Goal: Information Seeking & Learning: Learn about a topic

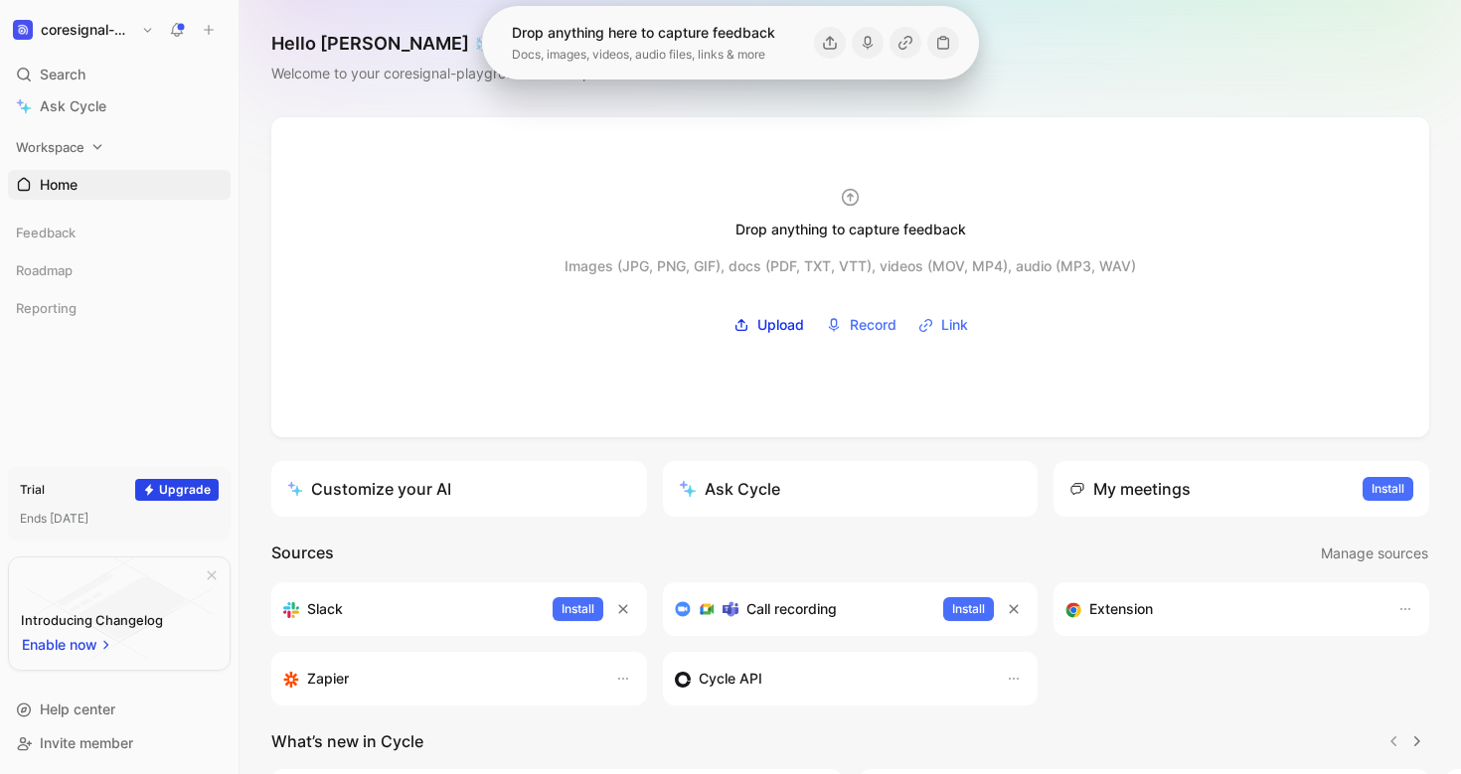
click at [112, 143] on div "Workspace" at bounding box center [119, 147] width 223 height 30
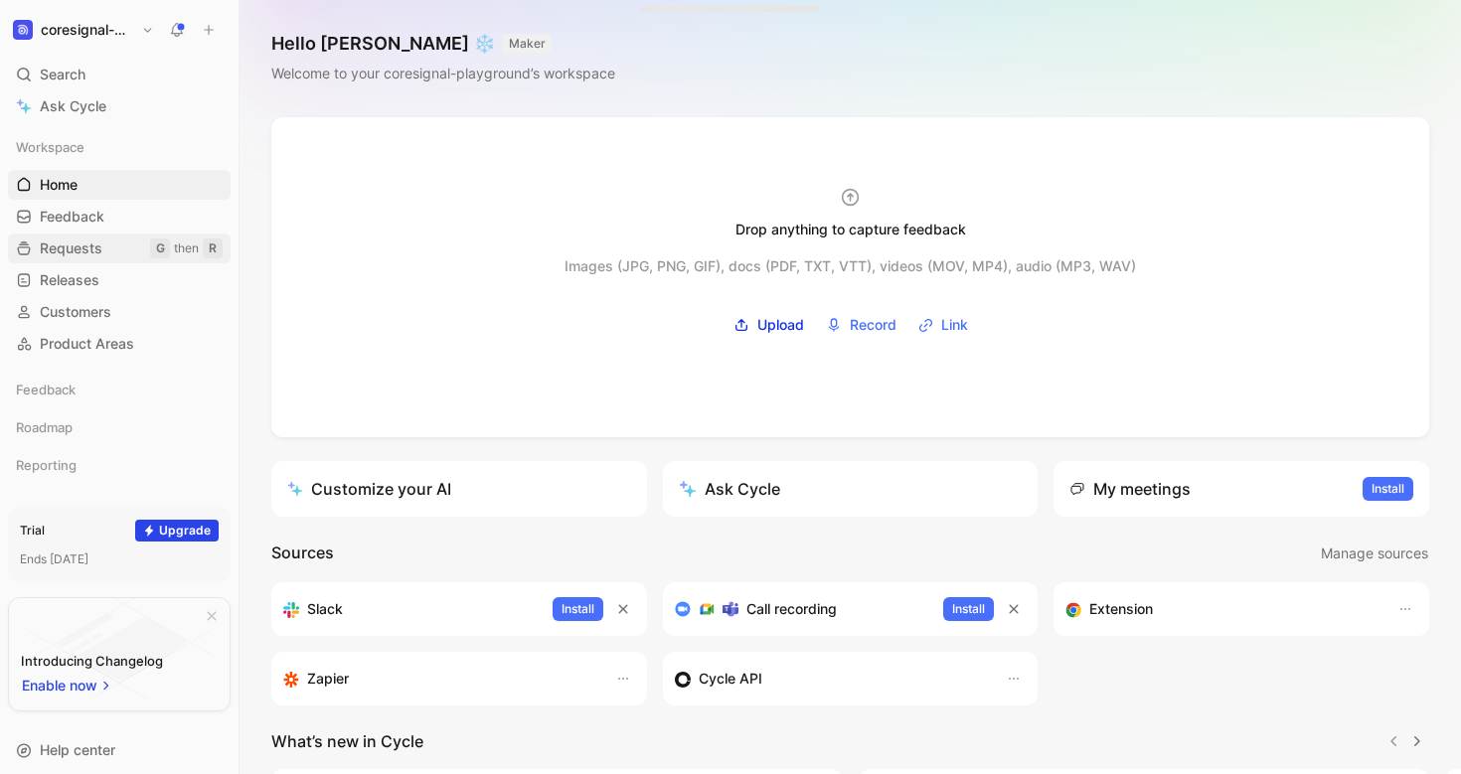
click at [109, 250] on link "Requests G then R" at bounding box center [119, 248] width 223 height 30
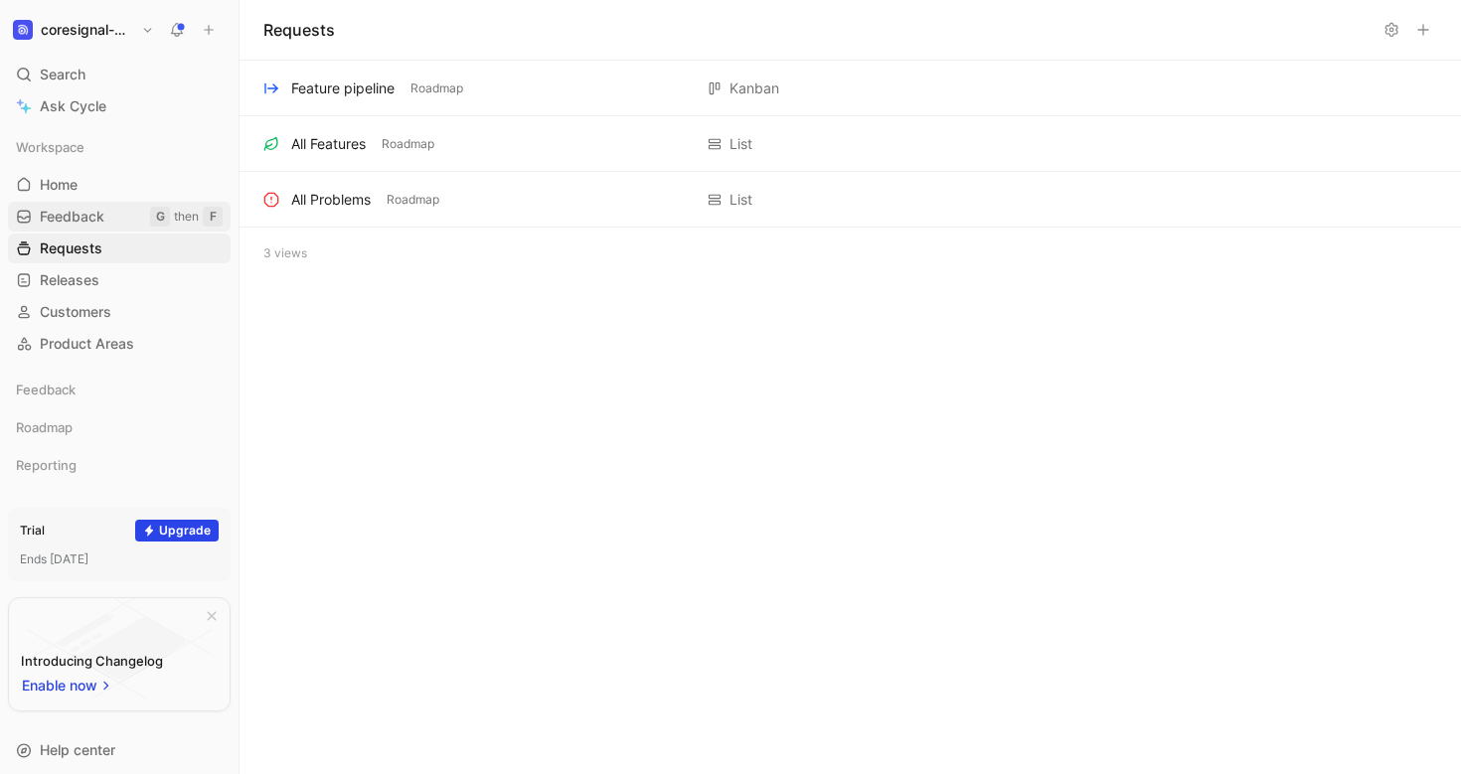
click at [86, 219] on span "Feedback" at bounding box center [72, 217] width 65 height 20
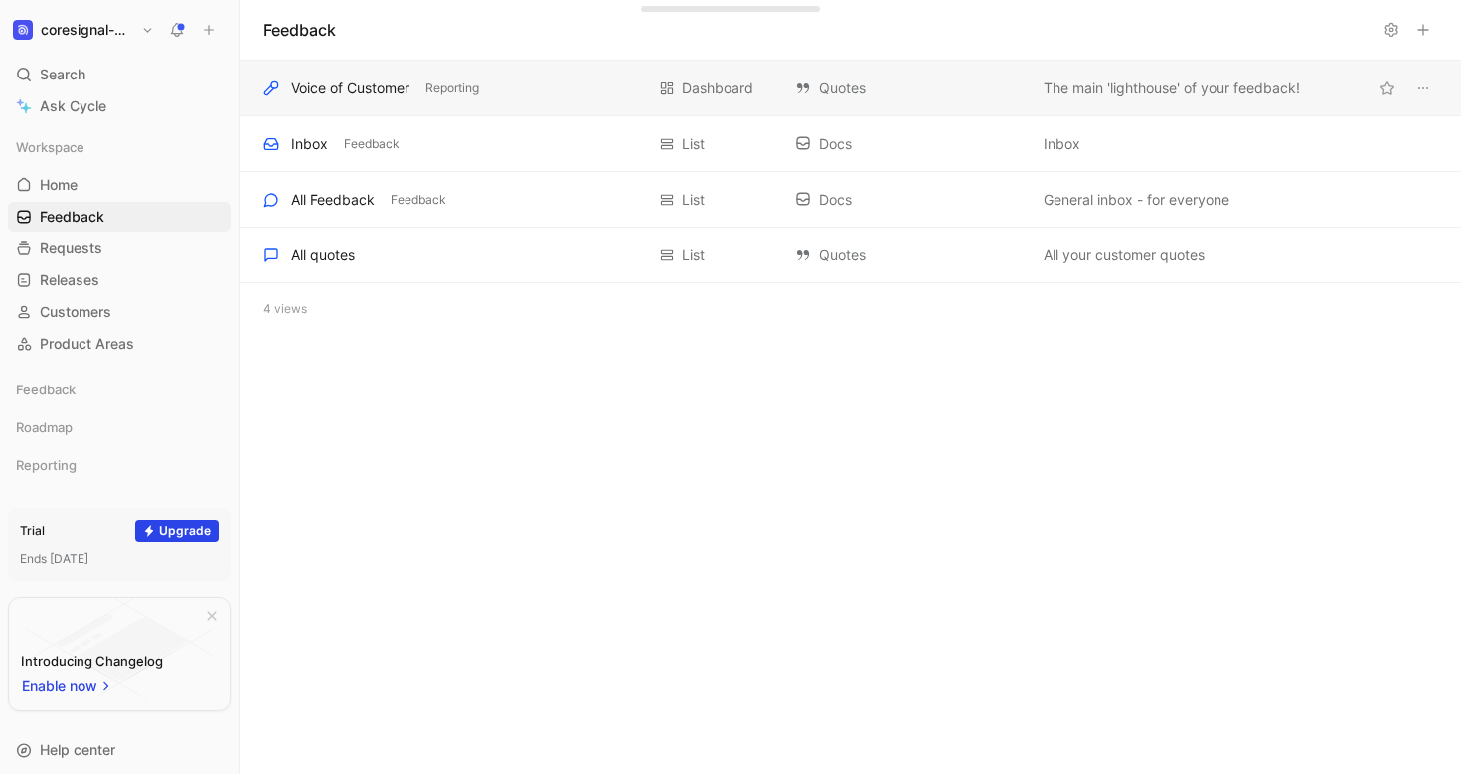
click at [308, 98] on div "Voice of Customer" at bounding box center [350, 89] width 118 height 24
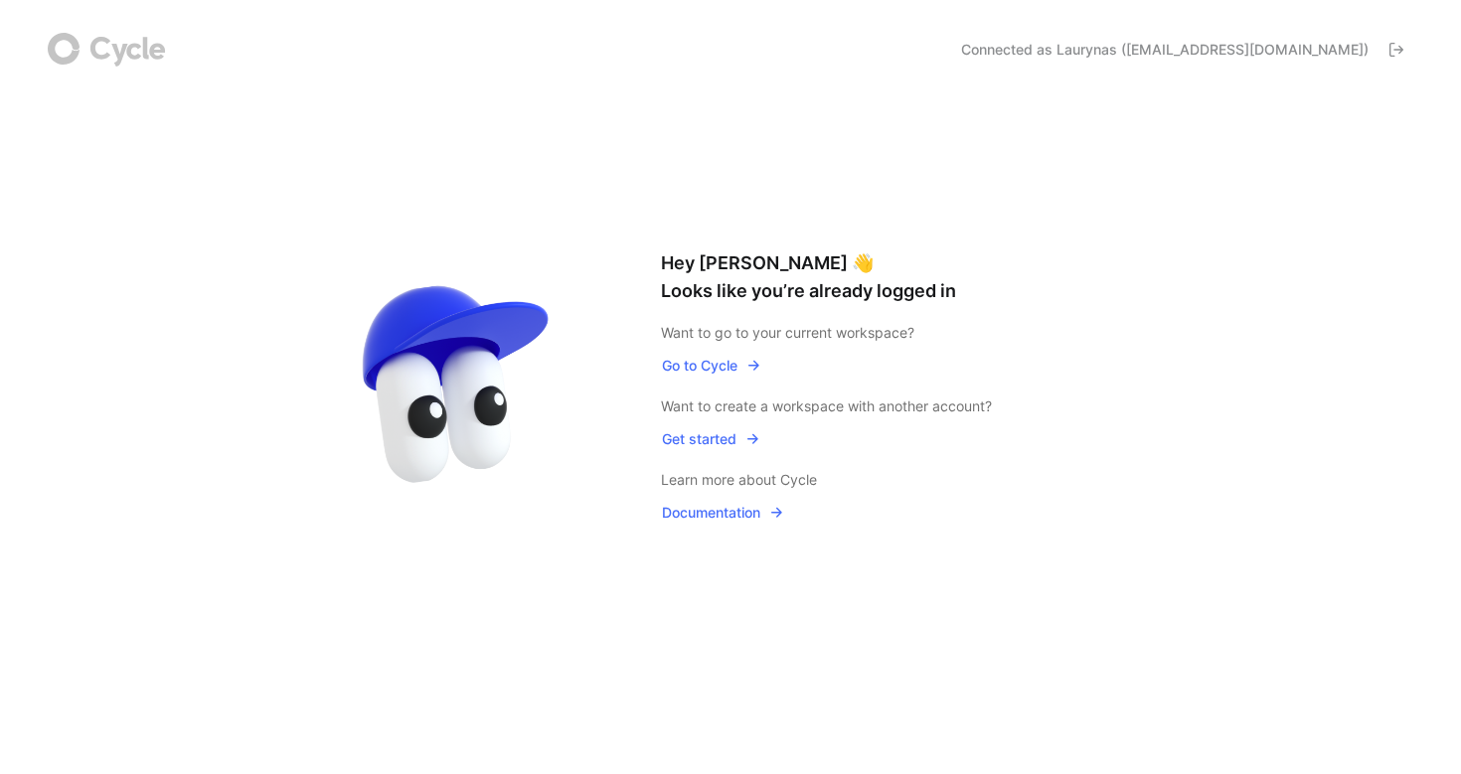
click at [715, 370] on span "Go to Cycle" at bounding box center [711, 366] width 99 height 24
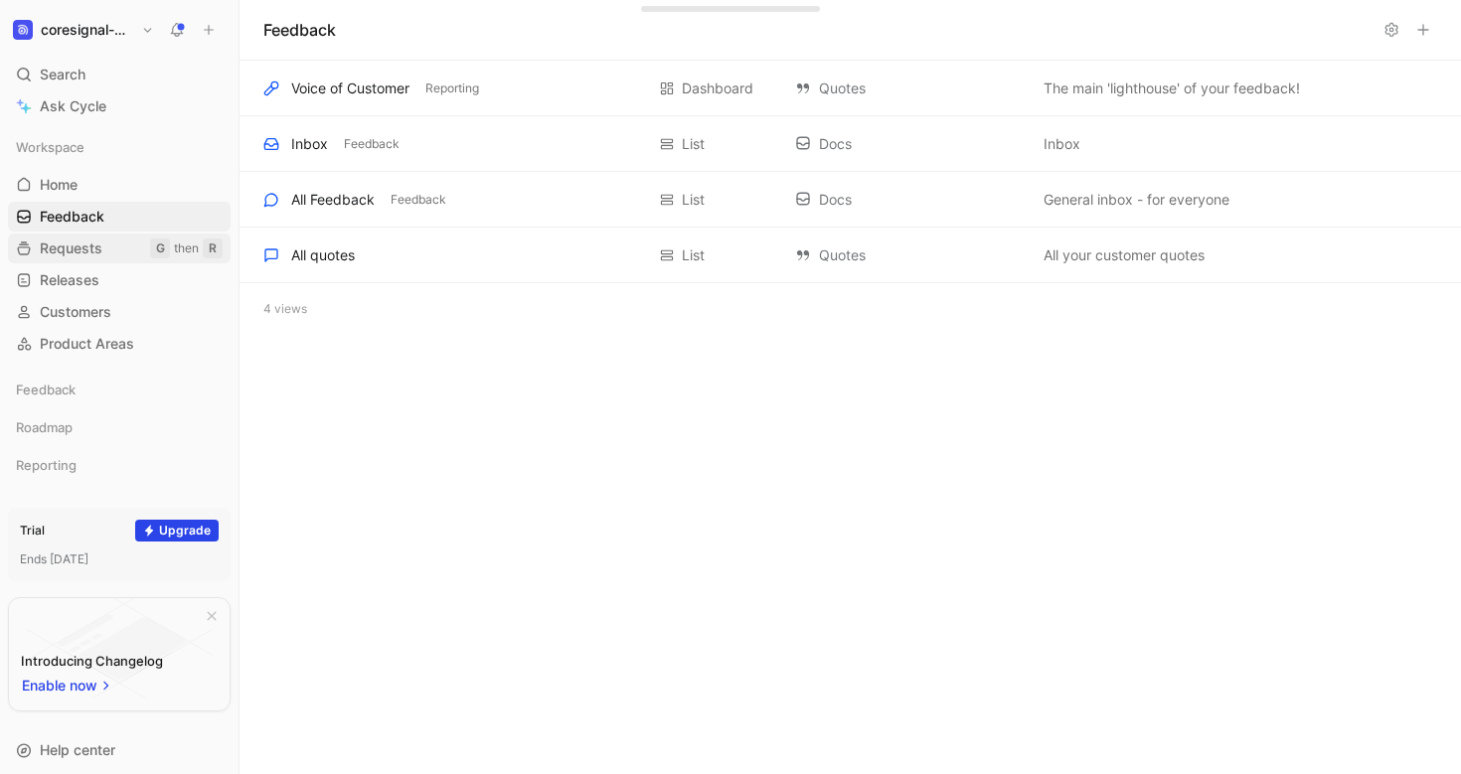
click at [71, 246] on span "Requests" at bounding box center [71, 248] width 63 height 20
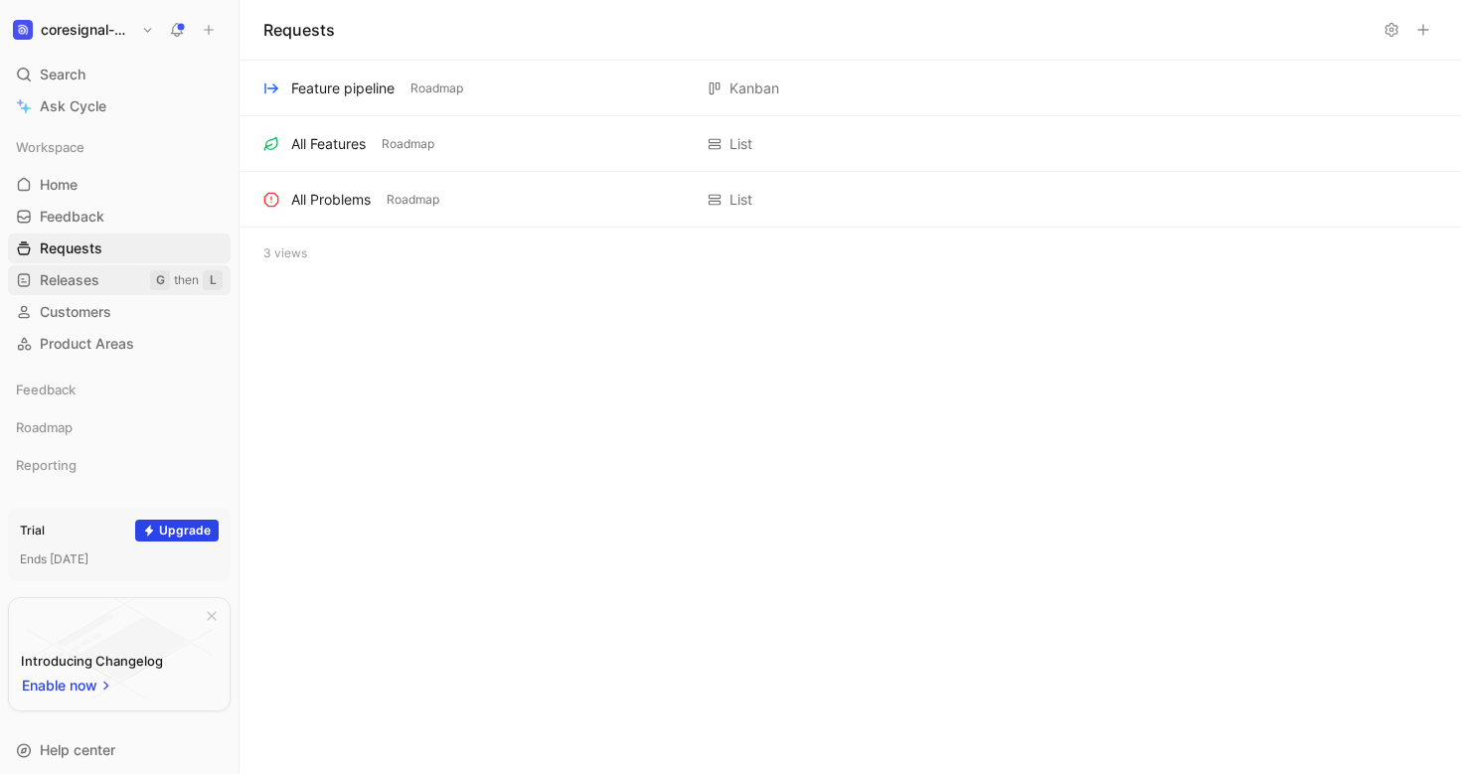
click at [71, 276] on span "Releases" at bounding box center [70, 280] width 60 height 20
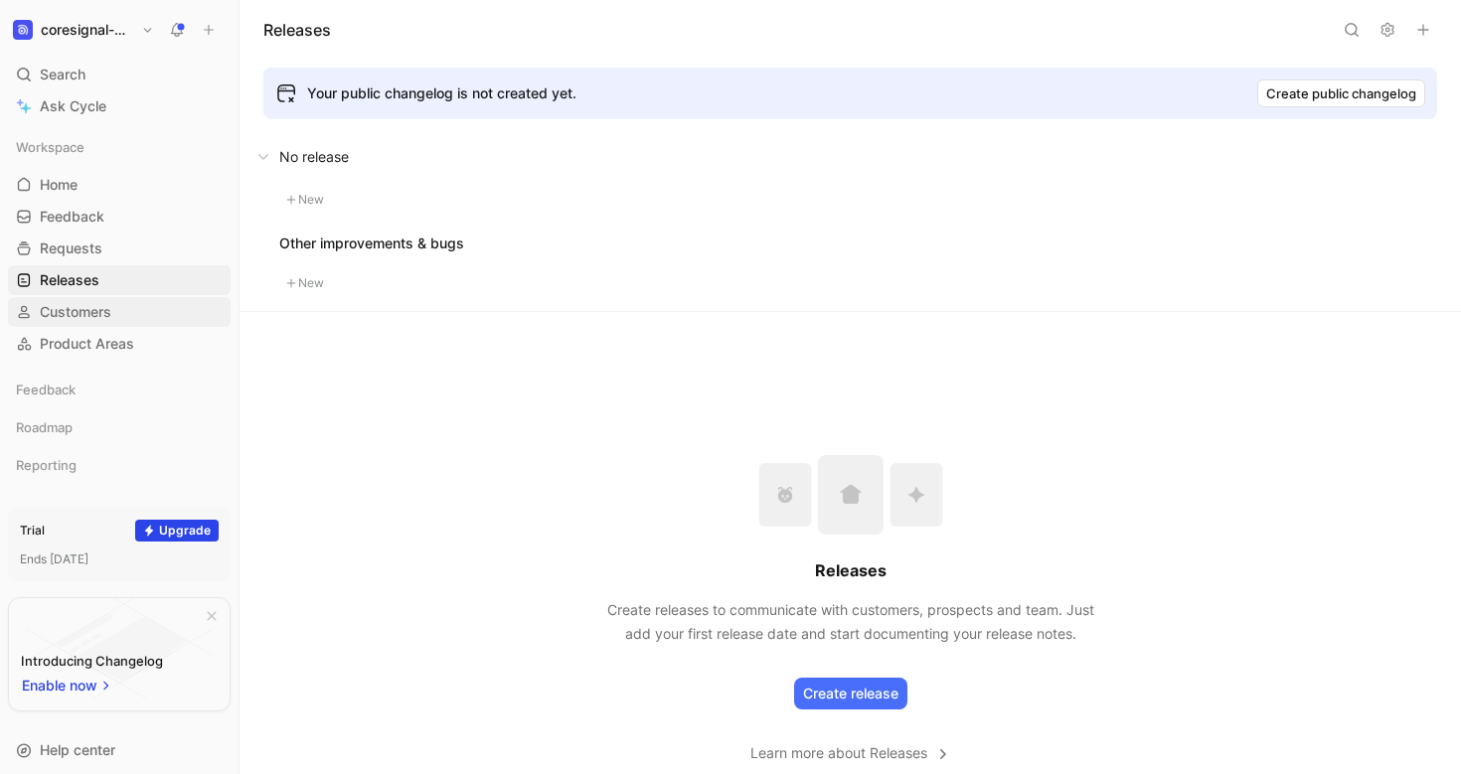
click at [77, 311] on span "Customers" at bounding box center [76, 312] width 72 height 20
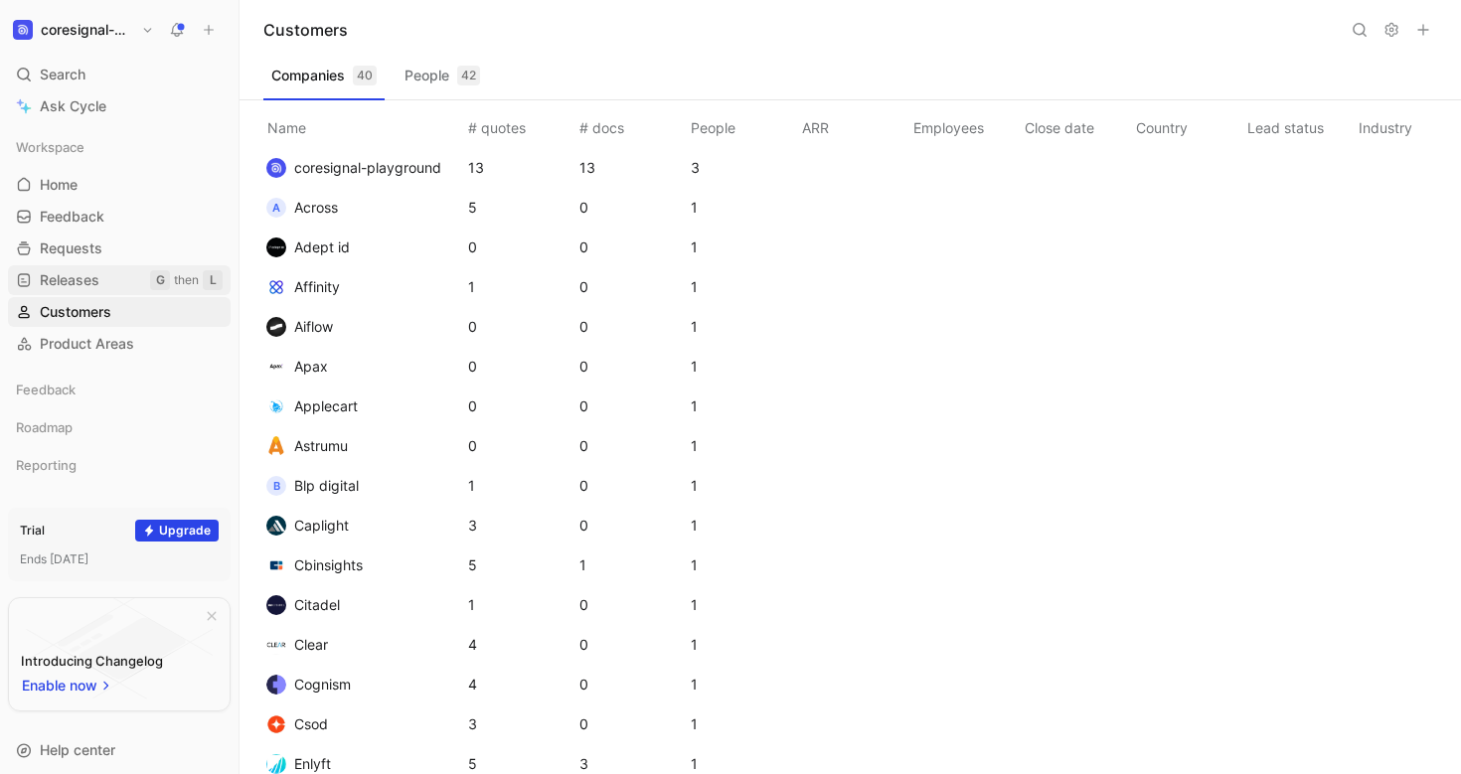
click at [81, 284] on span "Releases" at bounding box center [70, 280] width 60 height 20
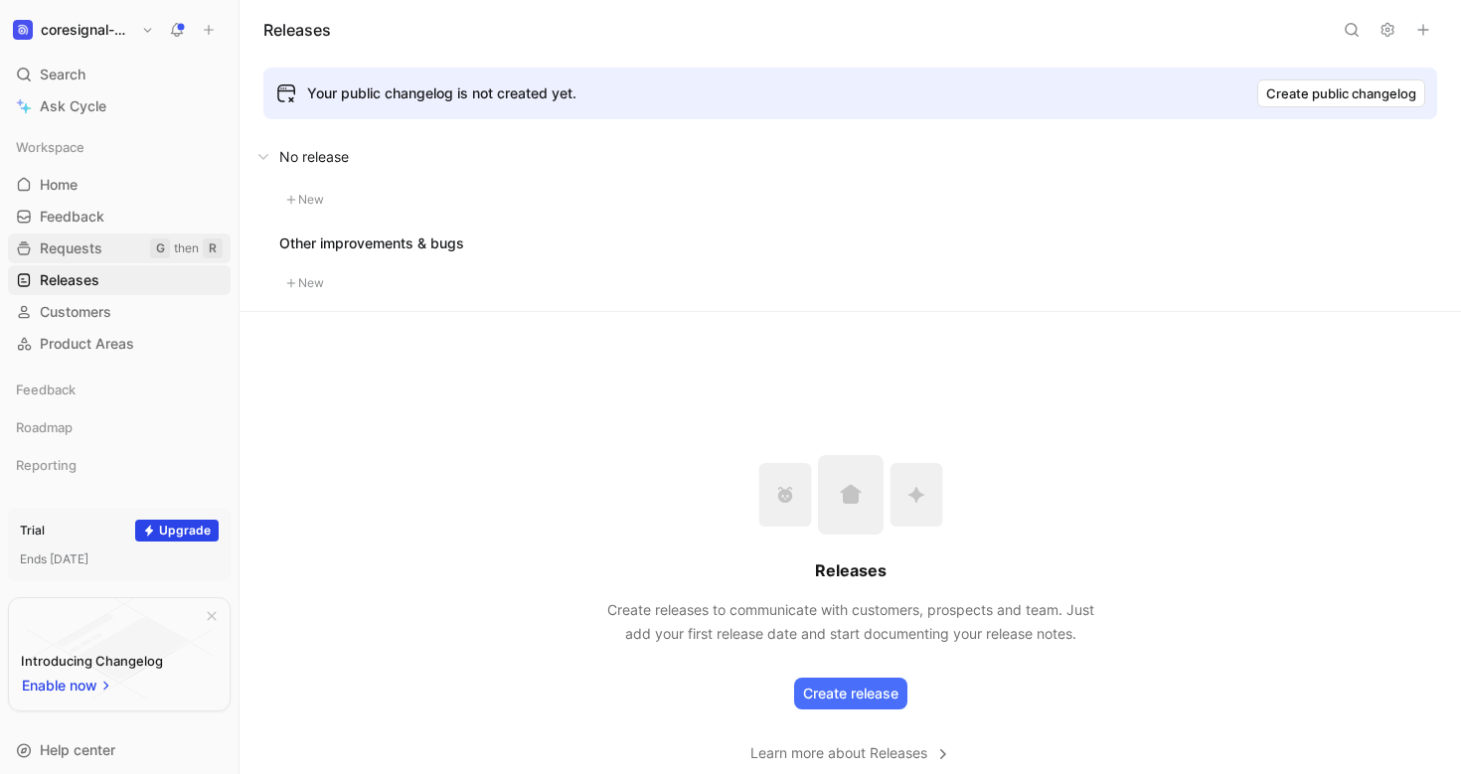
click at [85, 251] on span "Requests" at bounding box center [71, 248] width 63 height 20
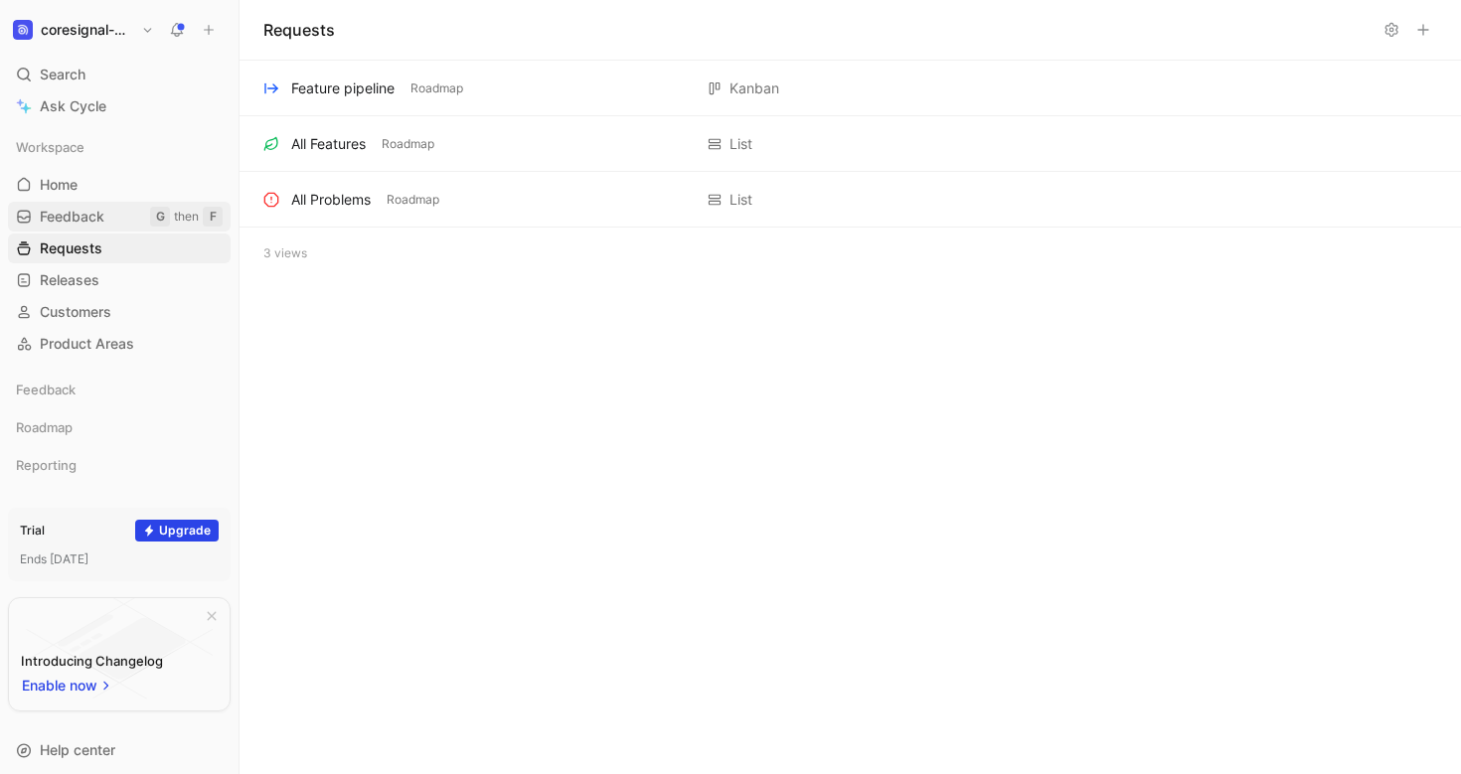
click at [97, 223] on span "Feedback" at bounding box center [72, 217] width 65 height 20
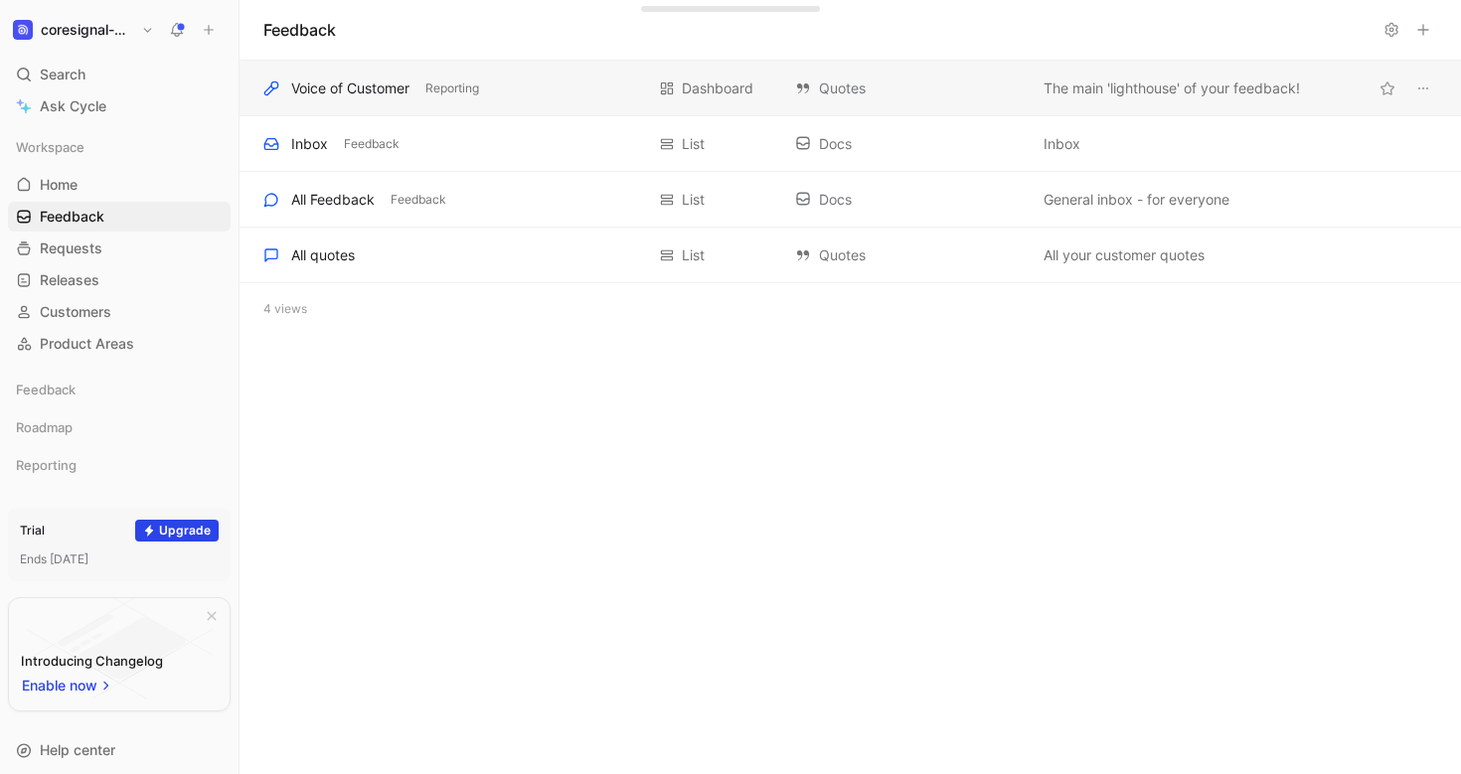
click at [315, 100] on div "Voice of Customer Reporting Dashboard Quotes The main 'lighthouse' of your feed…" at bounding box center [849, 89] width 1221 height 56
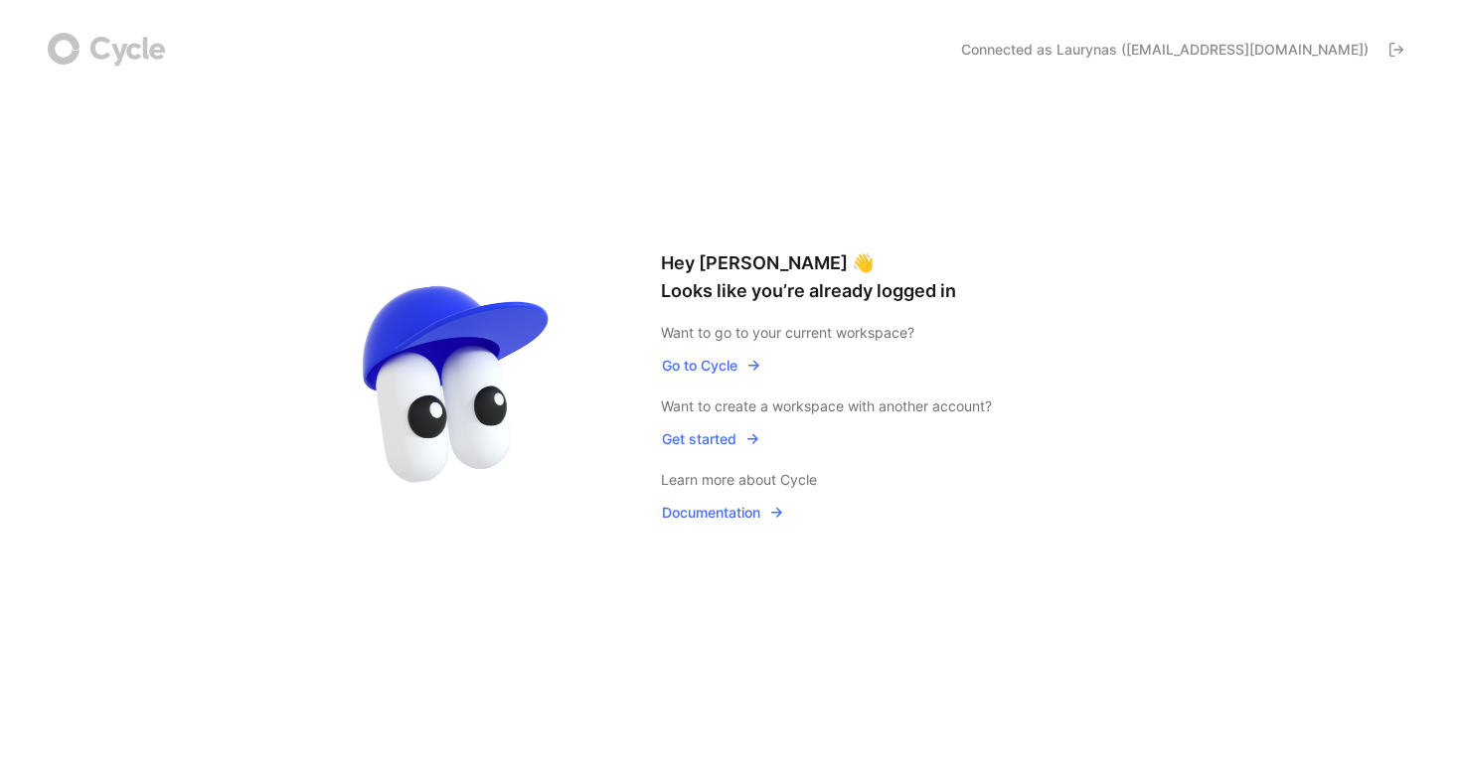
click at [727, 369] on span "Go to Cycle" at bounding box center [711, 366] width 99 height 24
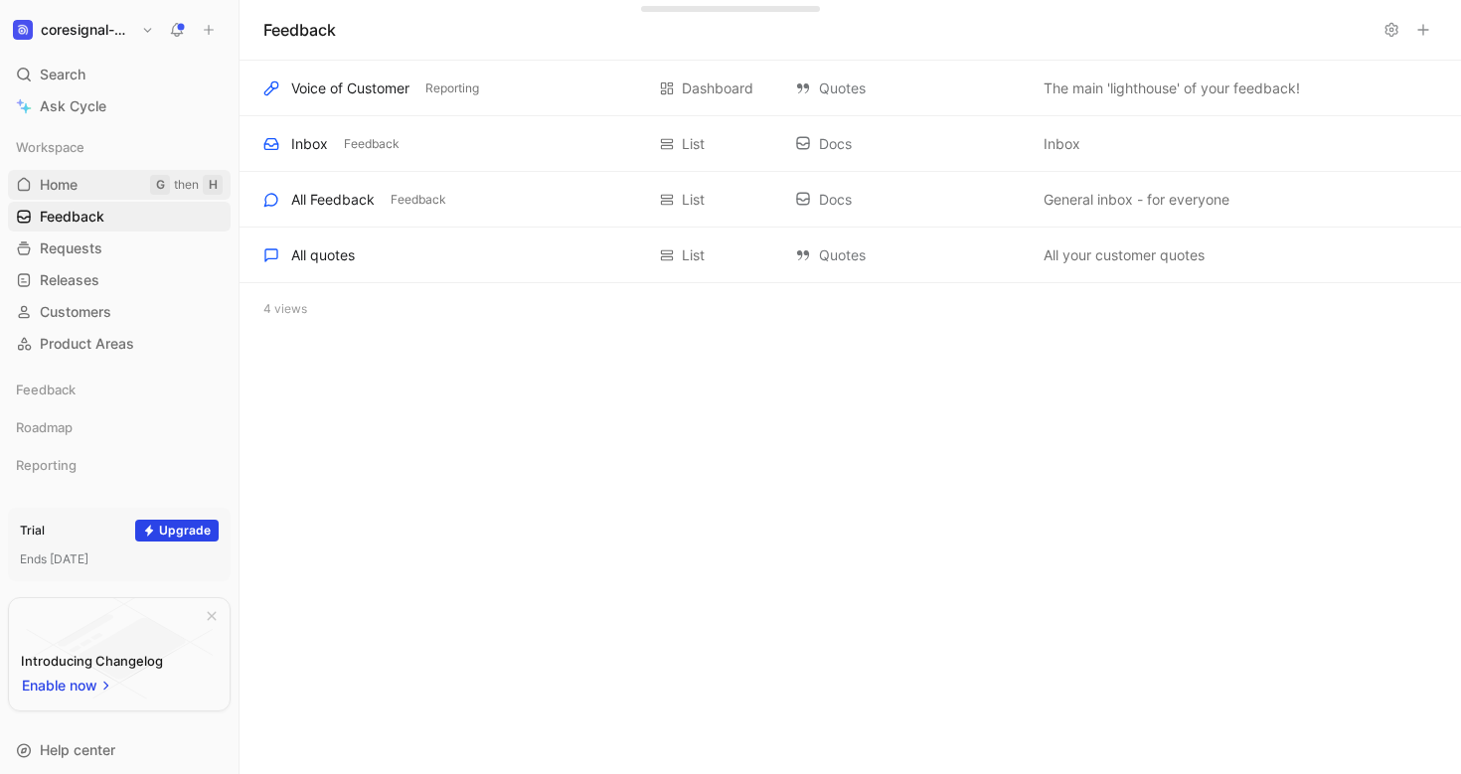
click at [120, 188] on link "Home G then H" at bounding box center [119, 185] width 223 height 30
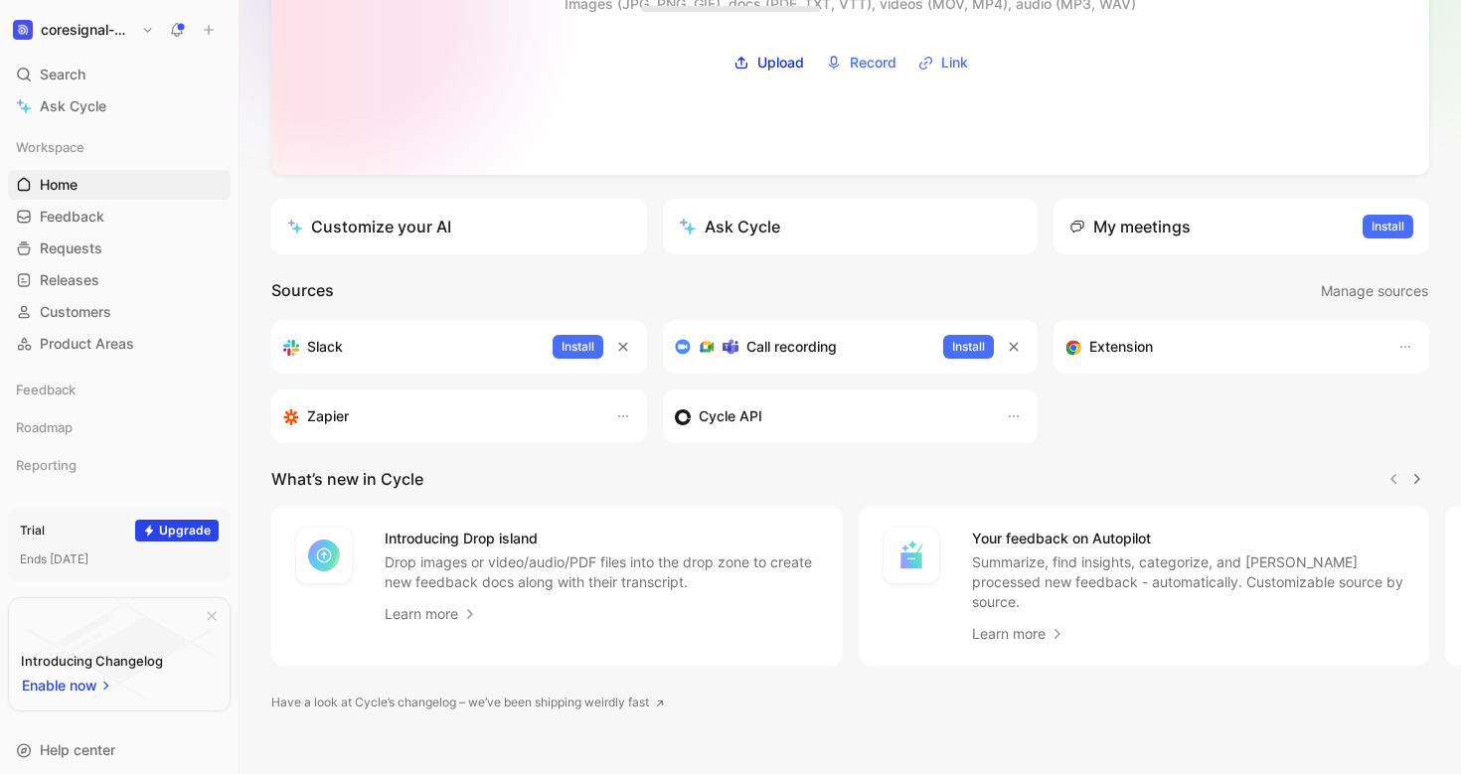
scroll to position [261, 0]
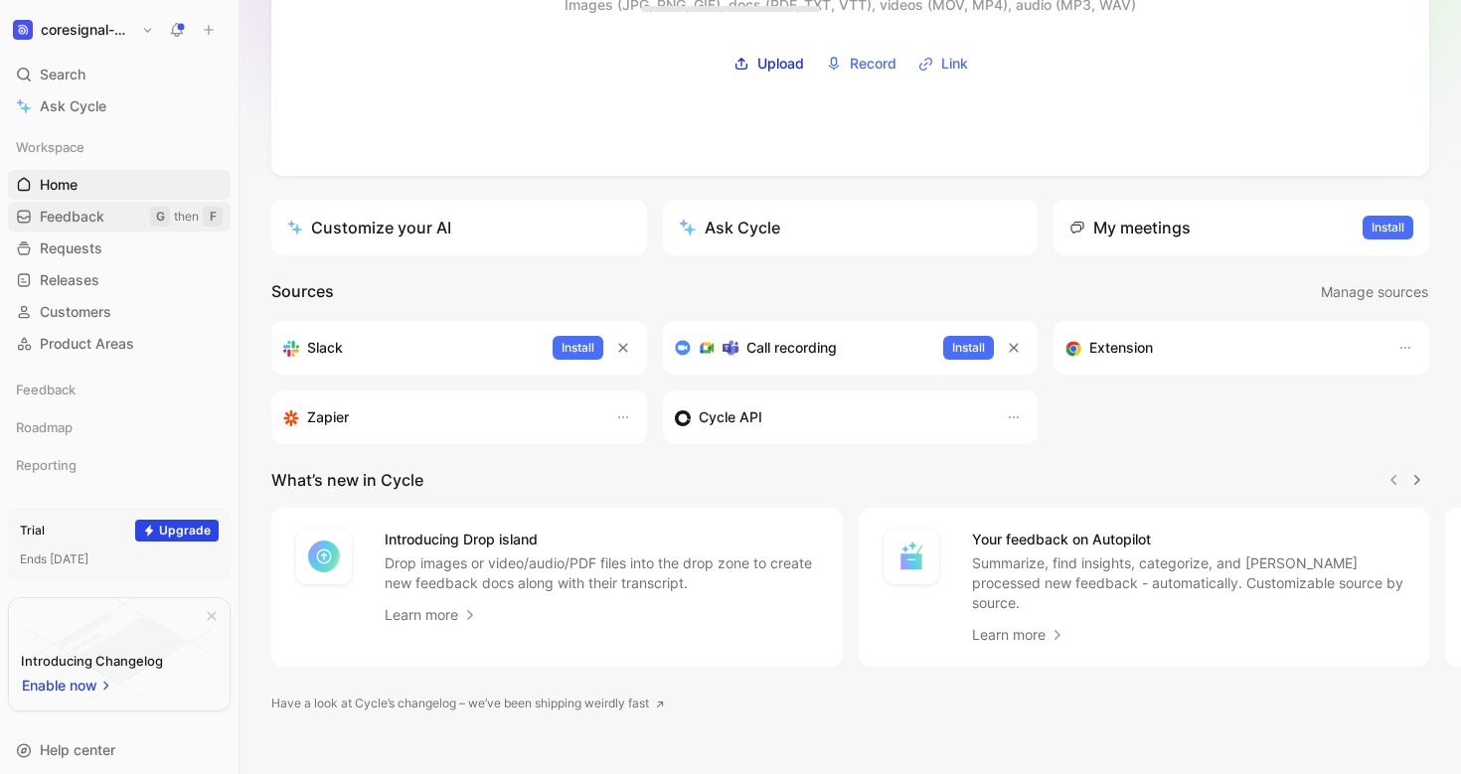
click at [98, 222] on span "Feedback" at bounding box center [72, 217] width 65 height 20
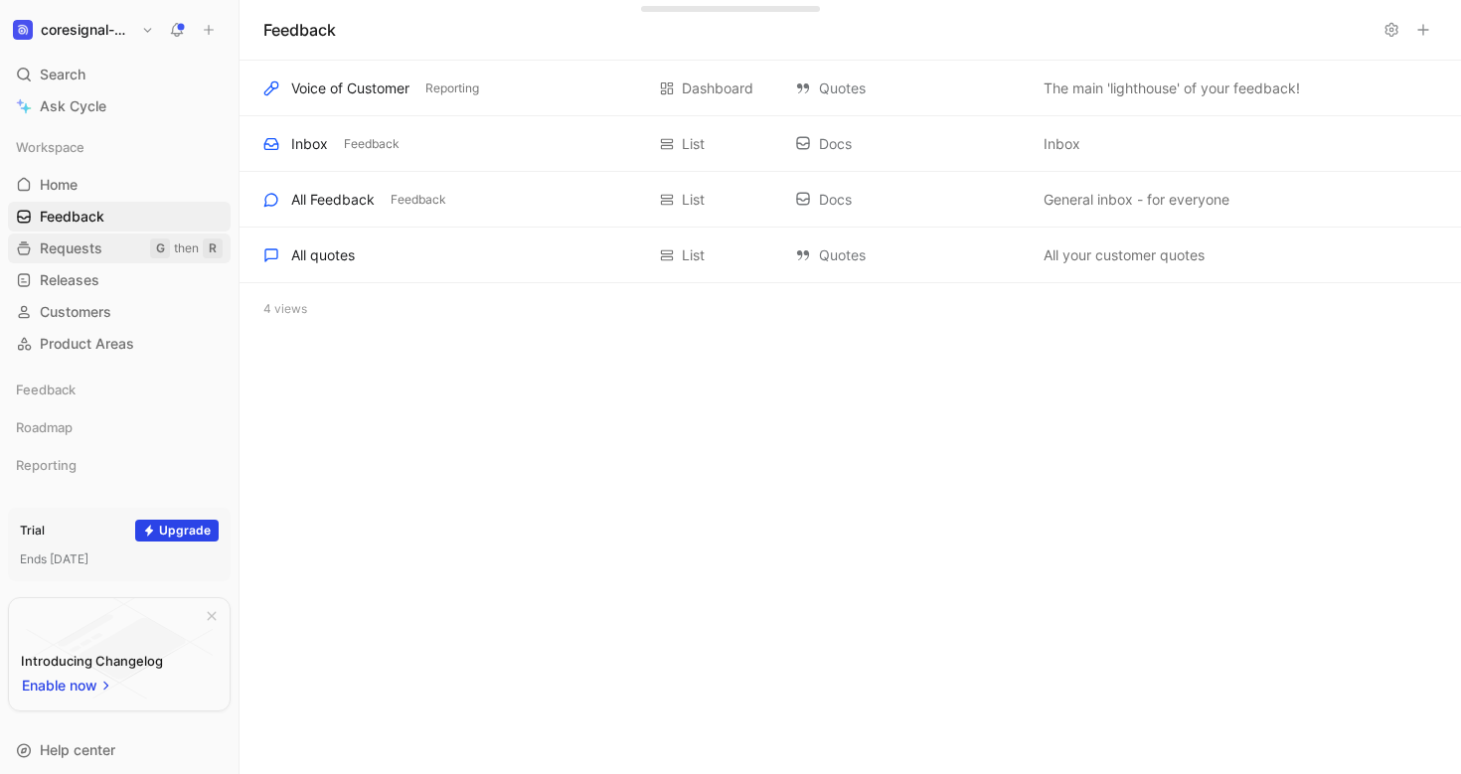
click at [88, 245] on span "Requests" at bounding box center [71, 248] width 63 height 20
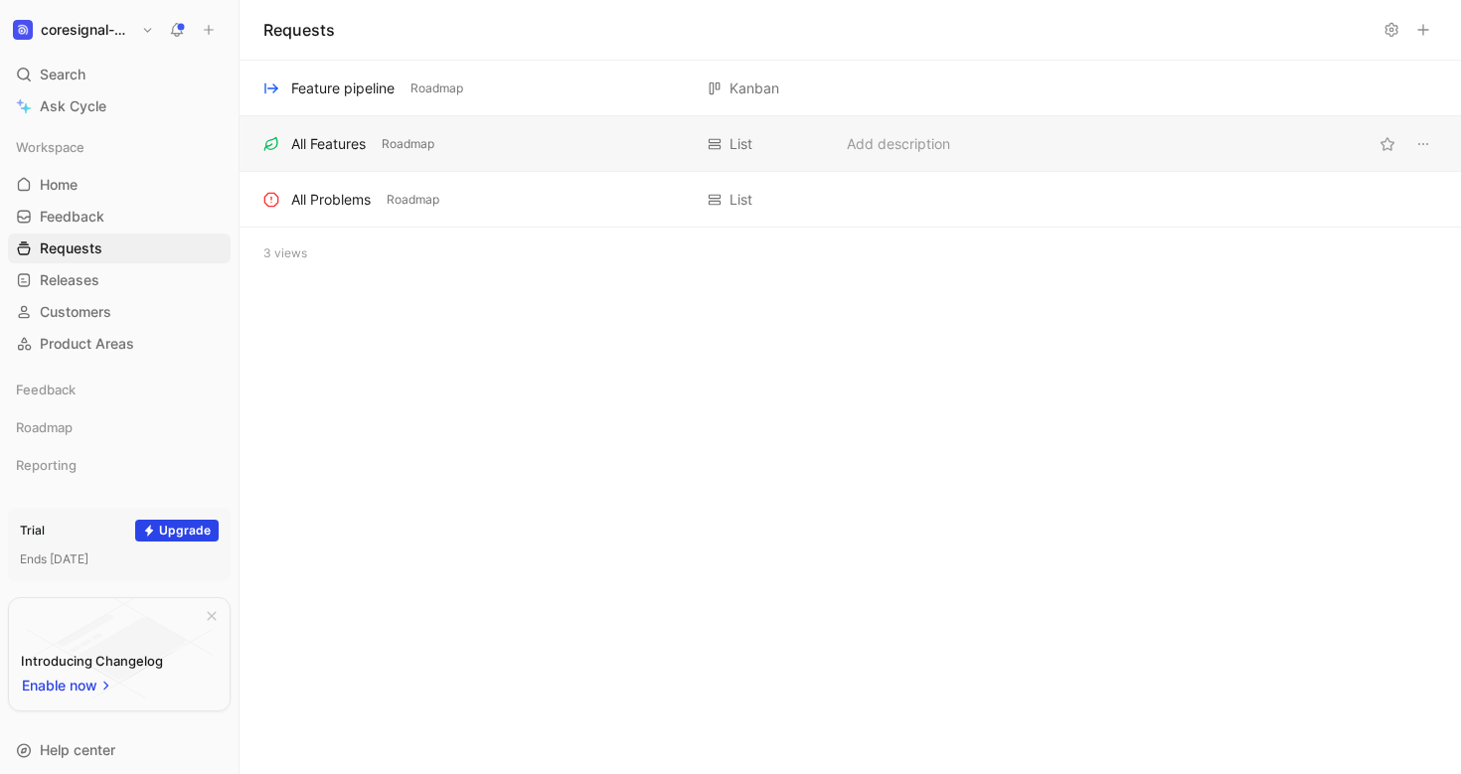
click at [321, 149] on div "All Features" at bounding box center [328, 144] width 75 height 24
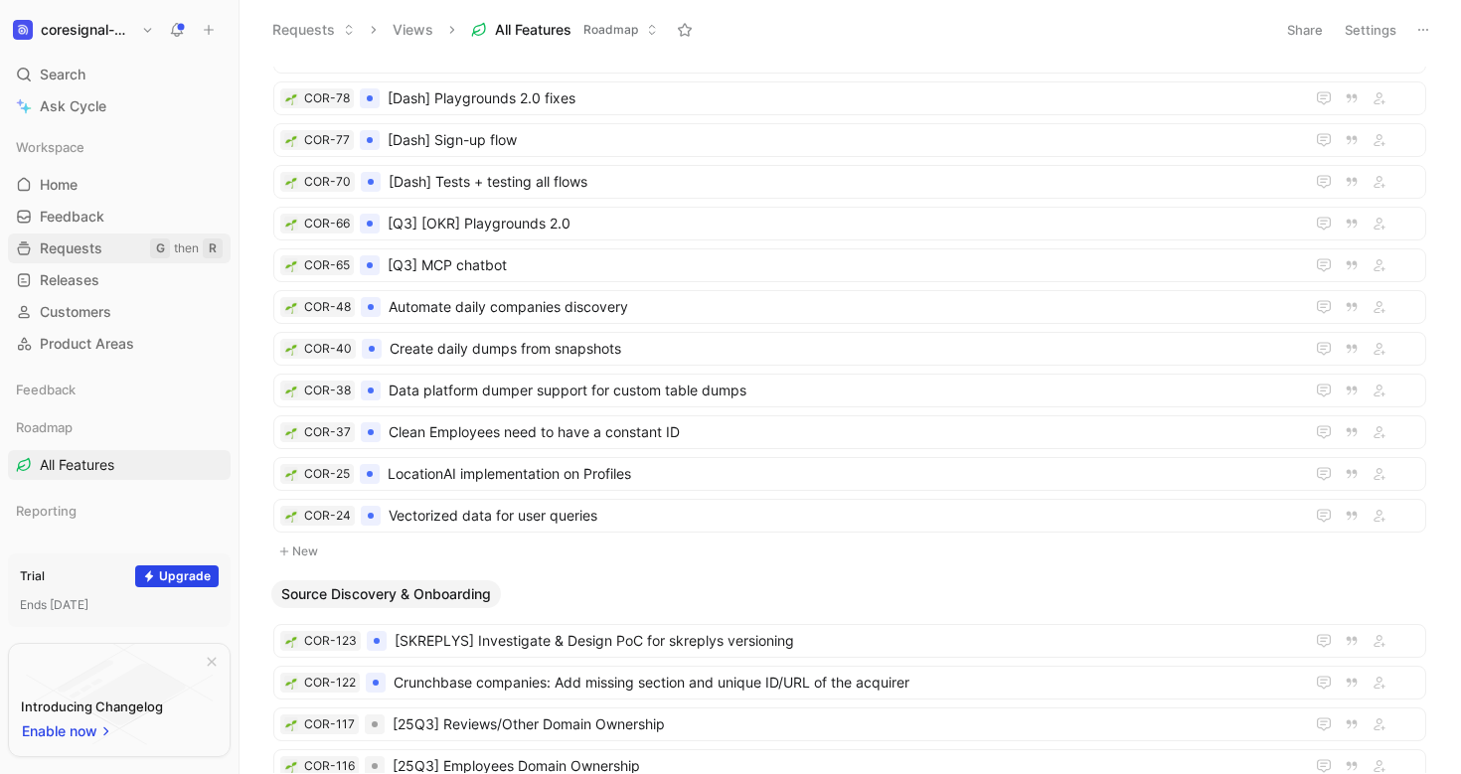
click at [71, 251] on span "Requests" at bounding box center [71, 248] width 63 height 20
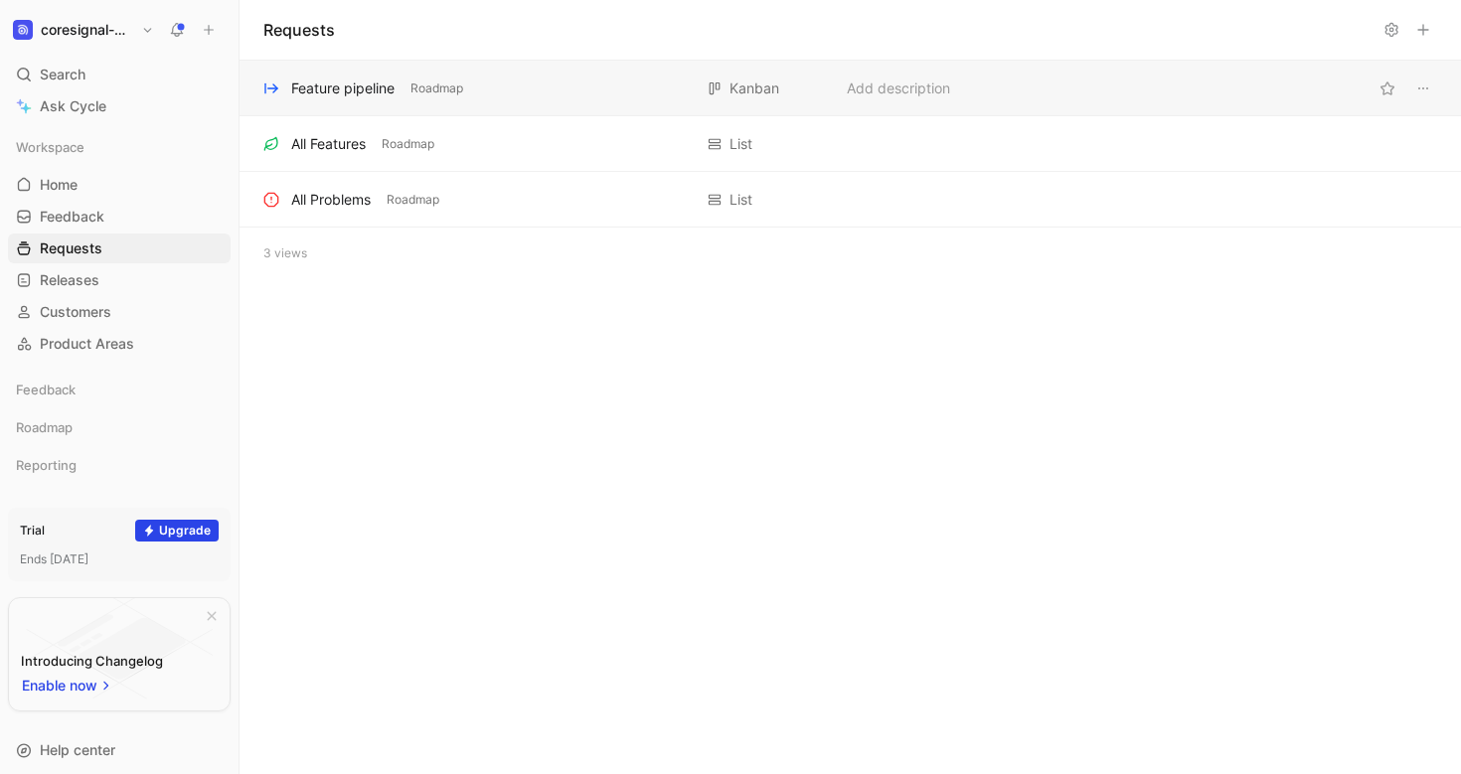
click at [319, 103] on div "Feature pipeline Roadmap [GEOGRAPHIC_DATA] Add description" at bounding box center [849, 89] width 1221 height 56
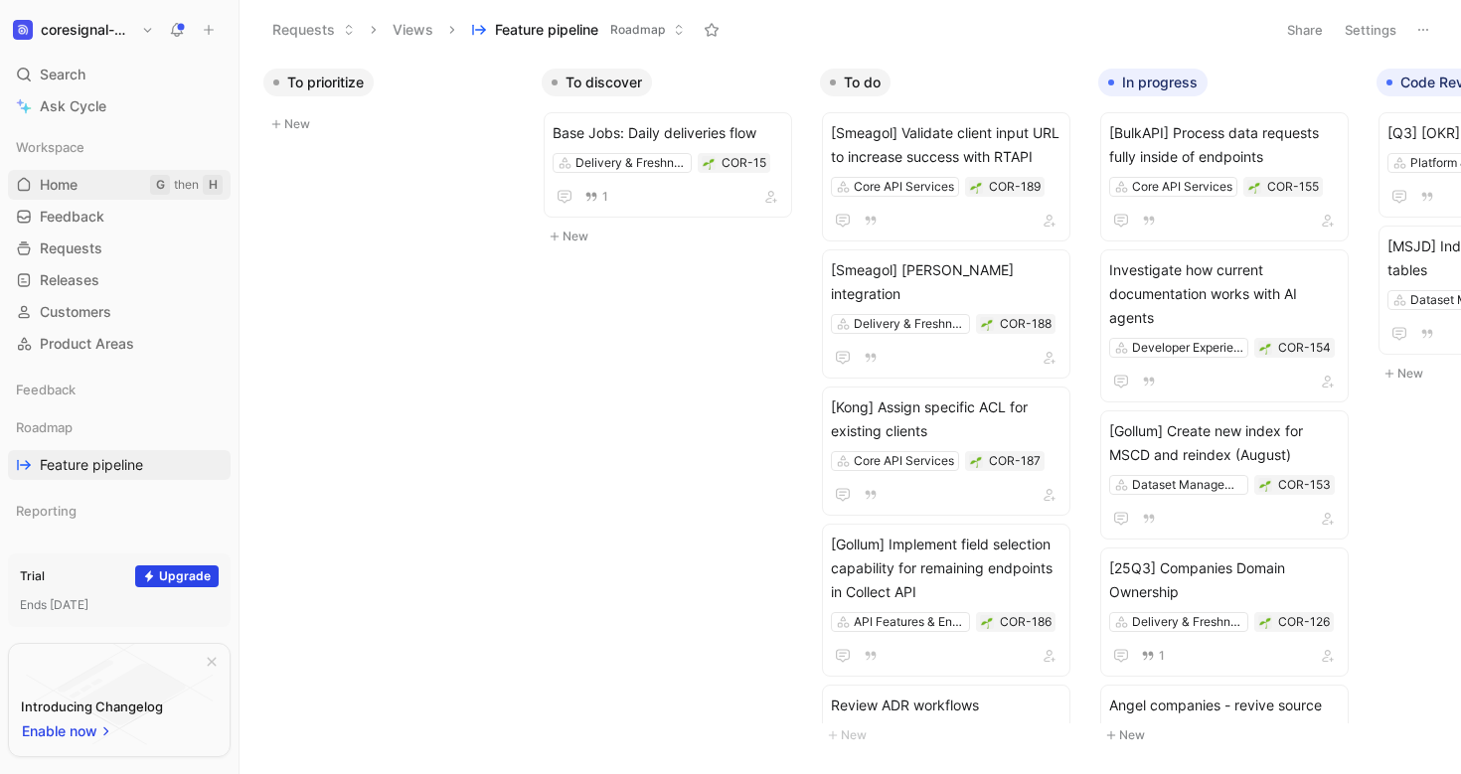
click at [75, 184] on span "Home" at bounding box center [59, 185] width 38 height 20
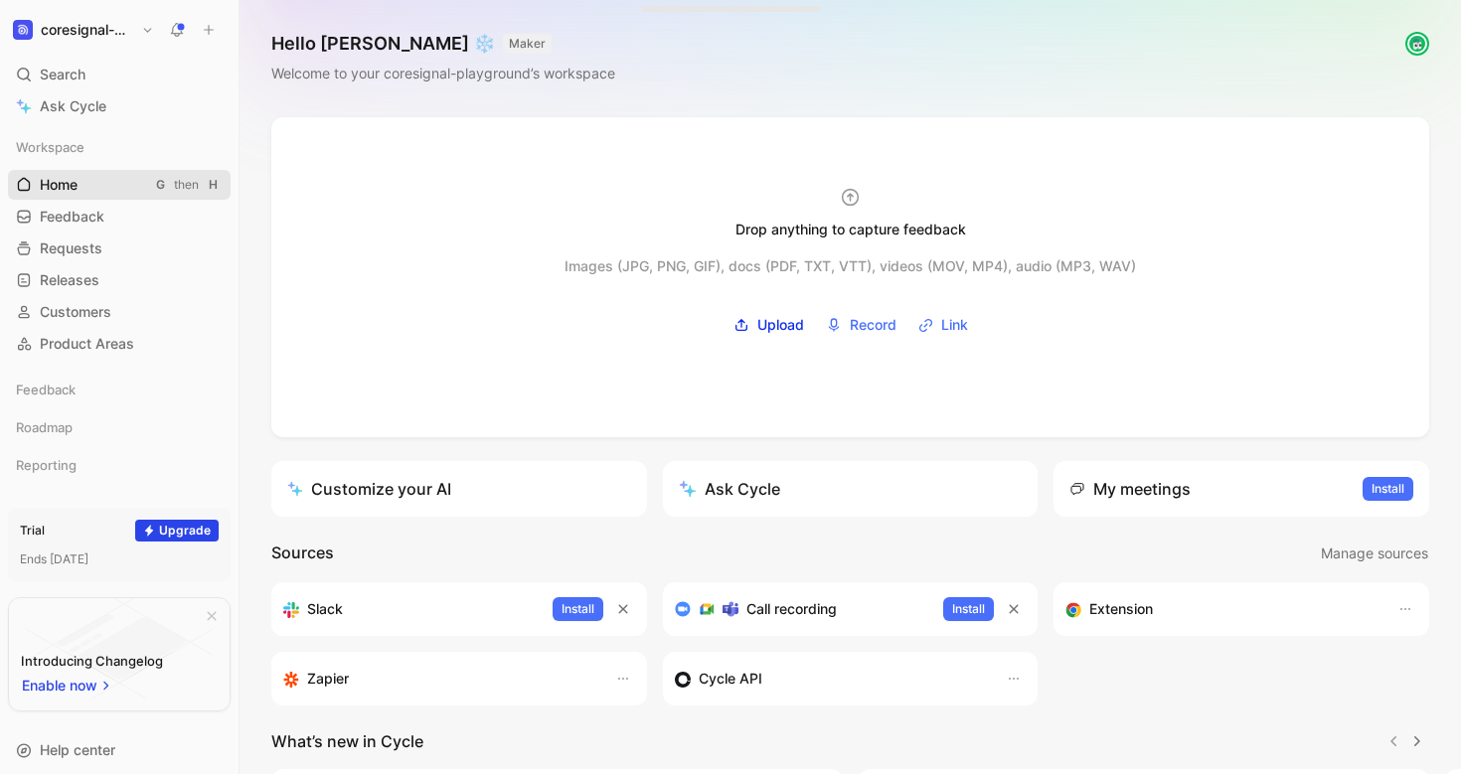
click at [75, 184] on span "Home" at bounding box center [59, 185] width 38 height 20
click at [88, 226] on span "Feedback" at bounding box center [72, 217] width 65 height 20
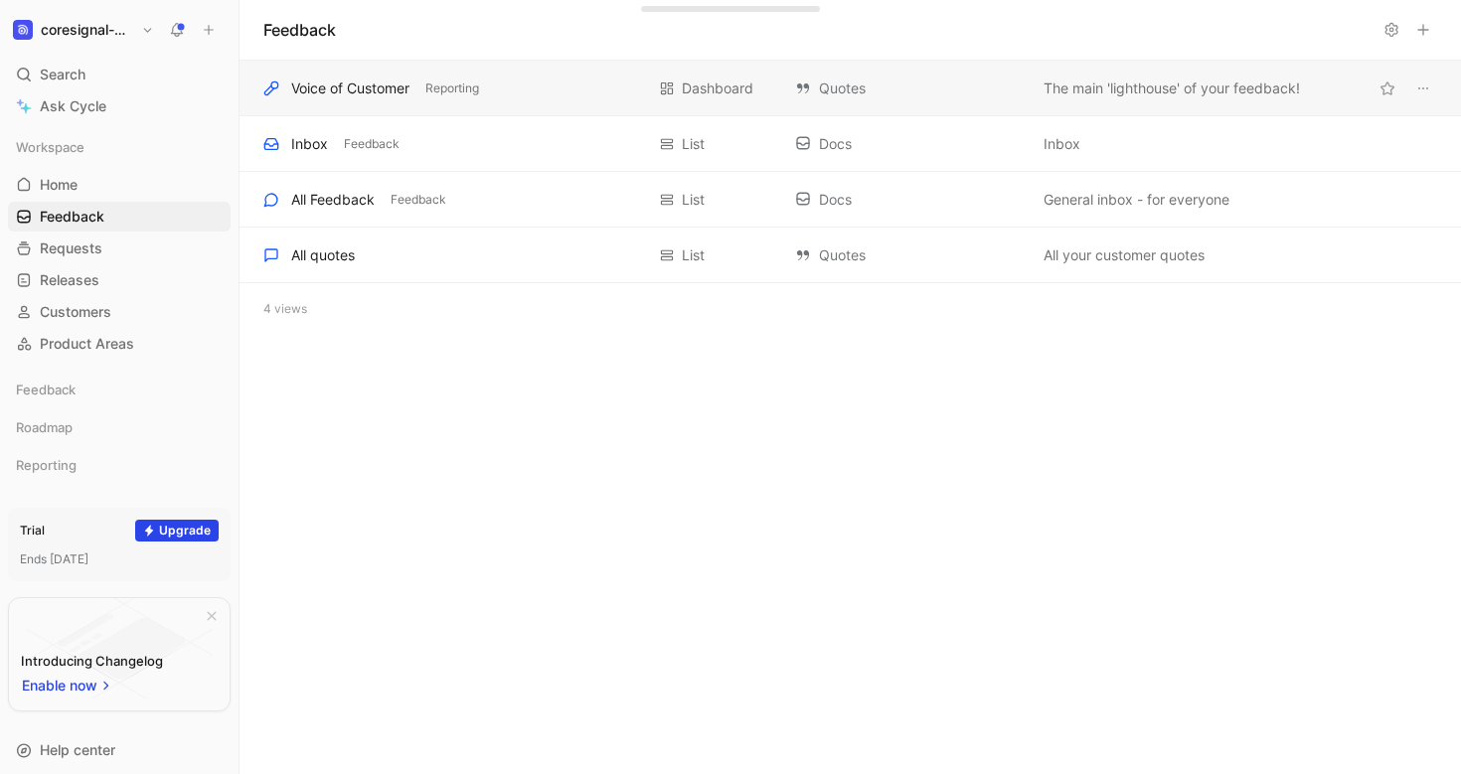
click at [356, 97] on div "Voice of Customer" at bounding box center [350, 89] width 118 height 24
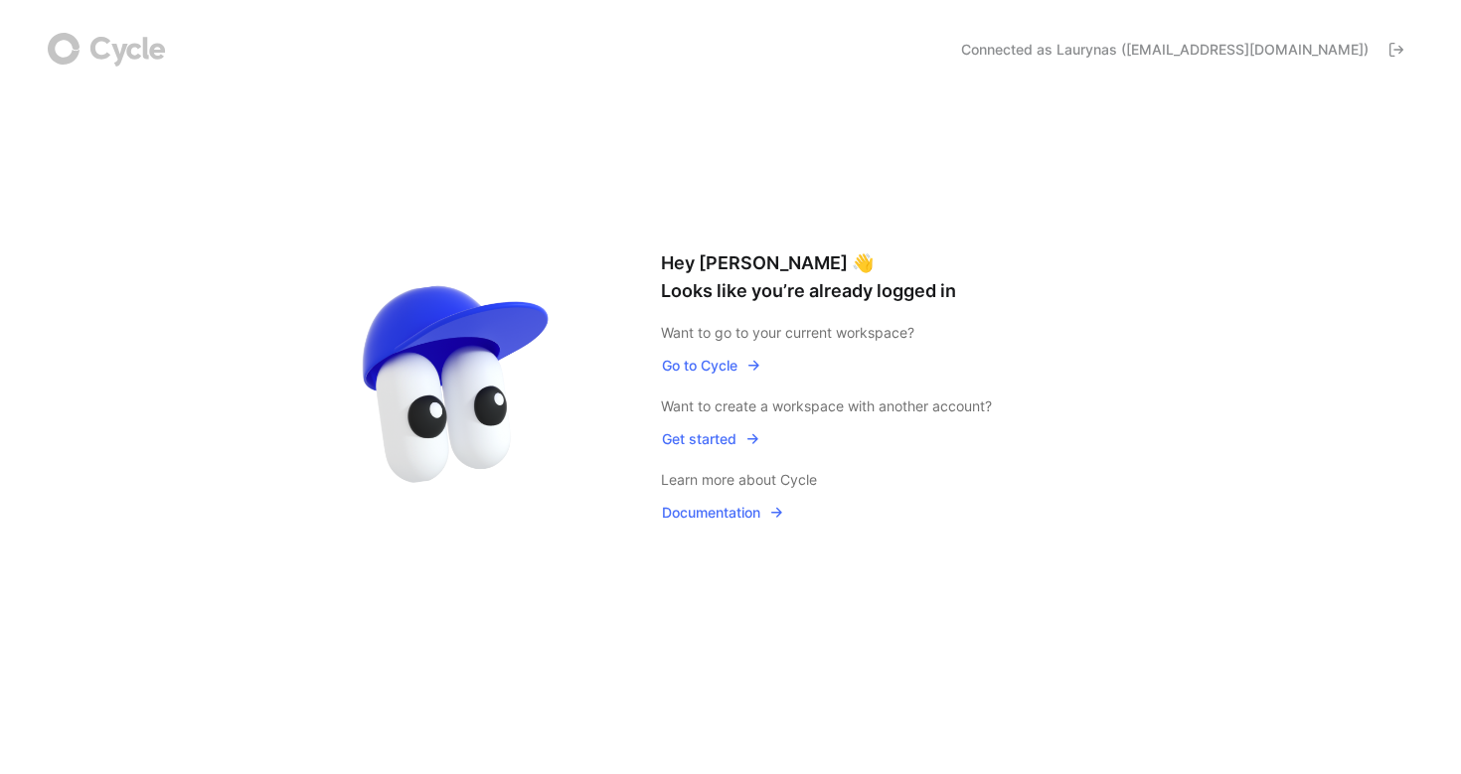
click at [725, 368] on span "Go to Cycle" at bounding box center [711, 366] width 99 height 24
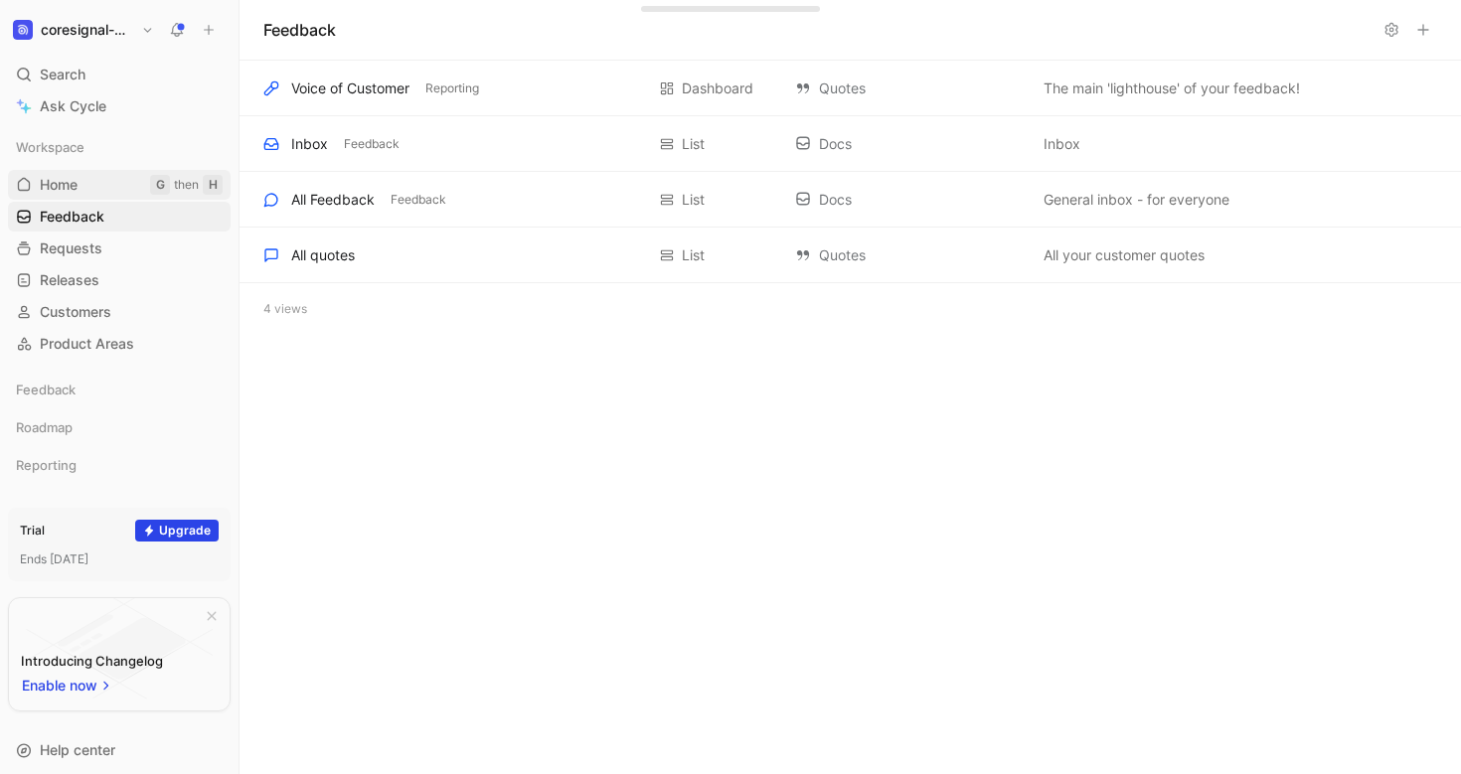
click at [60, 185] on span "Home" at bounding box center [59, 185] width 38 height 20
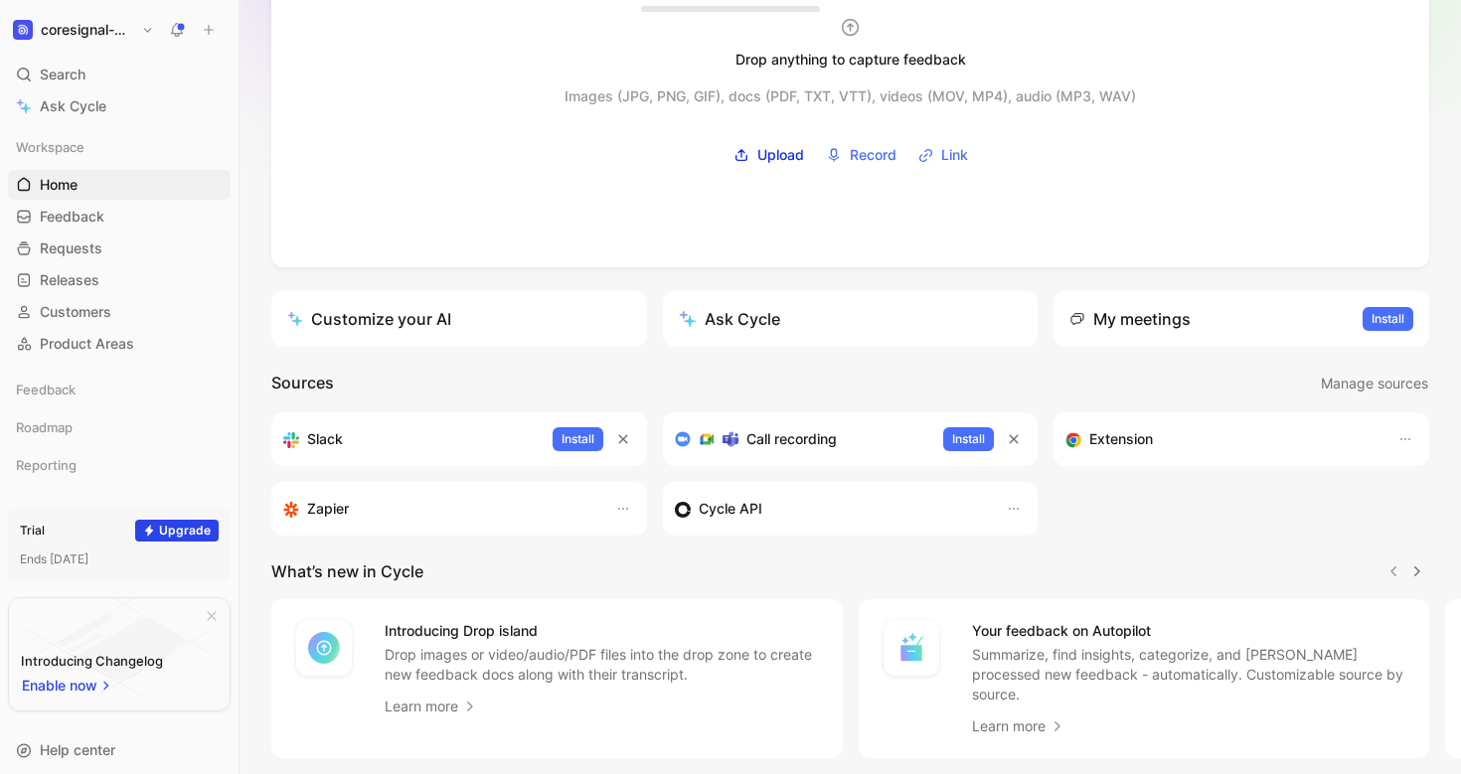
scroll to position [171, 0]
click at [93, 250] on span "Requests" at bounding box center [71, 248] width 63 height 20
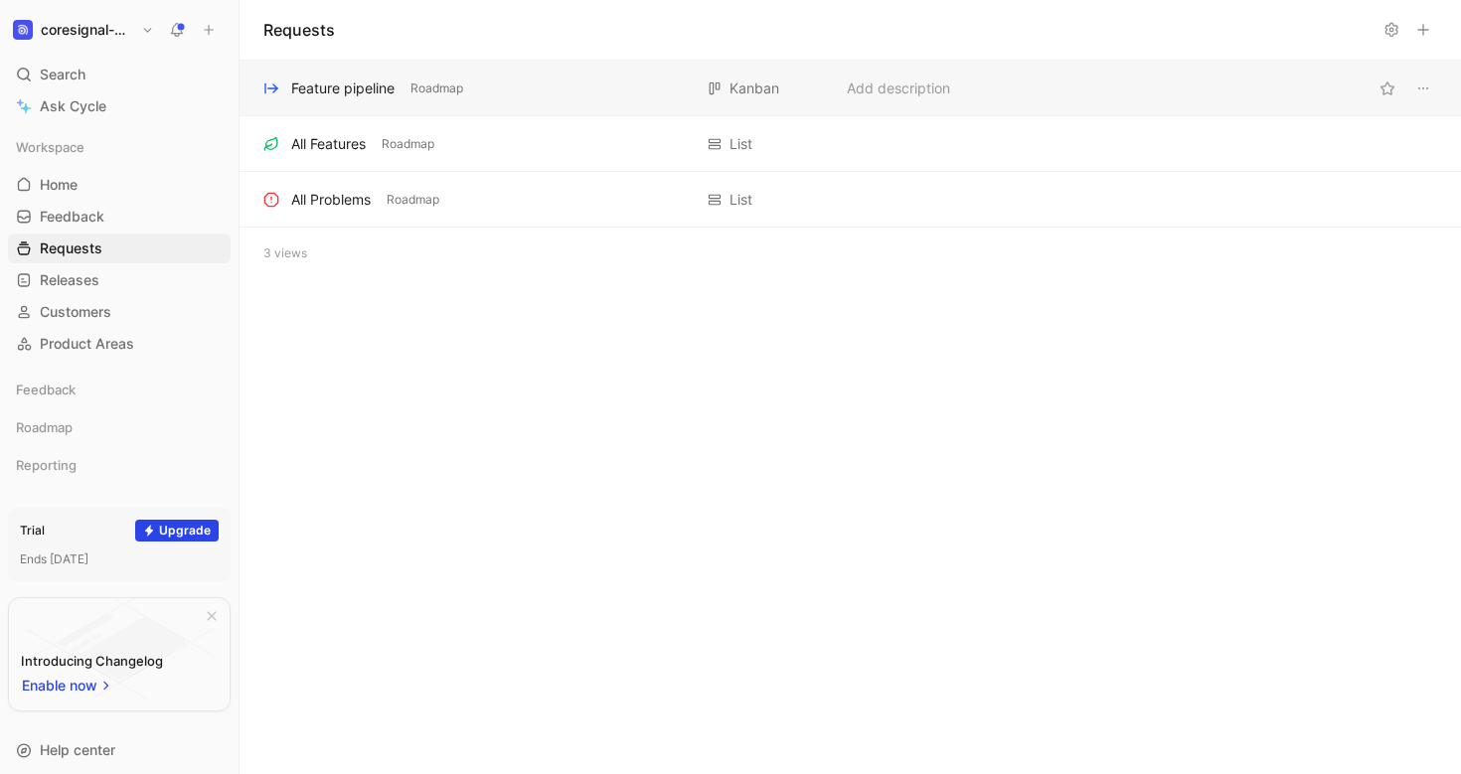
click at [370, 96] on div "Feature pipeline" at bounding box center [342, 89] width 103 height 24
click at [146, 30] on button "coresignal-playground" at bounding box center [83, 30] width 151 height 28
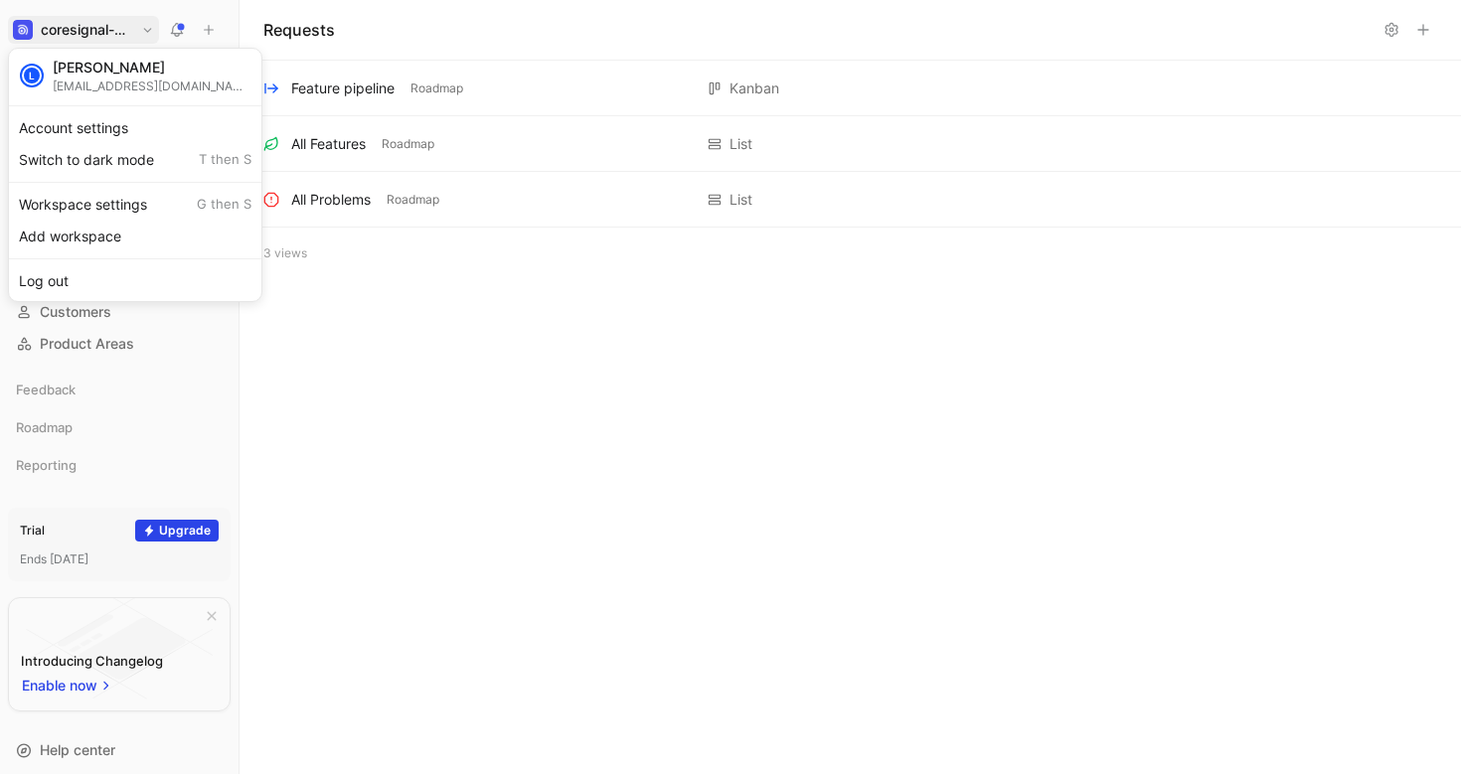
click at [392, 348] on div at bounding box center [730, 387] width 1461 height 774
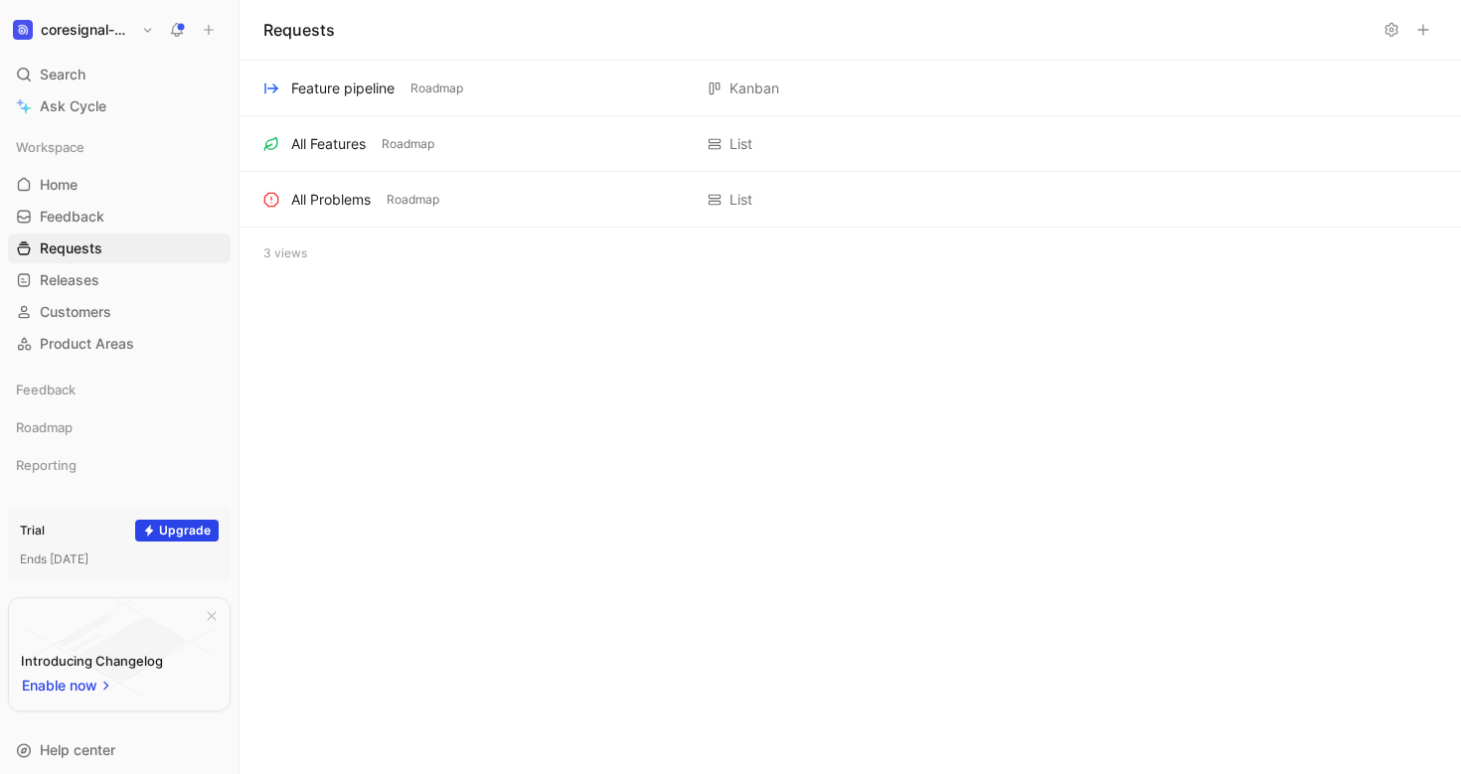
click at [108, 22] on h1 "coresignal-playground" at bounding box center [87, 30] width 92 height 18
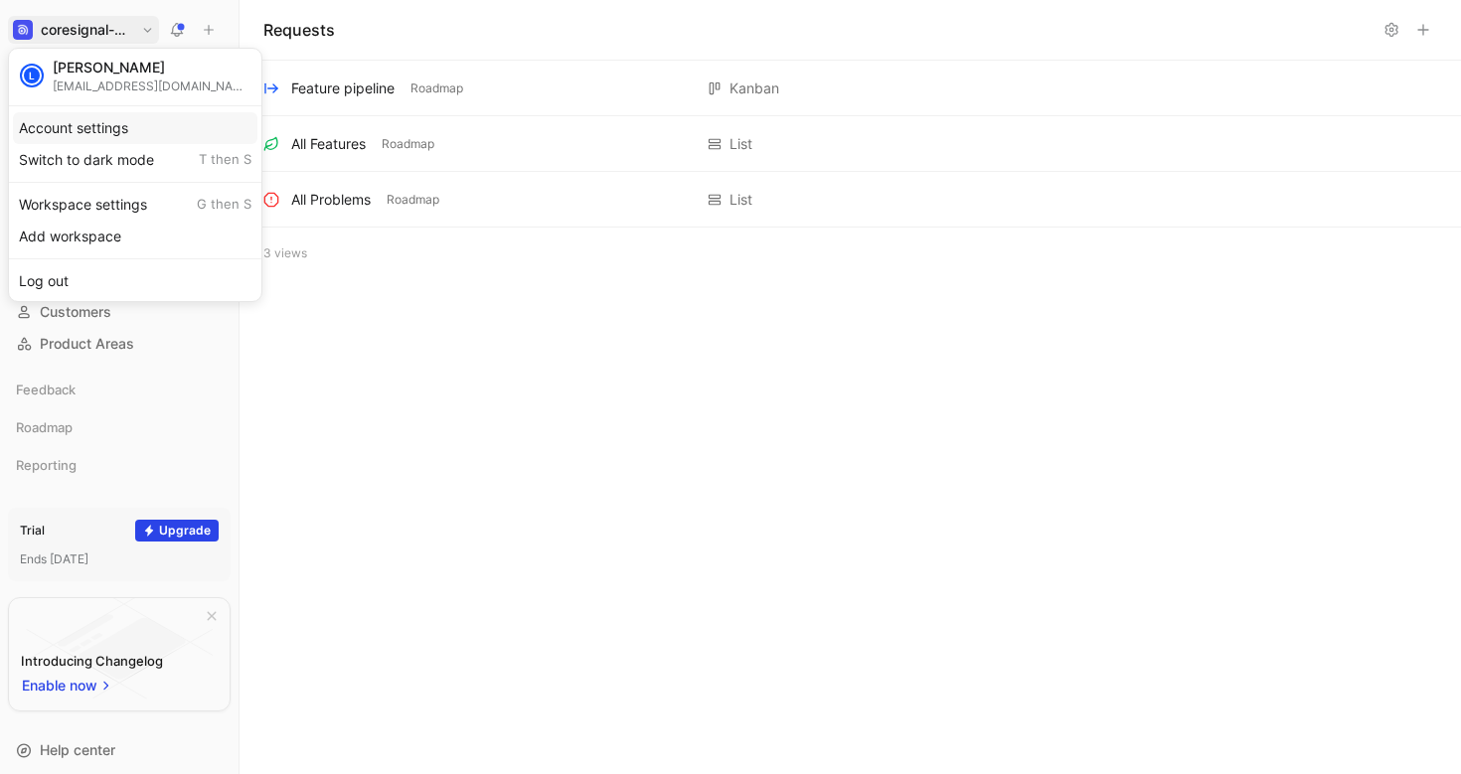
click at [93, 130] on div "Account settings" at bounding box center [135, 128] width 244 height 32
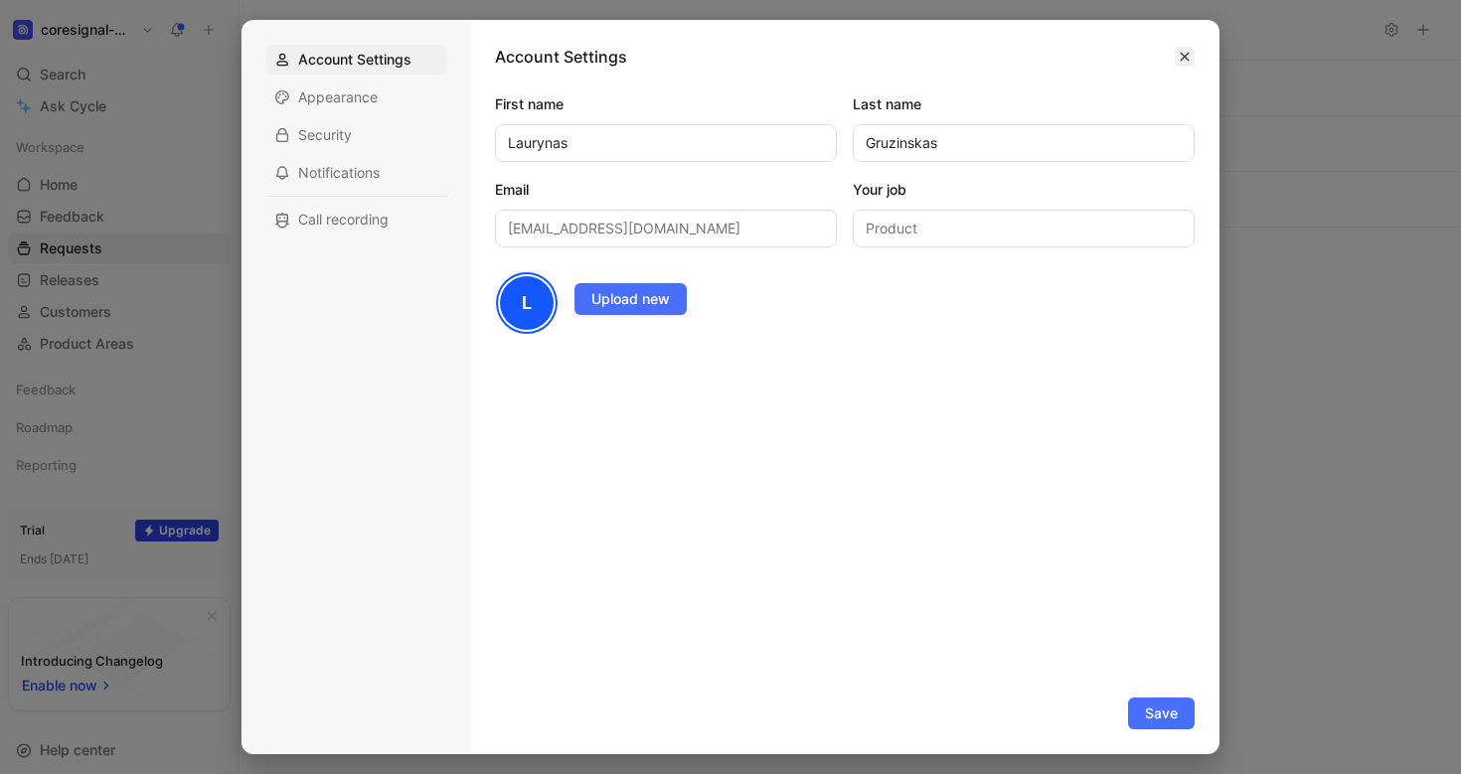
click at [1176, 62] on button "button" at bounding box center [1184, 57] width 20 height 20
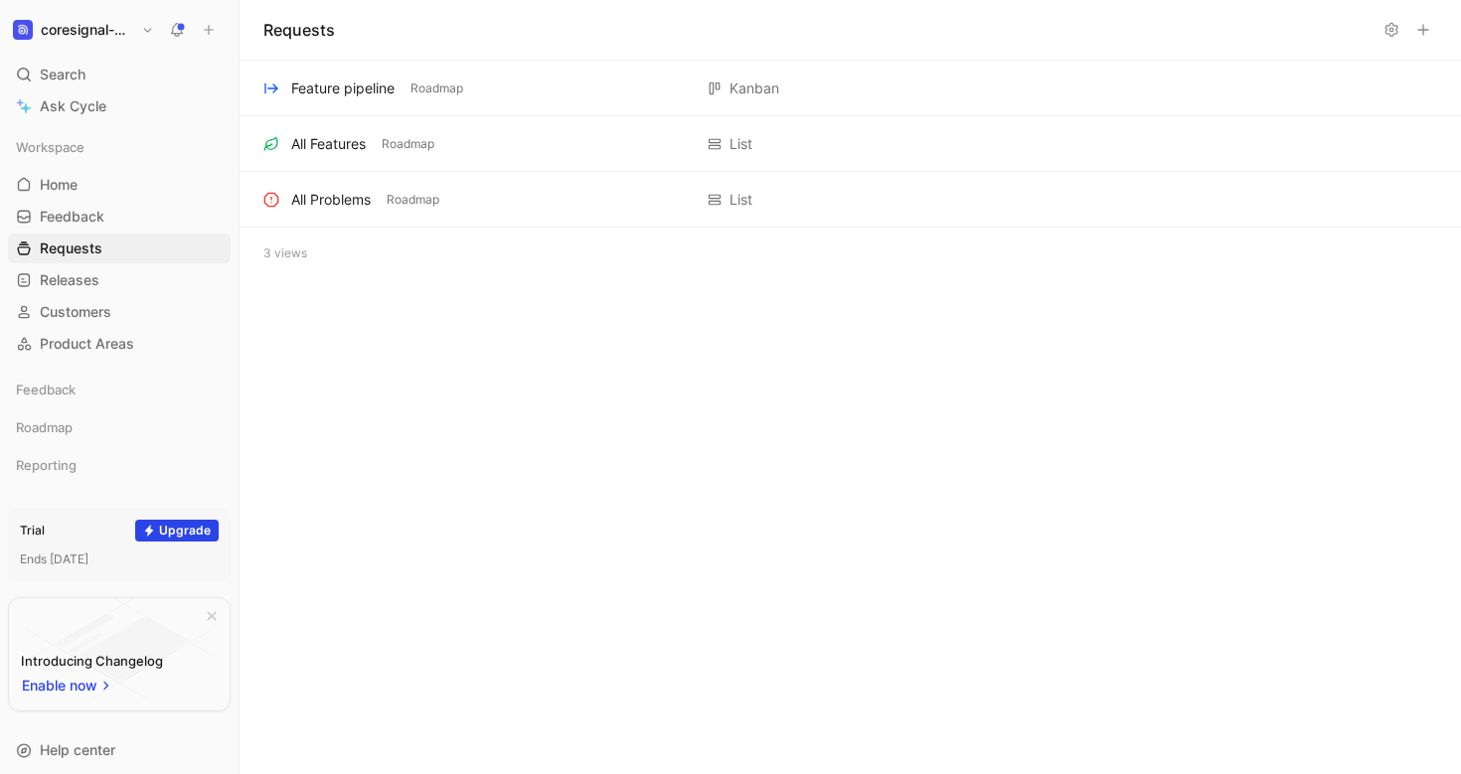
click at [105, 28] on h1 "coresignal-playground" at bounding box center [87, 30] width 92 height 18
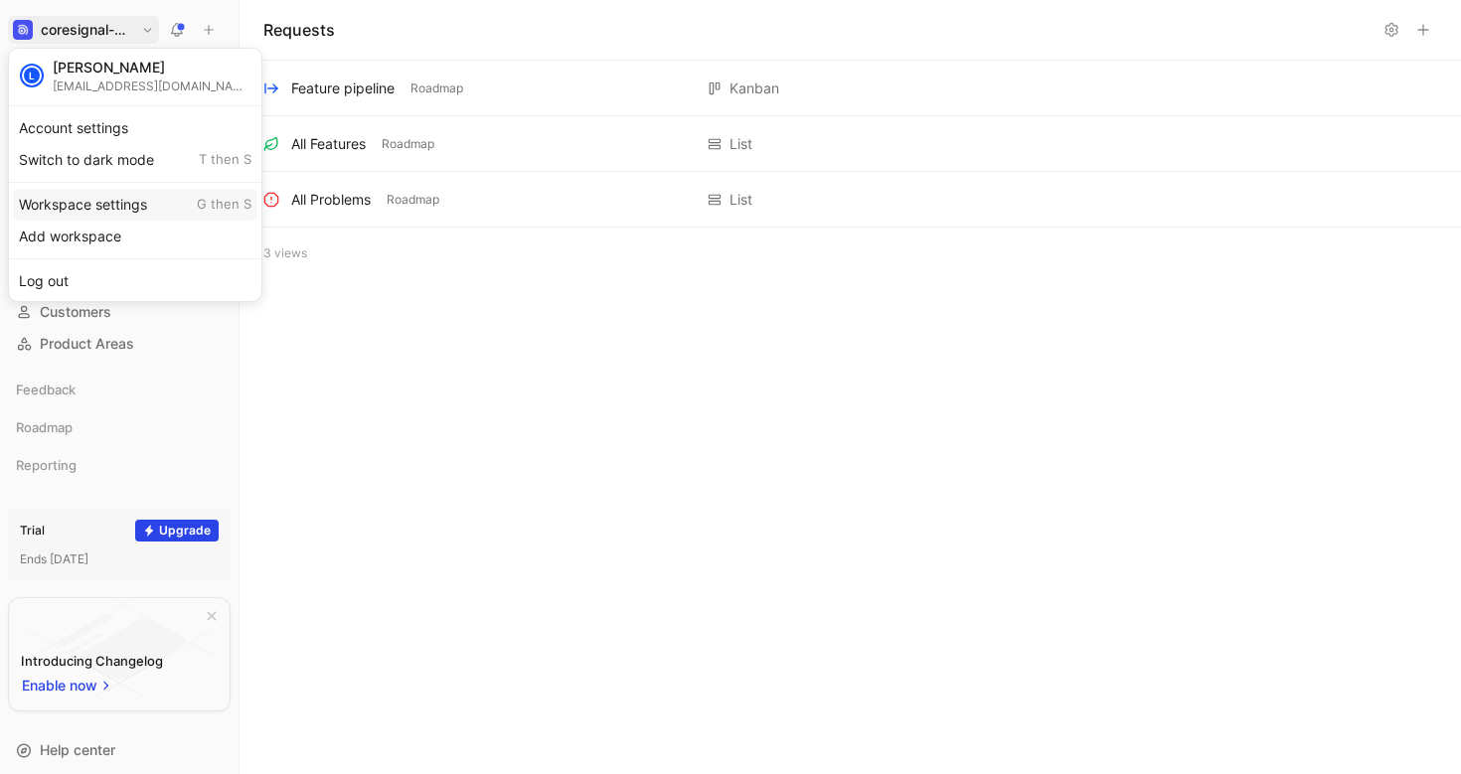
click at [147, 206] on div "Workspace settings G then S" at bounding box center [135, 205] width 244 height 32
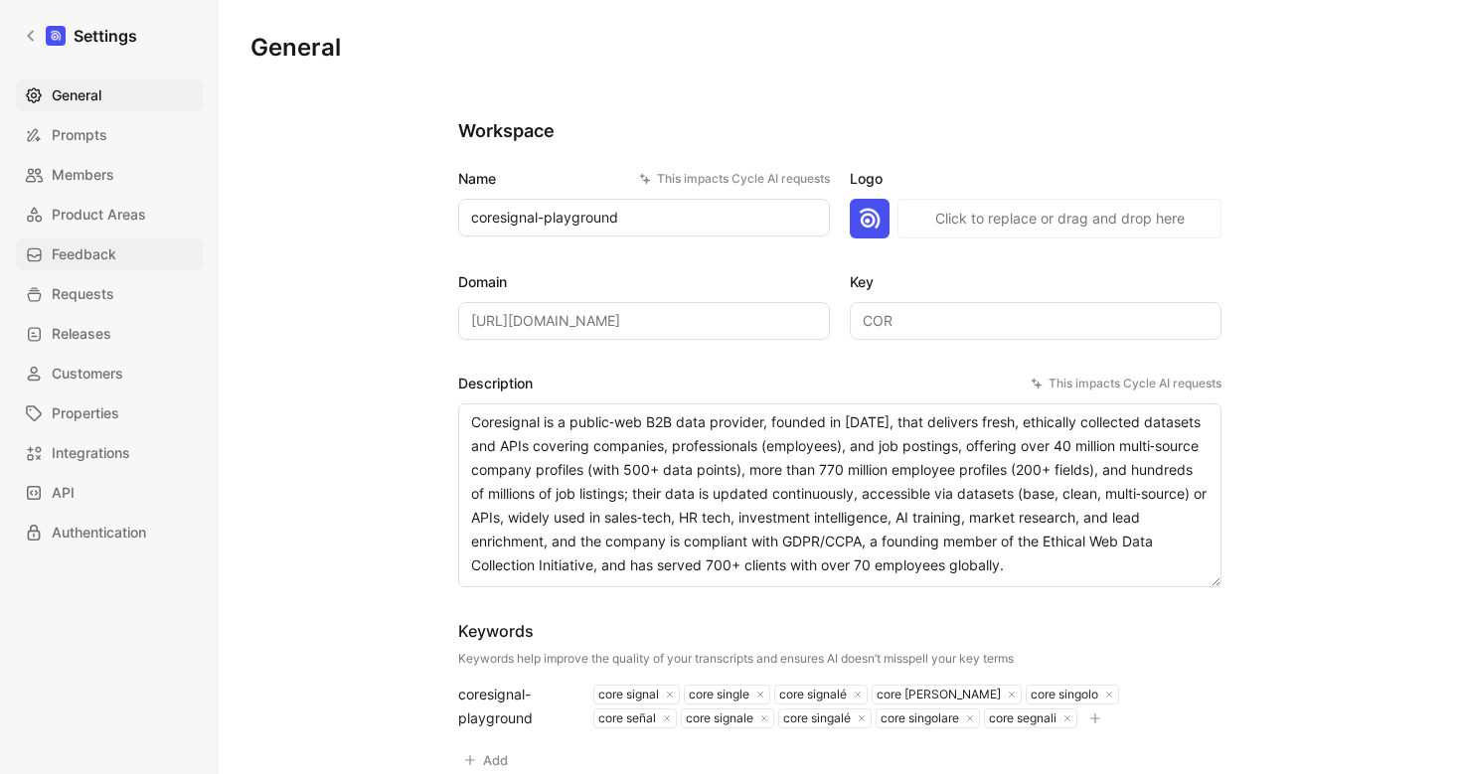
click at [91, 256] on span "Feedback" at bounding box center [84, 254] width 65 height 24
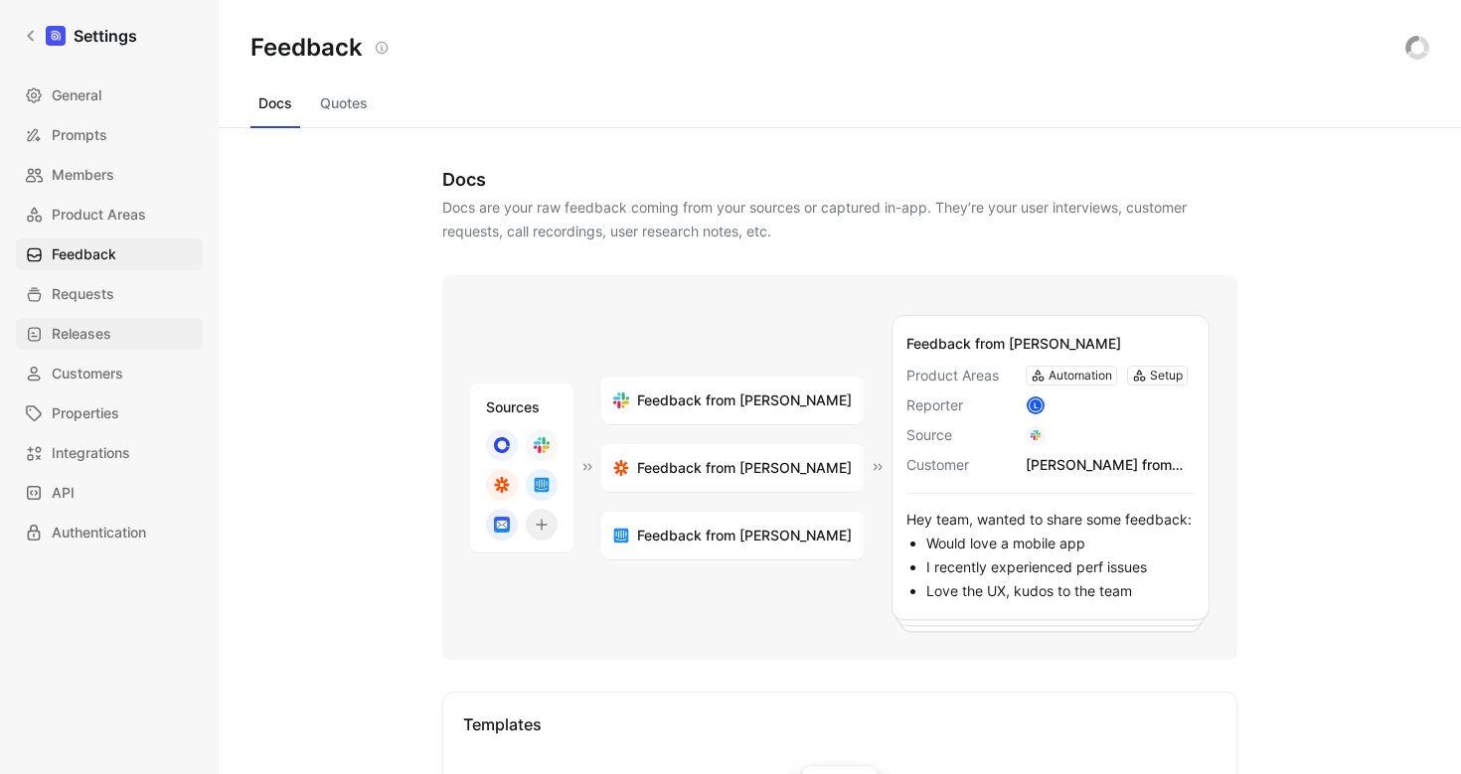
click at [91, 333] on span "Releases" at bounding box center [82, 334] width 60 height 24
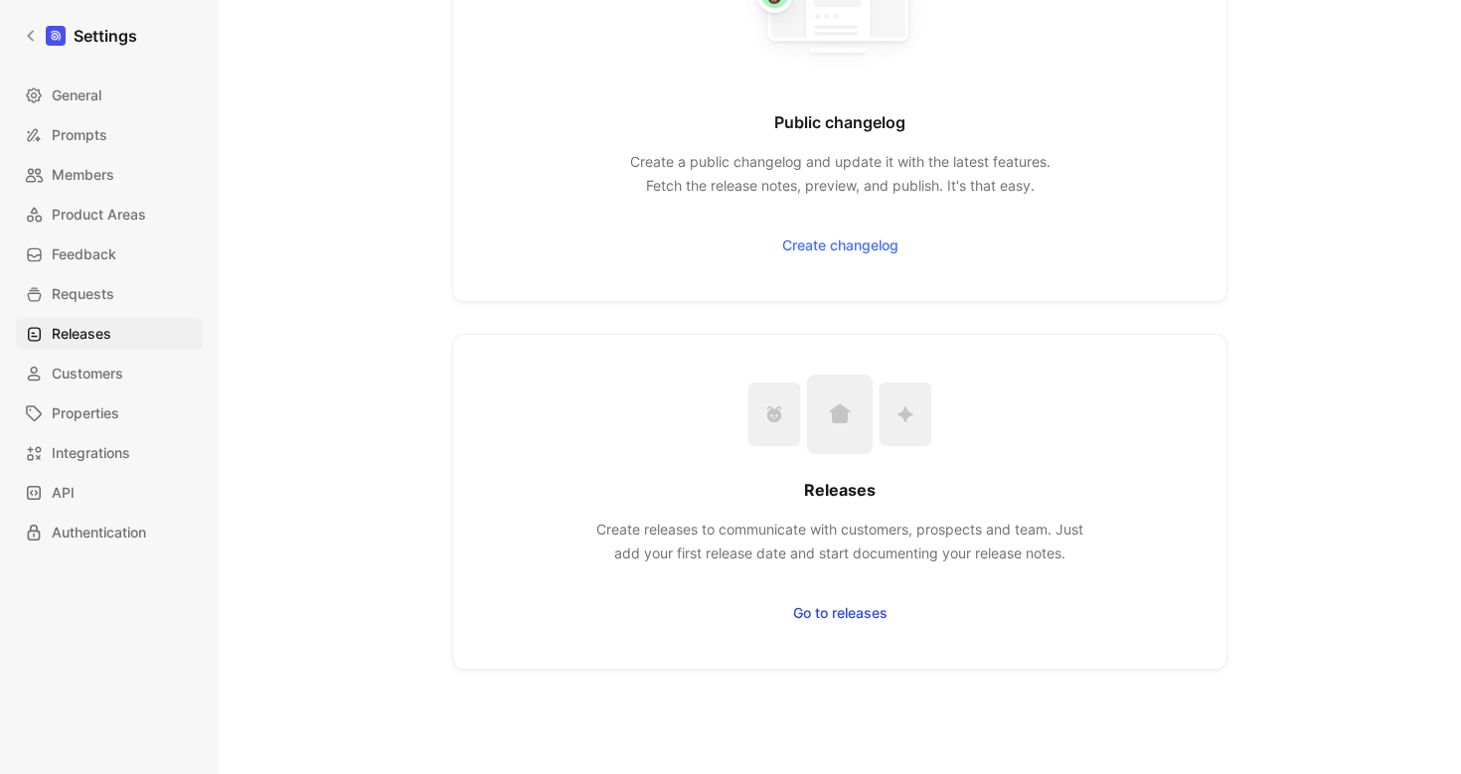
scroll to position [253, 0]
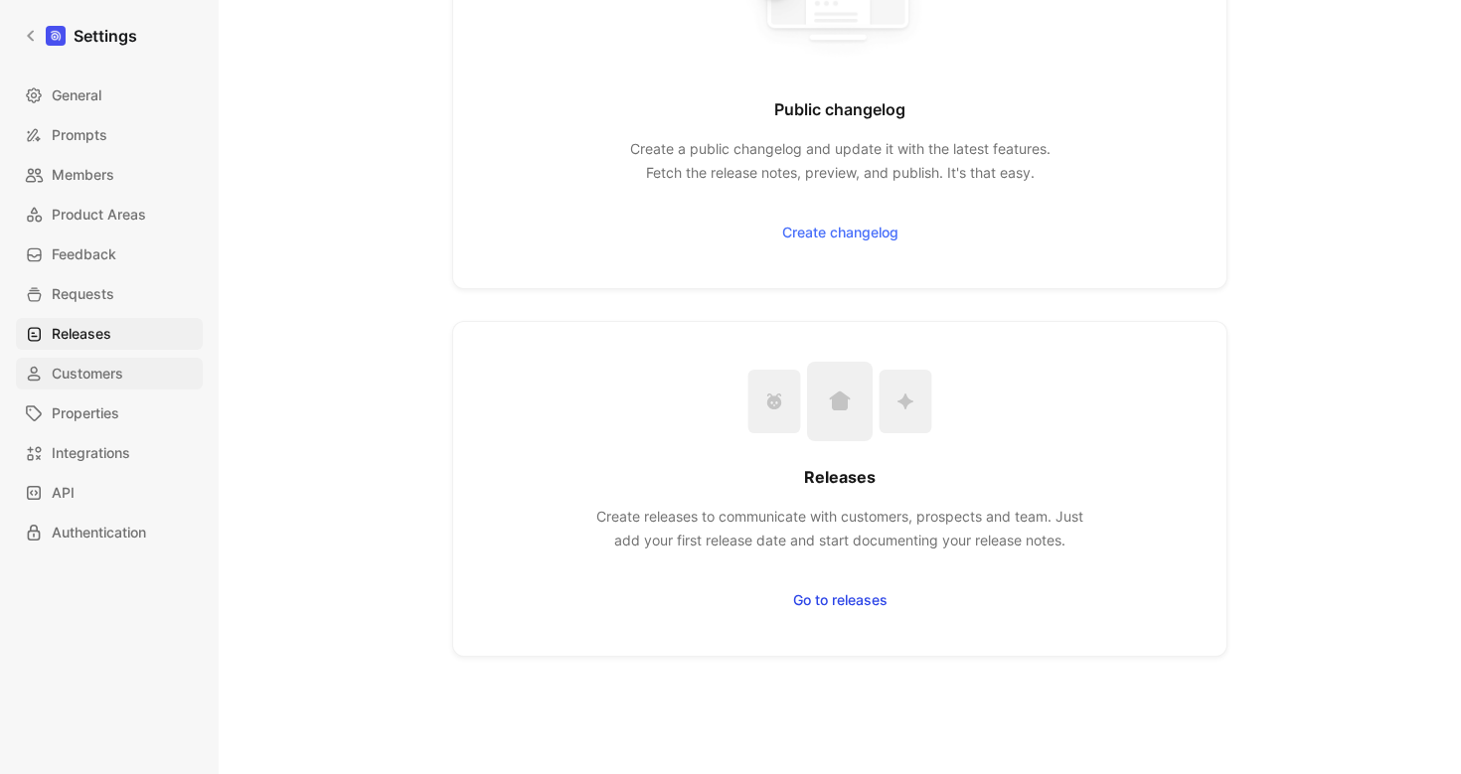
click at [107, 372] on span "Customers" at bounding box center [88, 374] width 72 height 24
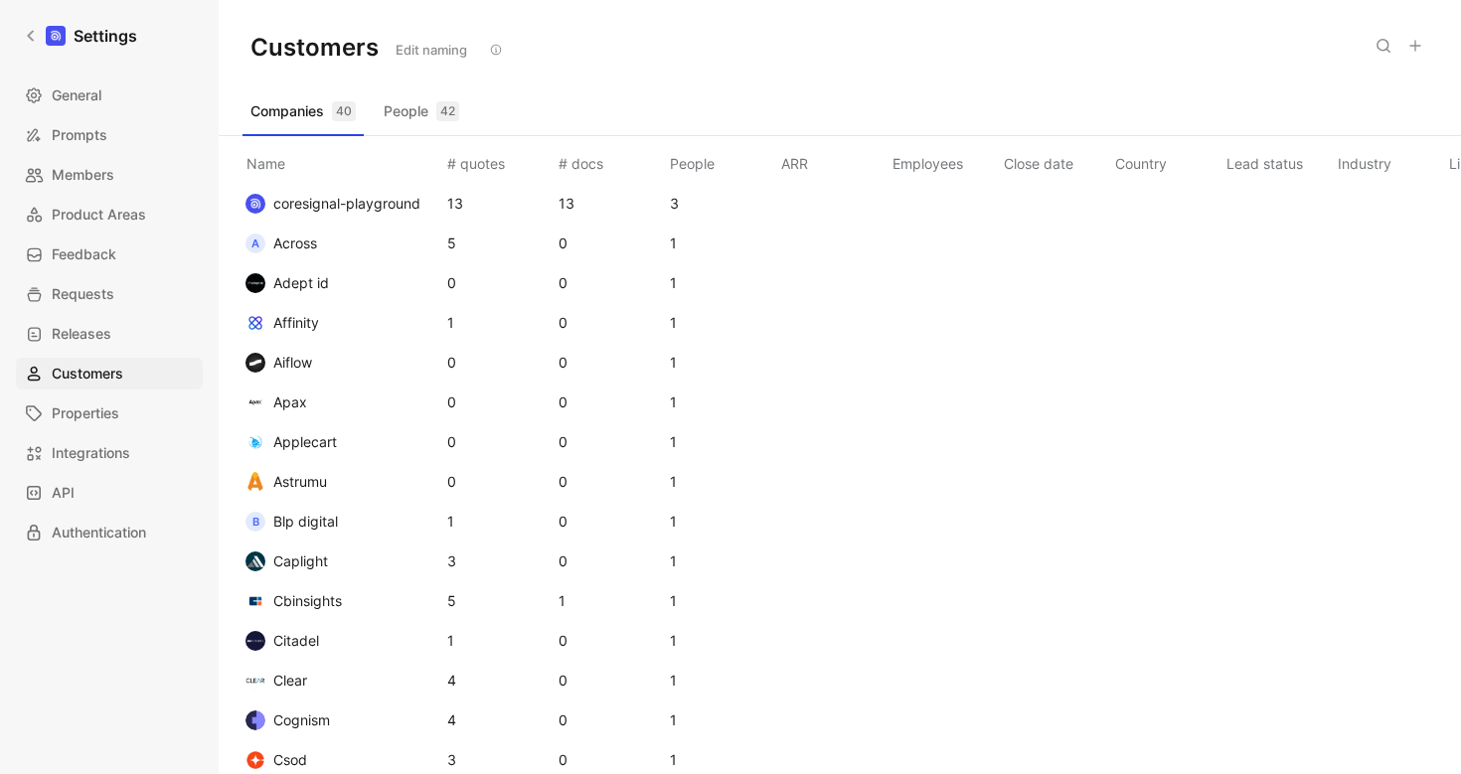
click at [406, 99] on button "People 42" at bounding box center [421, 111] width 91 height 32
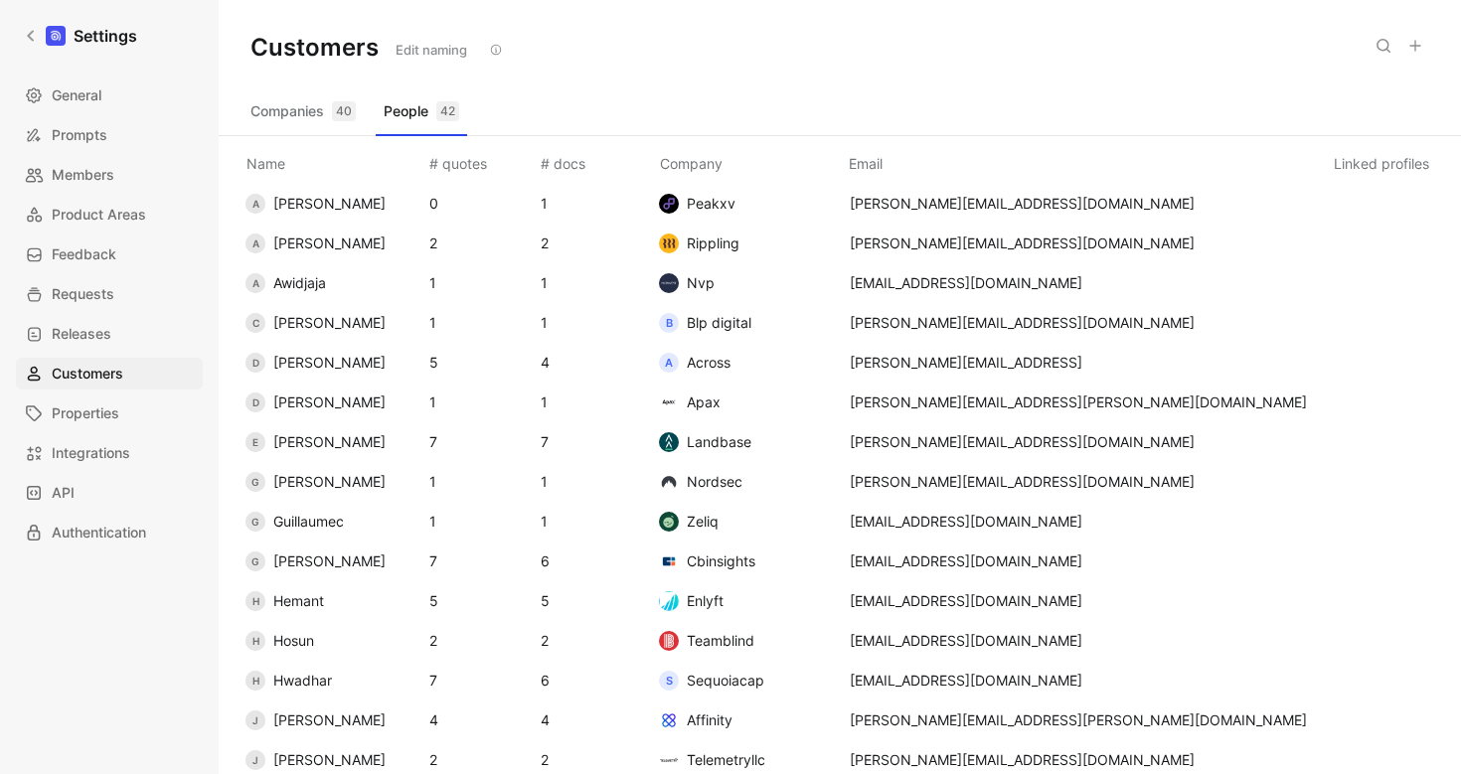
click at [281, 104] on button "Companies 40" at bounding box center [302, 111] width 121 height 32
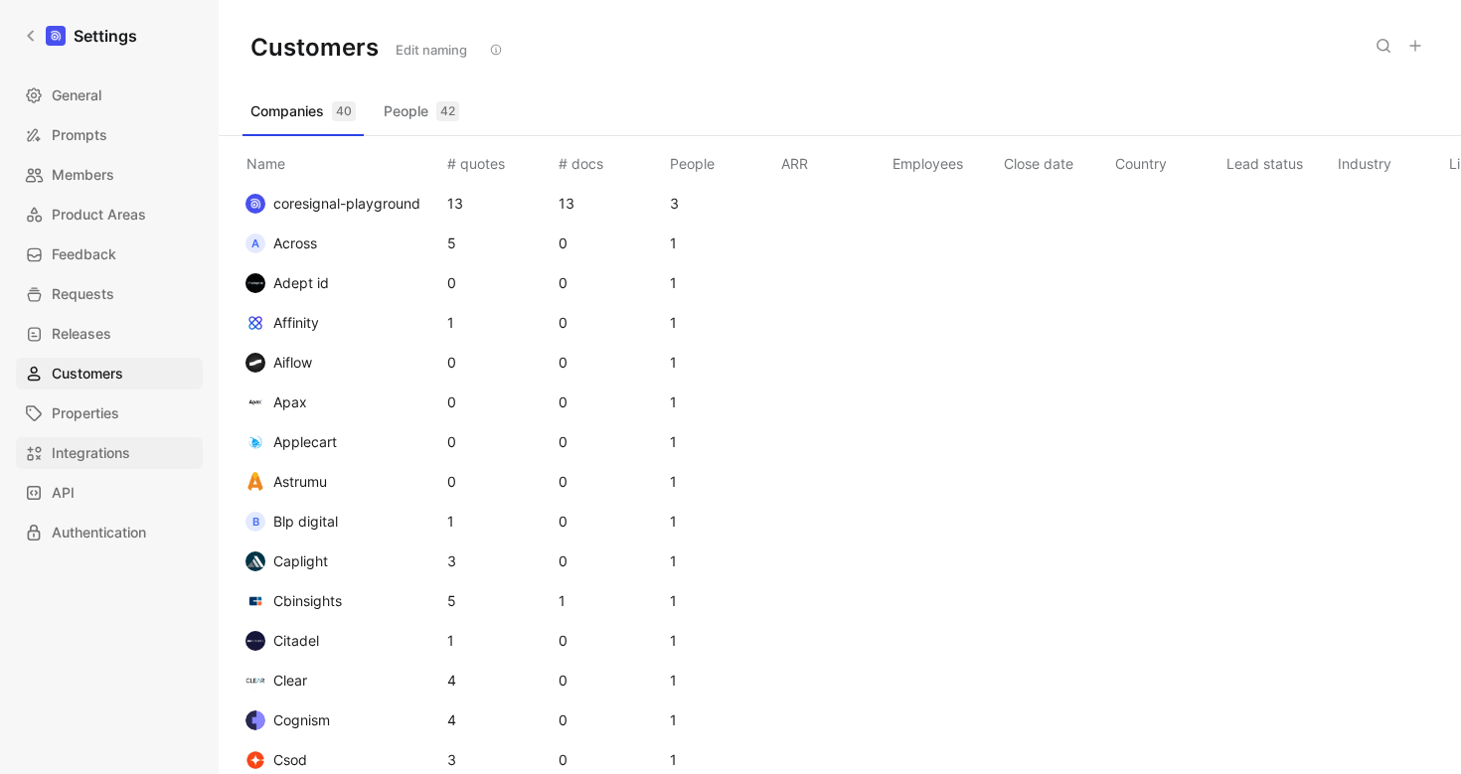
click at [129, 446] on span "Integrations" at bounding box center [91, 453] width 78 height 24
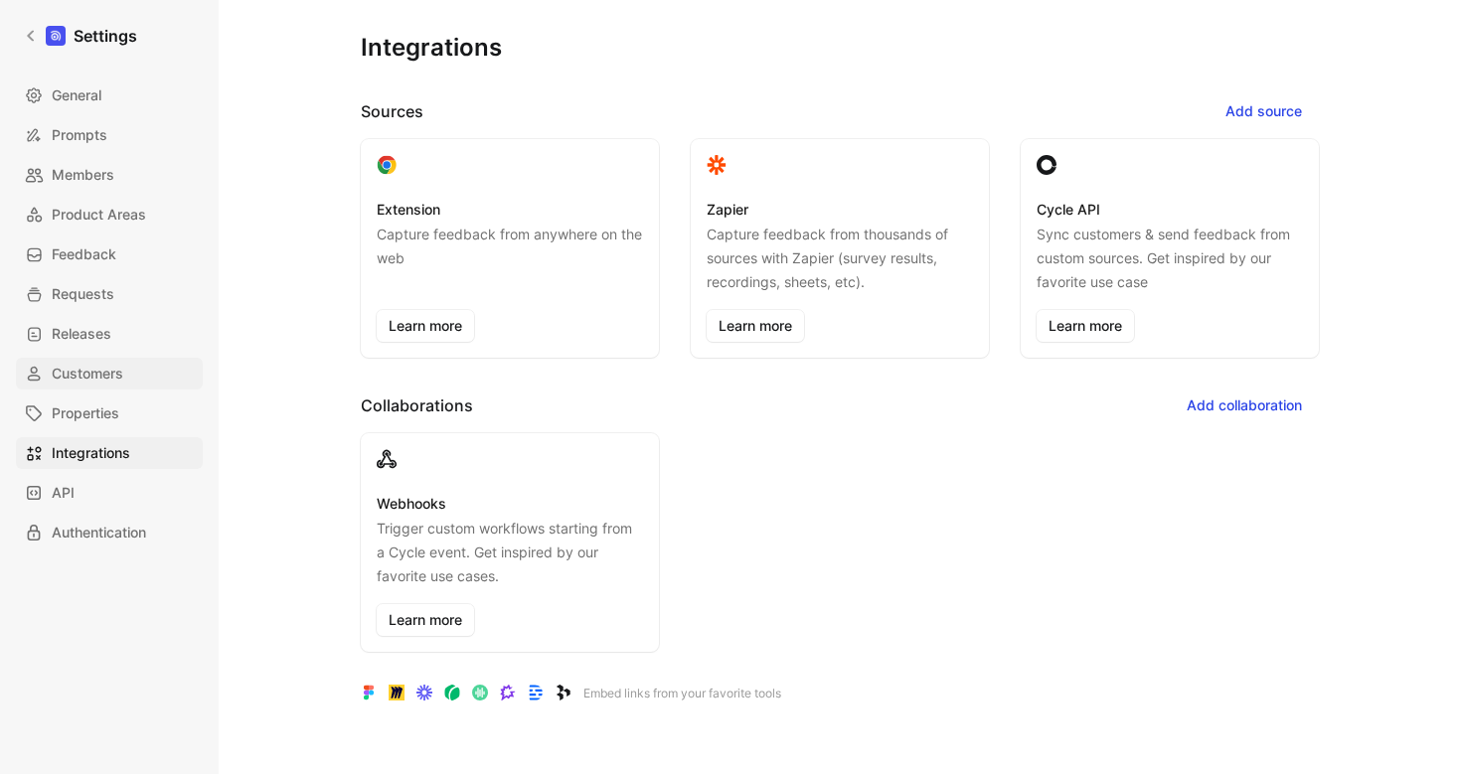
click at [114, 373] on span "Customers" at bounding box center [88, 374] width 72 height 24
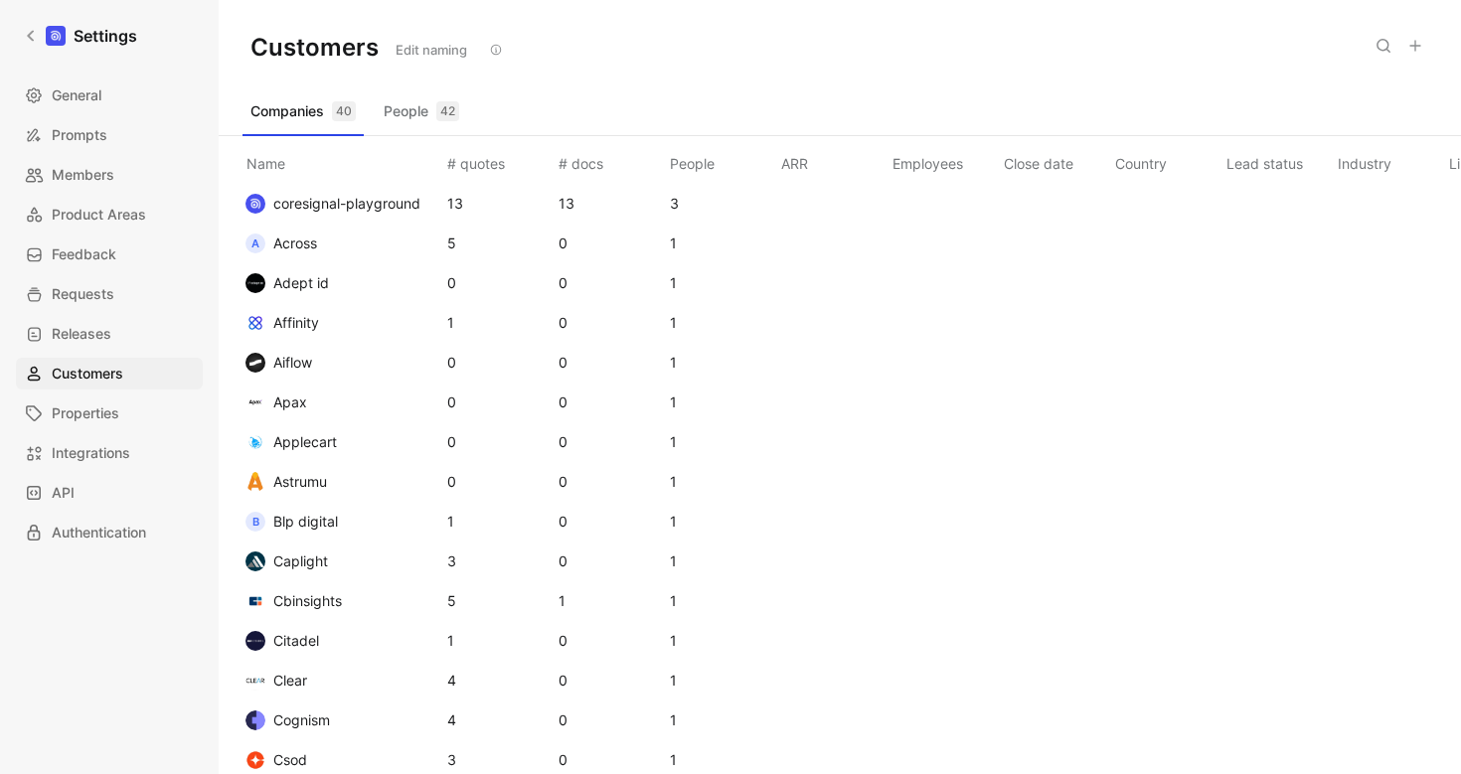
click at [299, 314] on span "Affinity" at bounding box center [296, 322] width 46 height 17
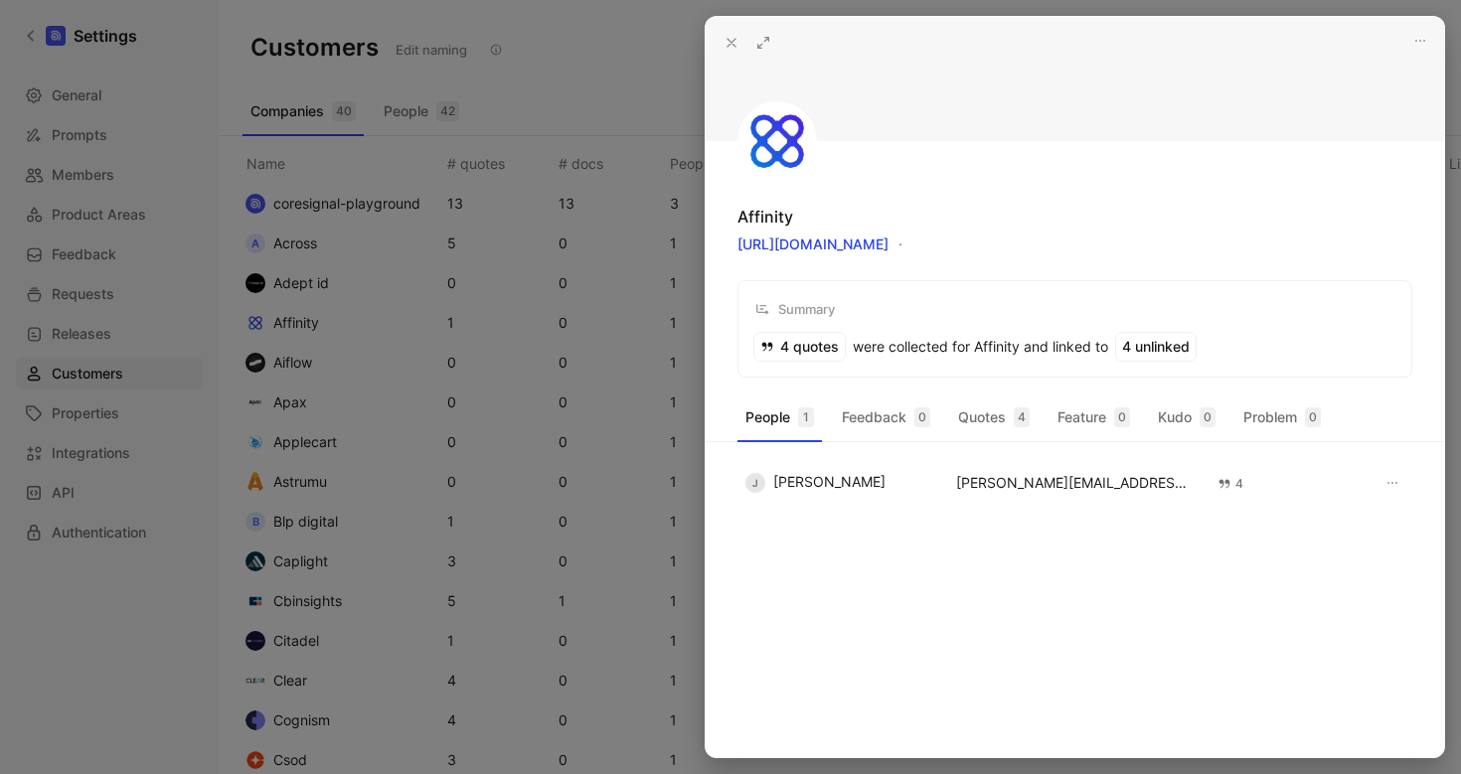
click at [732, 41] on icon at bounding box center [731, 43] width 16 height 16
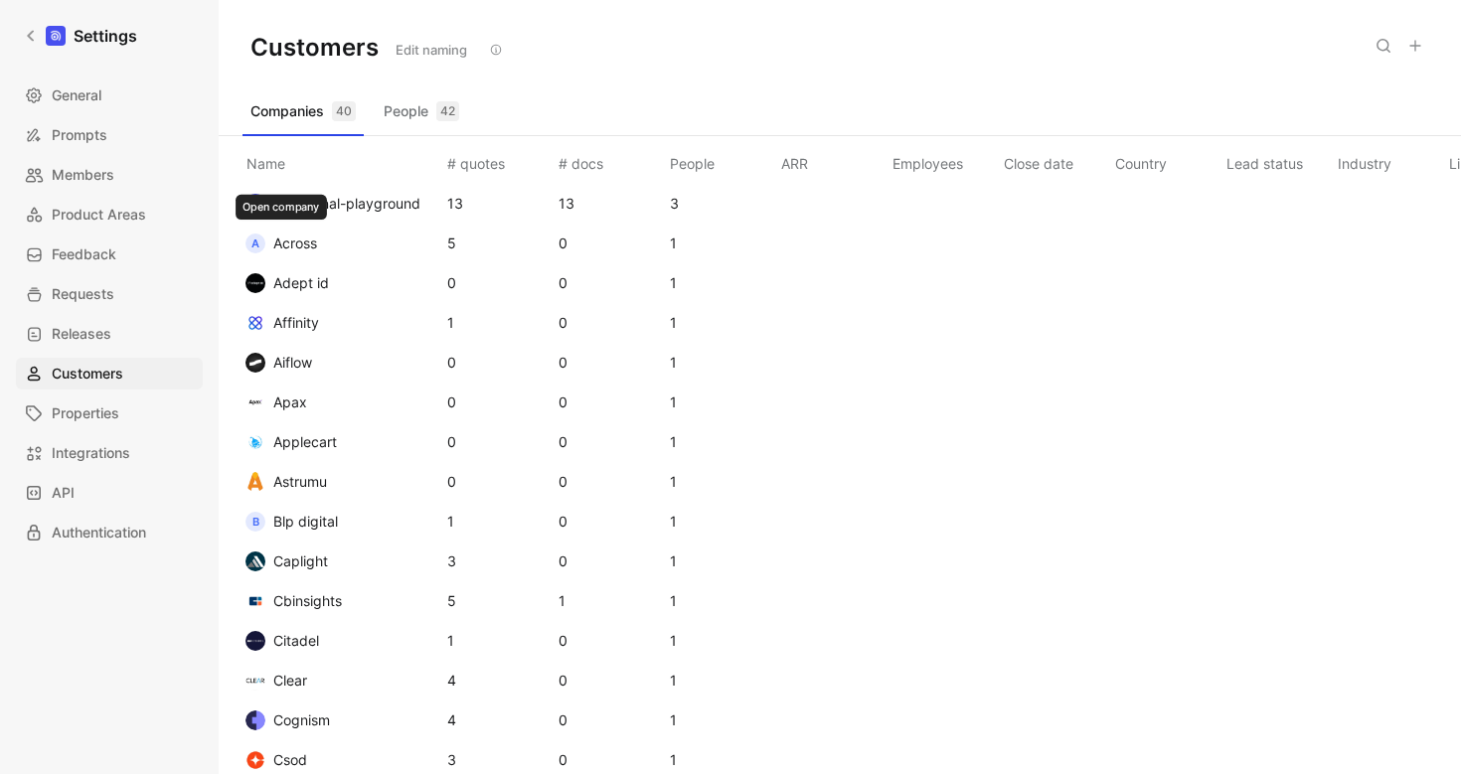
click at [321, 251] on button "A Across" at bounding box center [280, 244] width 85 height 32
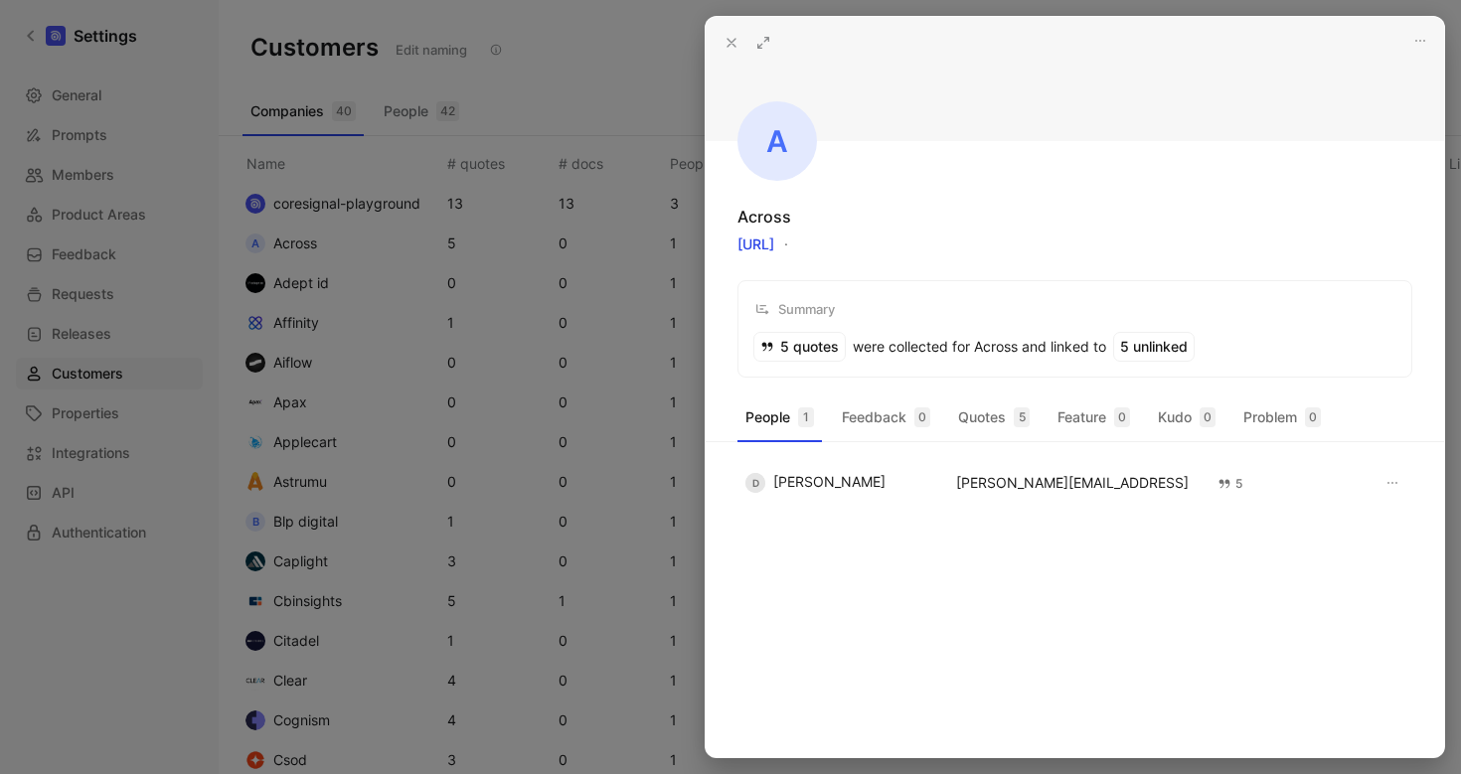
click at [730, 40] on icon at bounding box center [731, 43] width 16 height 16
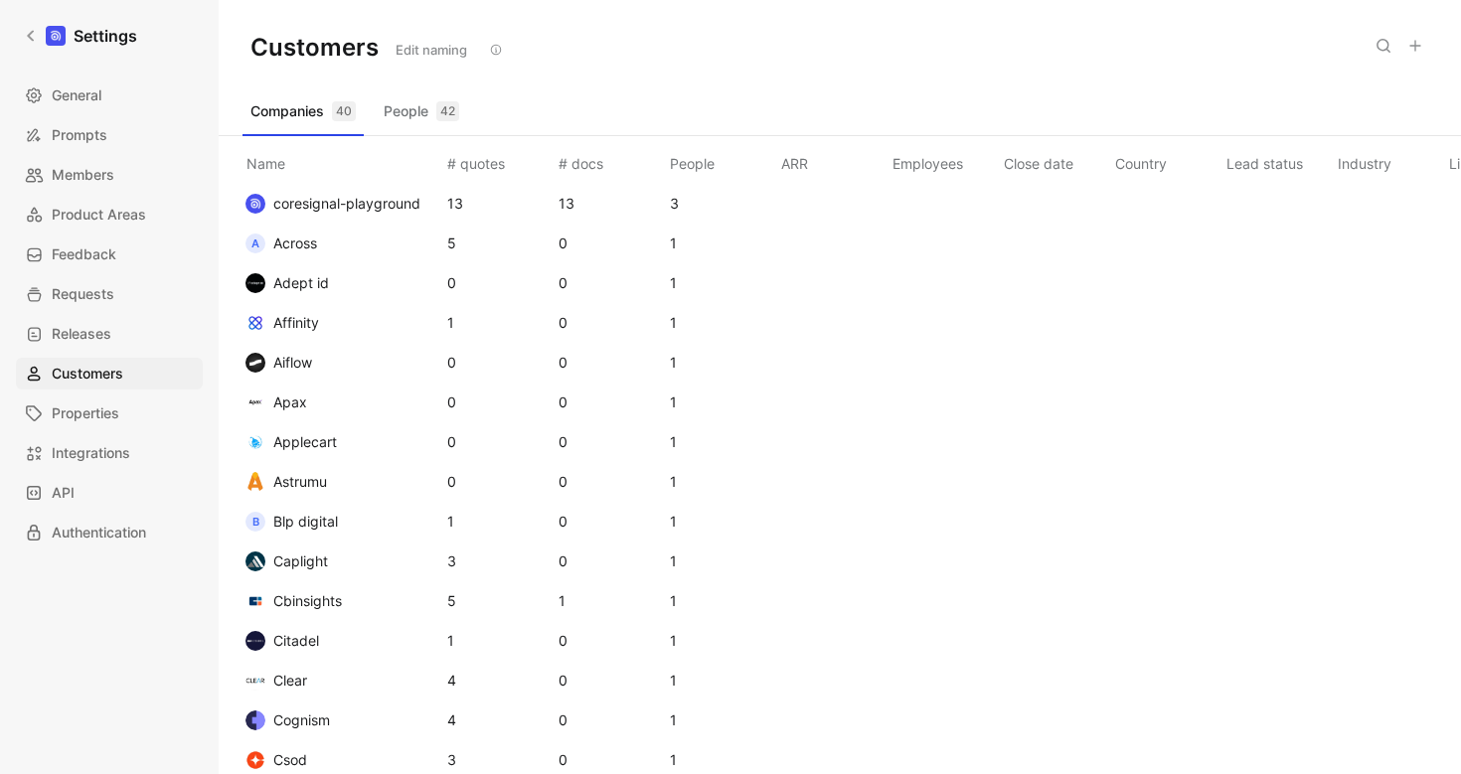
click at [299, 253] on span "Across" at bounding box center [295, 244] width 44 height 24
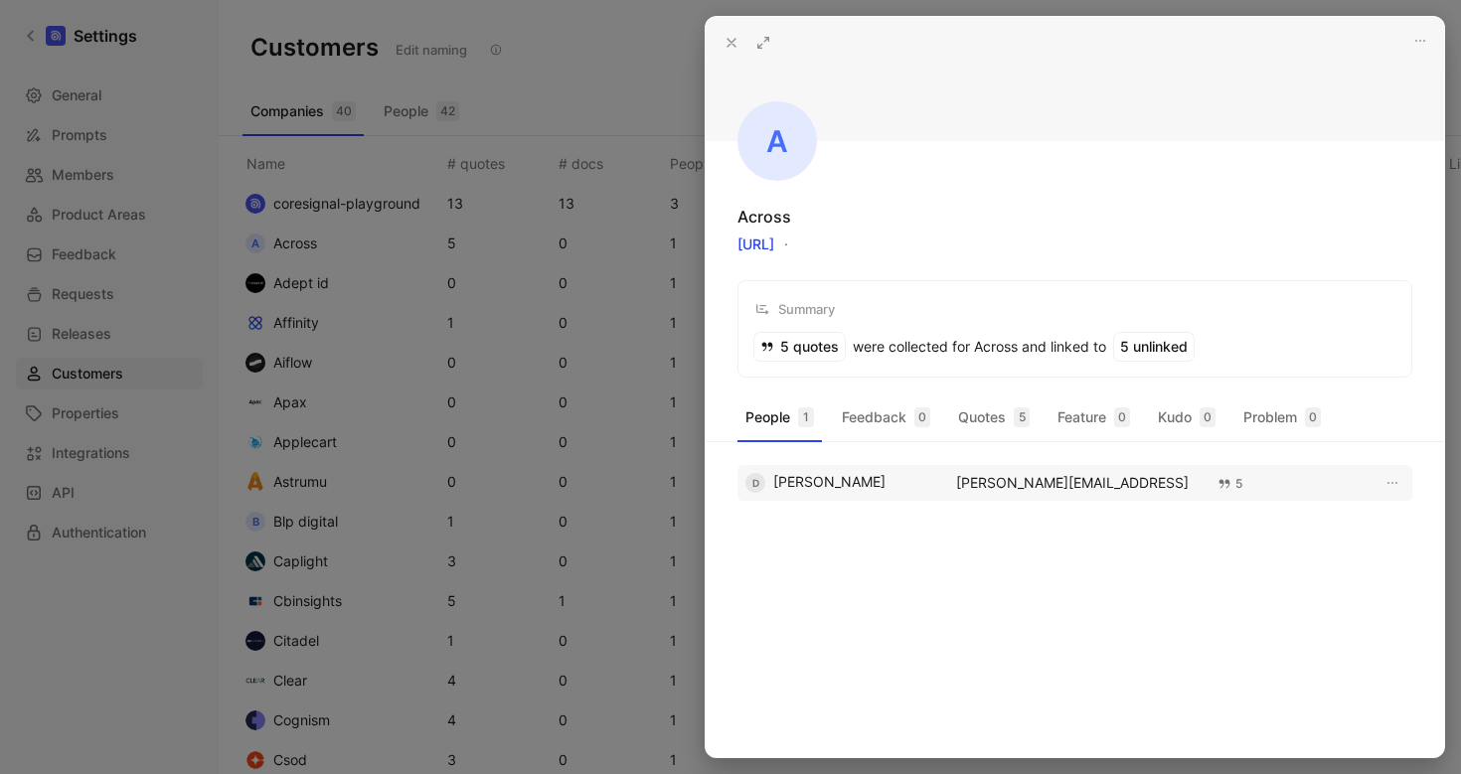
click at [1239, 484] on div "5" at bounding box center [1229, 484] width 25 height 20
click at [1393, 478] on icon "button" at bounding box center [1392, 483] width 16 height 16
click at [992, 422] on button "Quotes 5" at bounding box center [993, 417] width 87 height 32
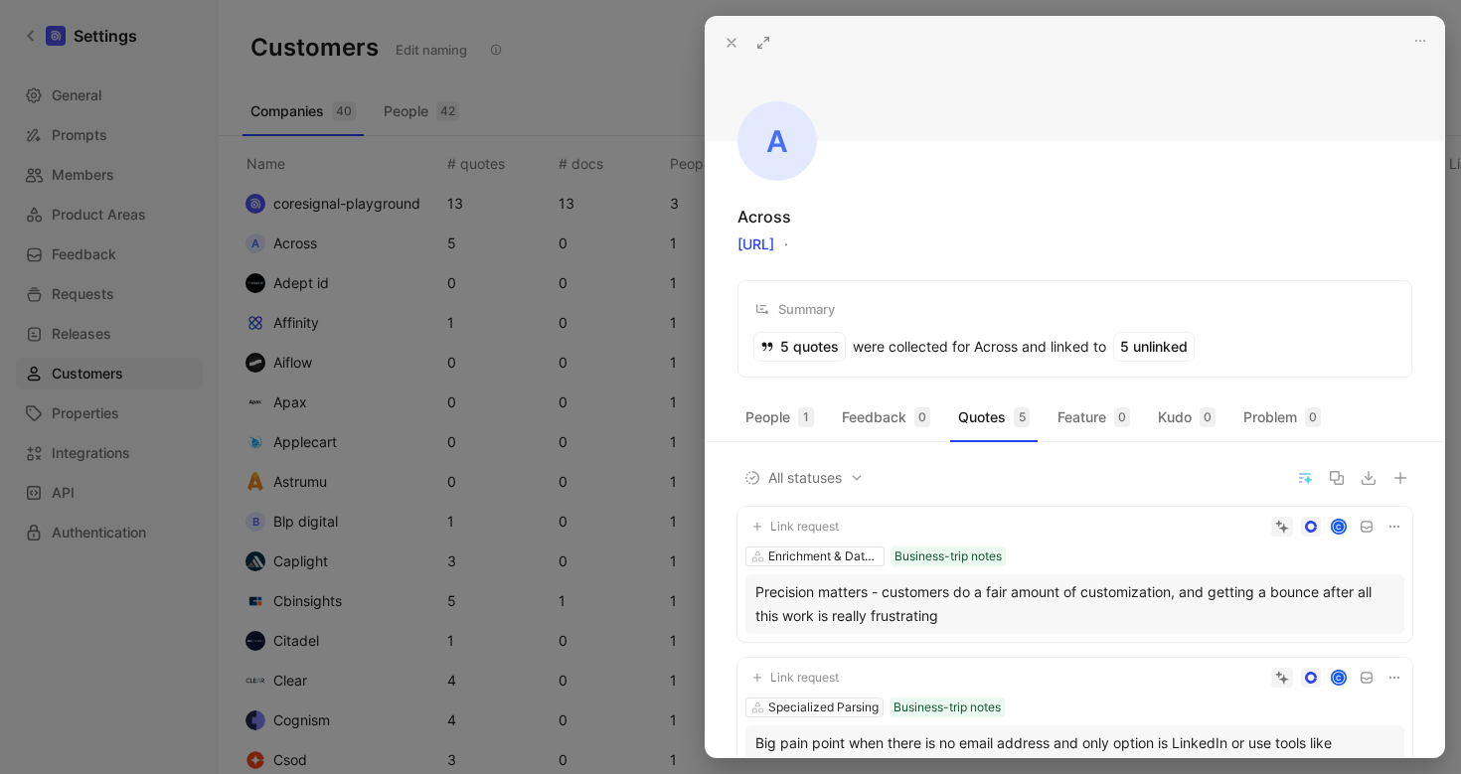
click at [732, 48] on icon at bounding box center [731, 43] width 16 height 16
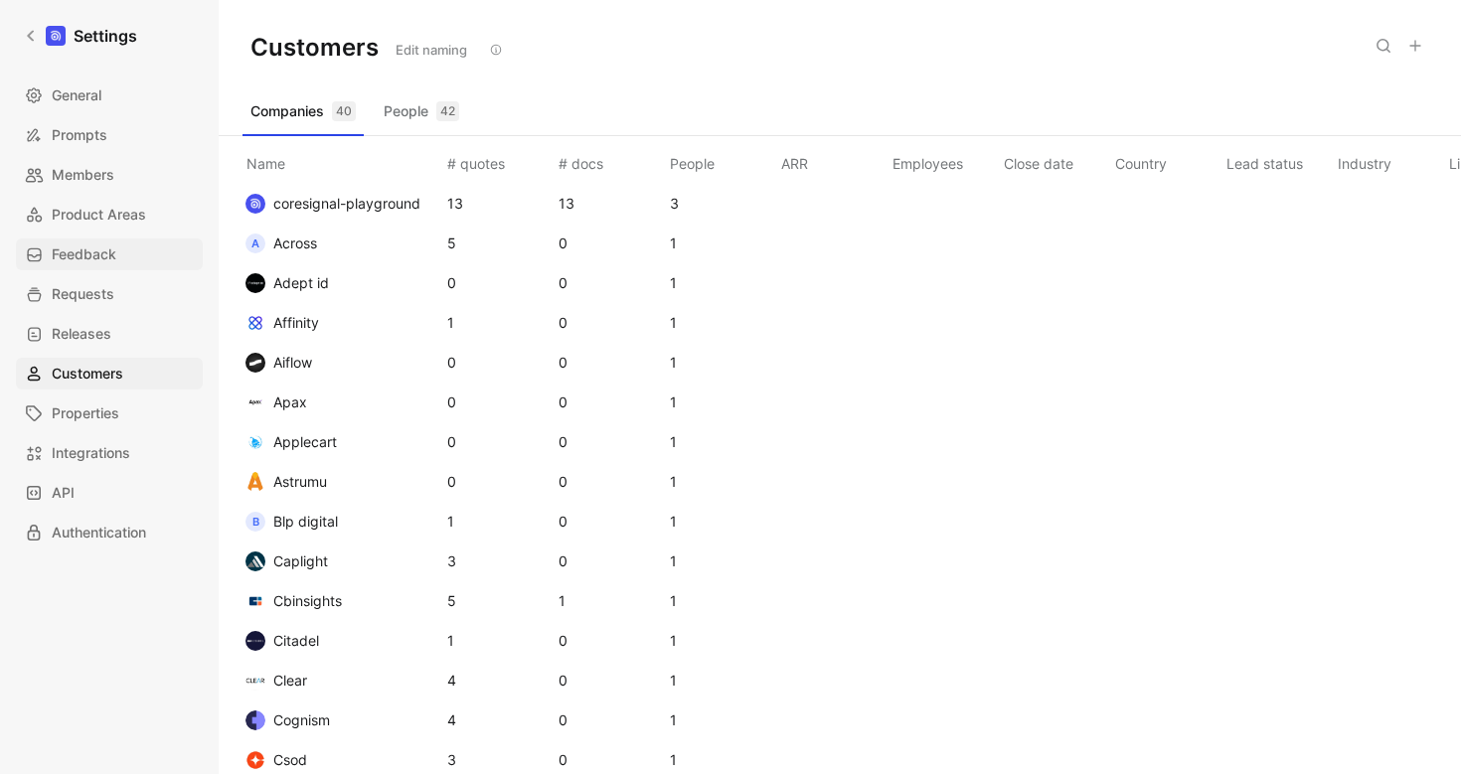
click at [74, 254] on span "Feedback" at bounding box center [84, 254] width 65 height 24
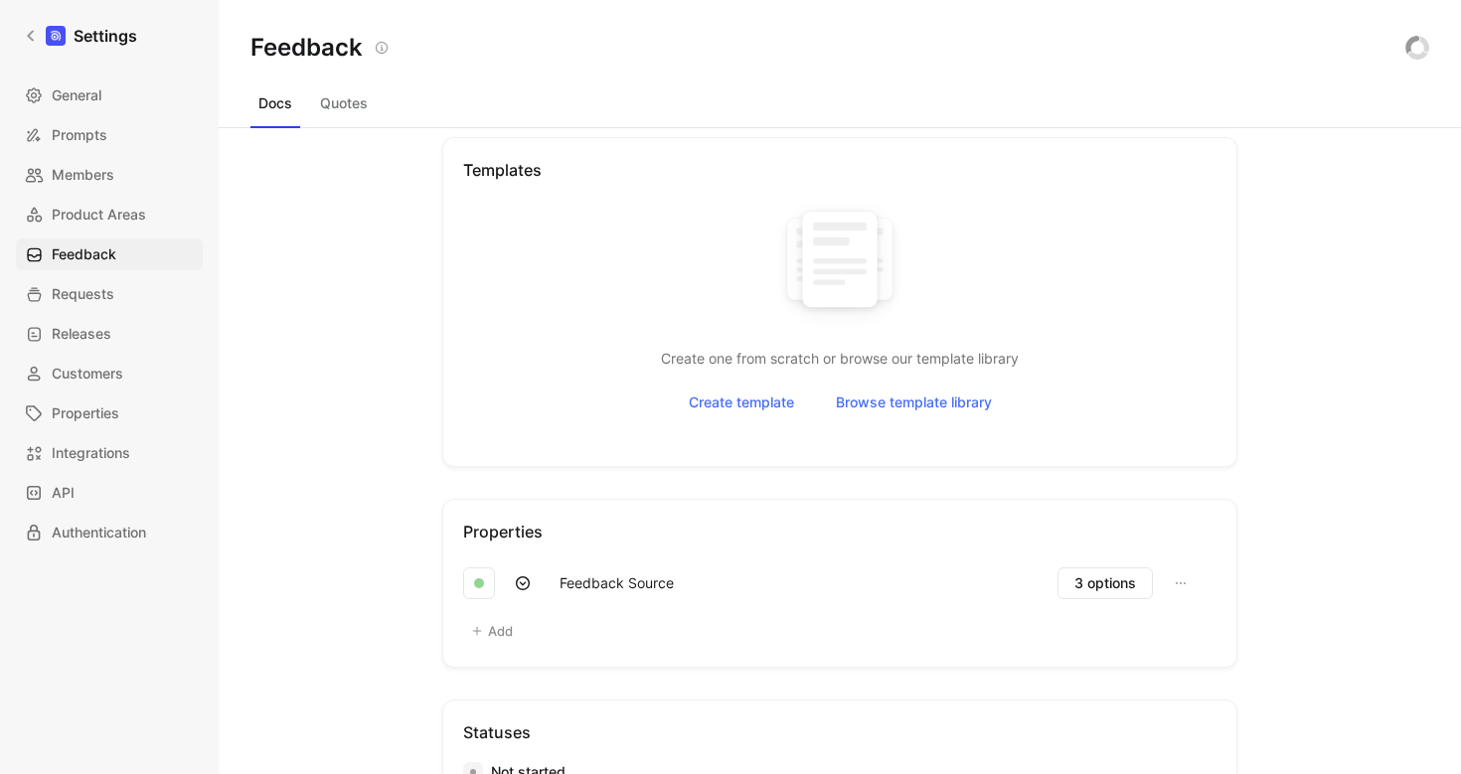
scroll to position [545, 0]
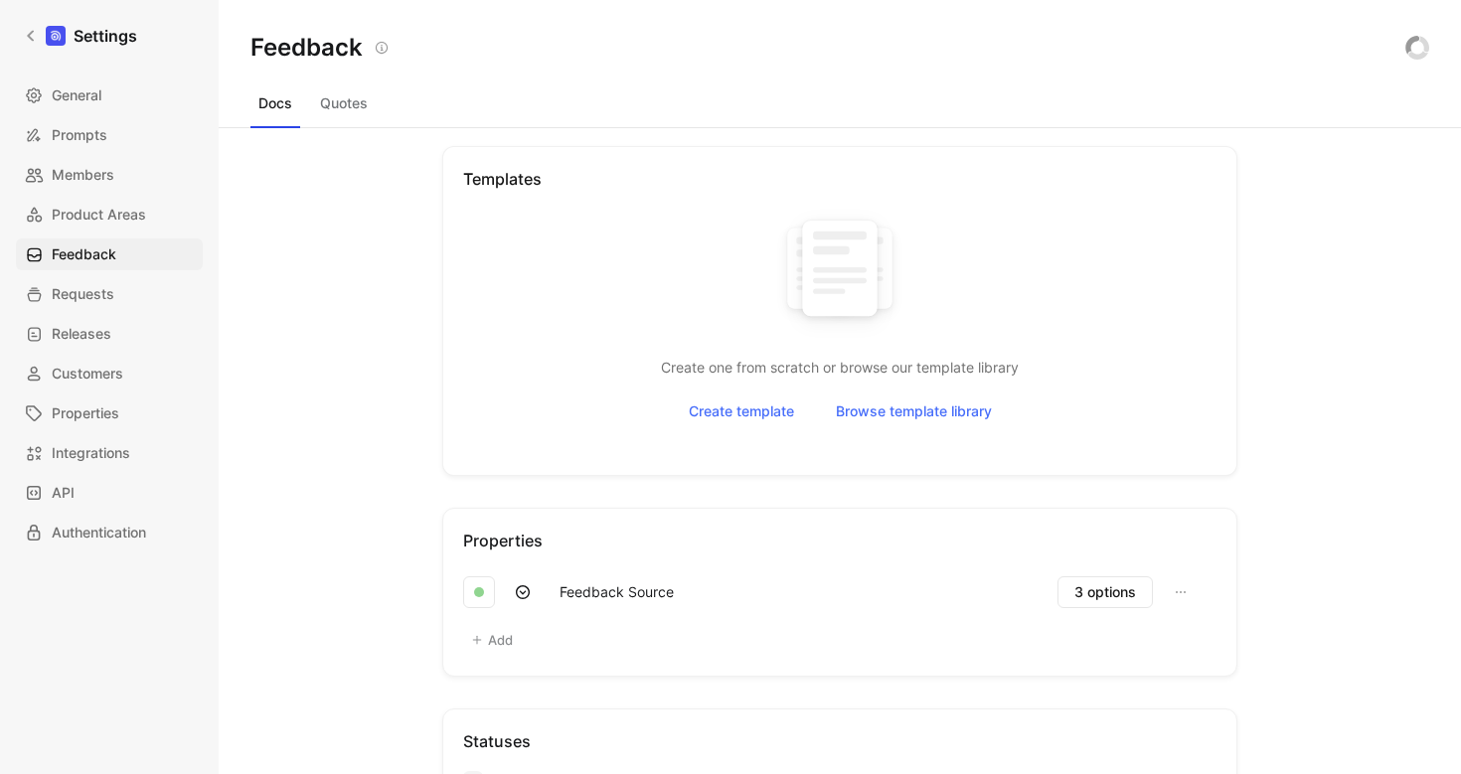
click at [335, 101] on button "Quotes" at bounding box center [344, 103] width 64 height 32
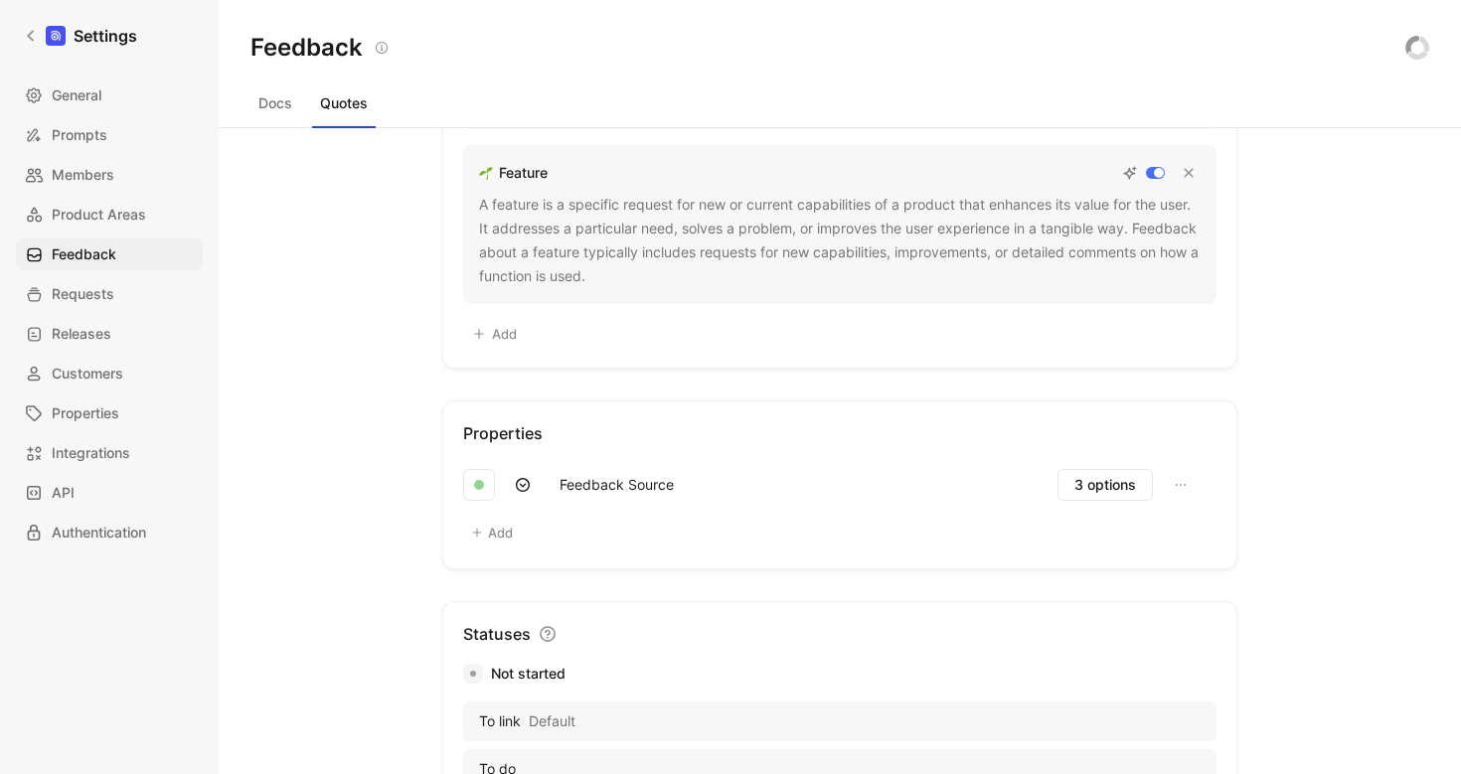
scroll to position [216, 0]
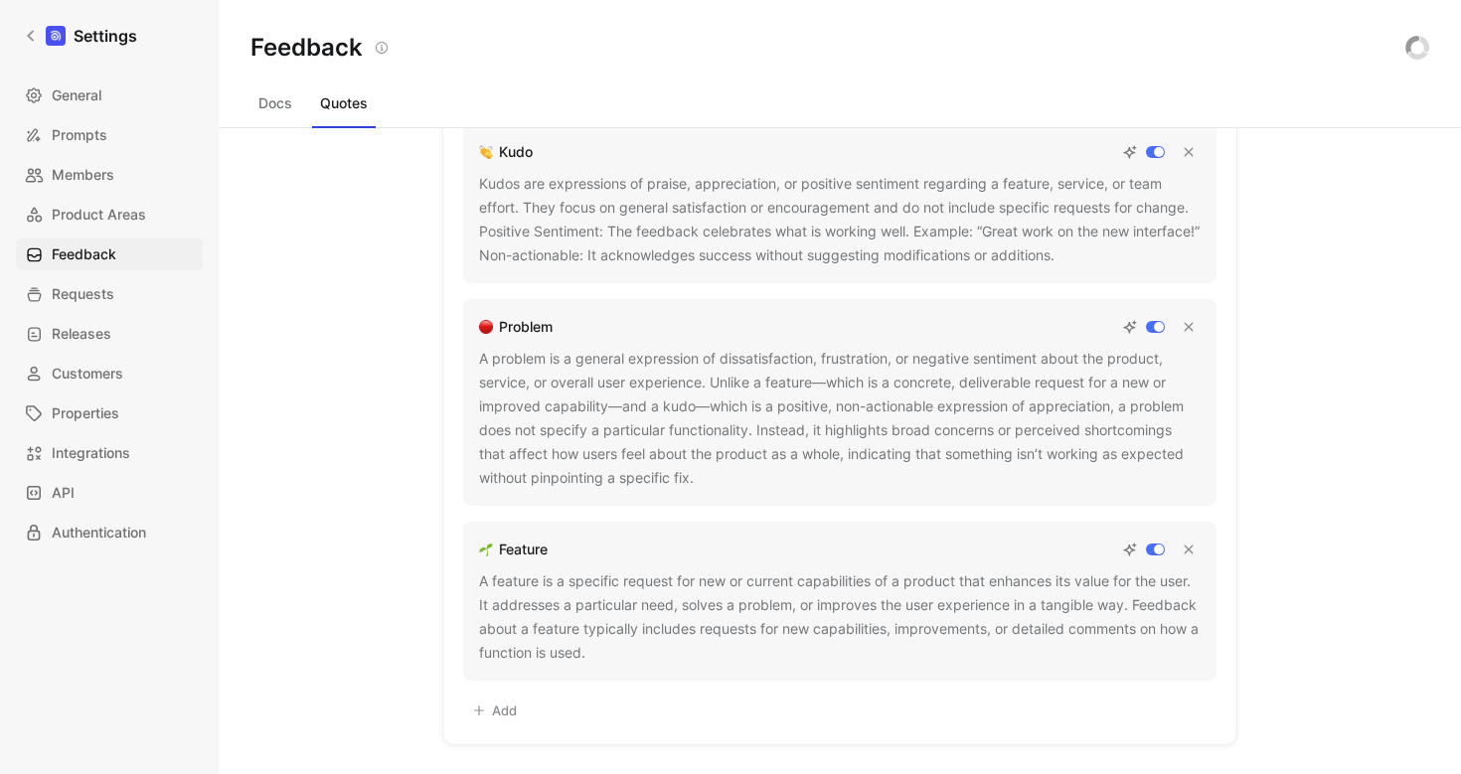
click at [269, 101] on button "Docs" at bounding box center [275, 103] width 50 height 32
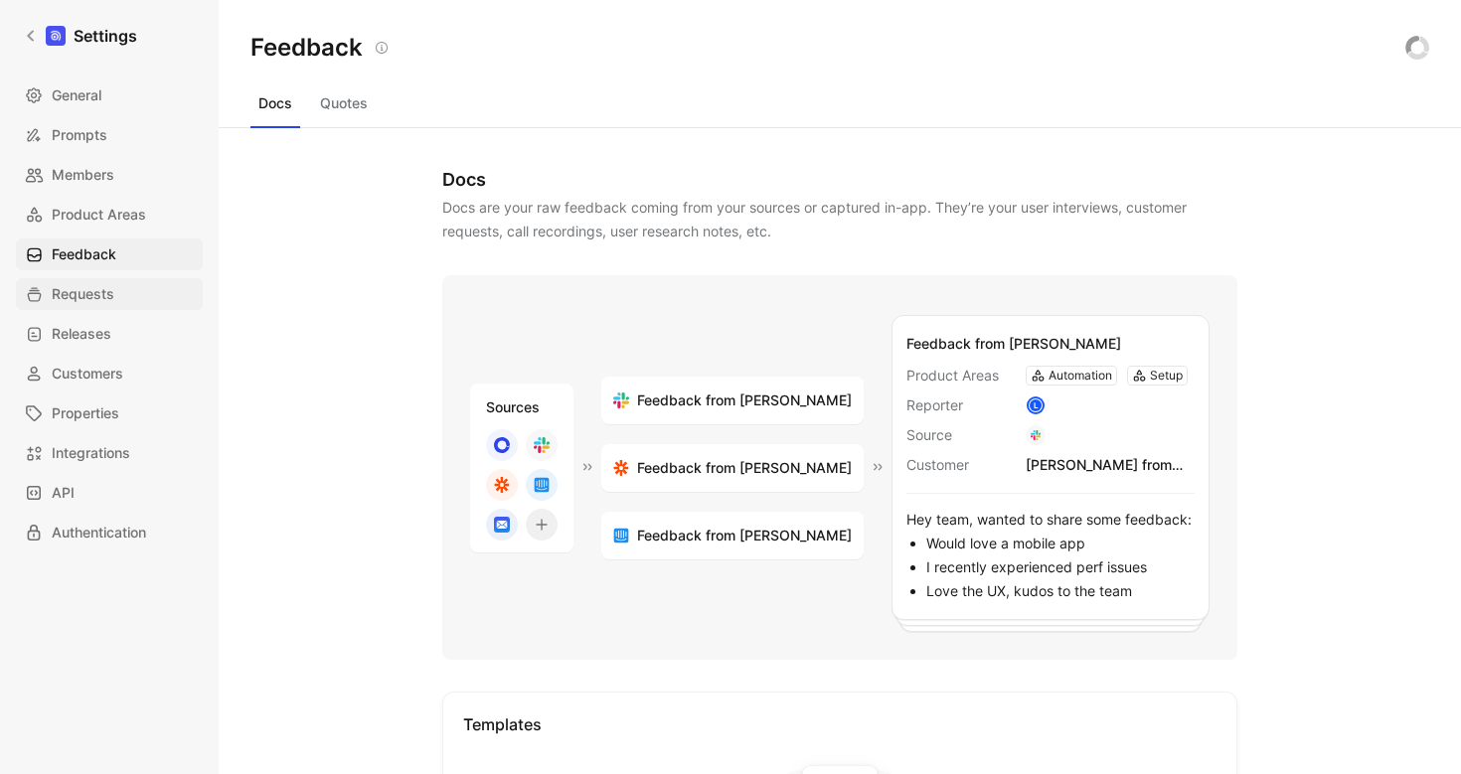
click at [85, 300] on span "Requests" at bounding box center [83, 294] width 63 height 24
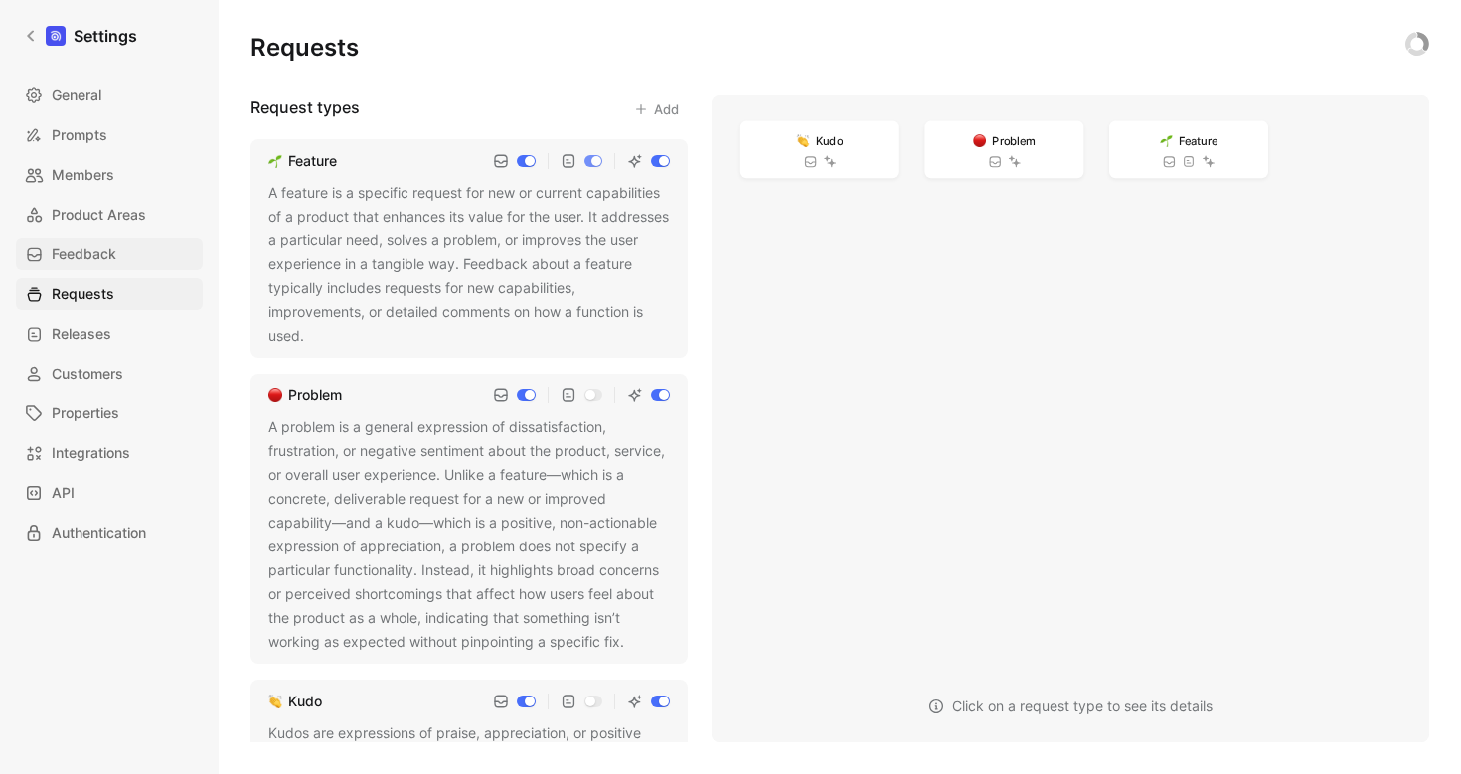
click at [87, 254] on span "Feedback" at bounding box center [84, 254] width 65 height 24
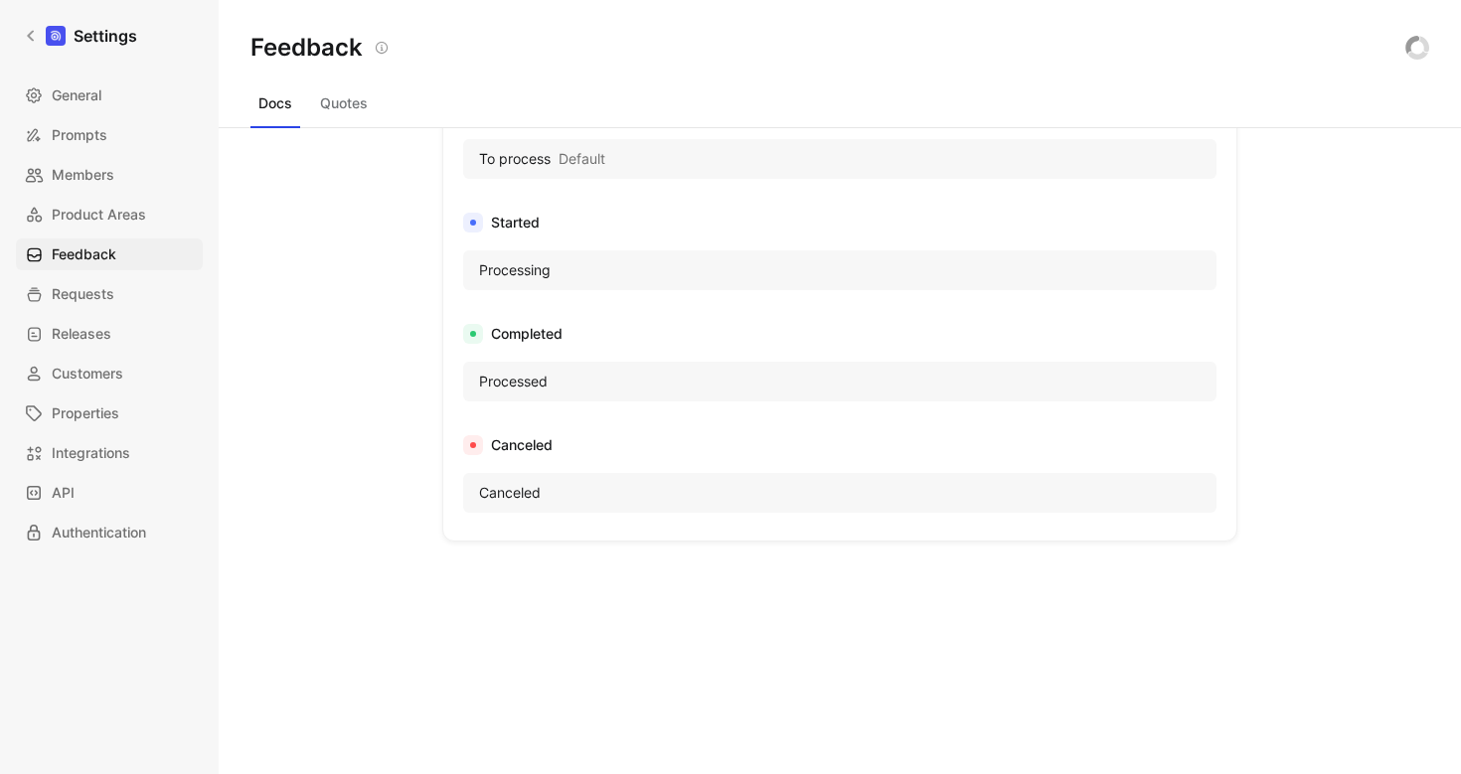
scroll to position [1215, 0]
click at [80, 204] on span "Product Areas" at bounding box center [99, 215] width 94 height 24
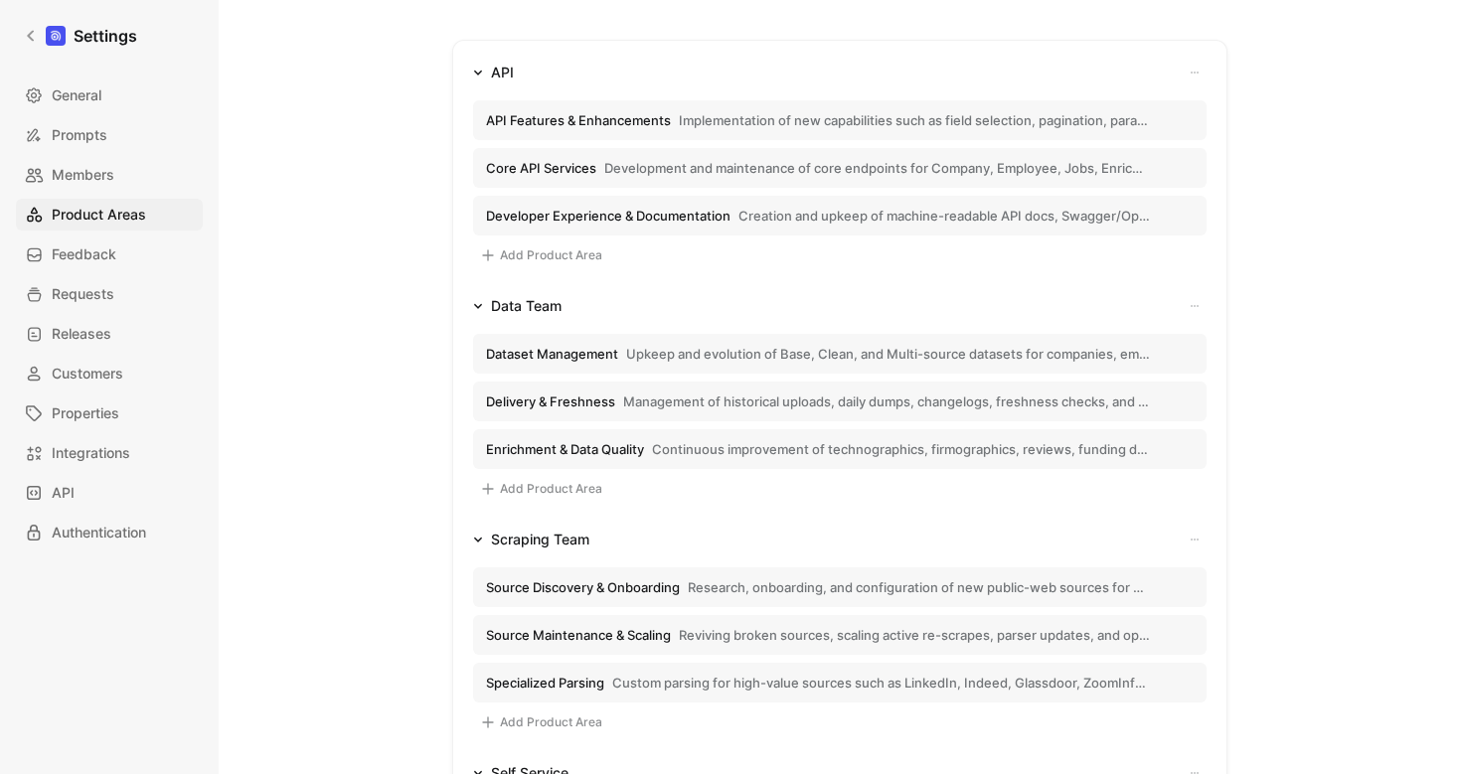
scroll to position [307, 0]
click at [20, 35] on link "Settings" at bounding box center [80, 36] width 129 height 40
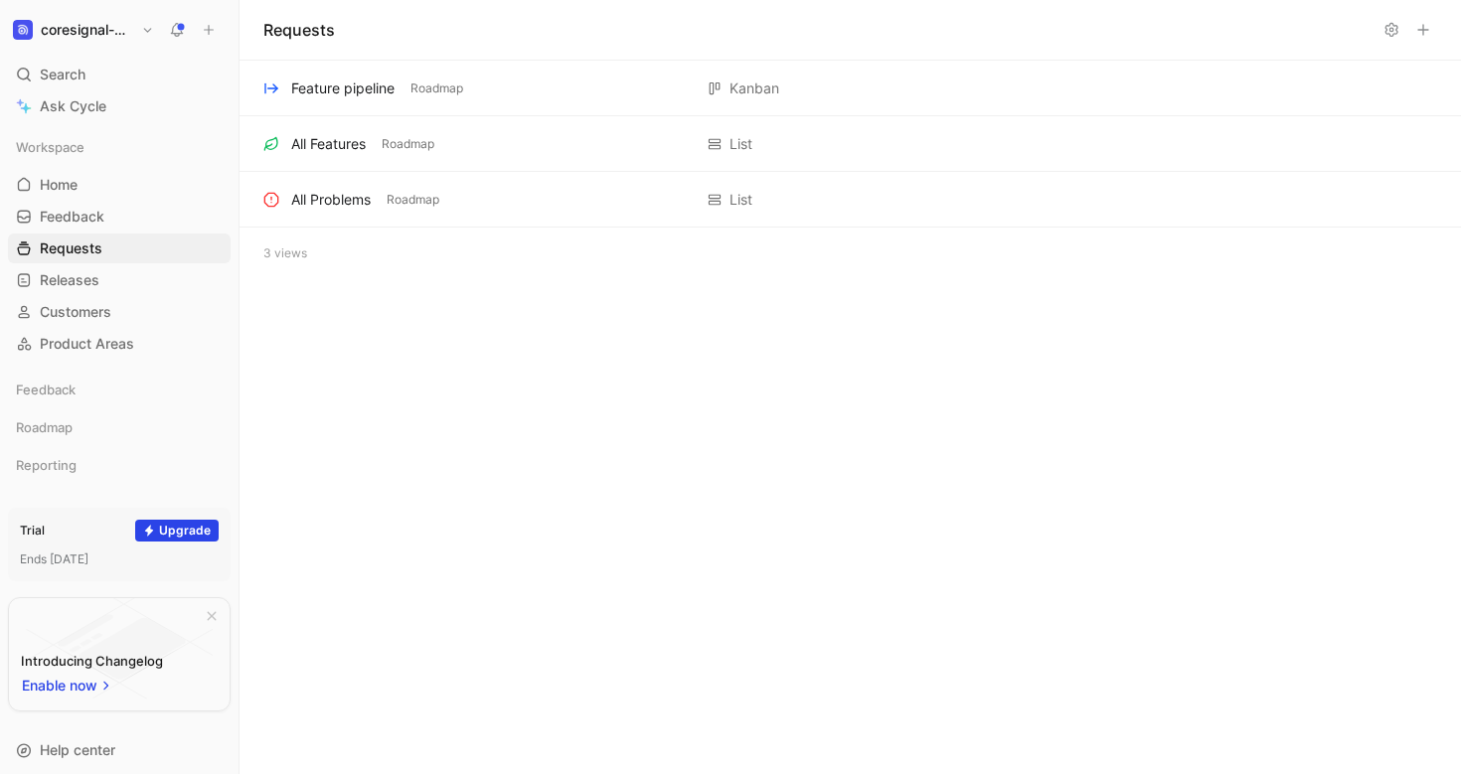
click at [90, 26] on h1 "coresignal-playground" at bounding box center [87, 30] width 92 height 18
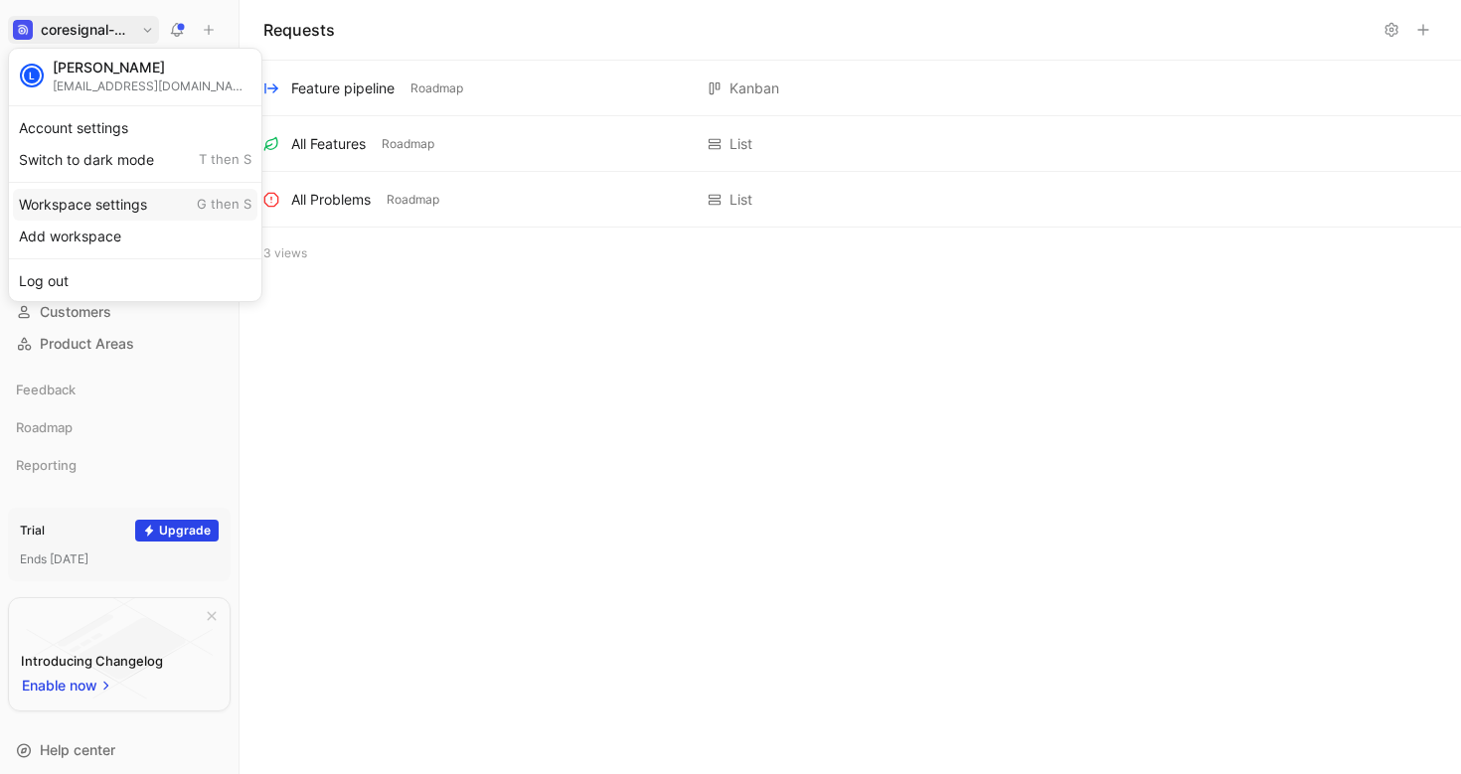
click at [98, 210] on div "Workspace settings G then S" at bounding box center [135, 205] width 244 height 32
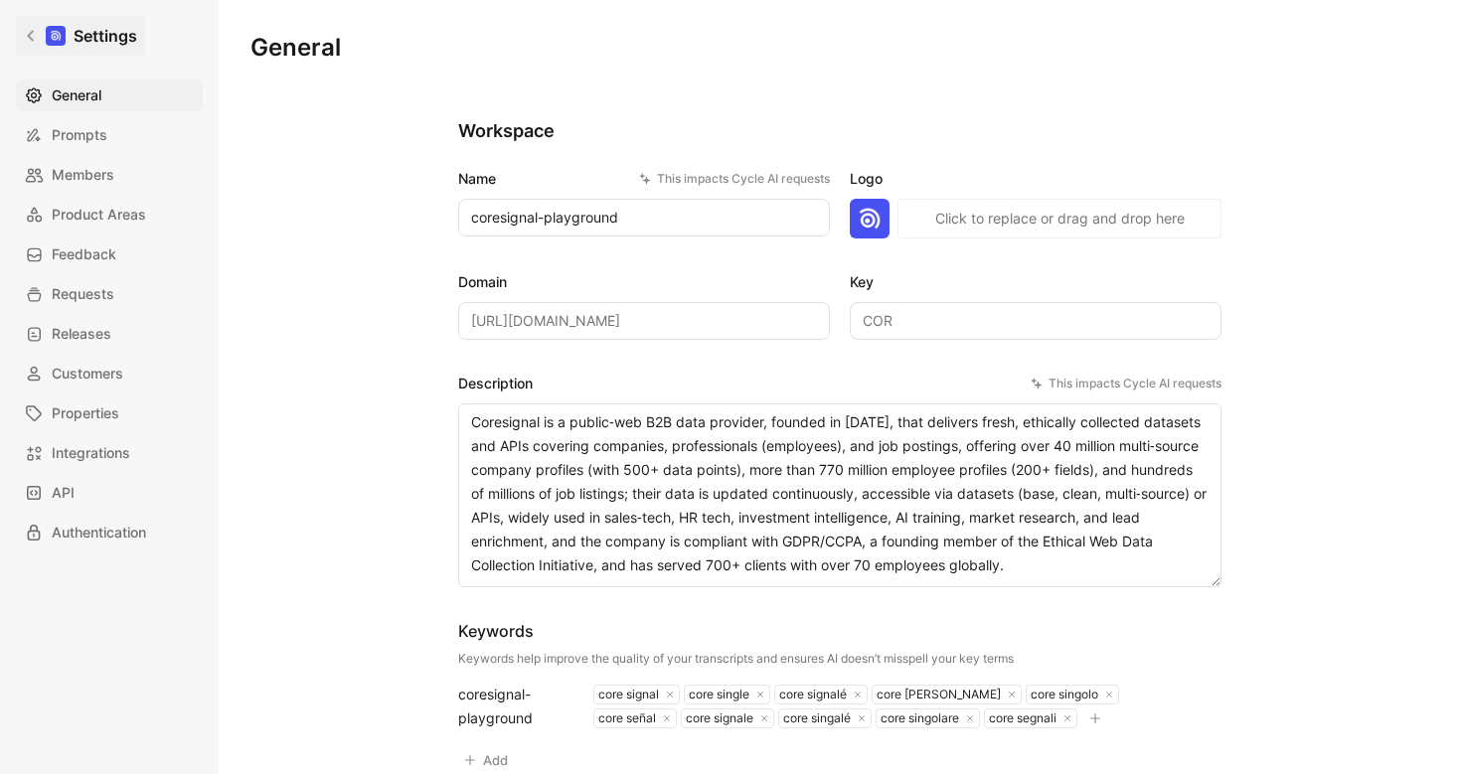
click at [27, 42] on icon at bounding box center [31, 36] width 14 height 14
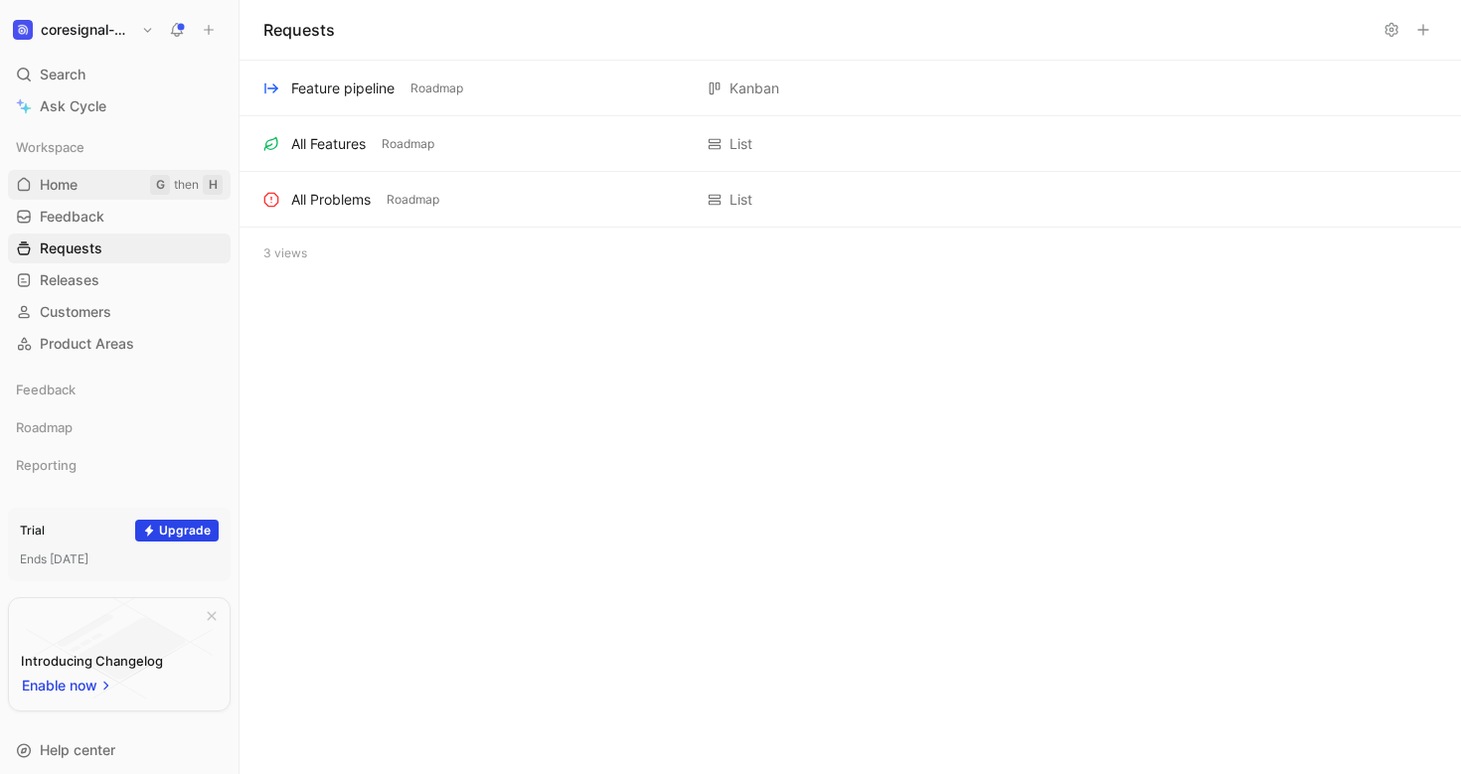
click at [62, 188] on span "Home" at bounding box center [59, 185] width 38 height 20
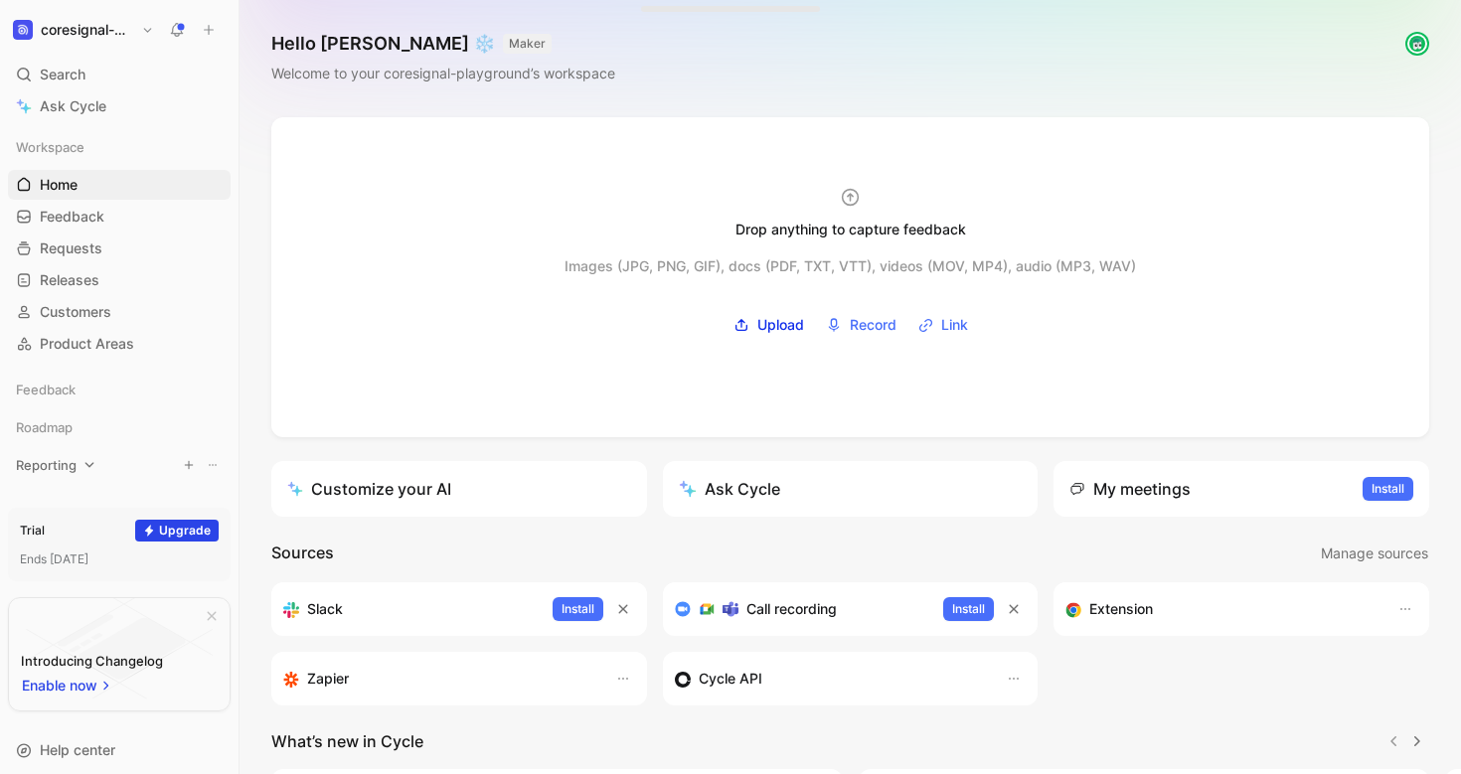
click at [86, 473] on div "Reporting" at bounding box center [119, 465] width 223 height 30
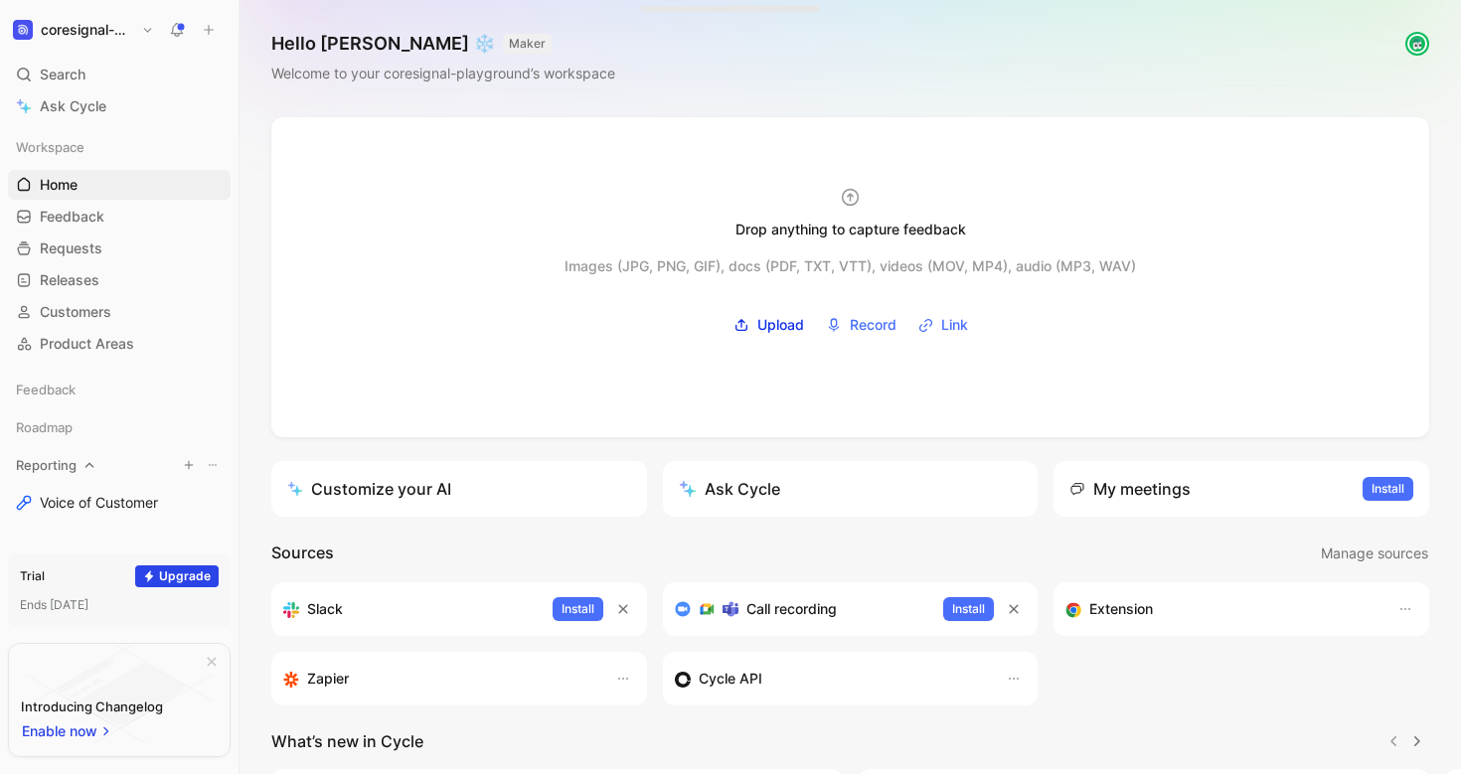
click at [86, 473] on div "Reporting" at bounding box center [119, 465] width 223 height 30
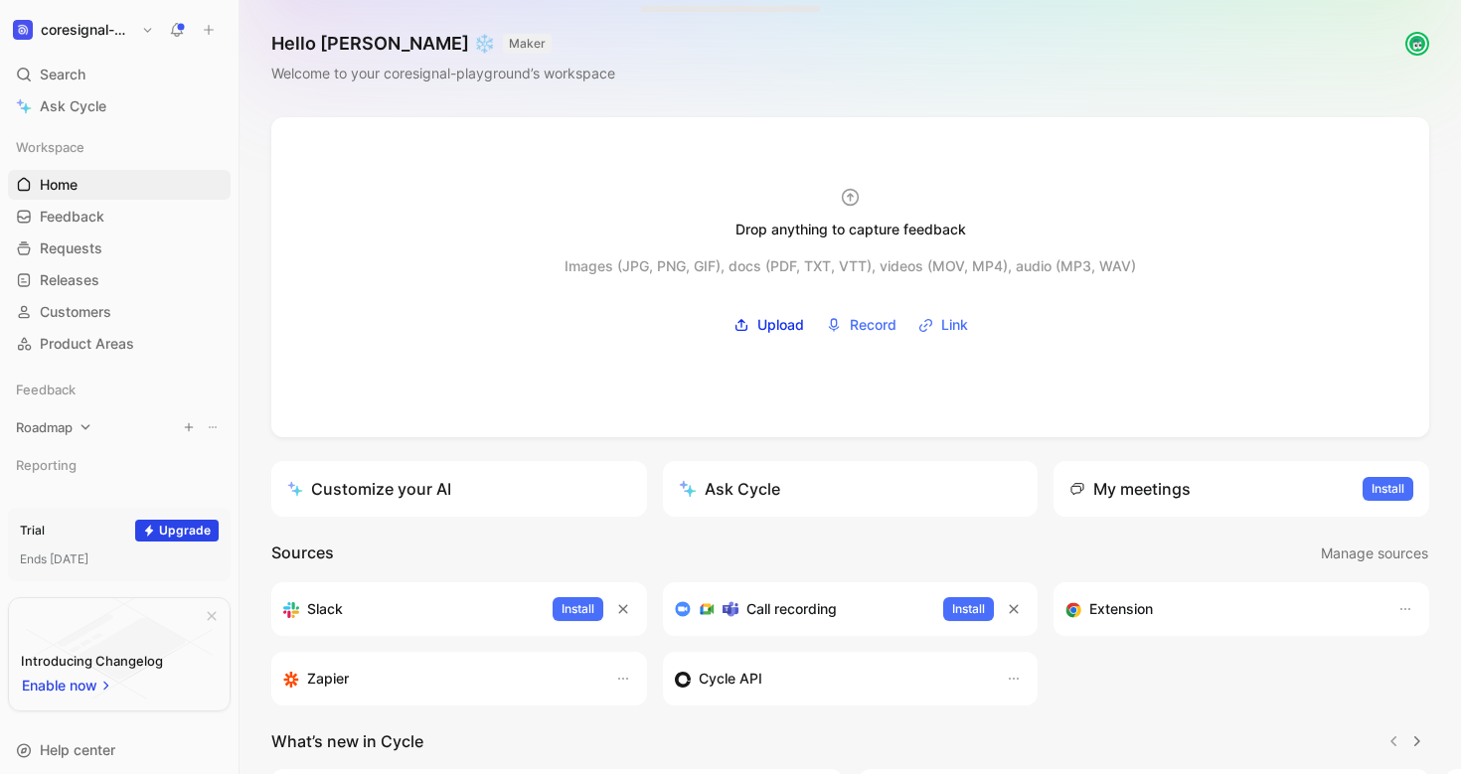
click at [85, 424] on icon at bounding box center [85, 427] width 14 height 14
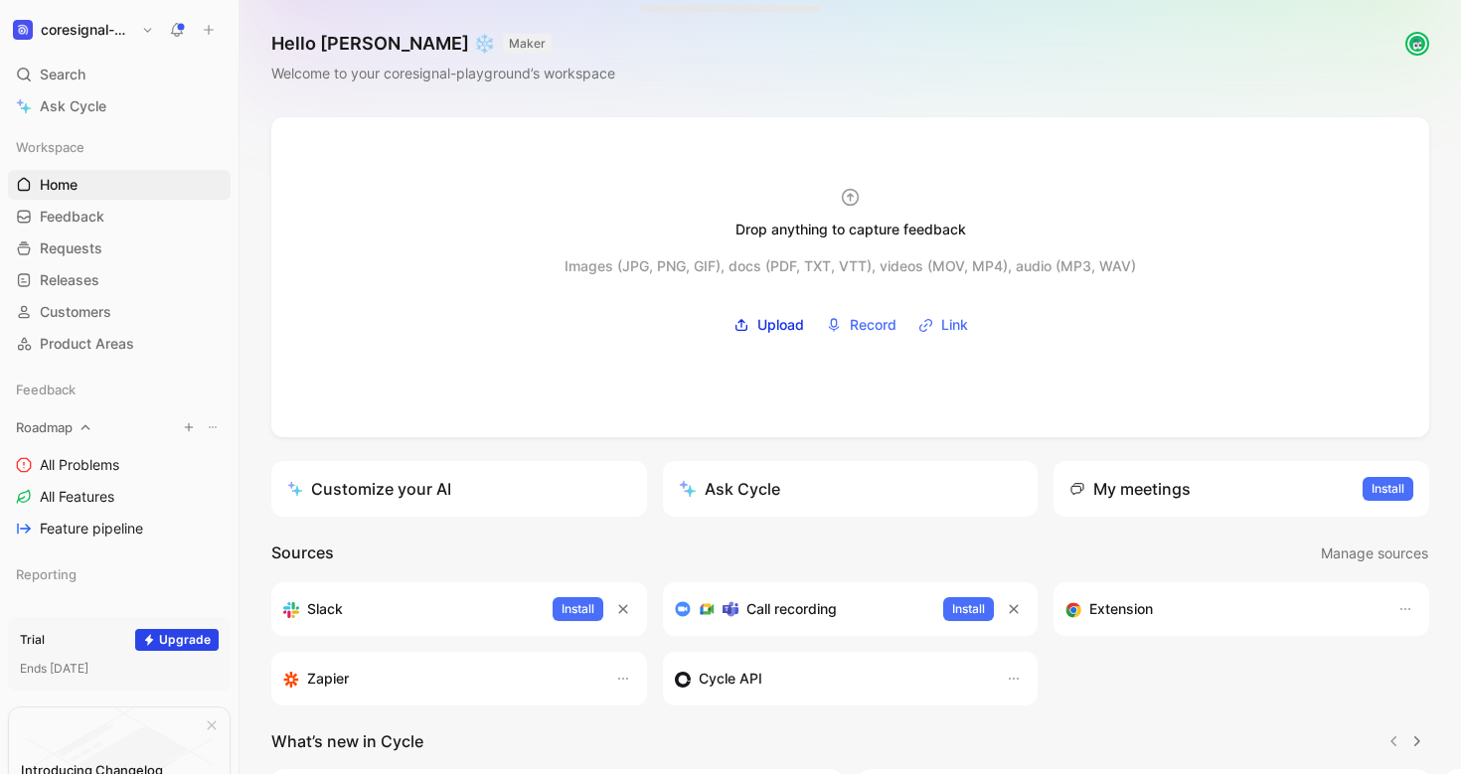
click at [85, 424] on icon at bounding box center [85, 427] width 14 height 14
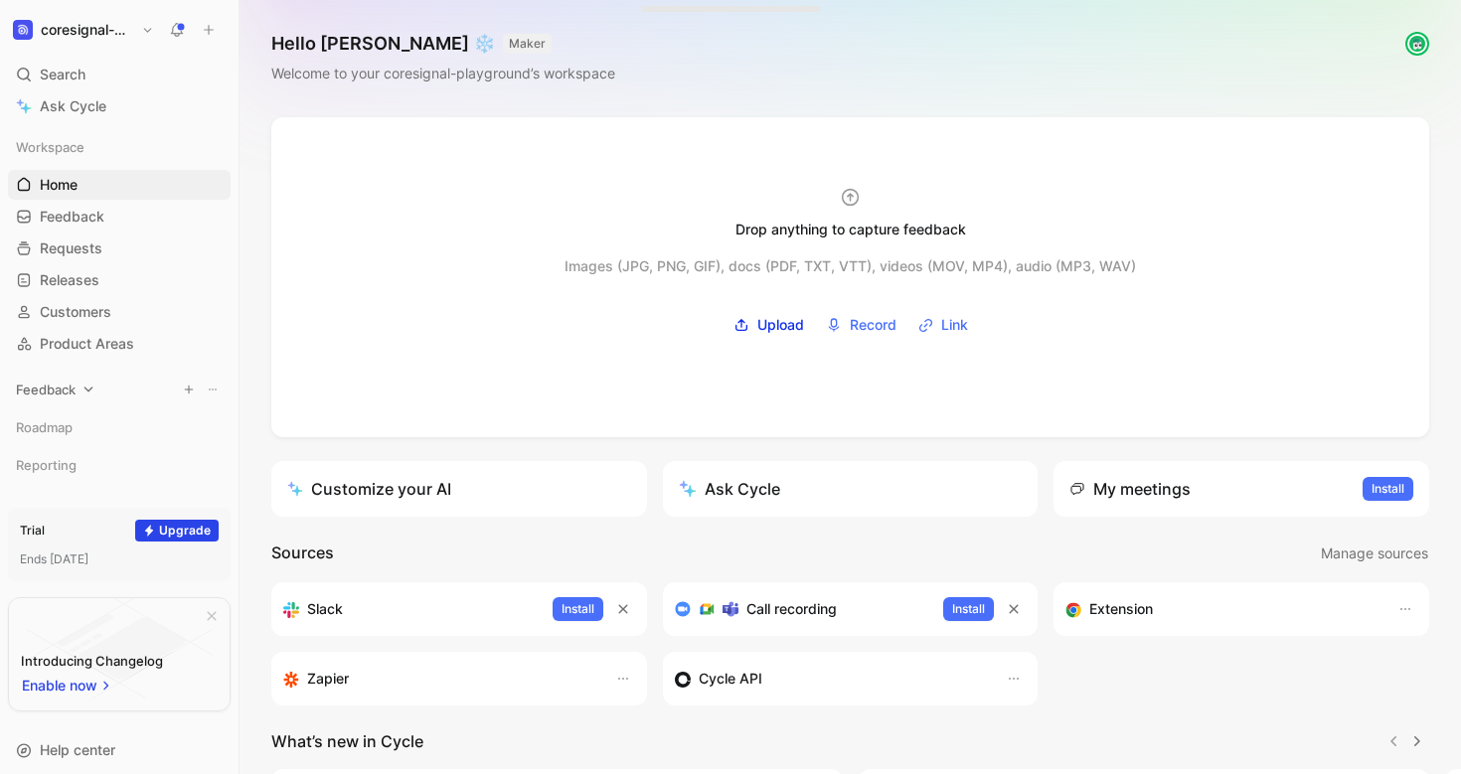
click at [81, 392] on div at bounding box center [88, 390] width 14 height 14
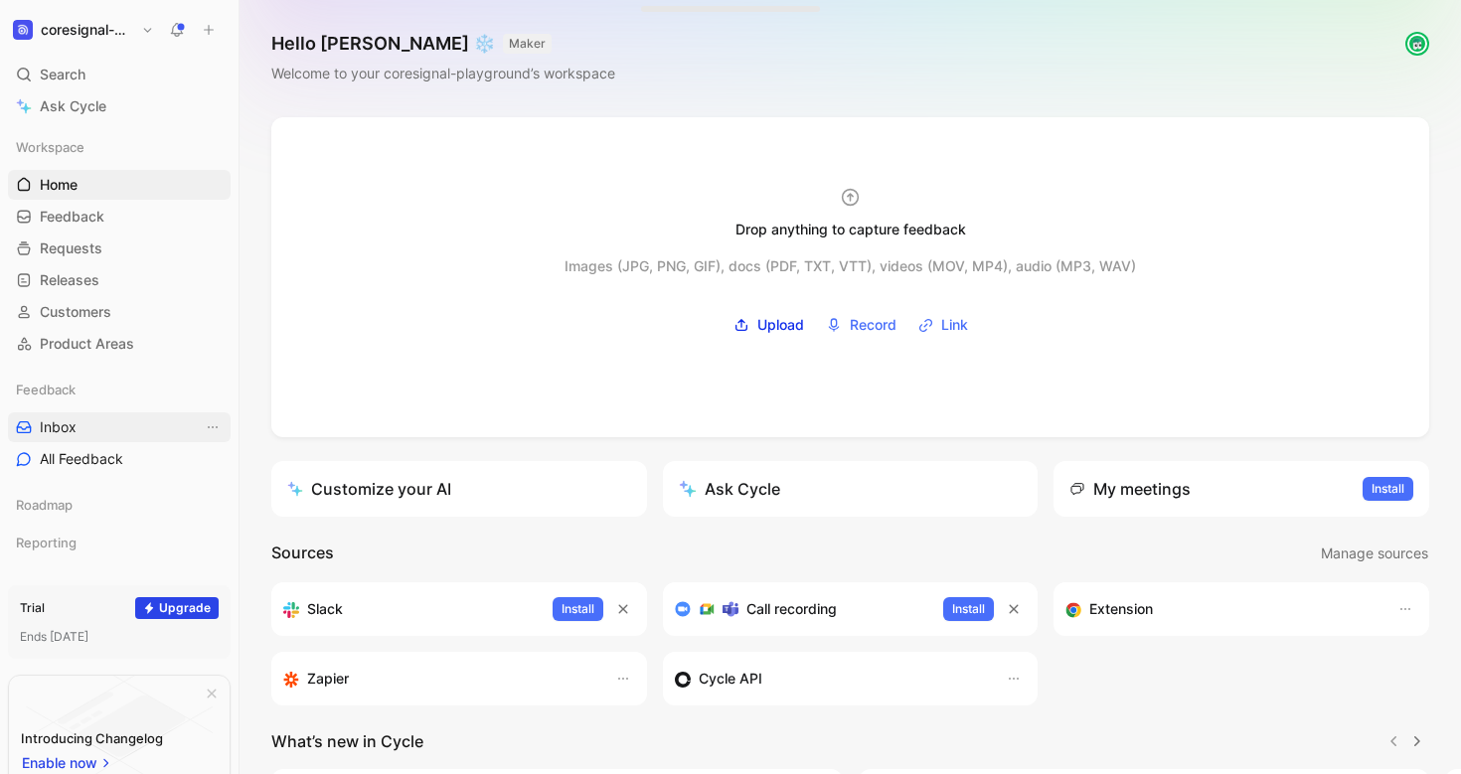
click at [77, 422] on link "Inbox" at bounding box center [119, 427] width 223 height 30
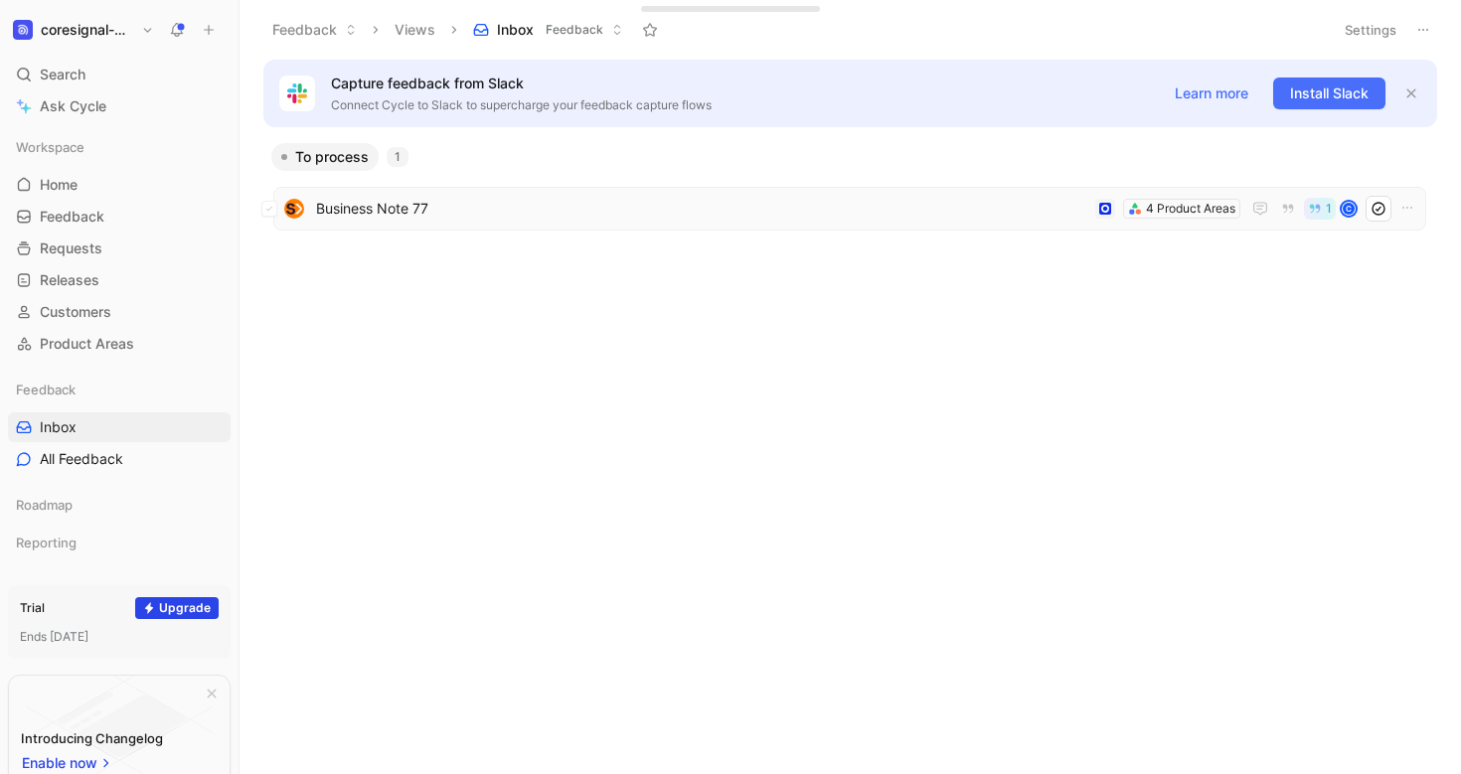
click at [345, 211] on span "Business Note 77" at bounding box center [701, 209] width 771 height 24
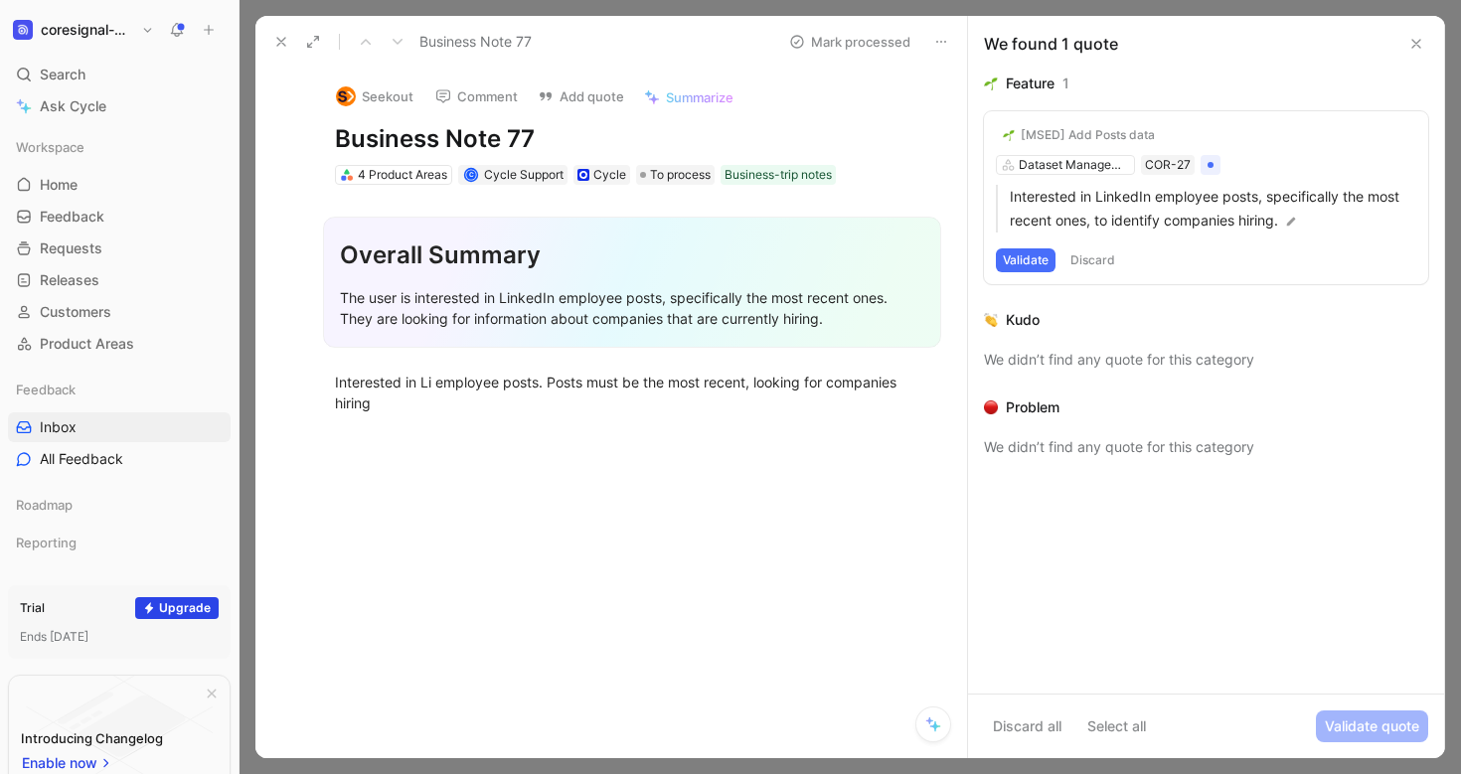
click at [1423, 41] on icon at bounding box center [1416, 44] width 16 height 16
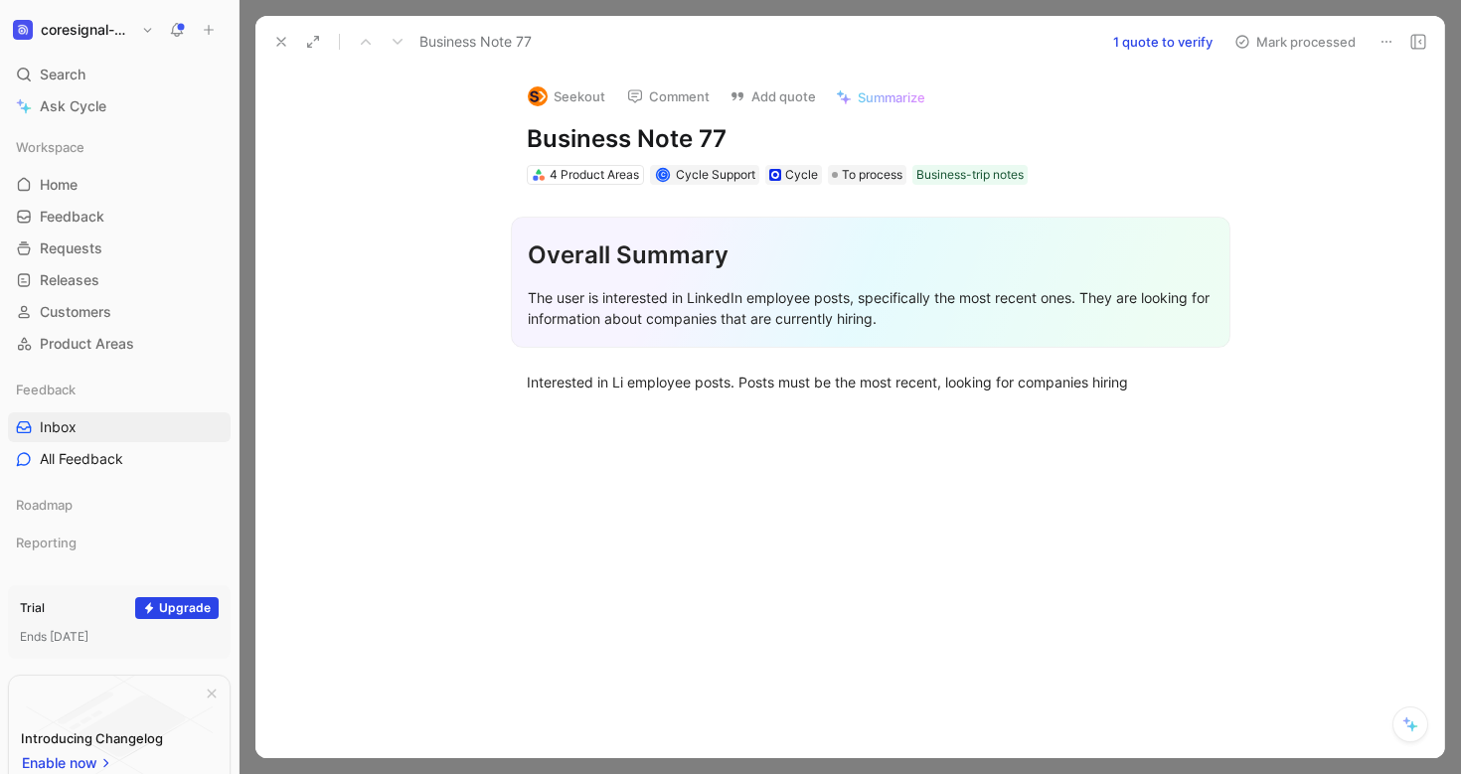
click at [82, 35] on h1 "coresignal-playground" at bounding box center [87, 30] width 92 height 18
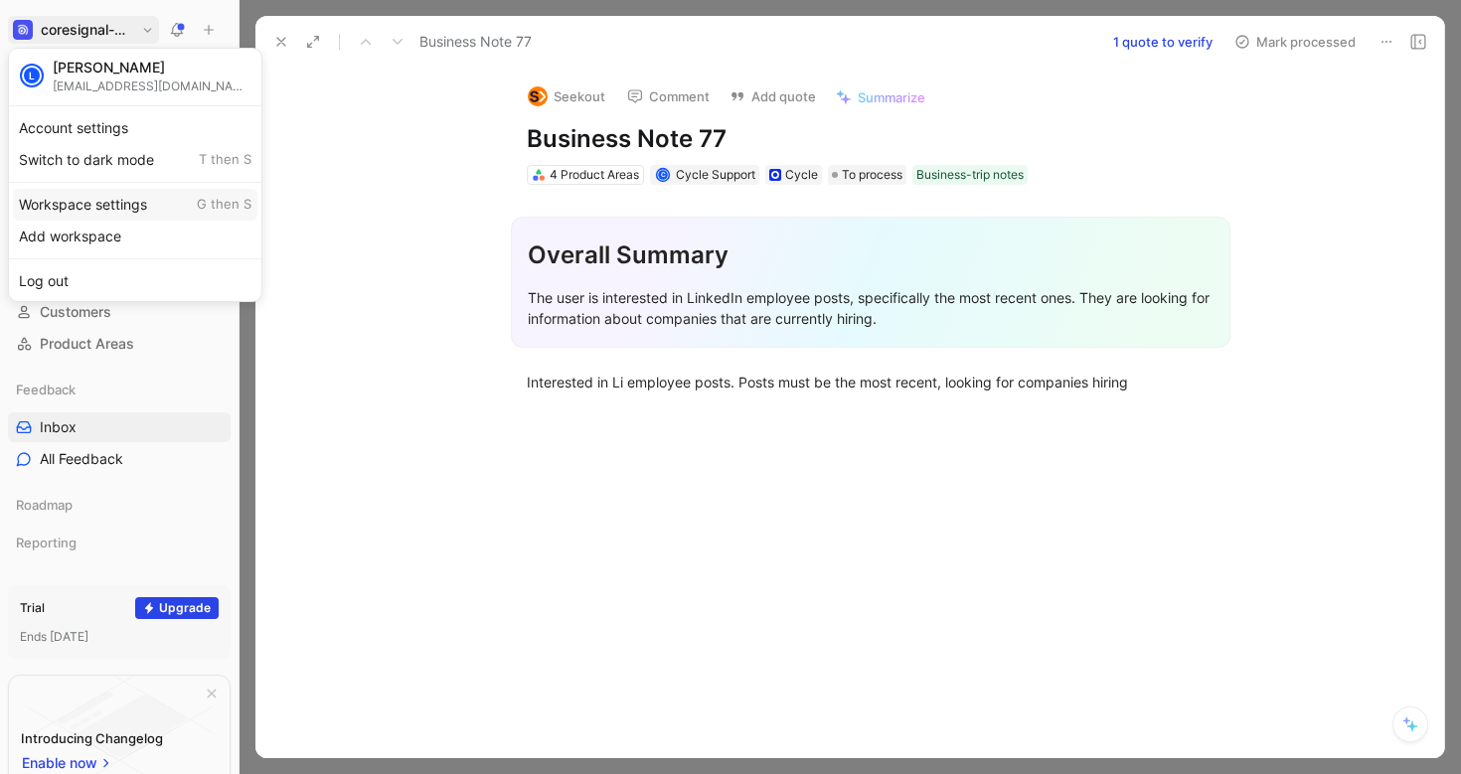
click at [86, 203] on div "Workspace settings G then S" at bounding box center [135, 205] width 244 height 32
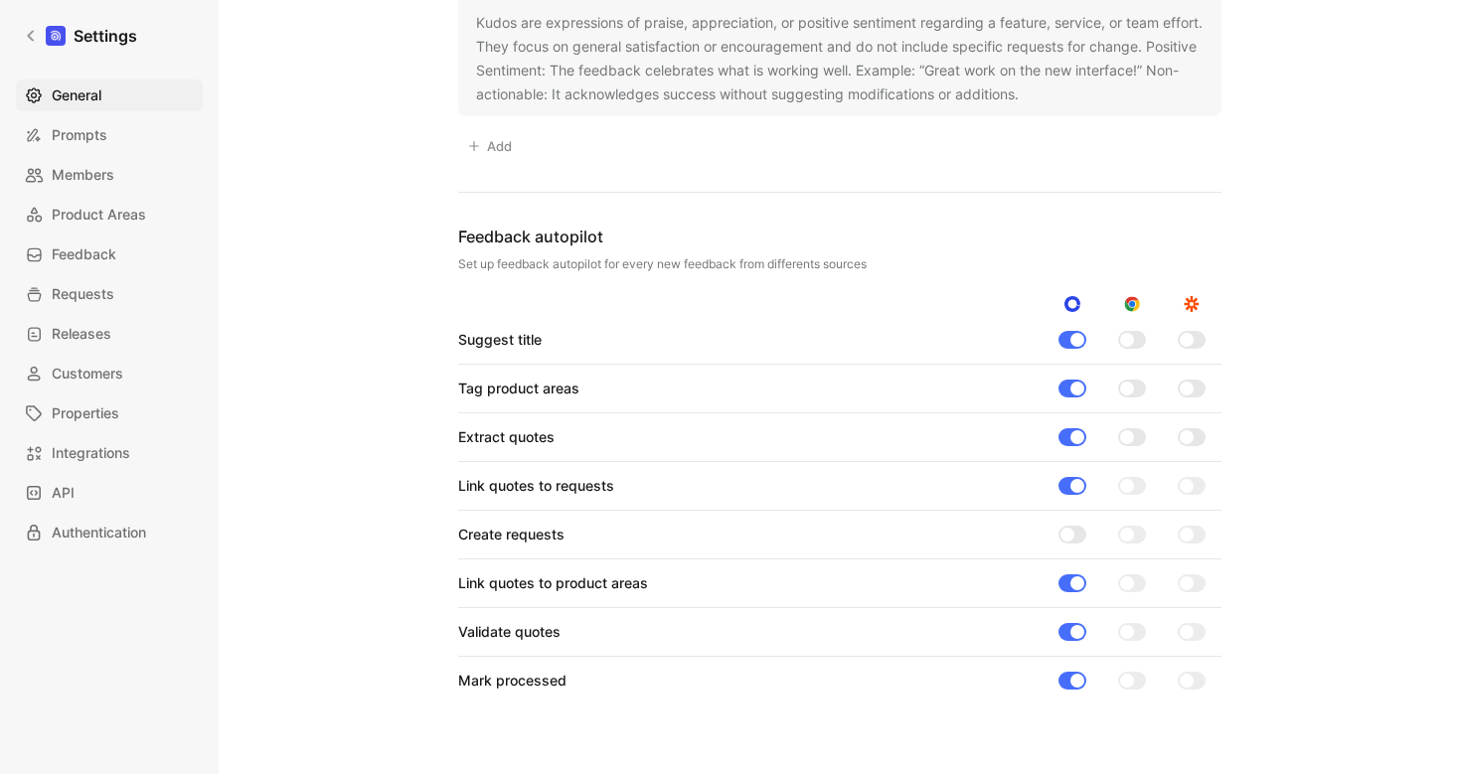
scroll to position [1775, 0]
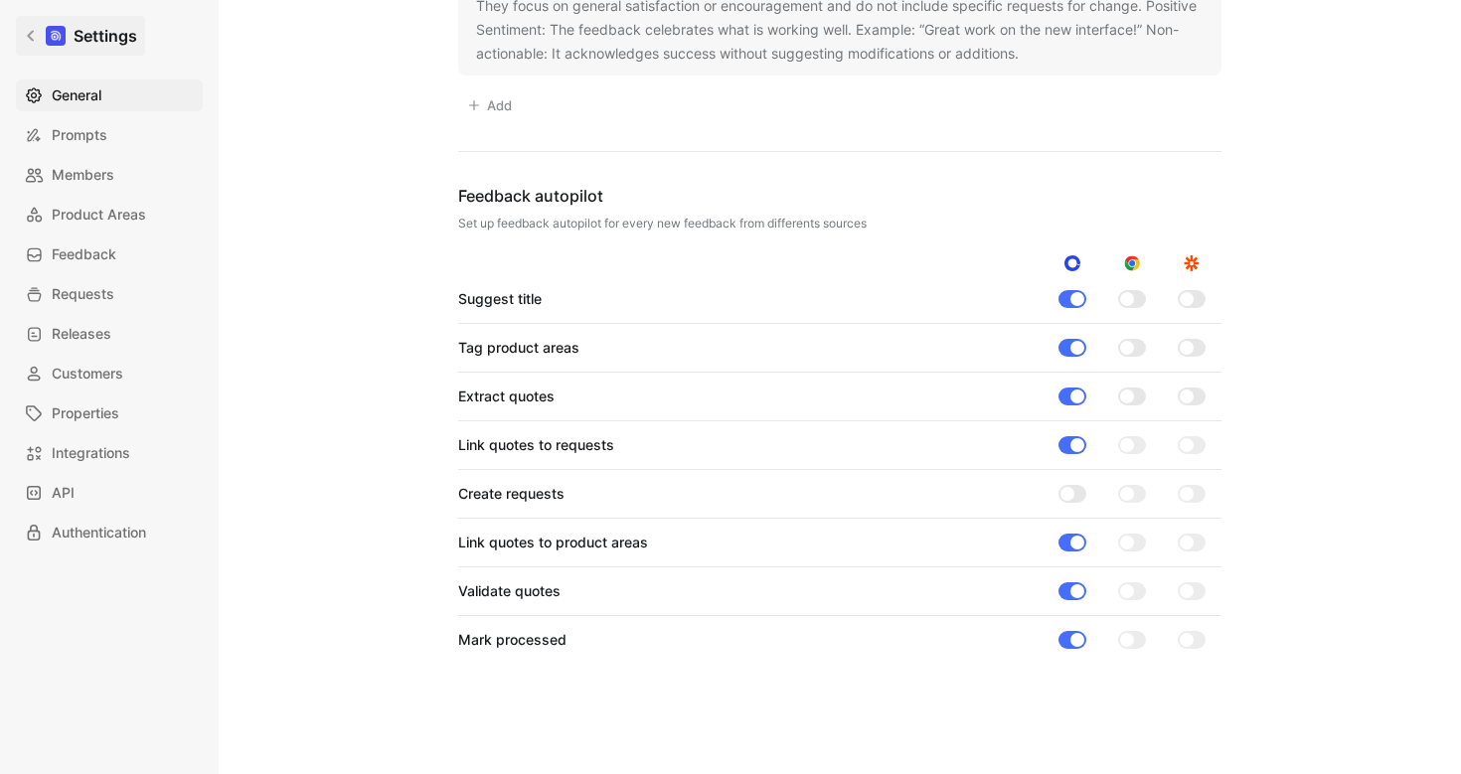
click at [26, 28] on link "Settings" at bounding box center [80, 36] width 129 height 40
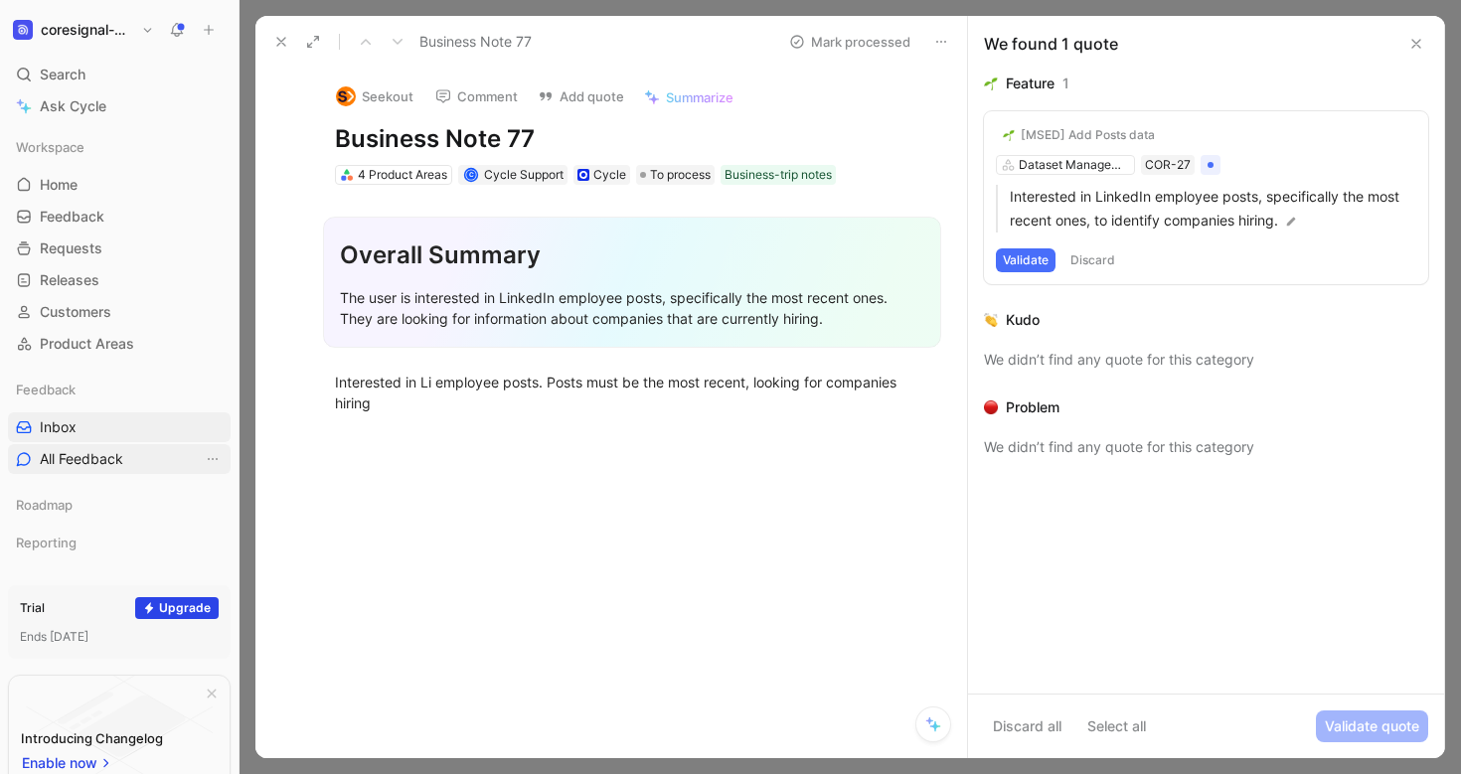
click at [85, 468] on span "All Feedback" at bounding box center [81, 459] width 83 height 20
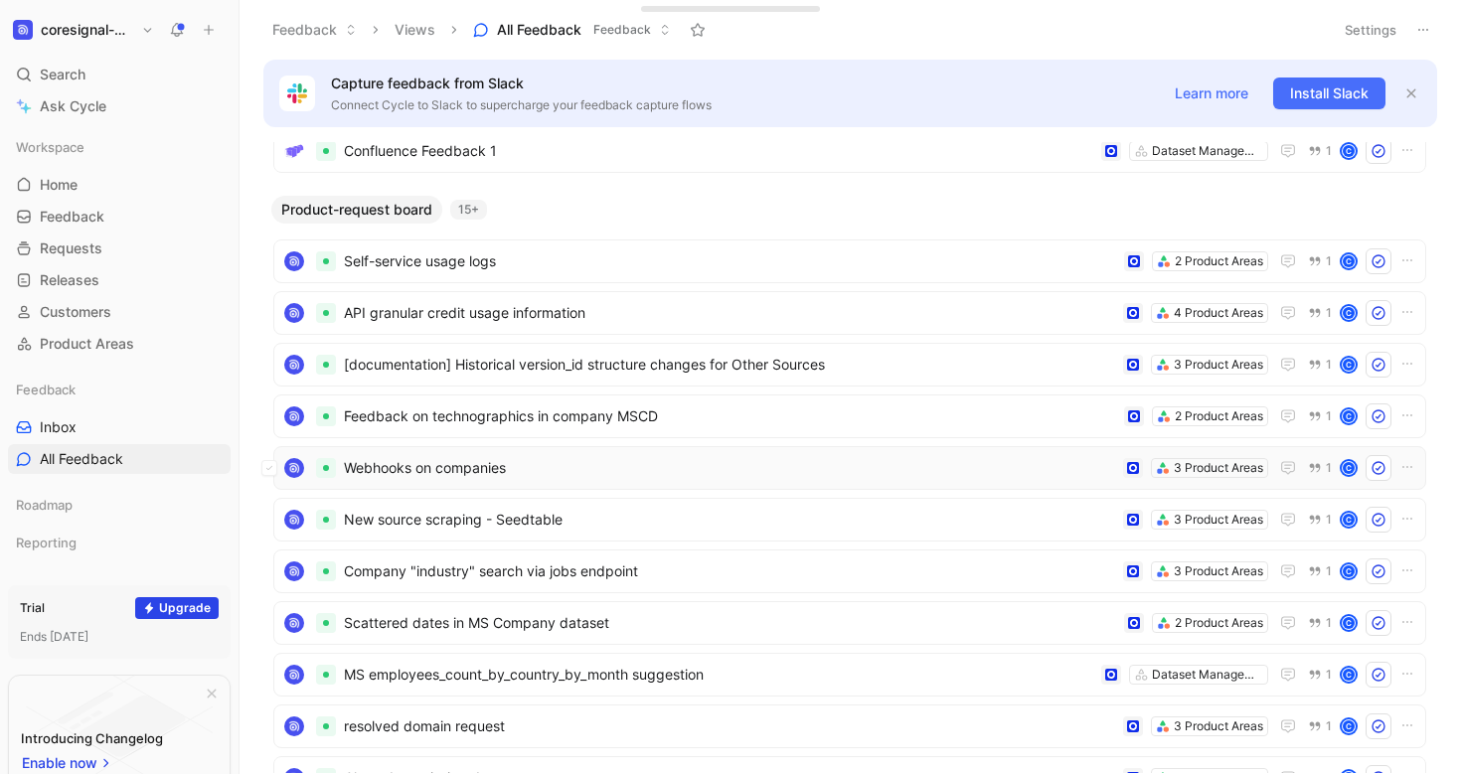
scroll to position [1435, 0]
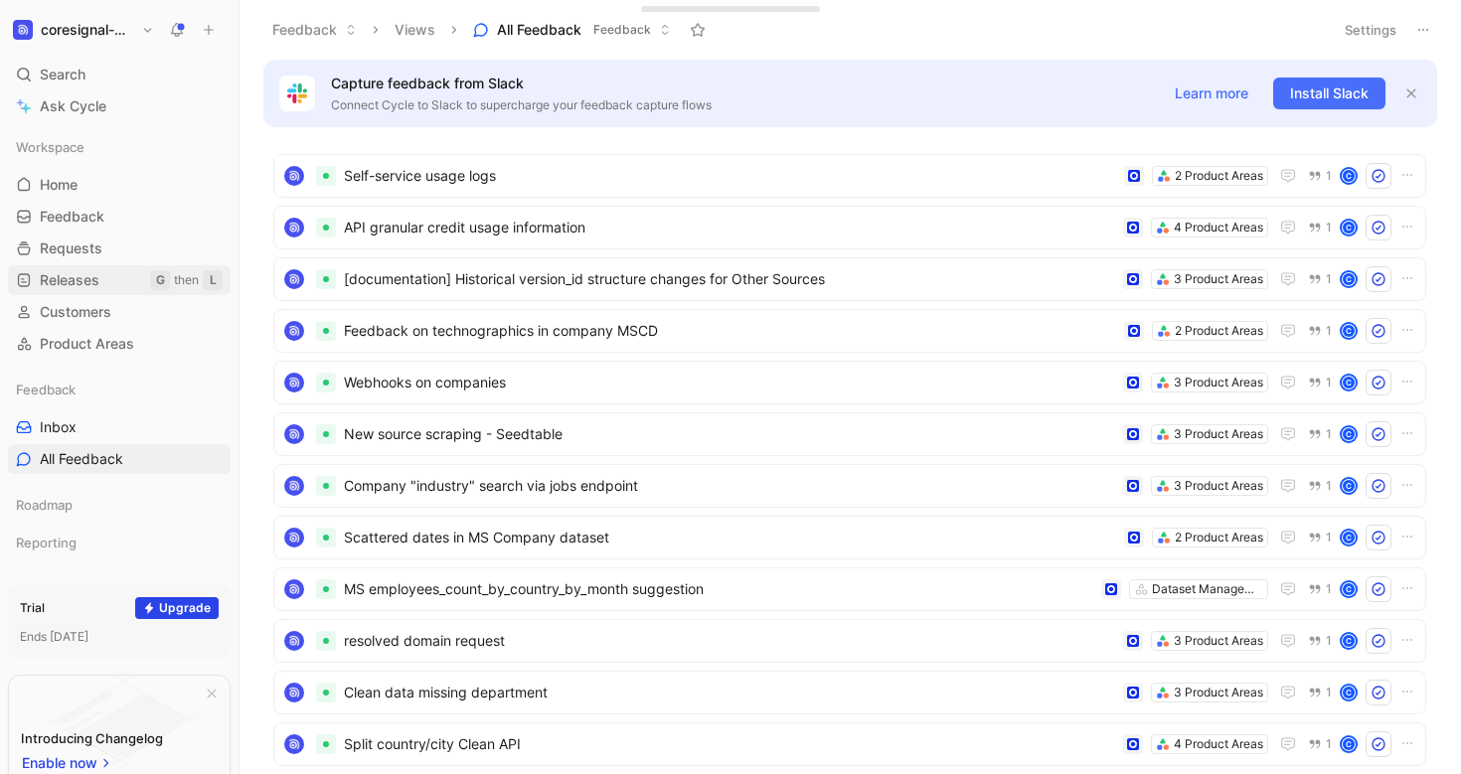
click at [87, 285] on span "Releases" at bounding box center [70, 280] width 60 height 20
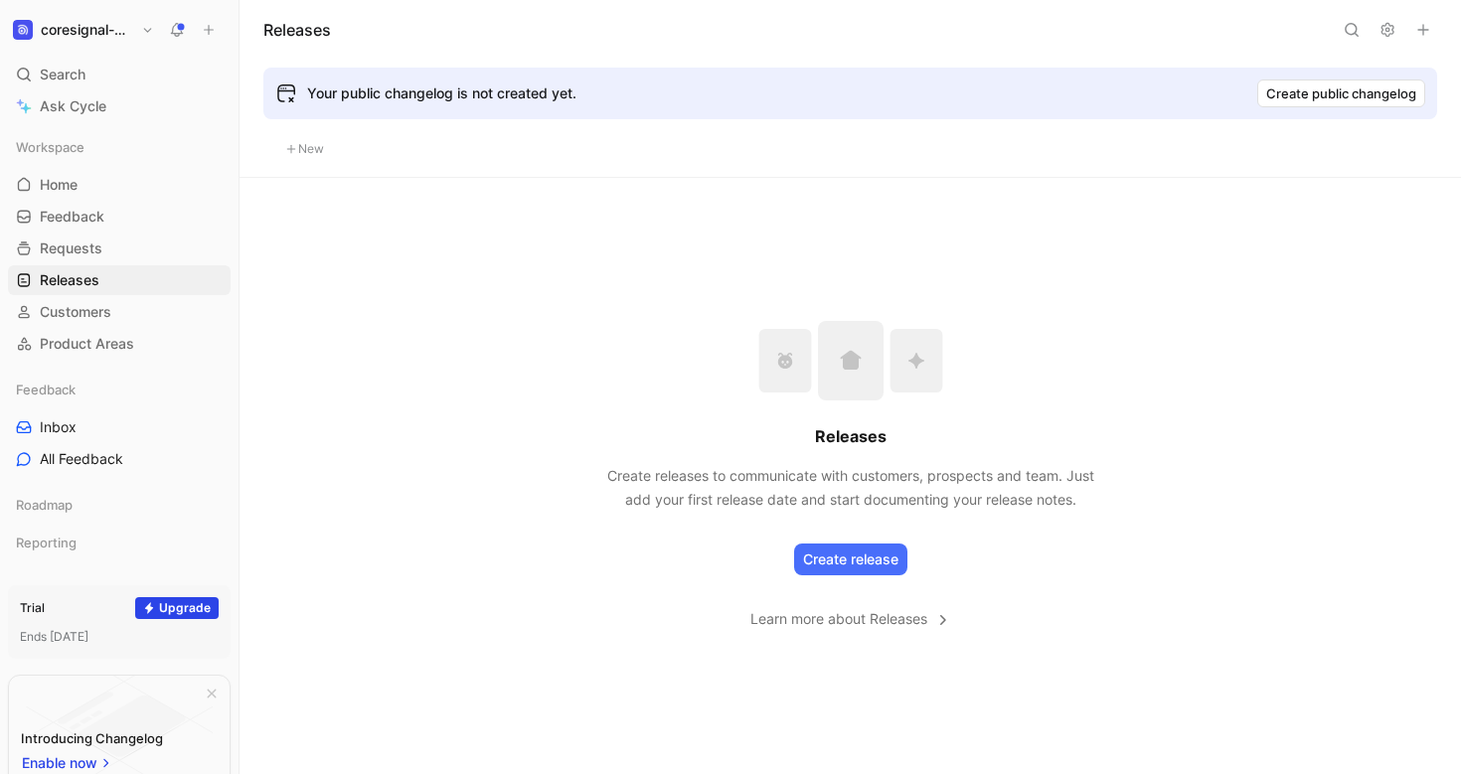
scroll to position [134, 0]
click at [55, 234] on link "Requests G then R" at bounding box center [119, 248] width 223 height 30
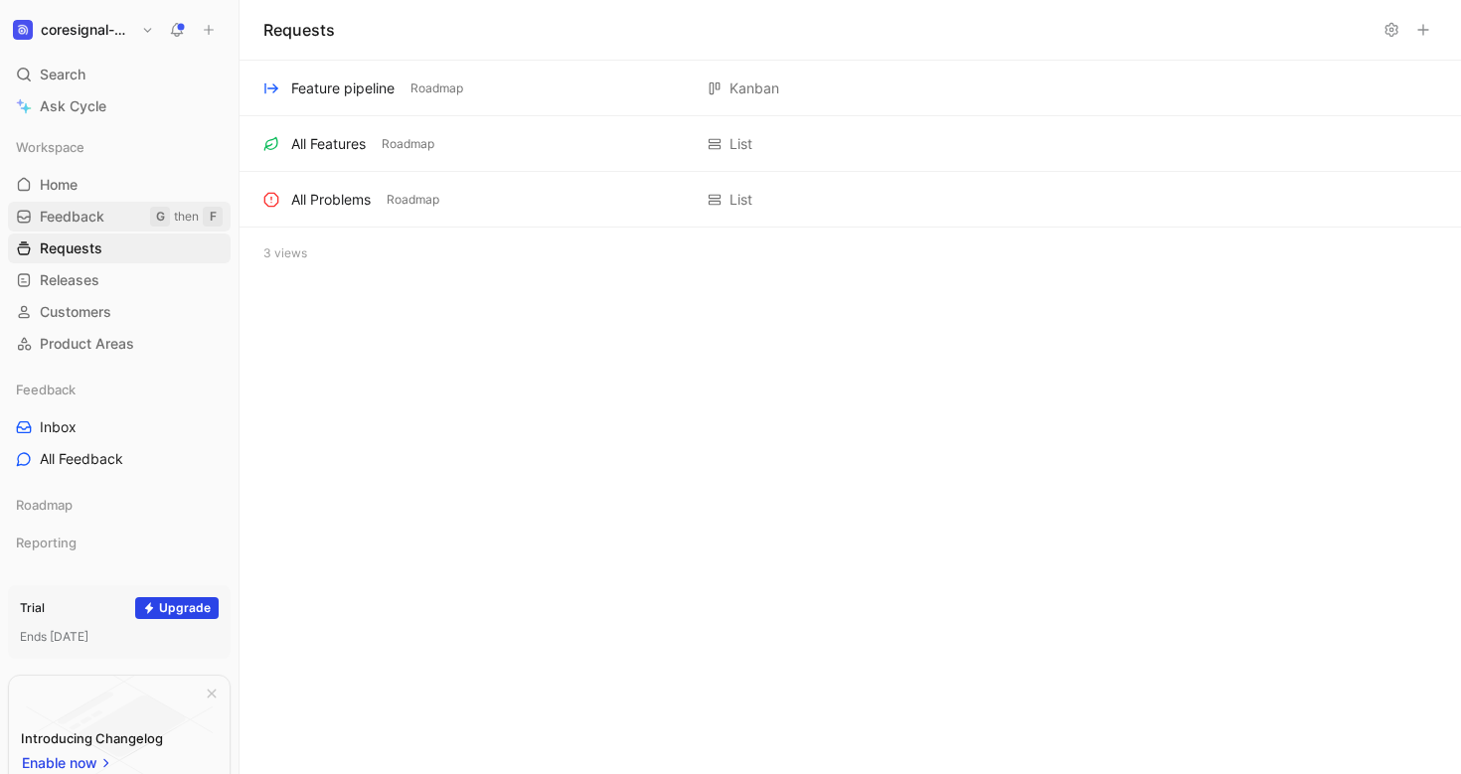
click at [72, 220] on span "Feedback" at bounding box center [72, 217] width 65 height 20
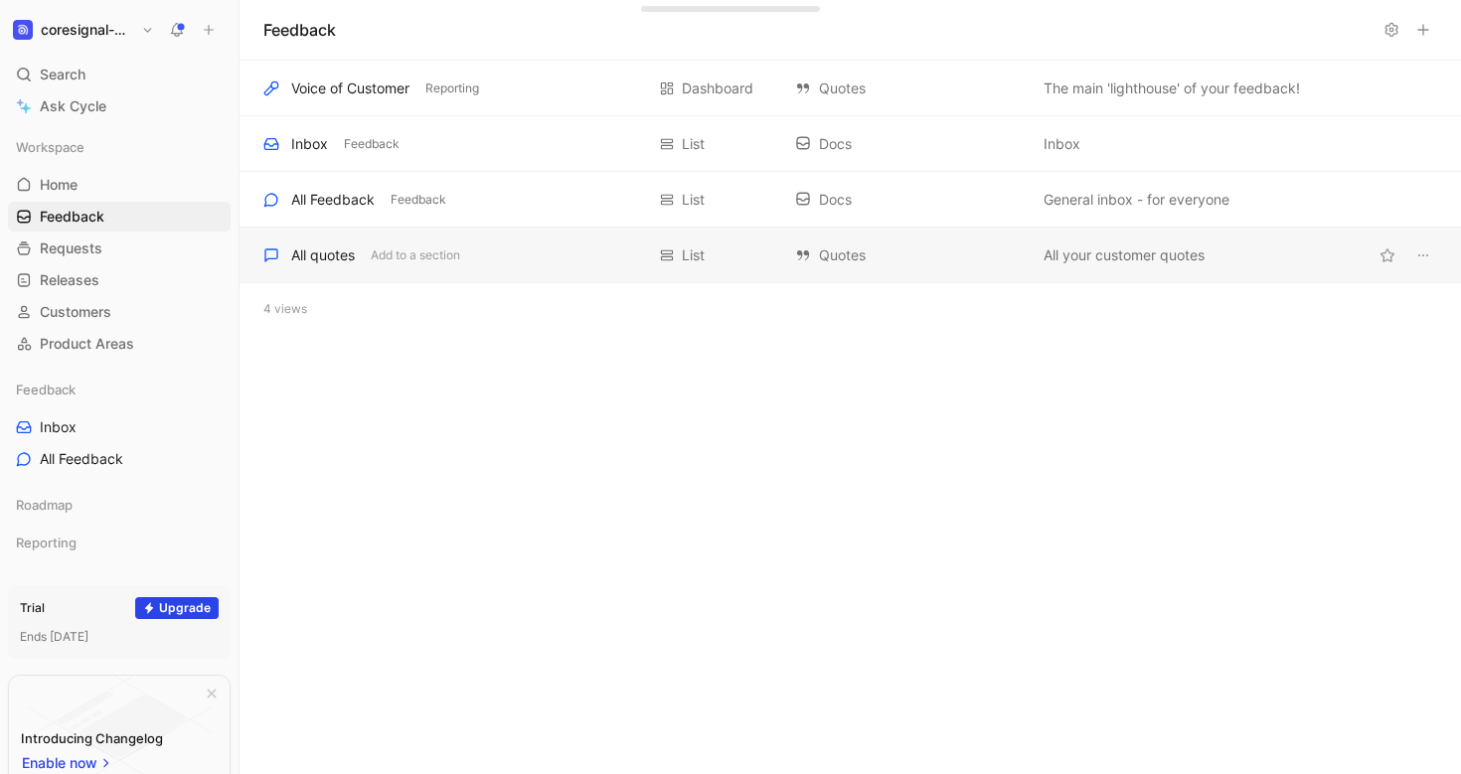
click at [329, 247] on div "All quotes" at bounding box center [323, 255] width 64 height 24
click at [330, 257] on div "All quotes" at bounding box center [323, 255] width 64 height 24
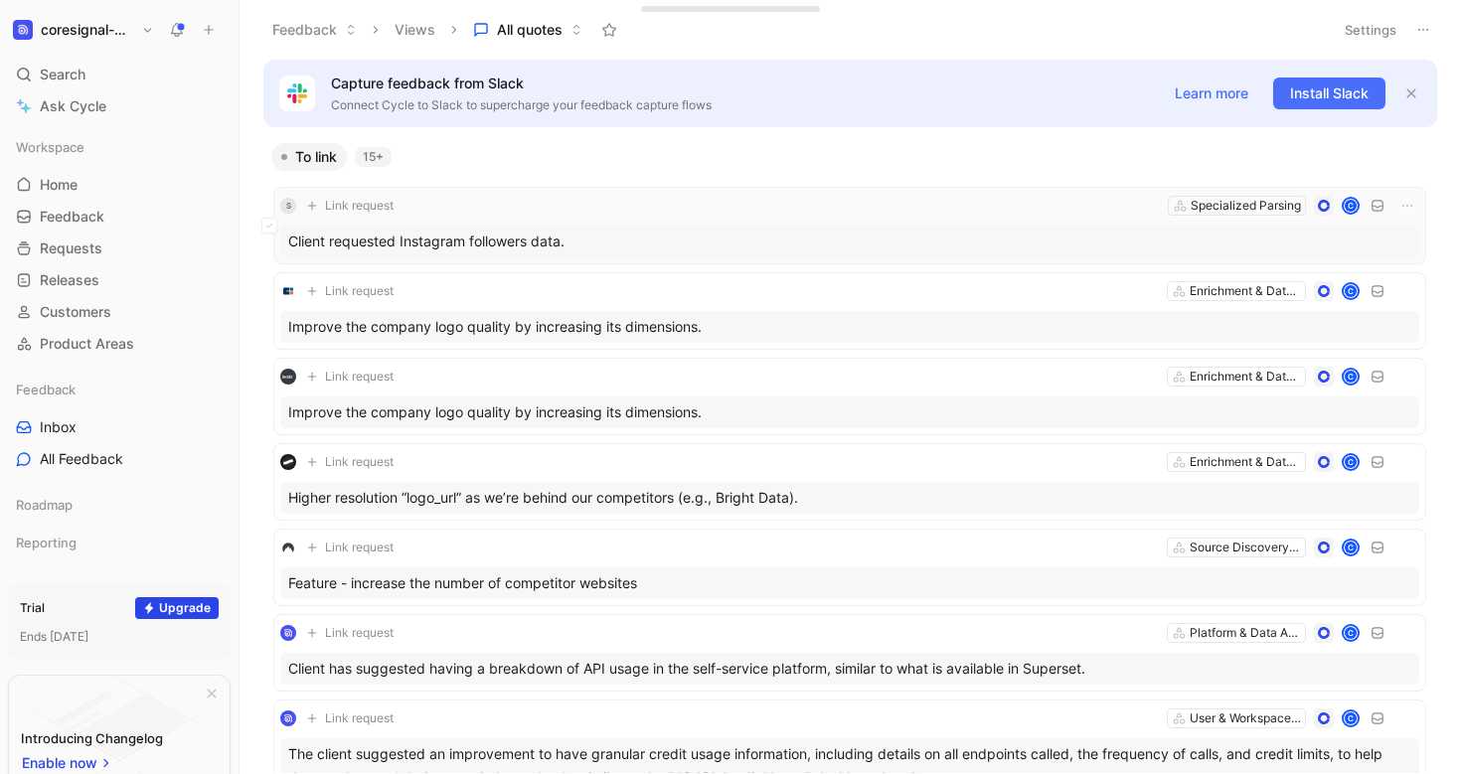
click at [398, 227] on div "Client requested Instagram followers data." at bounding box center [849, 242] width 1139 height 32
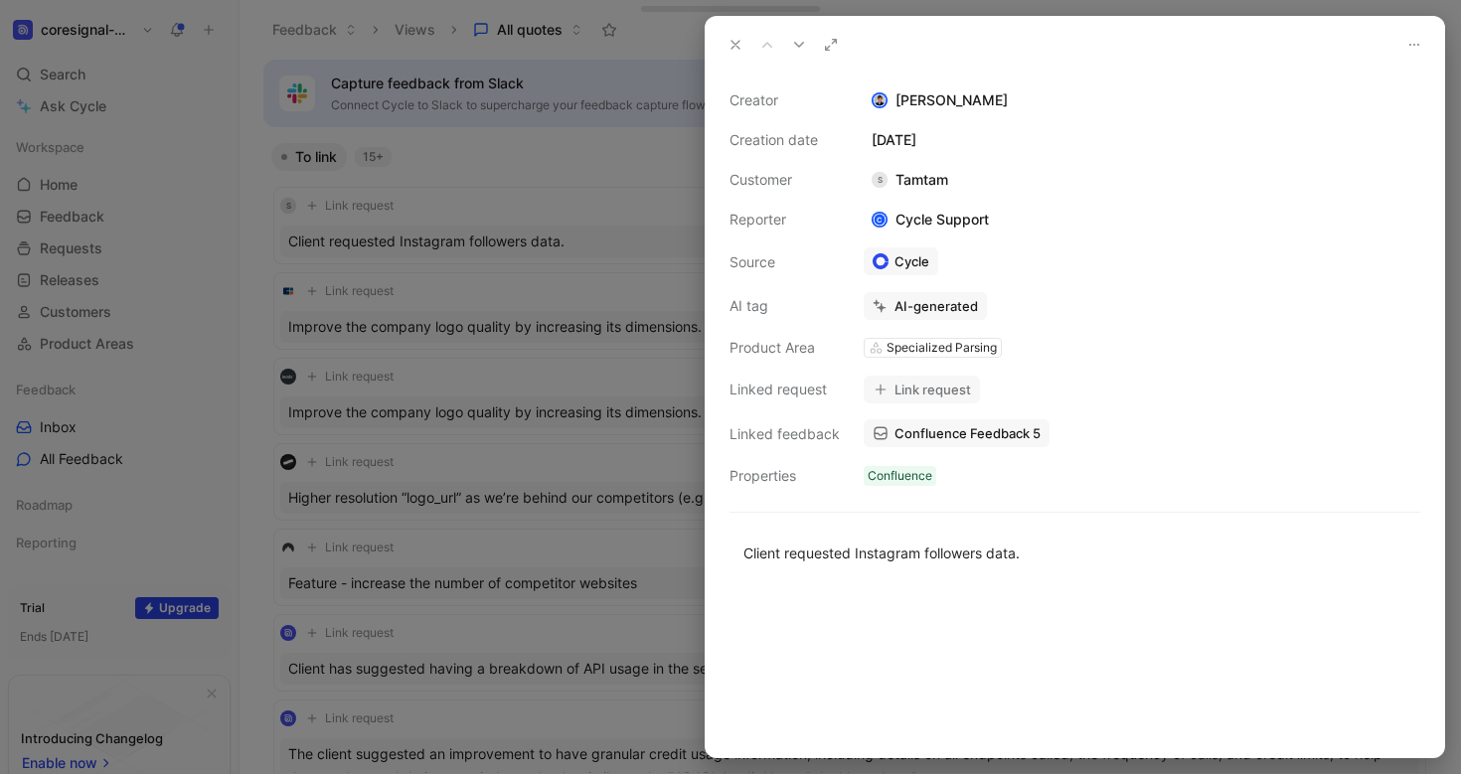
click at [624, 113] on div at bounding box center [730, 387] width 1461 height 774
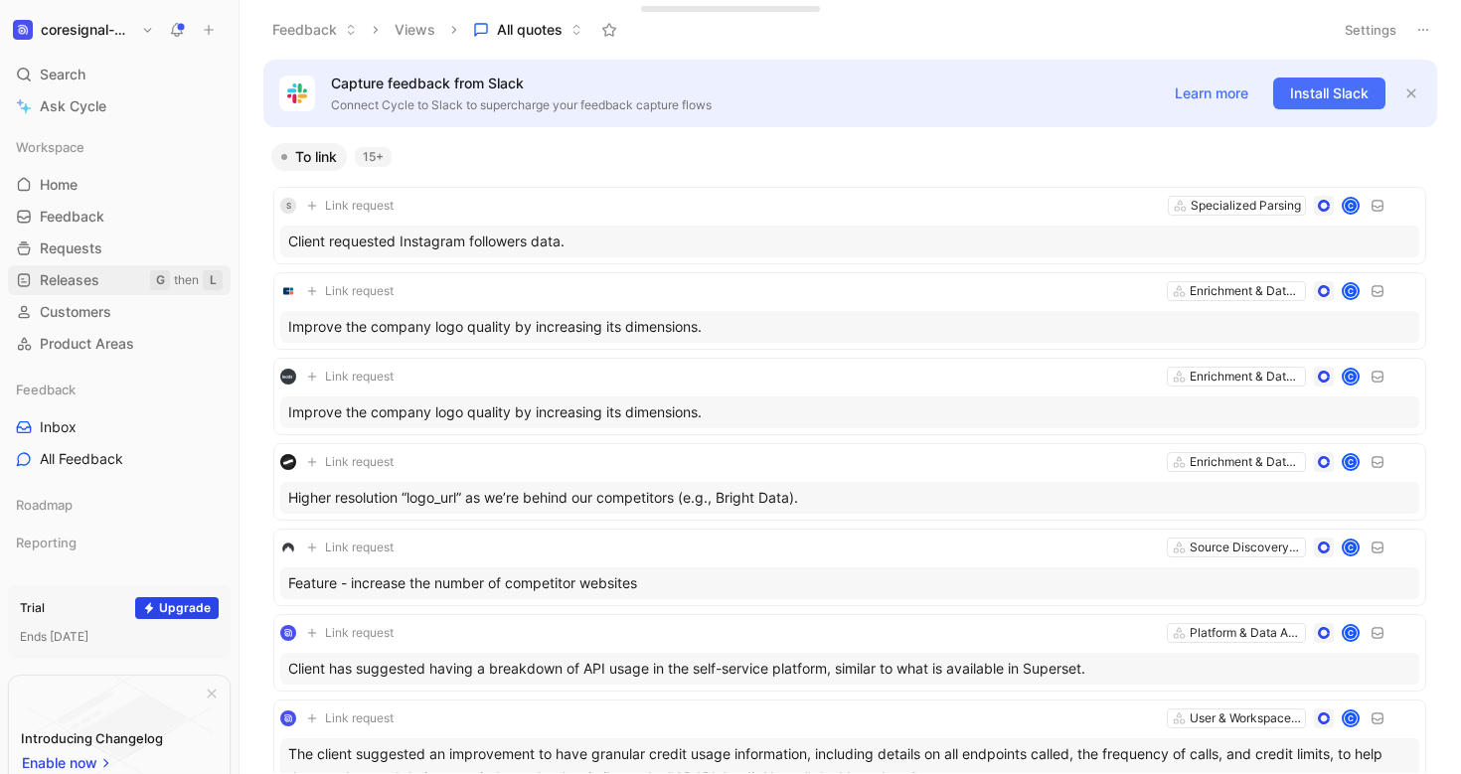
click at [78, 290] on link "Releases G then L" at bounding box center [119, 280] width 223 height 30
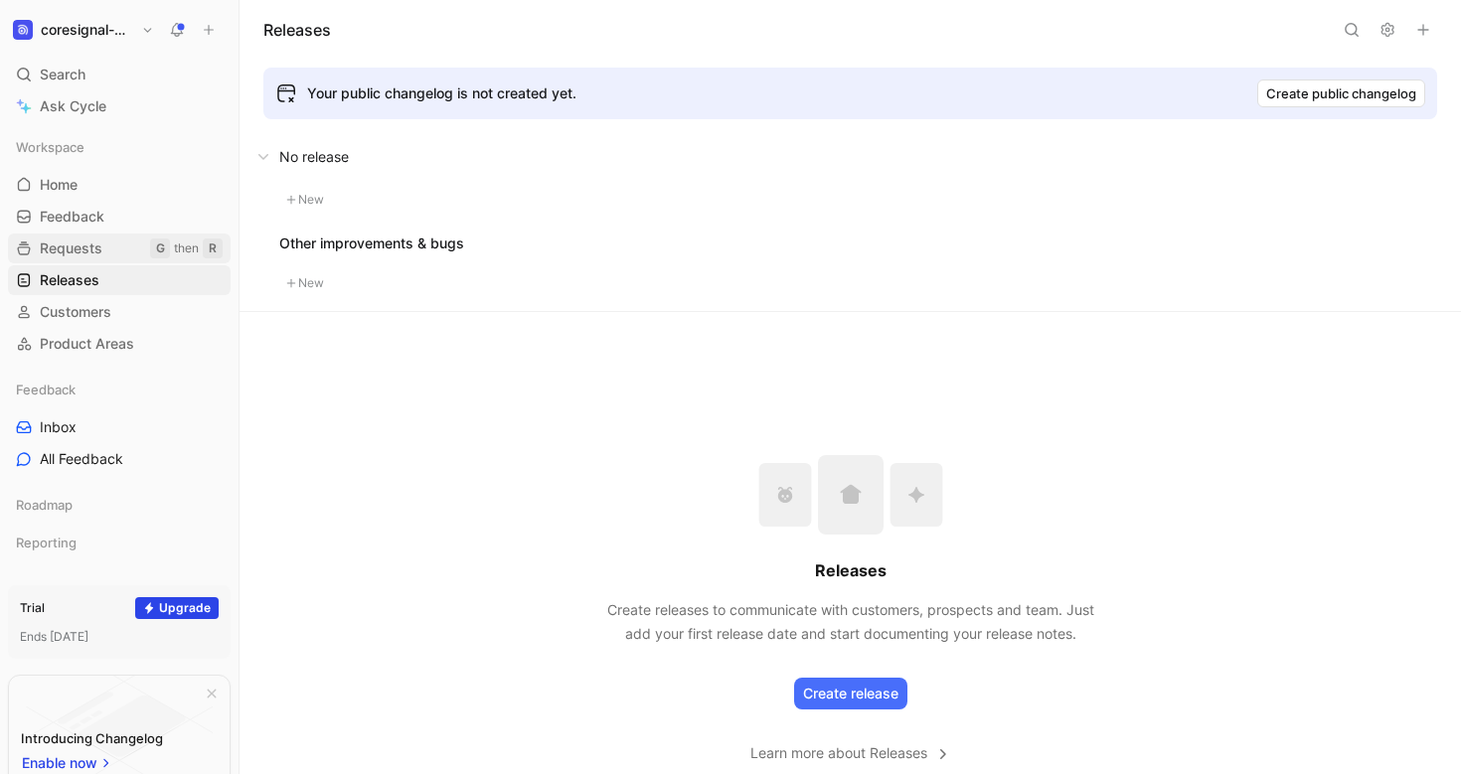
click at [73, 238] on link "Requests G then R" at bounding box center [119, 248] width 223 height 30
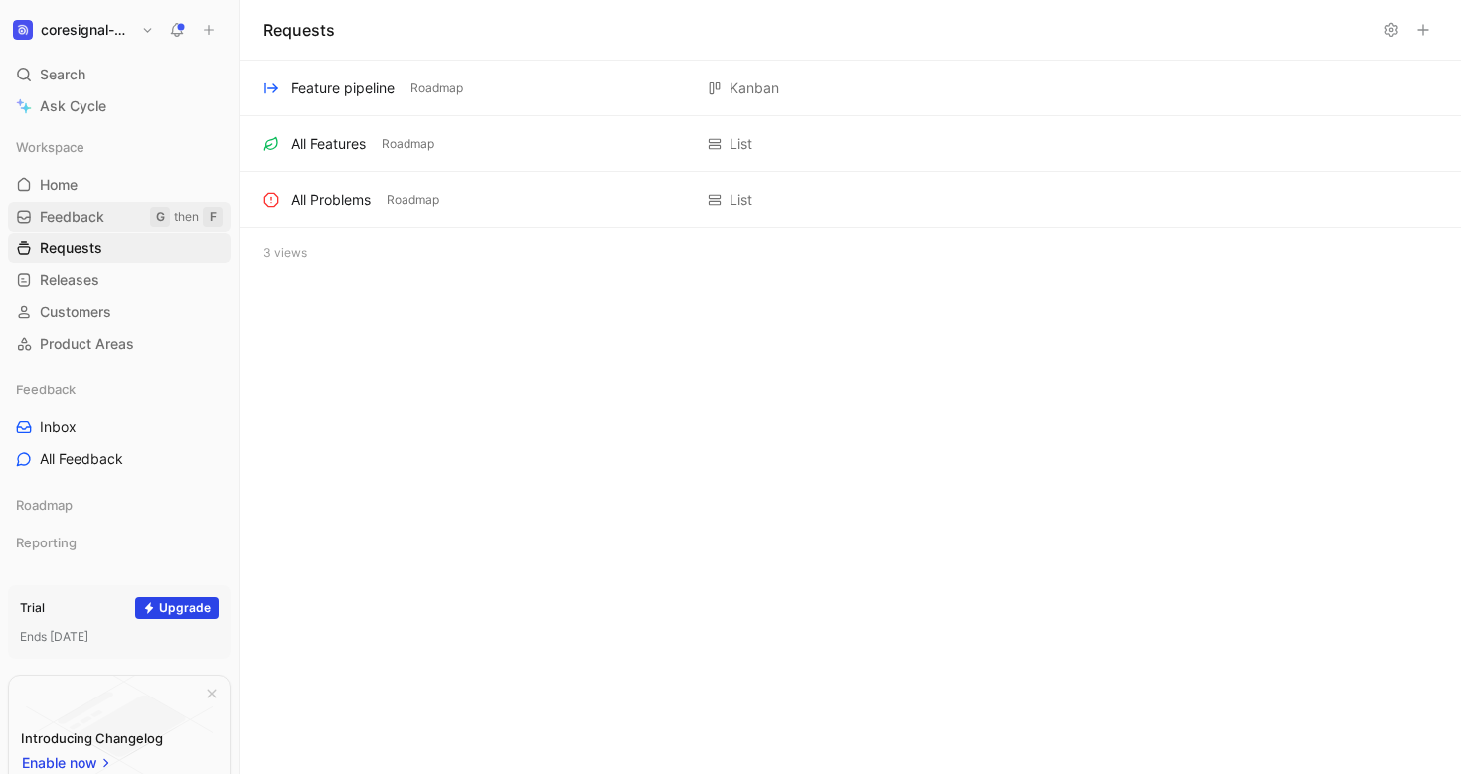
click at [70, 219] on span "Feedback" at bounding box center [72, 217] width 65 height 20
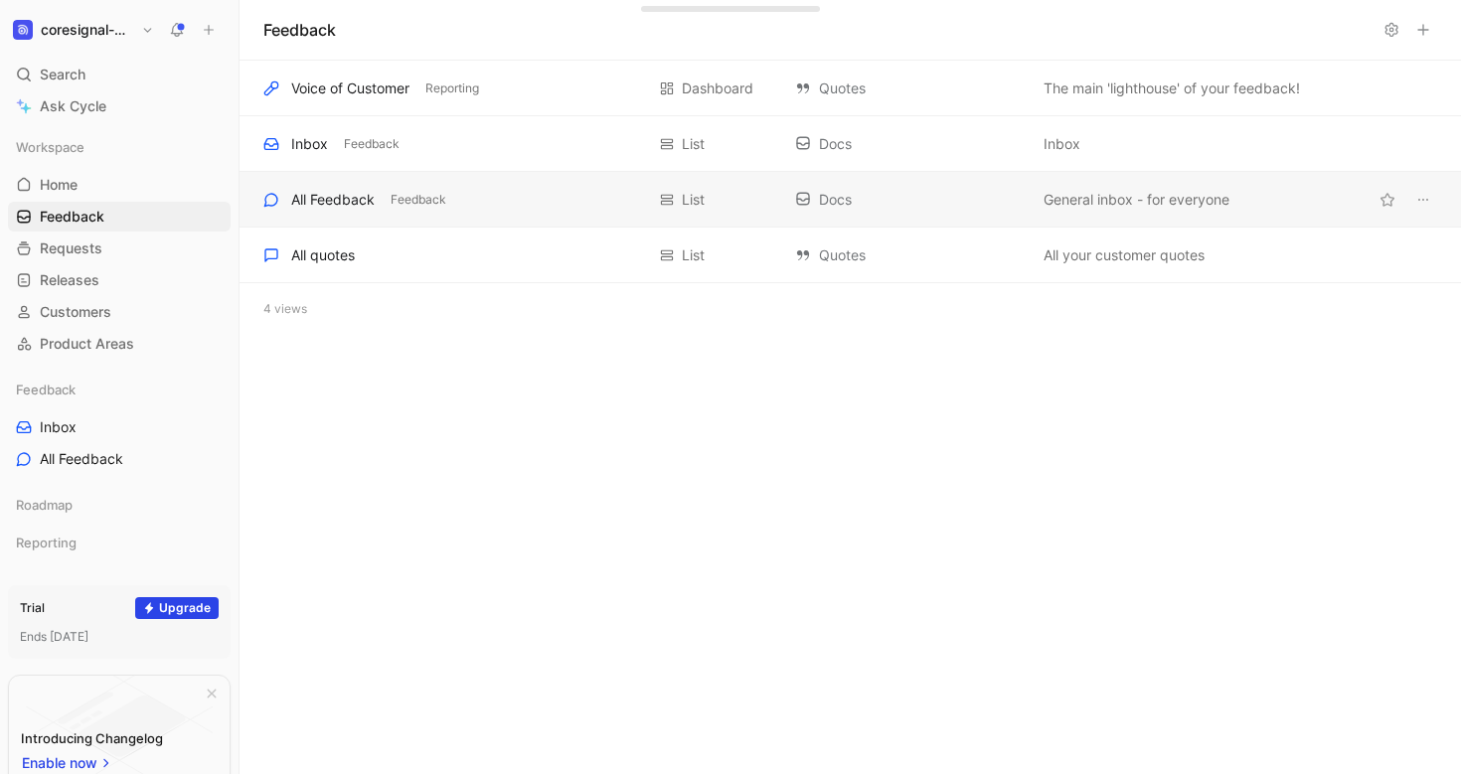
click at [338, 205] on div "All Feedback" at bounding box center [332, 200] width 83 height 24
click at [344, 269] on div "All quotes Add to a section List Quotes All your customer quotes" at bounding box center [849, 256] width 1221 height 56
click at [360, 191] on div "All Feedback" at bounding box center [332, 200] width 83 height 24
click at [376, 268] on div "All quotes Add to a section List Quotes All your customer quotes" at bounding box center [849, 256] width 1221 height 56
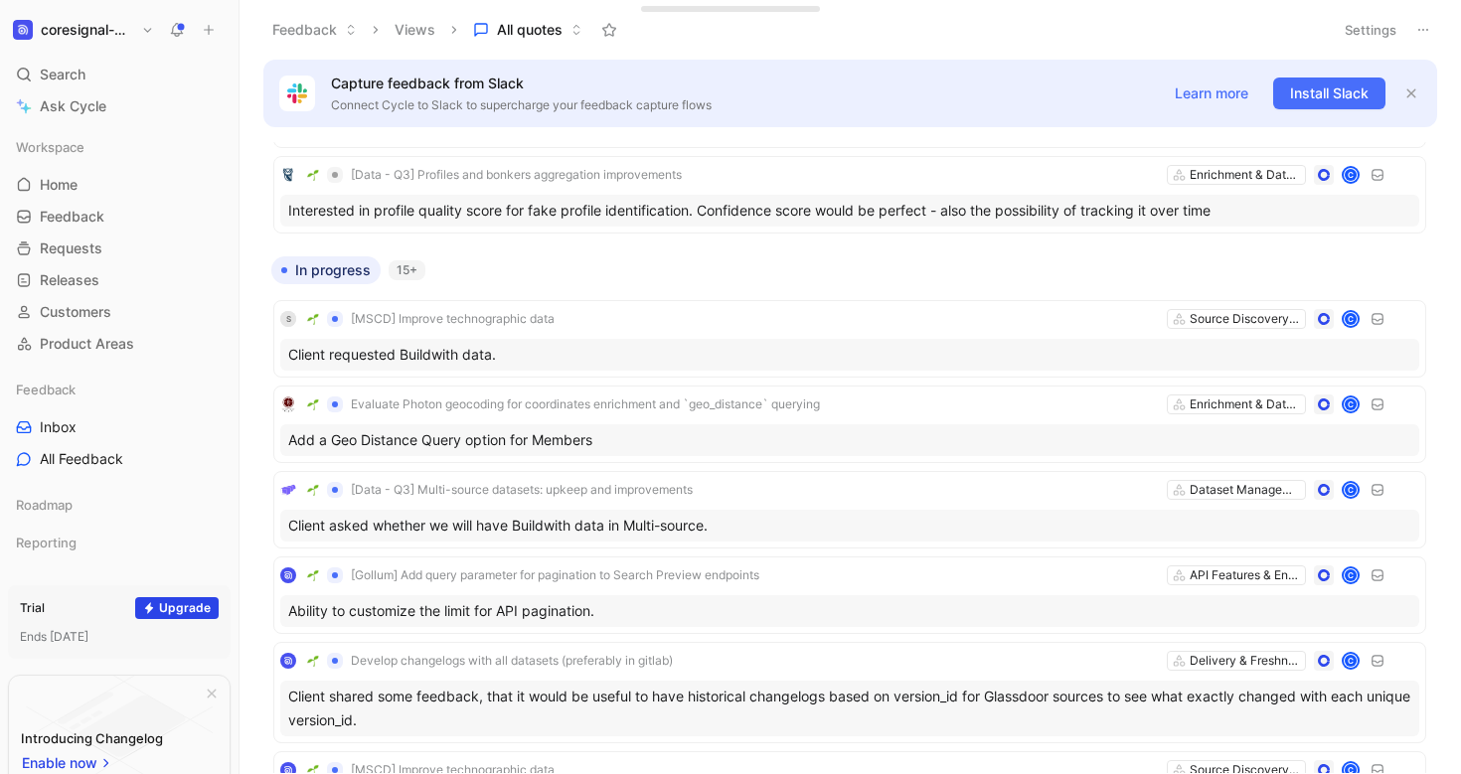
scroll to position [2454, 0]
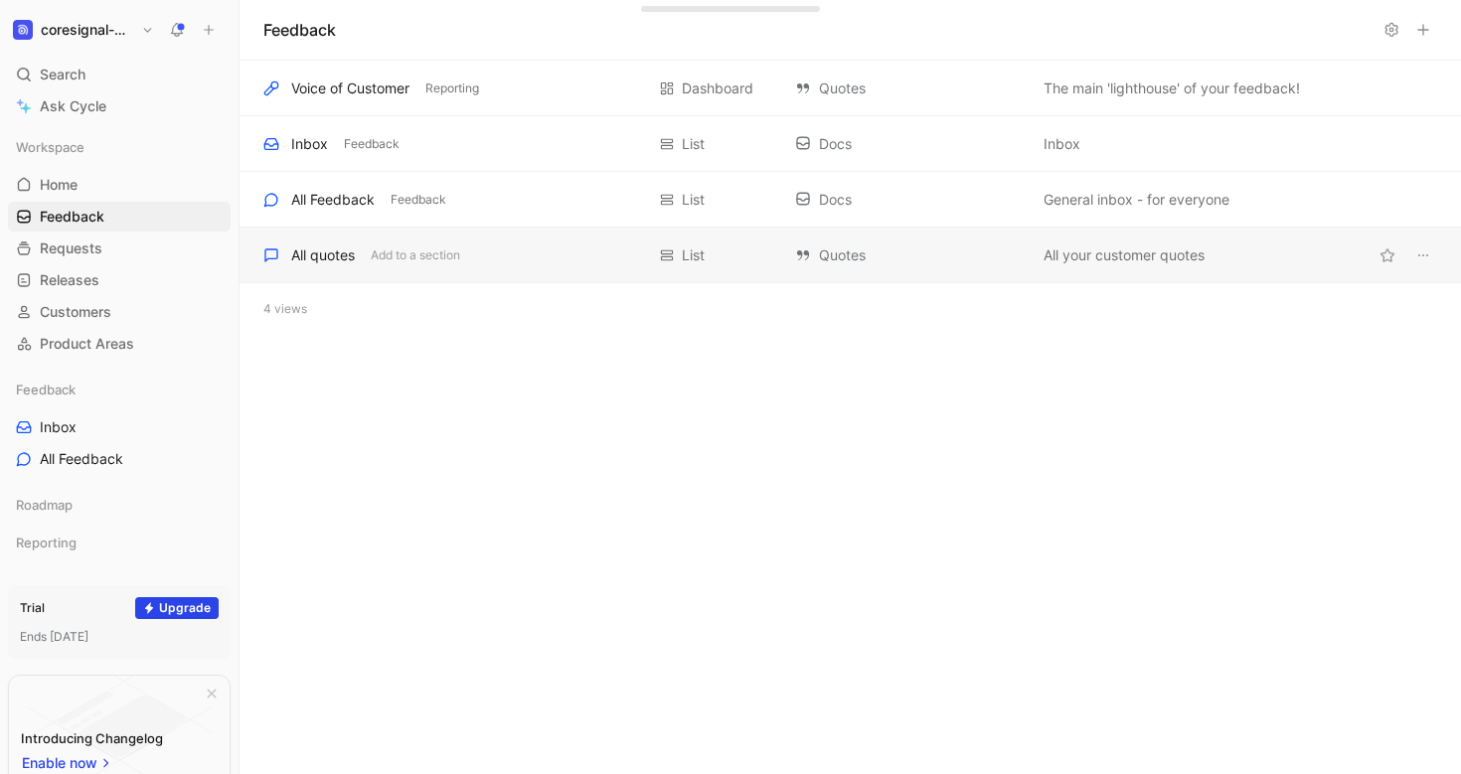
click at [336, 256] on div "All quotes" at bounding box center [323, 255] width 64 height 24
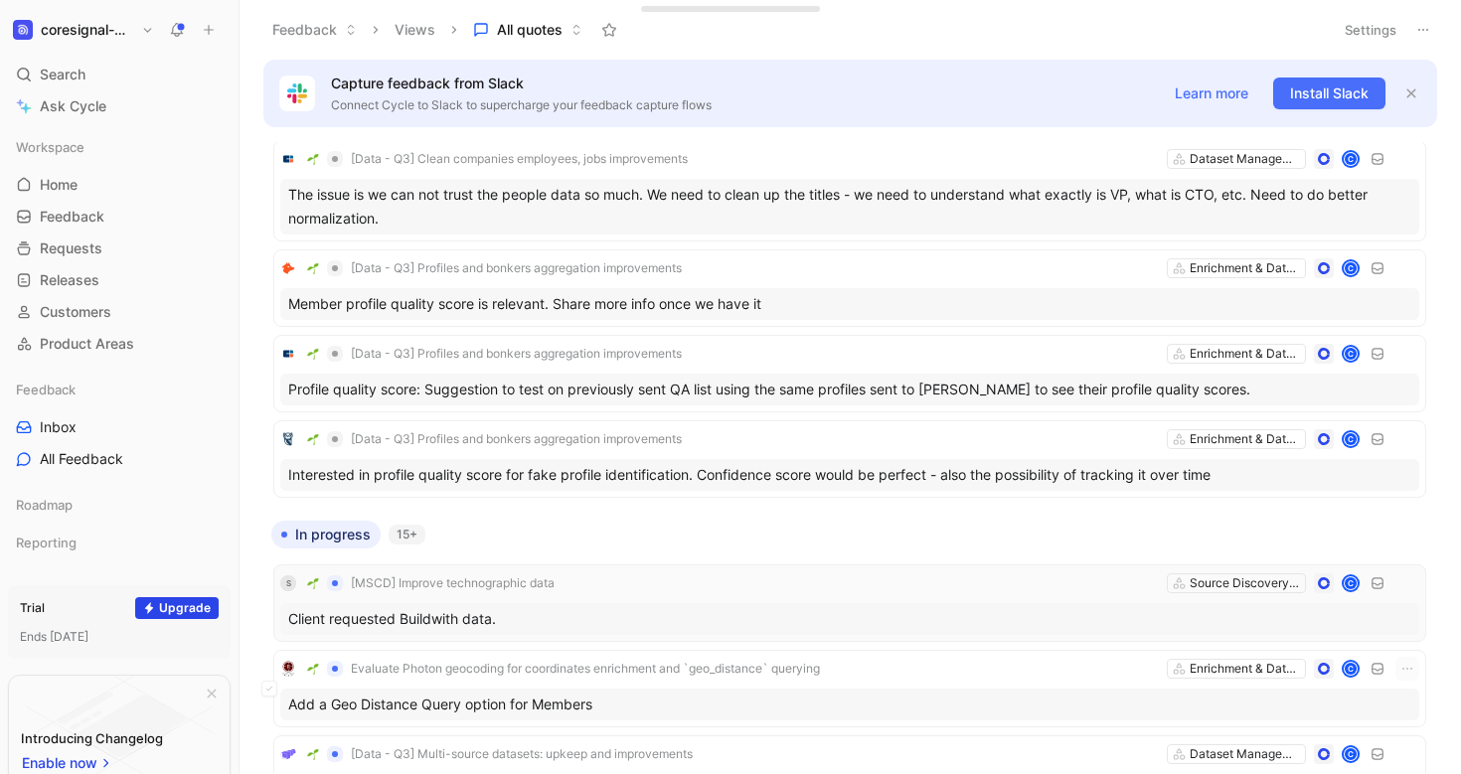
scroll to position [2221, 0]
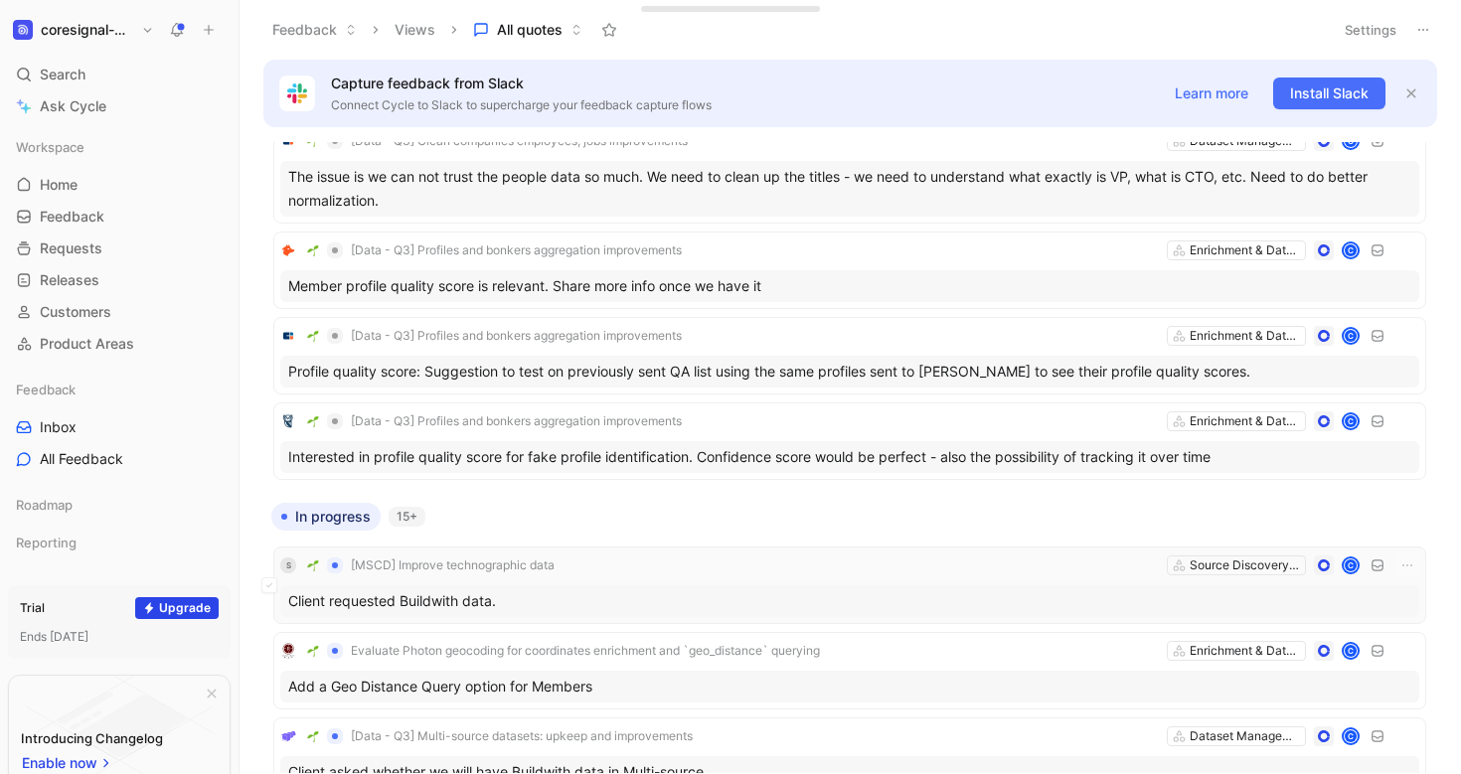
click at [400, 585] on div "Client requested Buildwith data." at bounding box center [849, 601] width 1139 height 32
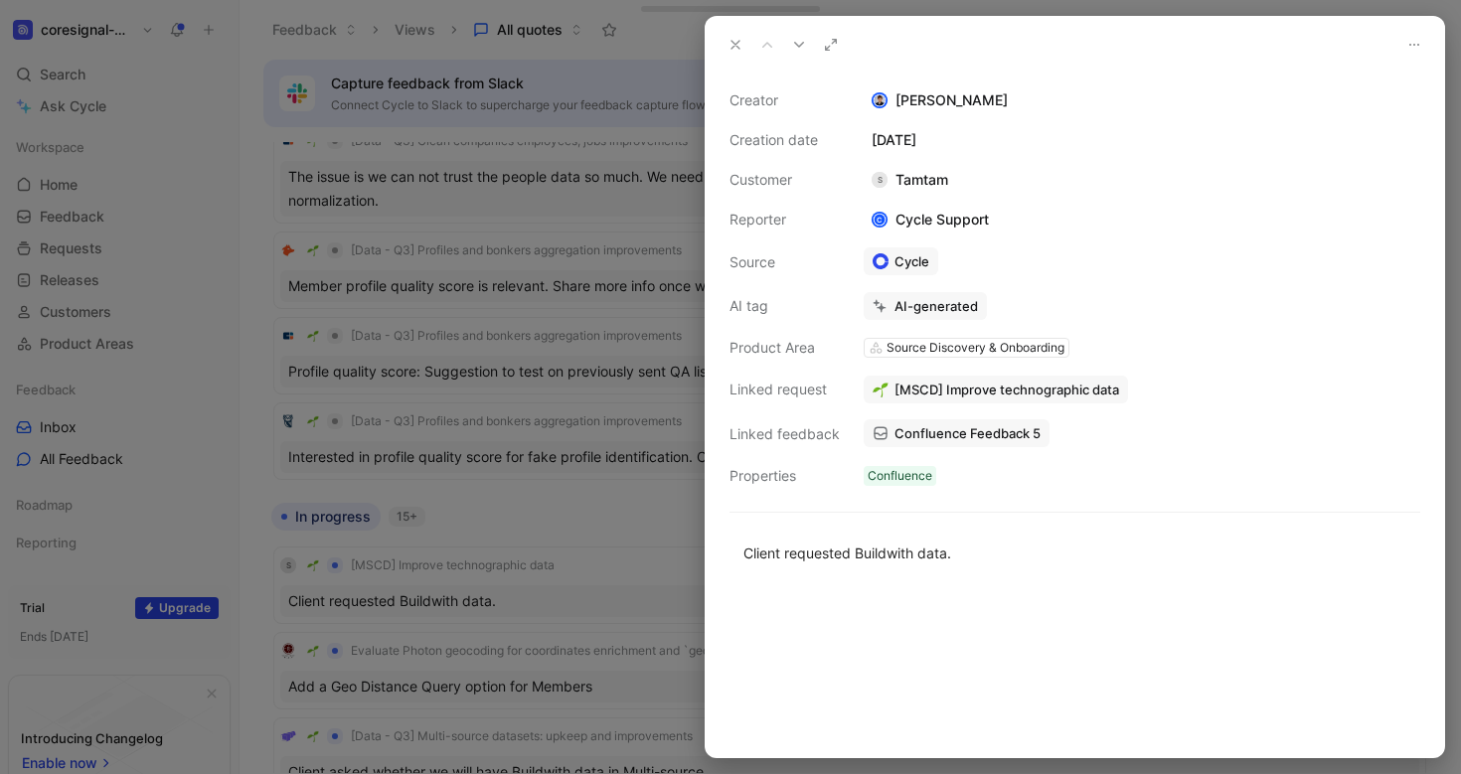
click at [944, 436] on span "Confluence Feedback 5" at bounding box center [967, 433] width 146 height 18
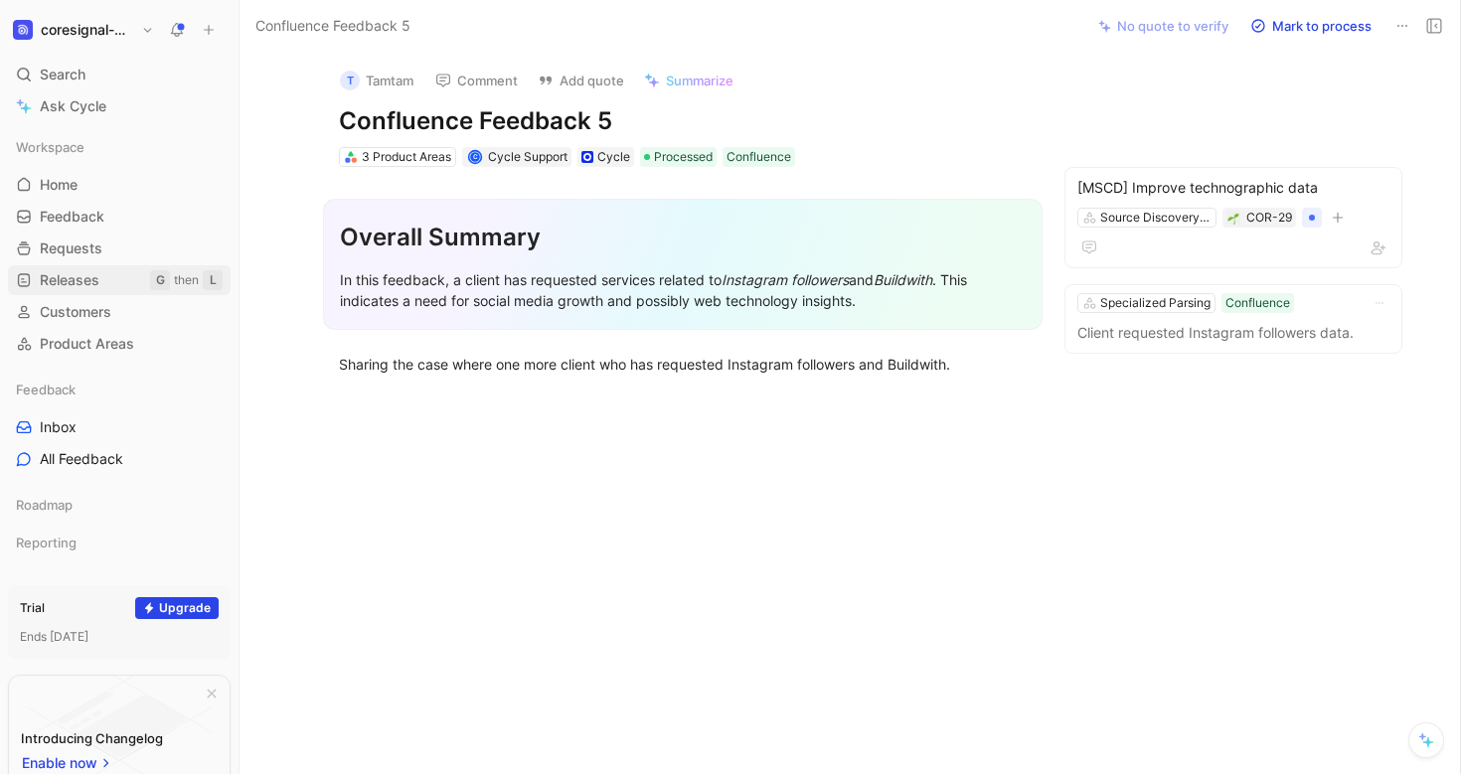
click at [90, 281] on span "Releases" at bounding box center [70, 280] width 60 height 20
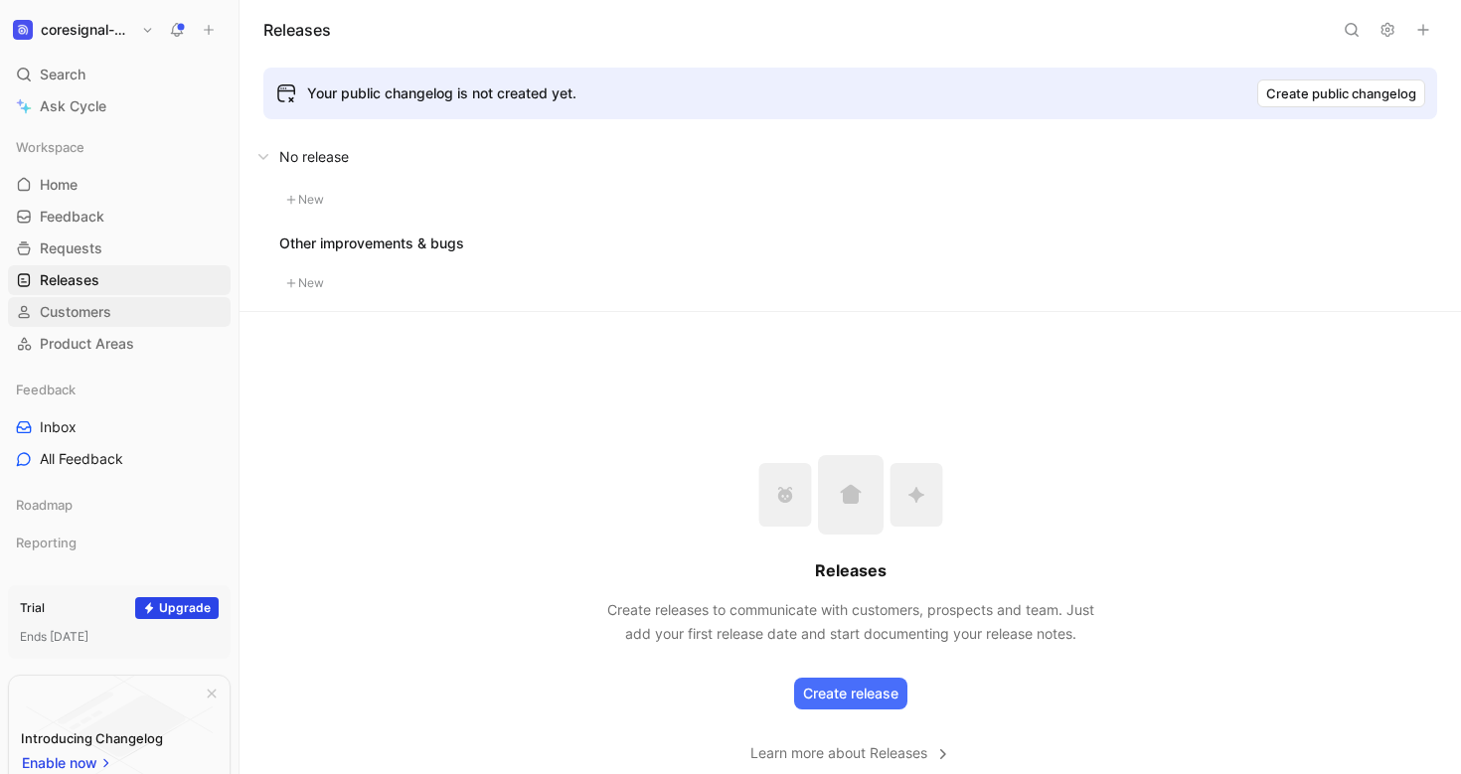
click at [79, 320] on span "Customers" at bounding box center [76, 312] width 72 height 20
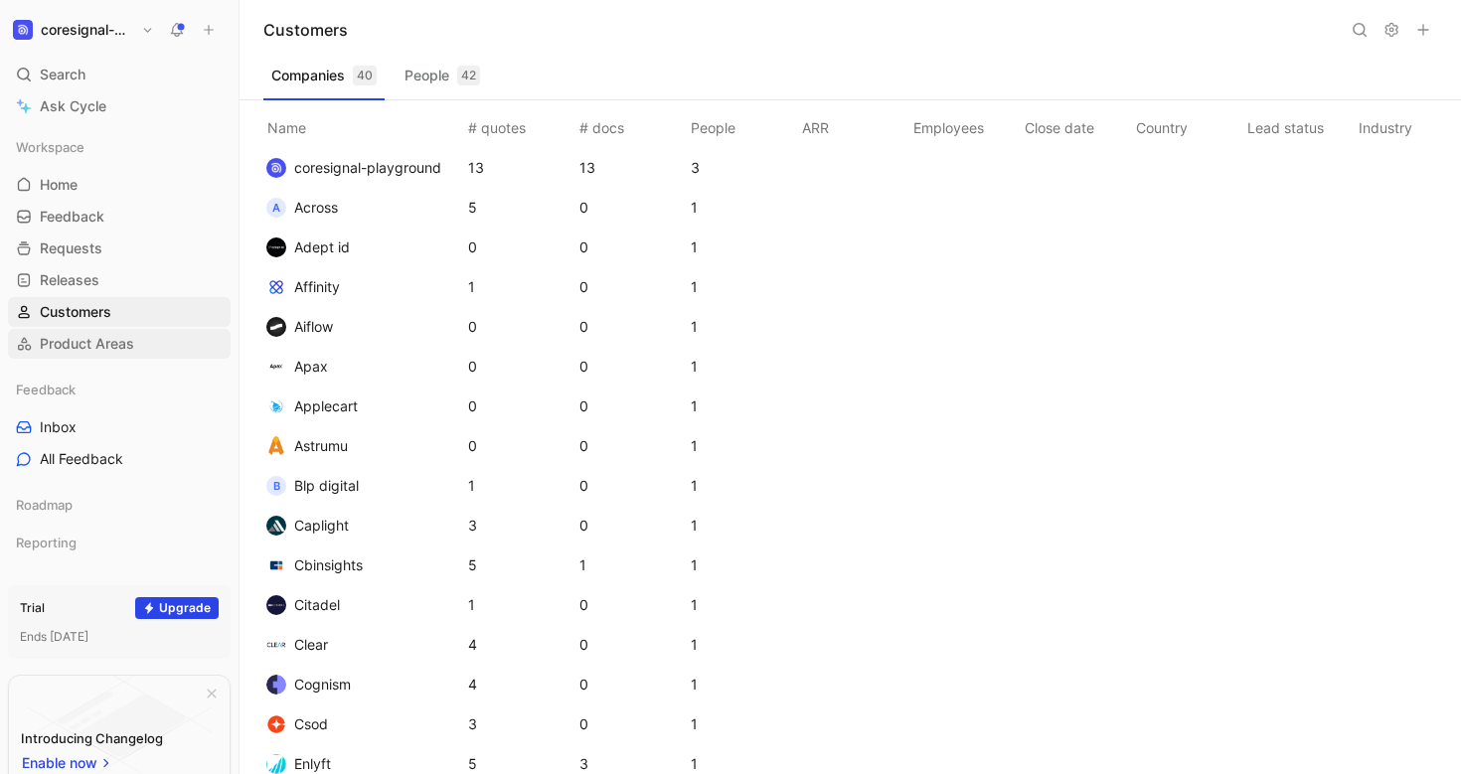
click at [79, 350] on span "Product Areas" at bounding box center [87, 344] width 94 height 20
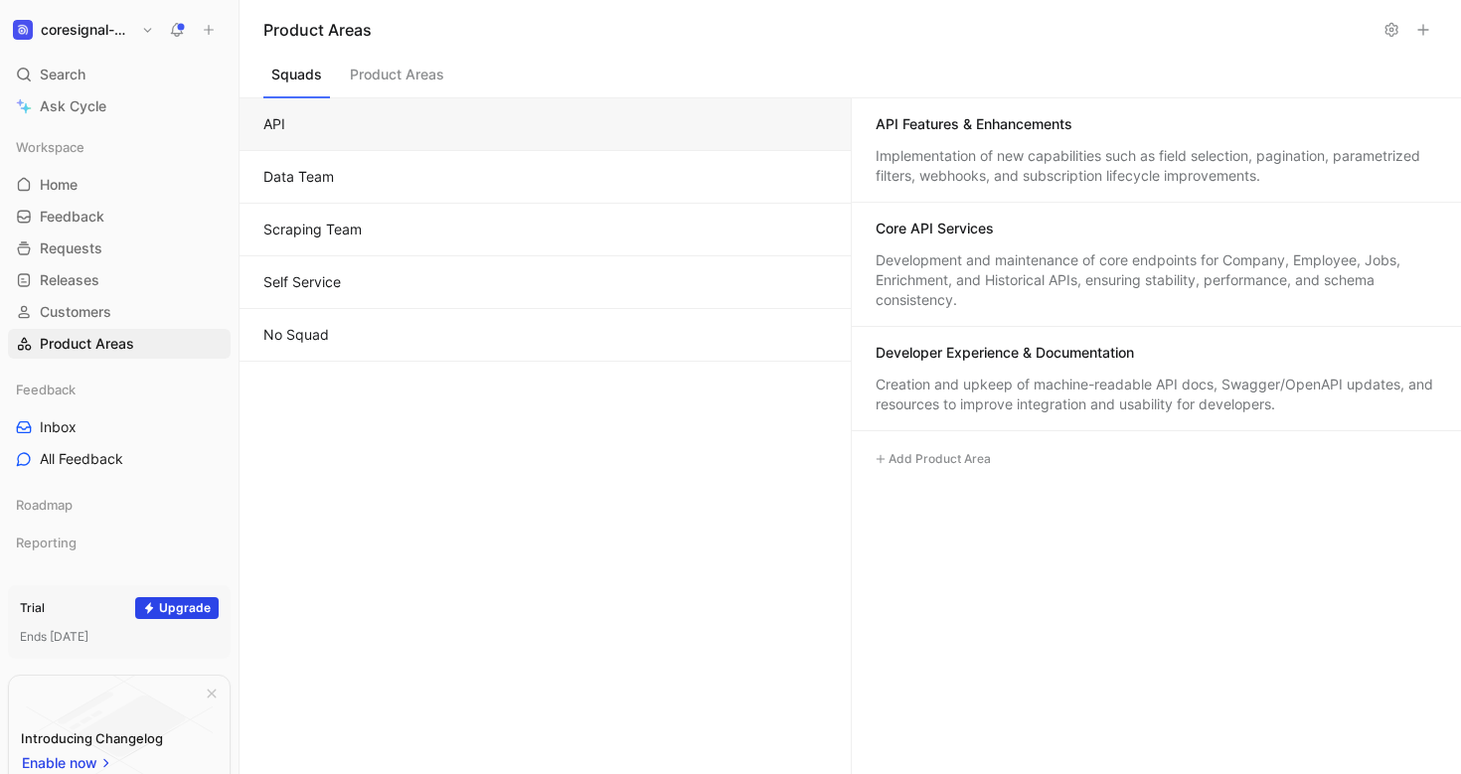
click at [311, 173] on button "Data Team" at bounding box center [544, 177] width 611 height 53
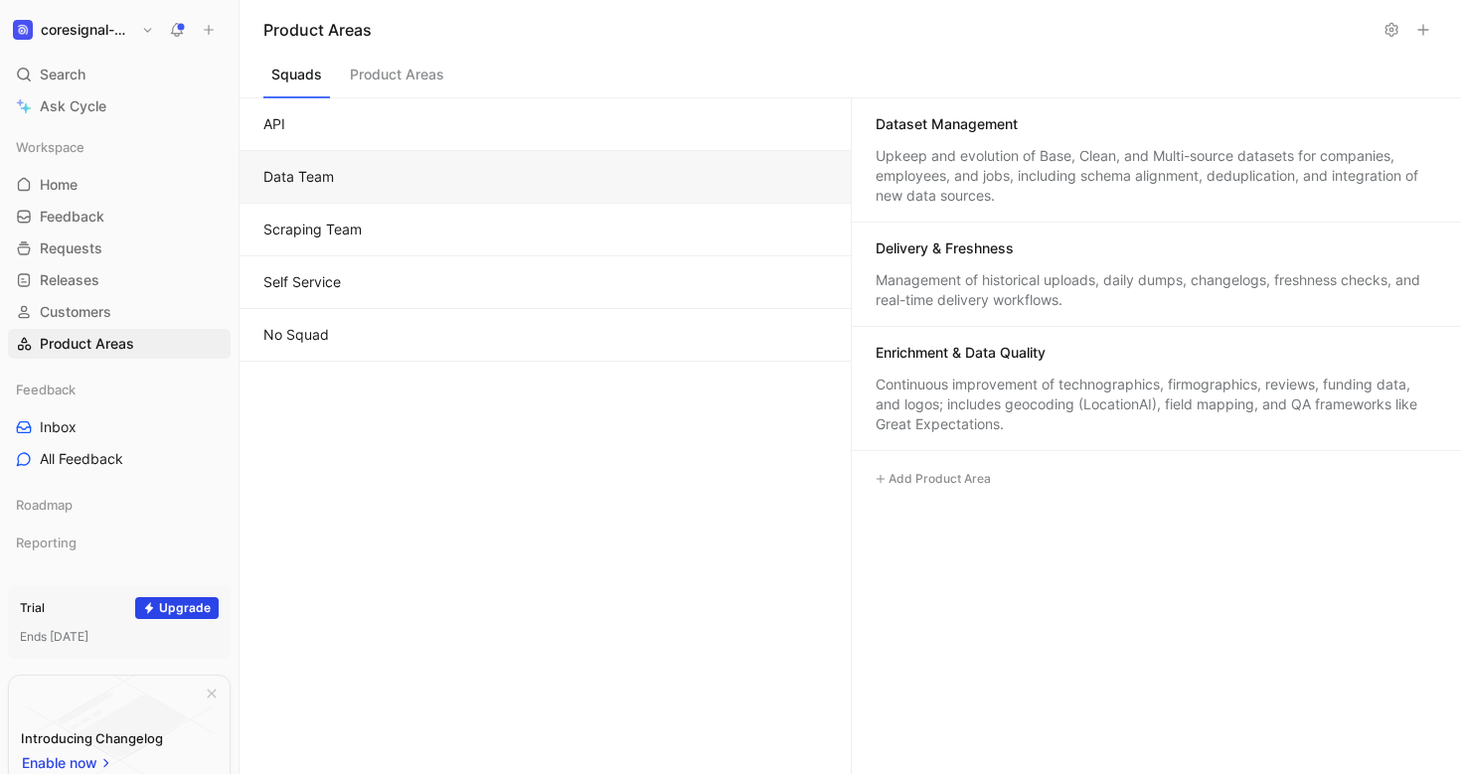
click at [305, 131] on button "API" at bounding box center [544, 124] width 611 height 53
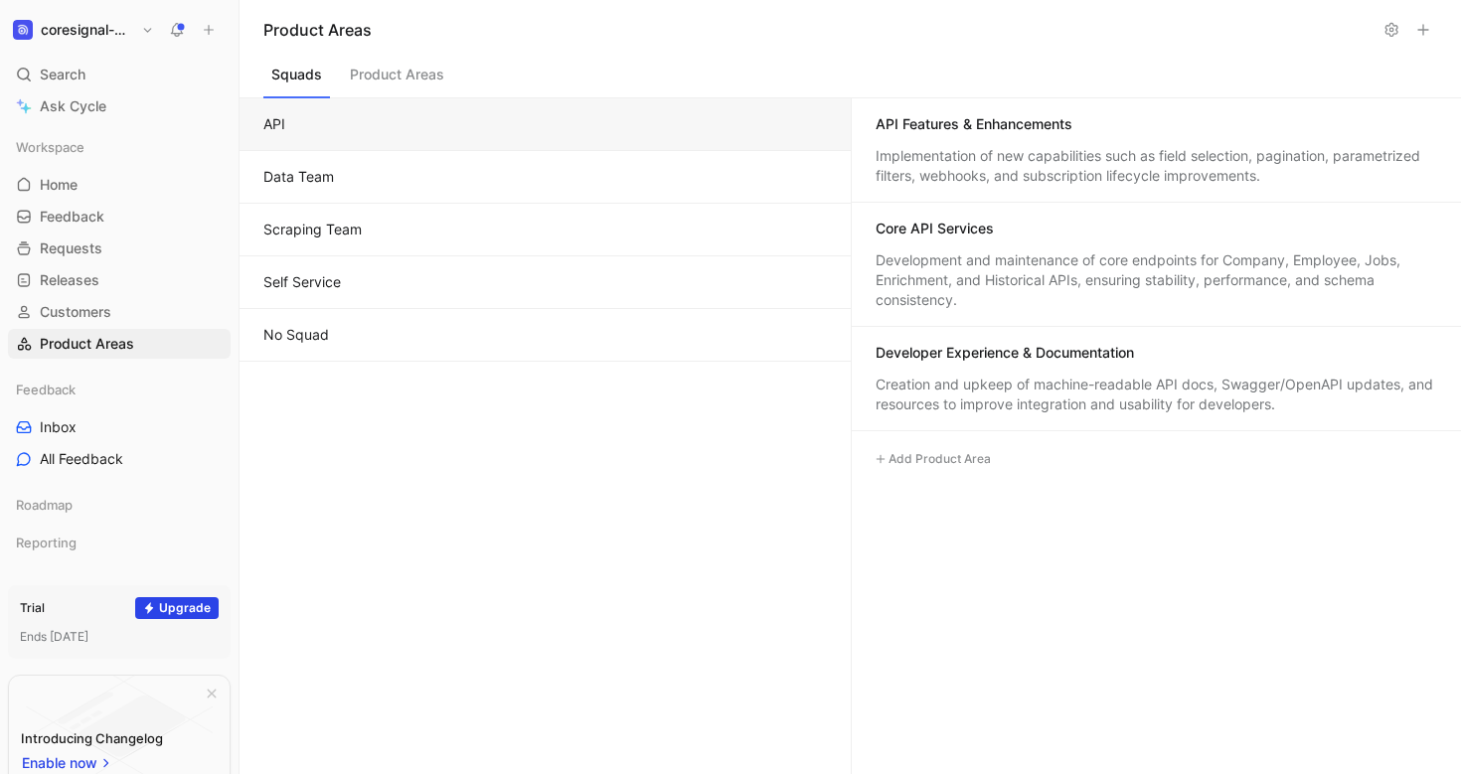
click at [389, 73] on button "Product Areas" at bounding box center [397, 80] width 110 height 38
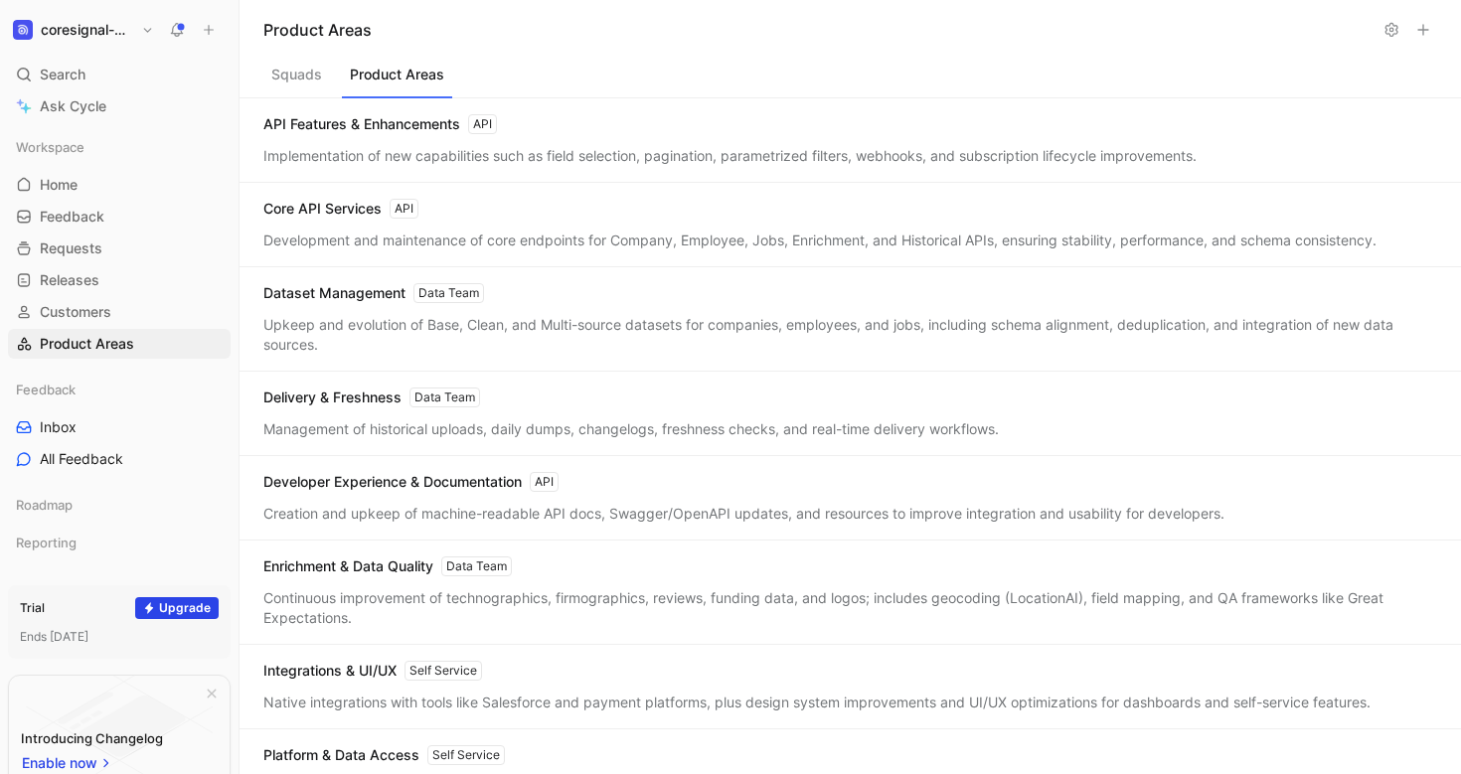
click at [339, 144] on div "API Features & Enhancements API Implementation of new capabilities such as fiel…" at bounding box center [849, 140] width 1221 height 84
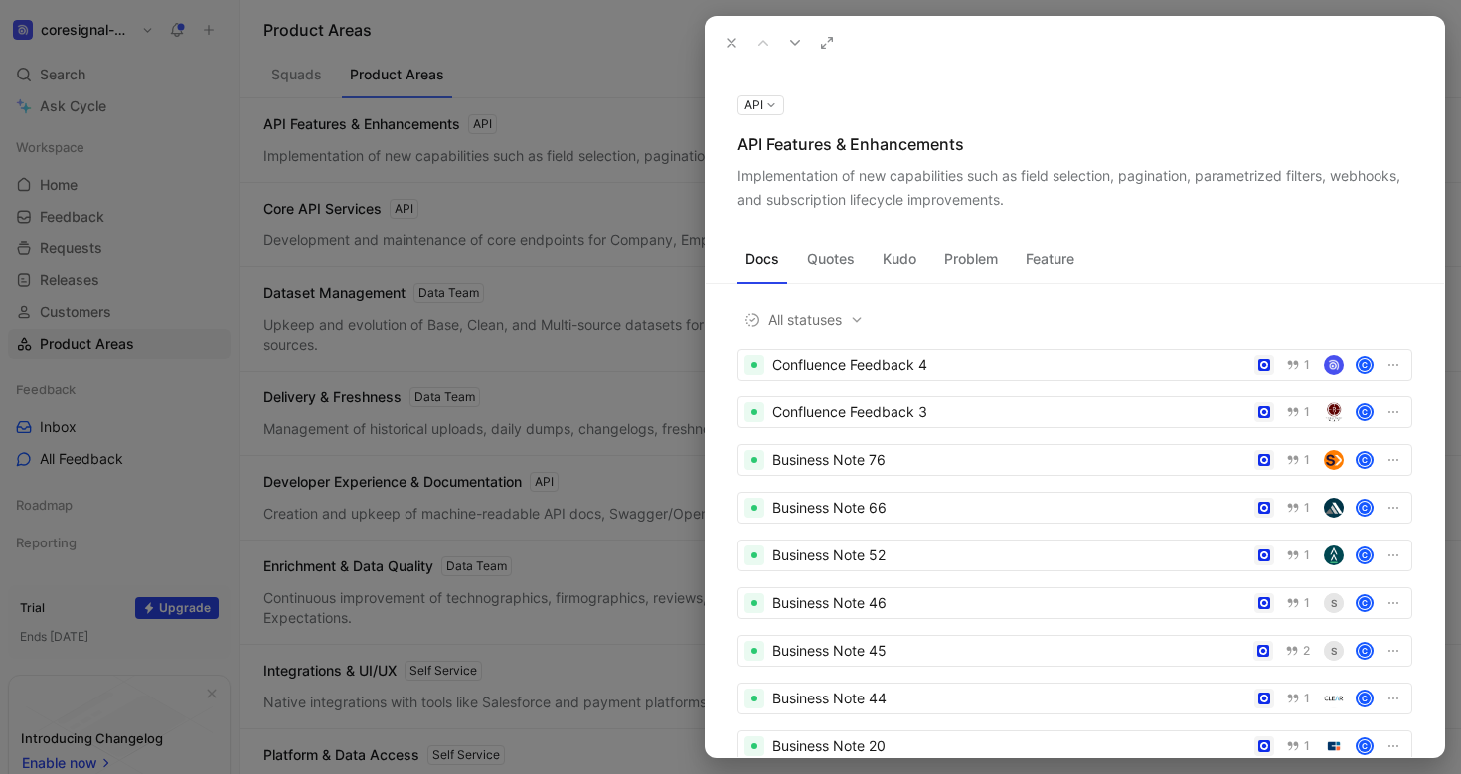
click at [735, 46] on icon at bounding box center [731, 43] width 16 height 16
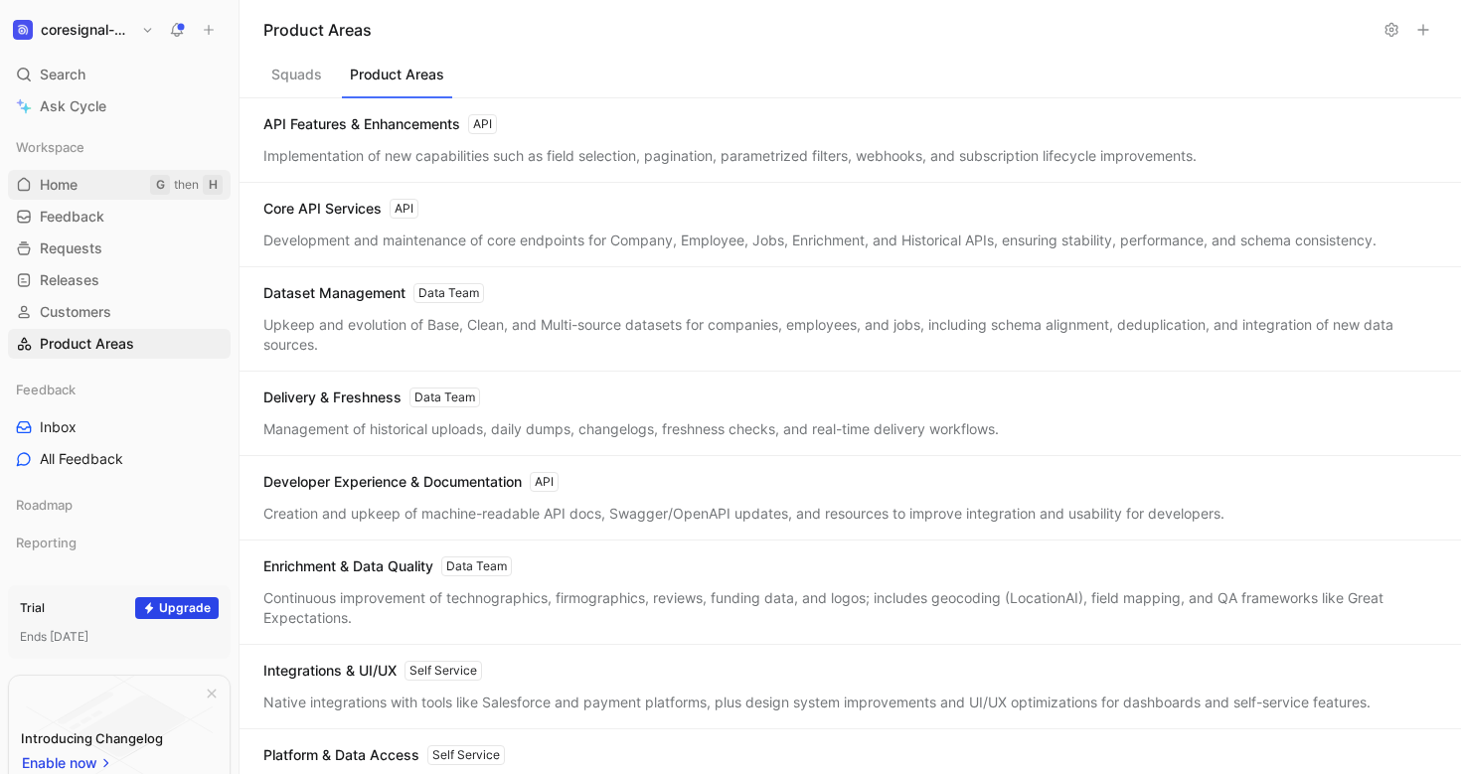
click at [58, 190] on span "Home" at bounding box center [59, 185] width 38 height 20
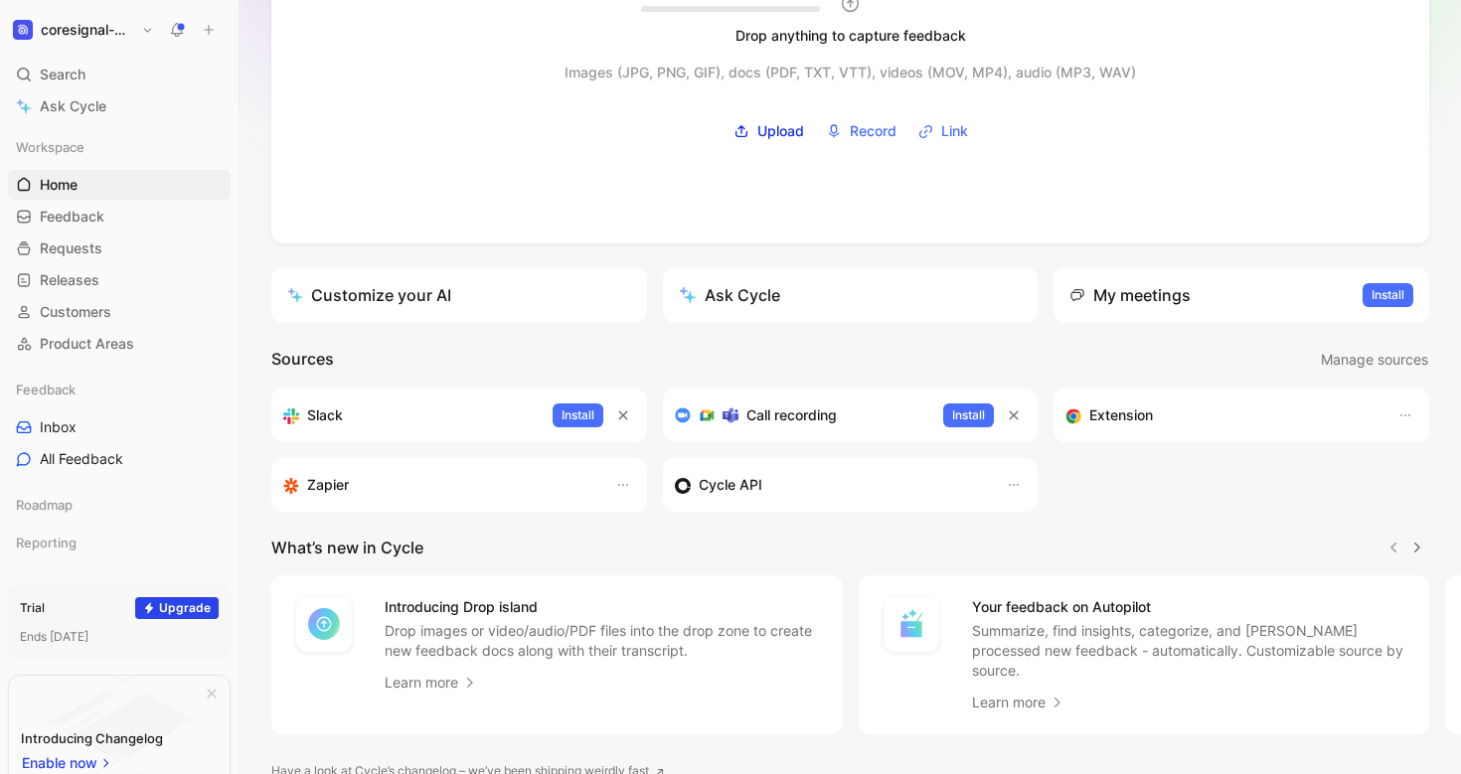
scroll to position [196, 0]
click at [61, 235] on link "Requests G then R" at bounding box center [119, 248] width 223 height 30
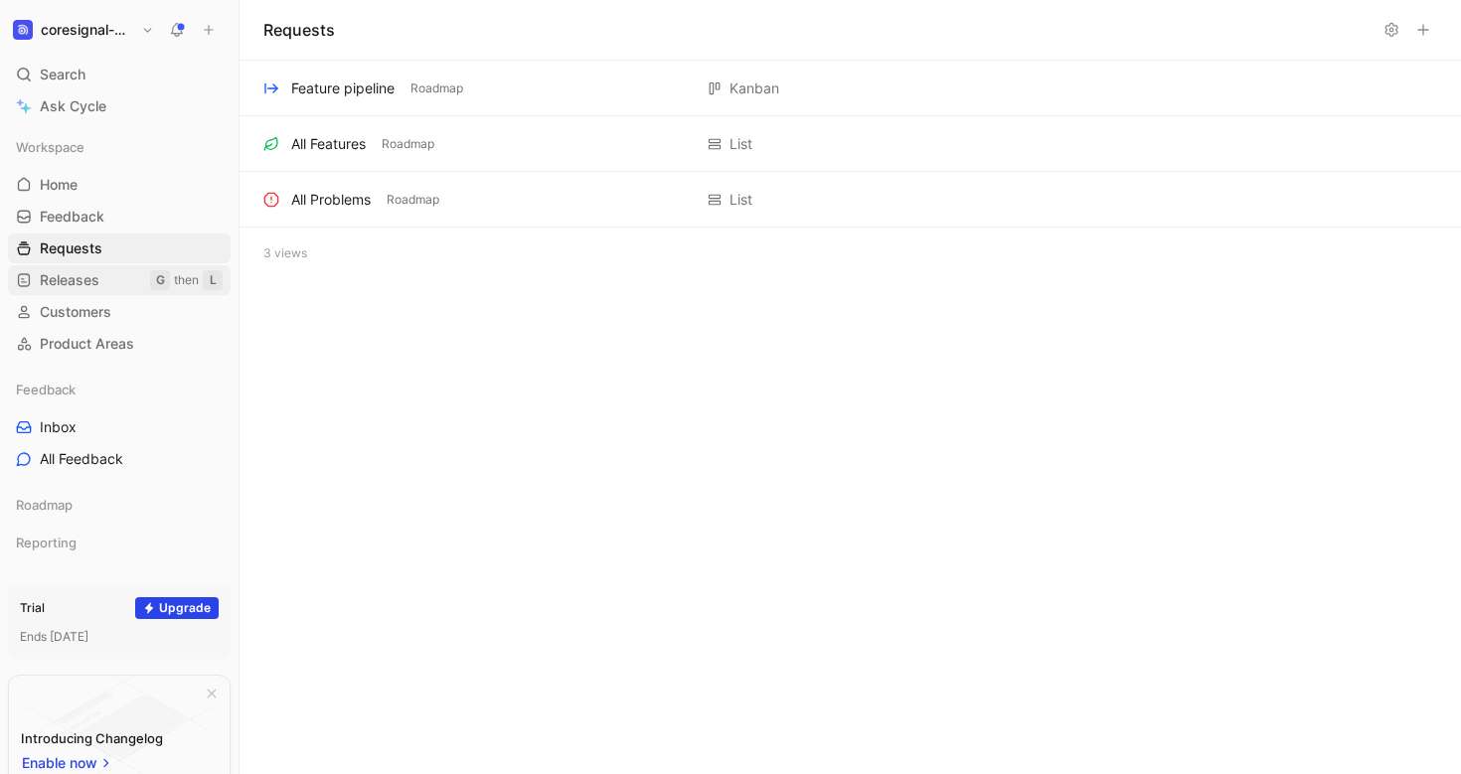
click at [82, 281] on span "Releases" at bounding box center [70, 280] width 60 height 20
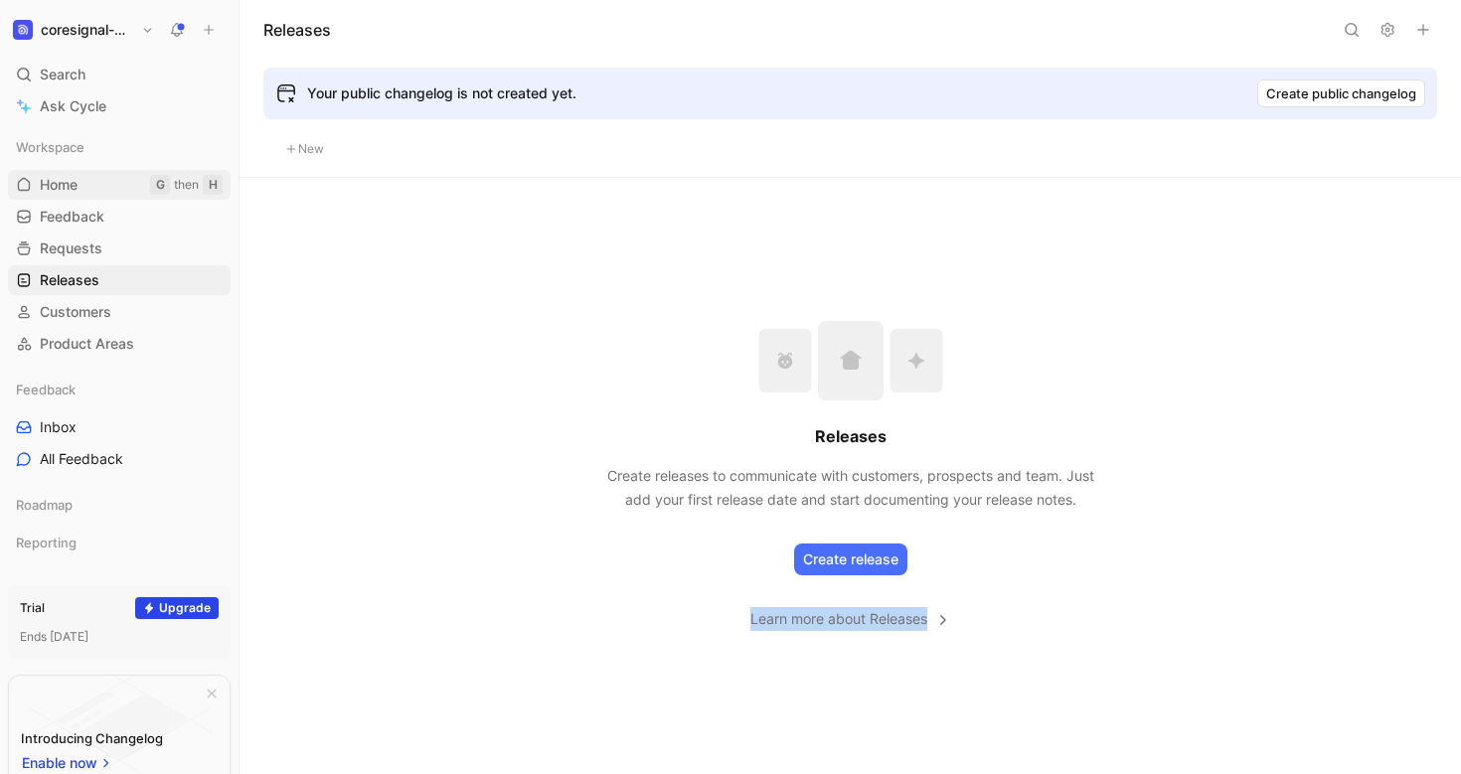
click at [55, 181] on span "Home" at bounding box center [59, 185] width 38 height 20
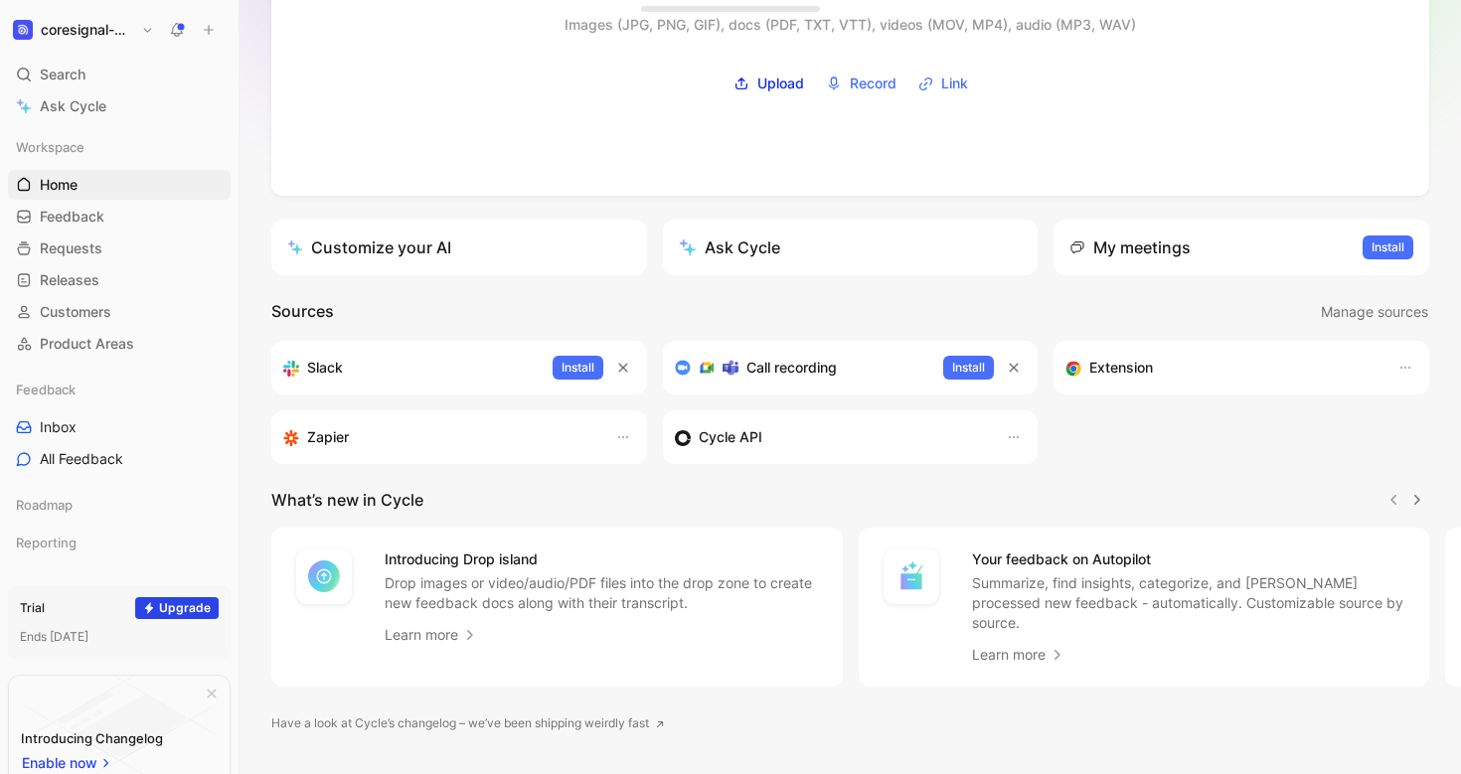
scroll to position [243, 0]
click at [976, 369] on span "Install" at bounding box center [968, 366] width 33 height 20
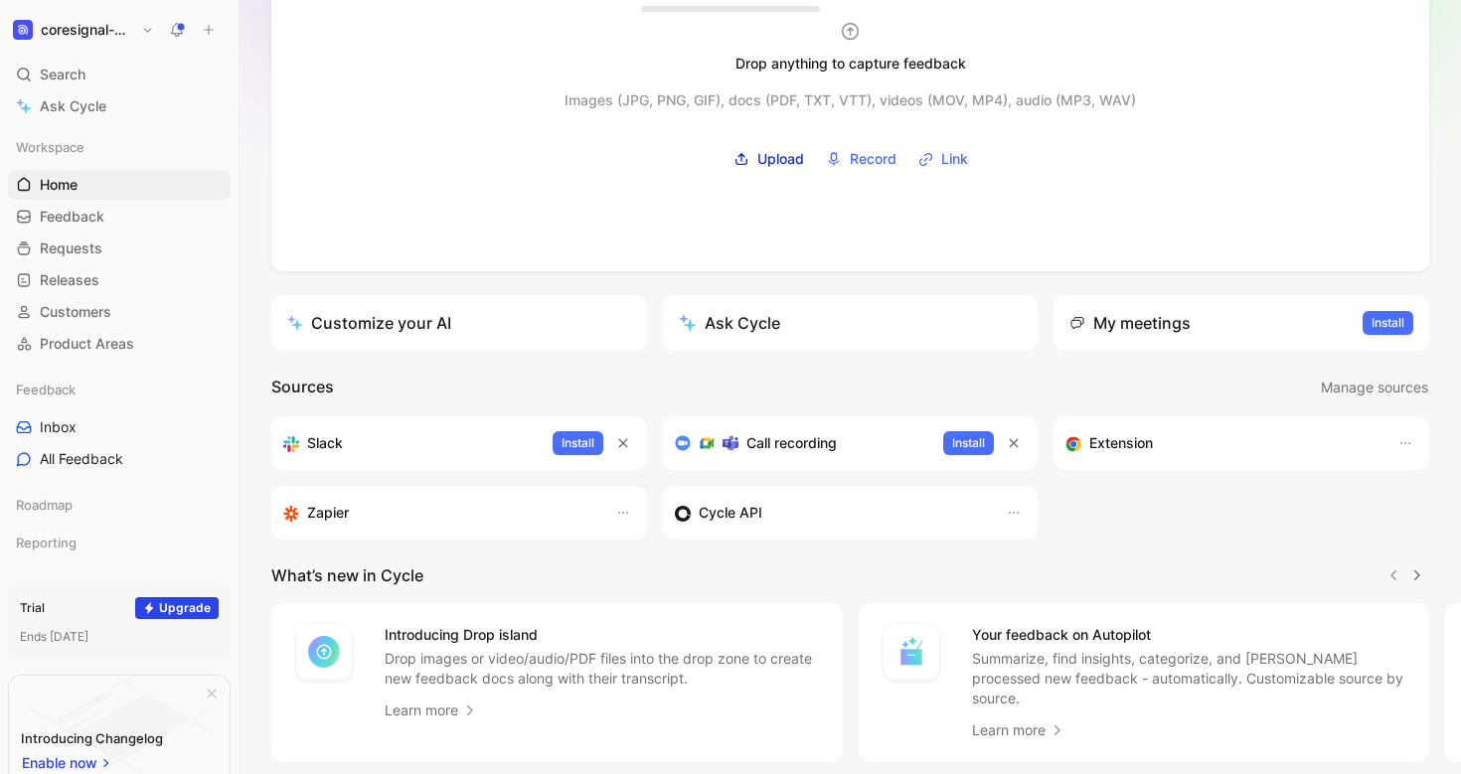
scroll to position [167, 0]
click at [801, 333] on button "Ask Cycle" at bounding box center [851, 322] width 376 height 56
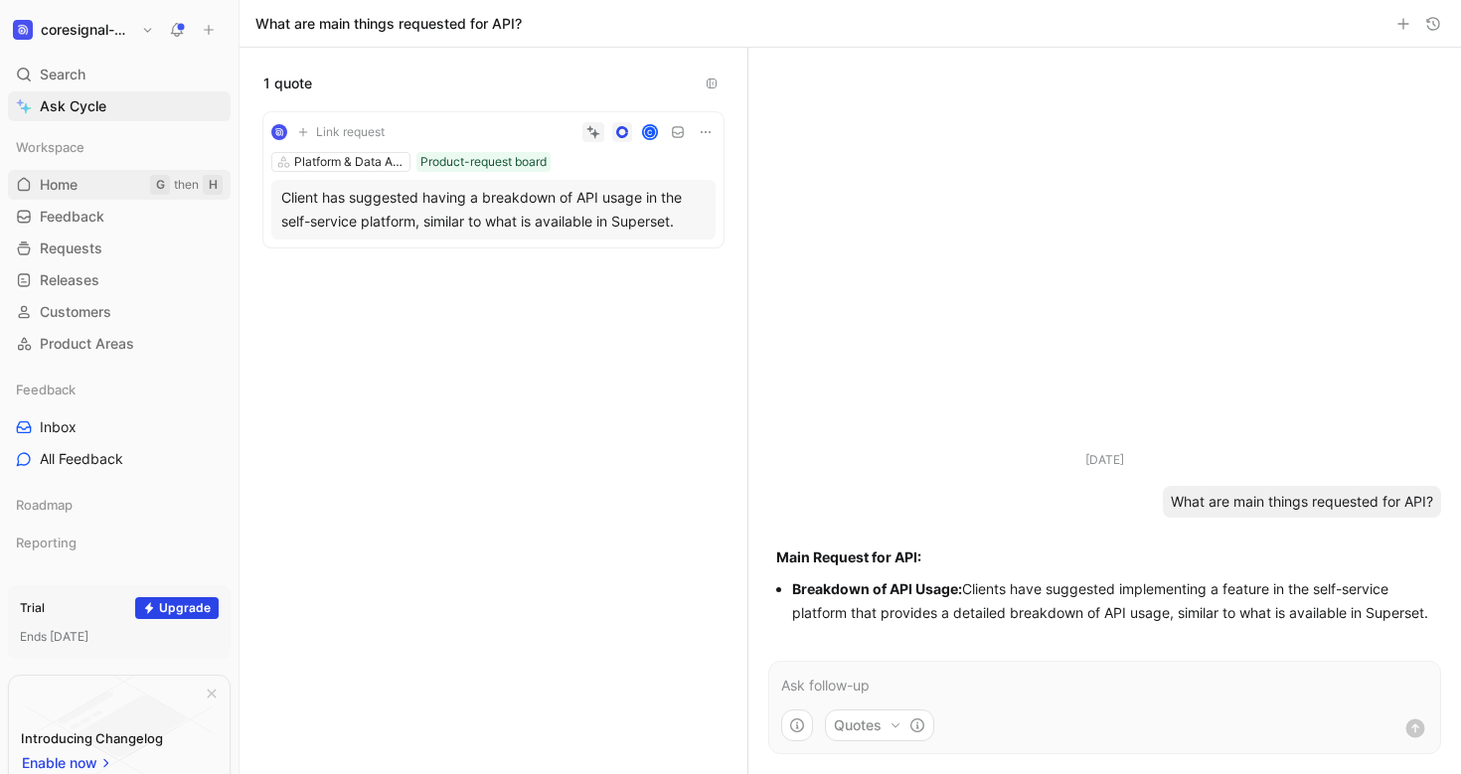
click at [72, 188] on span "Home" at bounding box center [59, 185] width 38 height 20
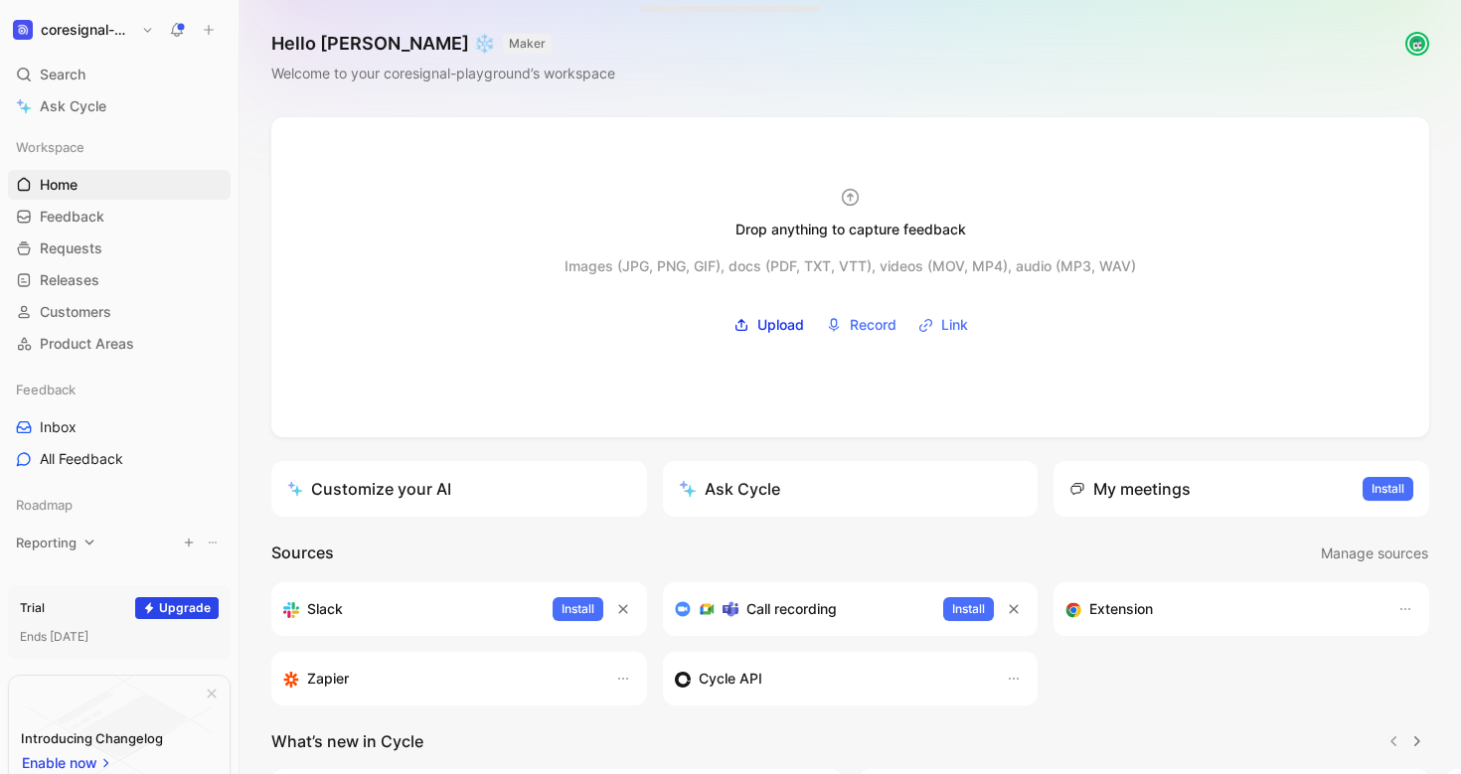
click at [89, 542] on icon at bounding box center [89, 543] width 14 height 14
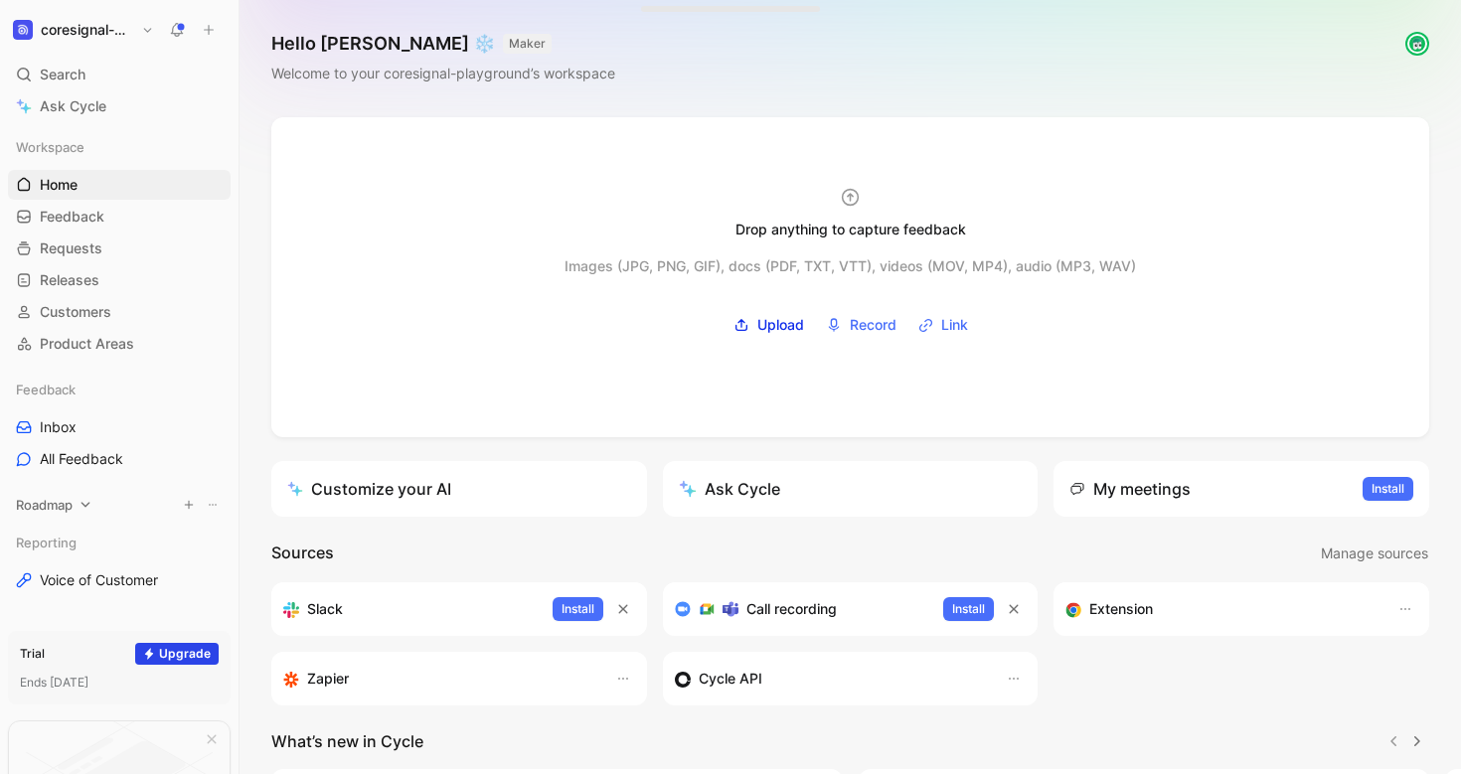
click at [86, 505] on icon at bounding box center [85, 505] width 14 height 14
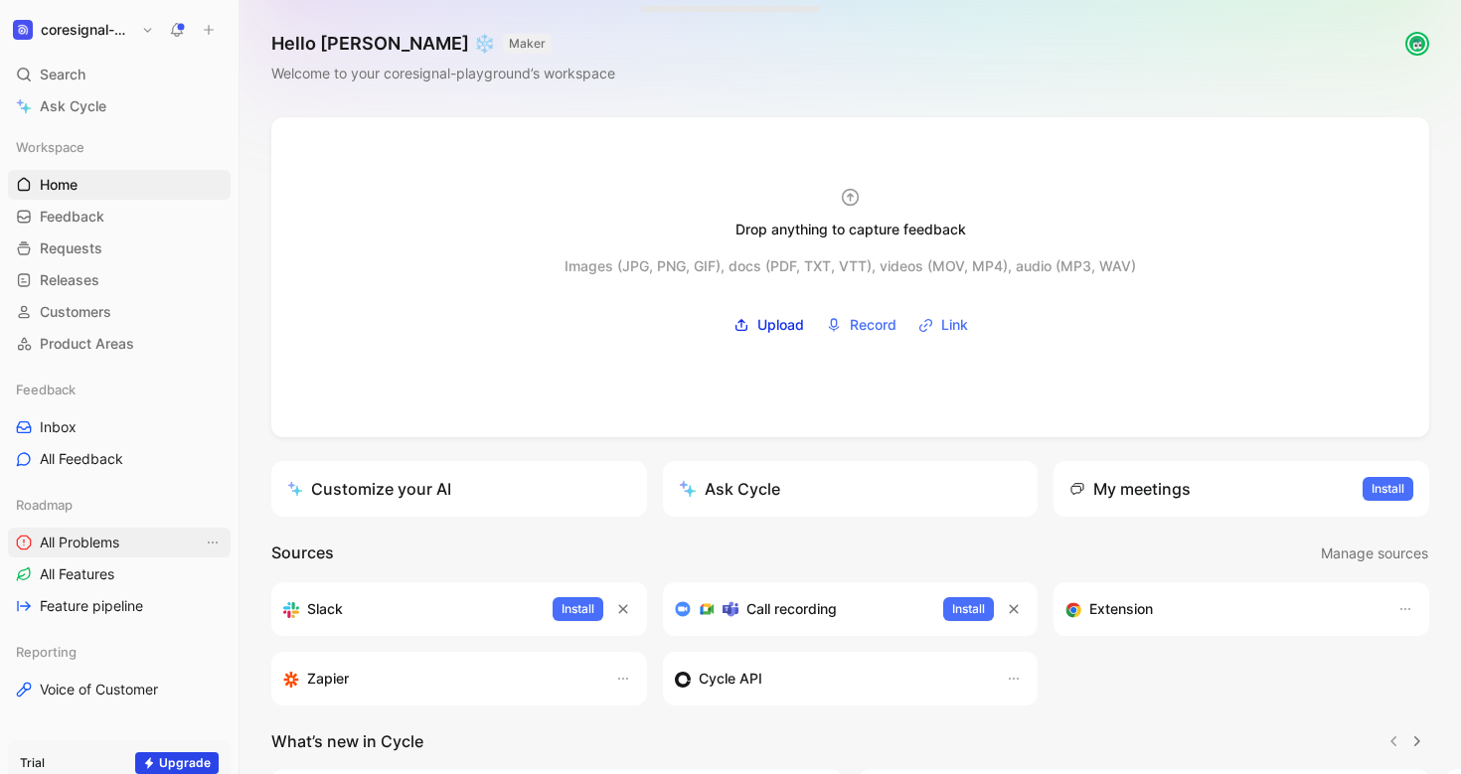
click at [87, 551] on span "All Problems" at bounding box center [79, 543] width 79 height 20
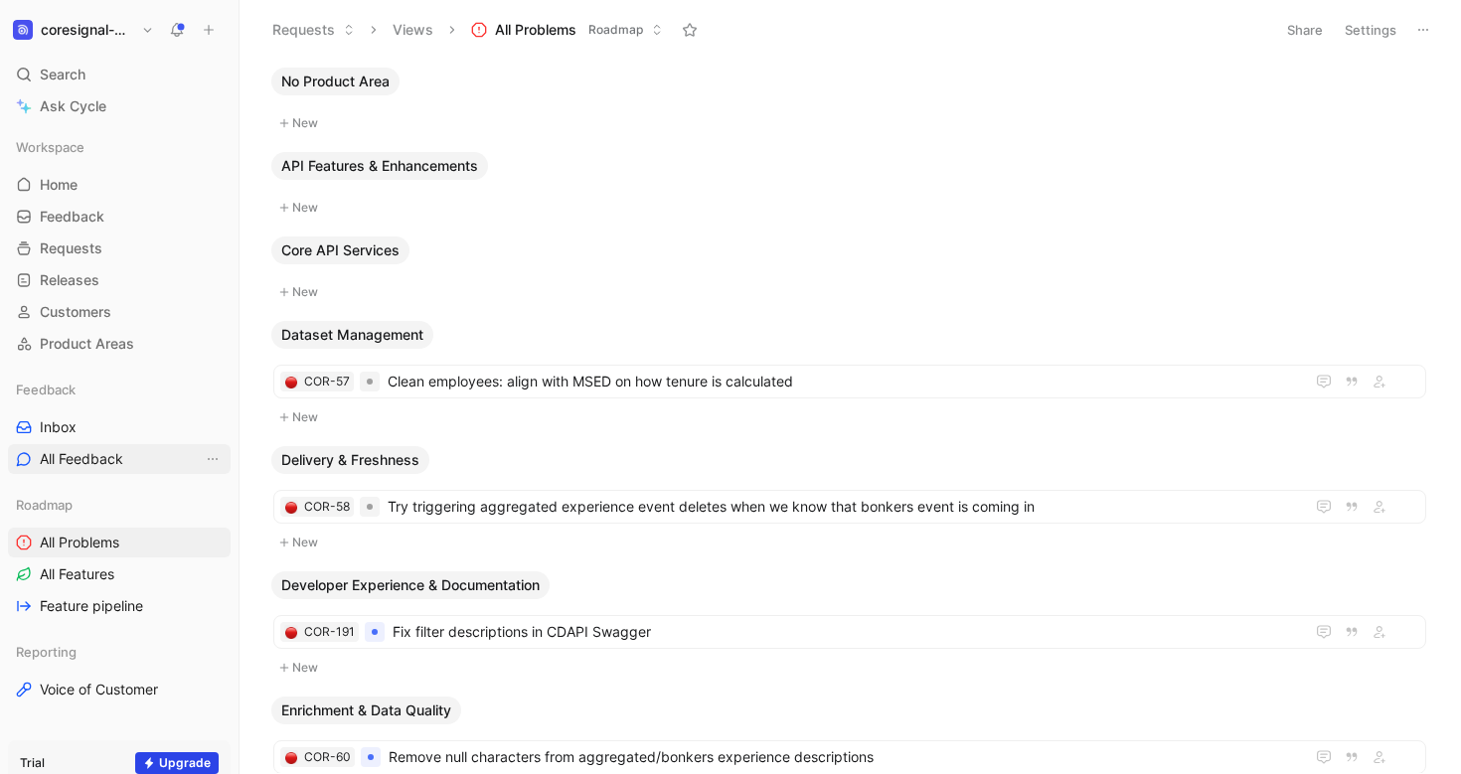
click at [130, 470] on link "All Feedback" at bounding box center [119, 459] width 223 height 30
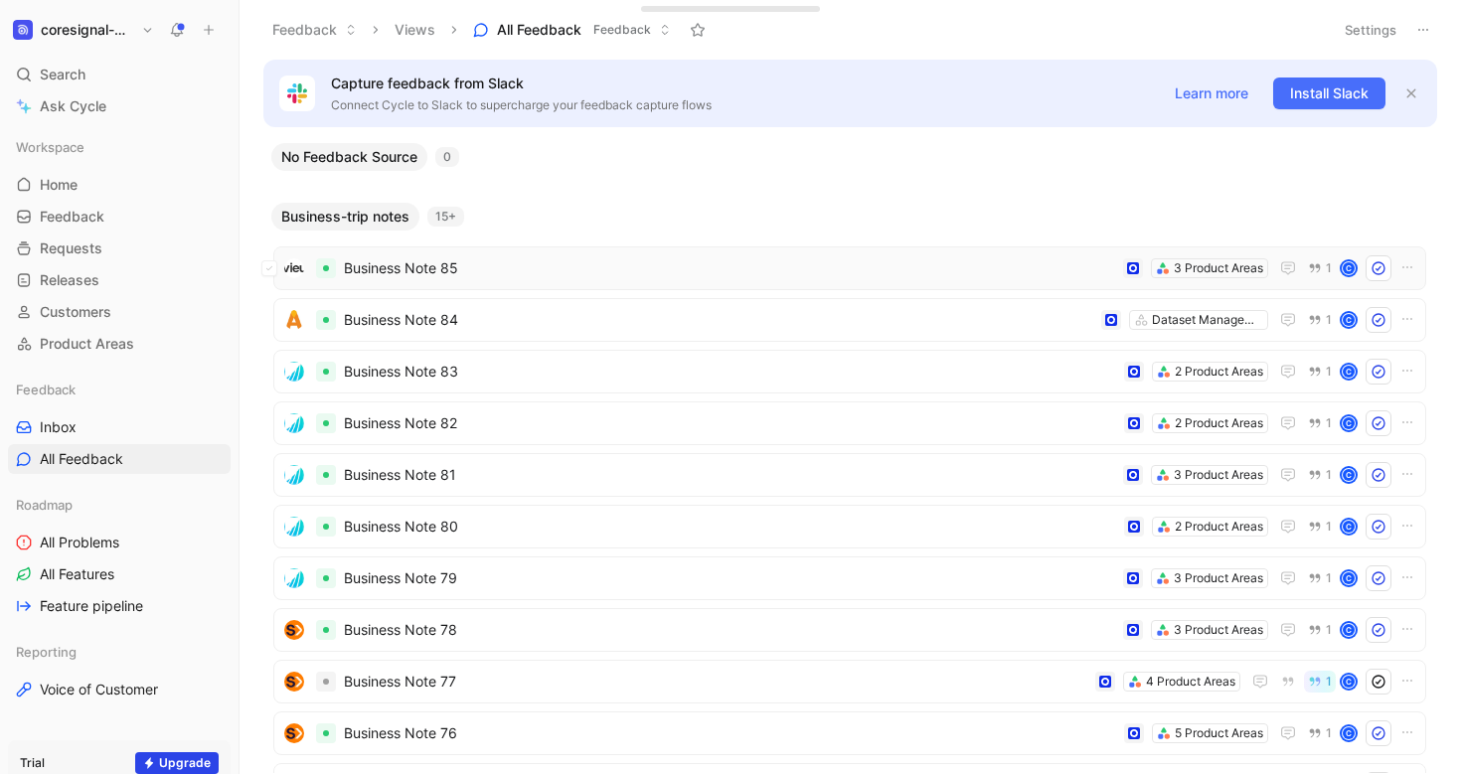
click at [400, 267] on span "Business Note 85" at bounding box center [729, 268] width 771 height 24
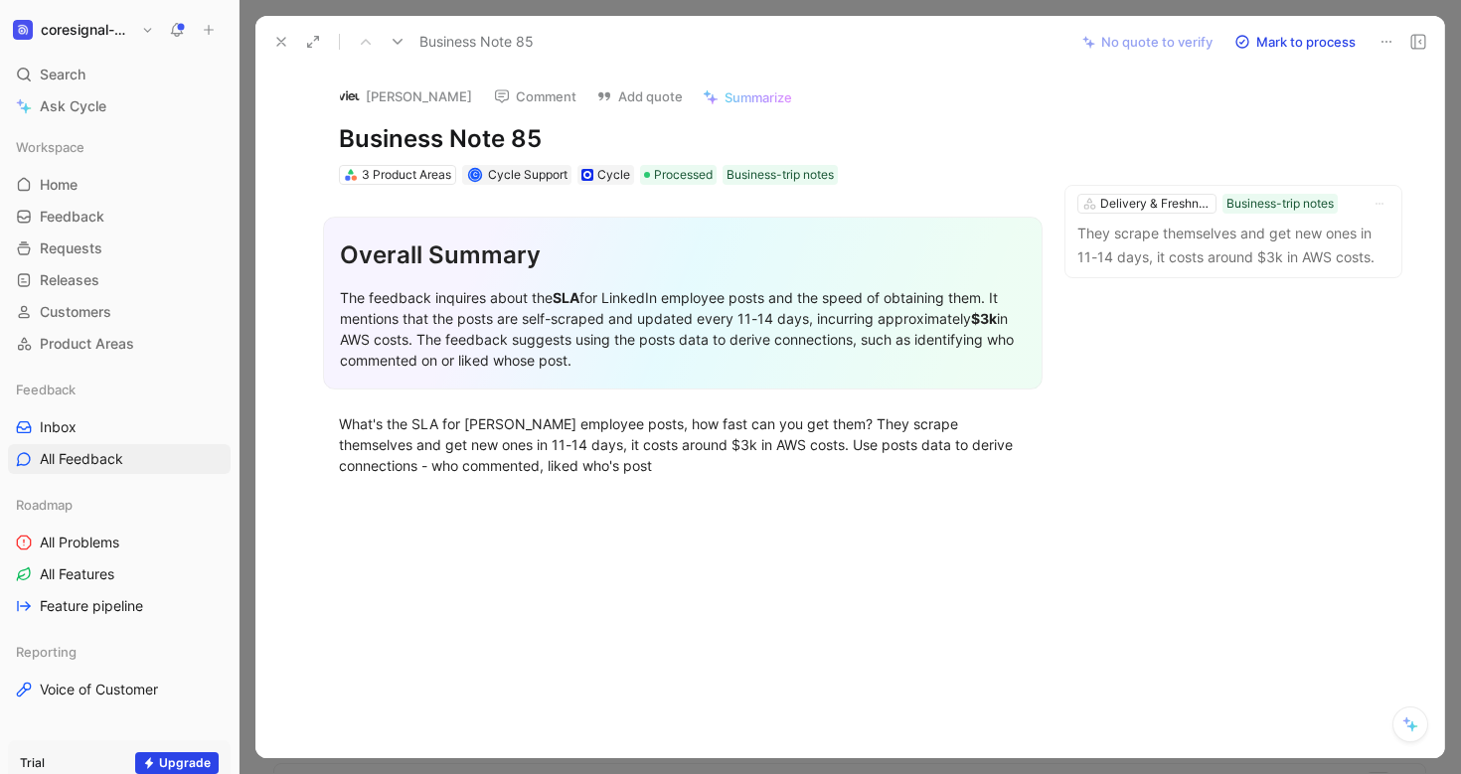
click at [275, 35] on icon at bounding box center [281, 42] width 16 height 16
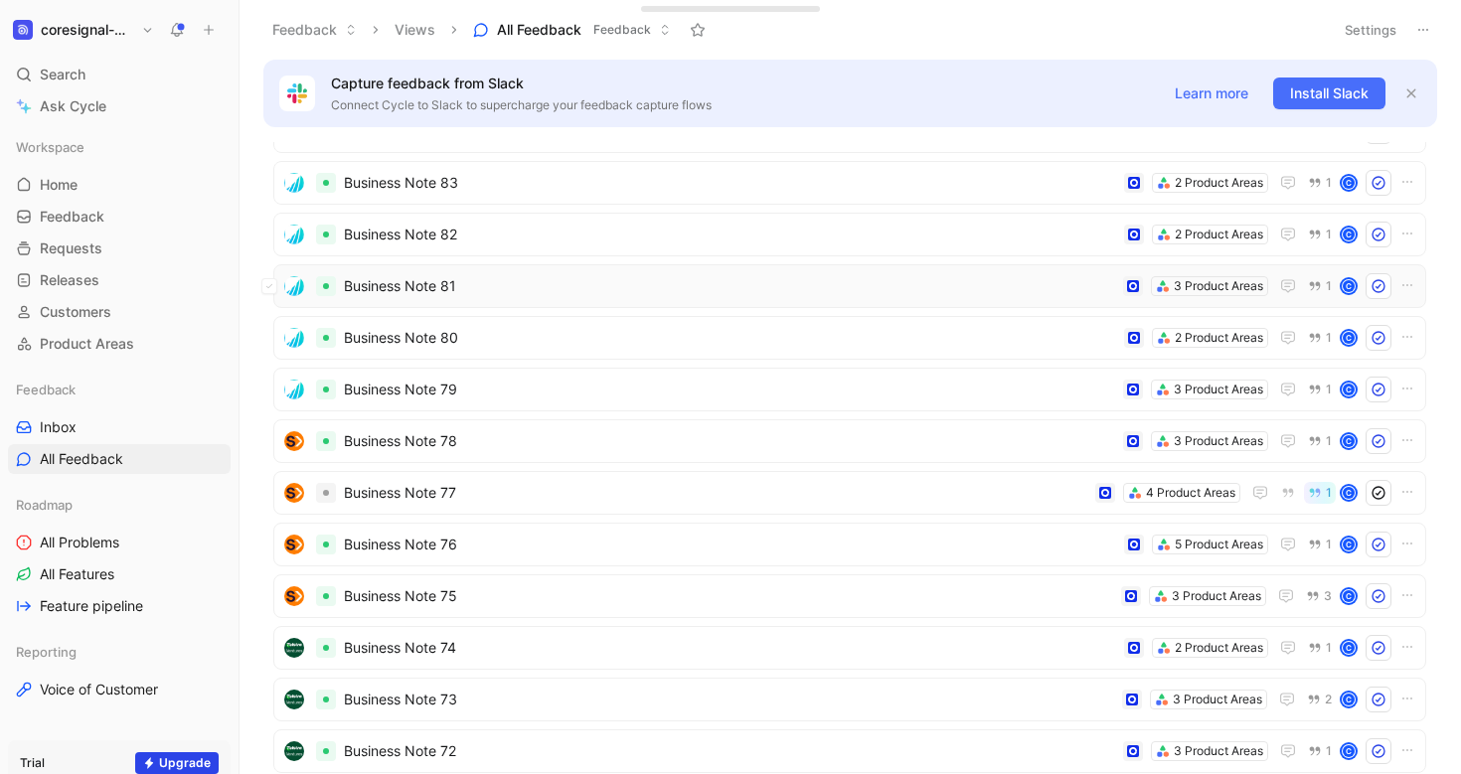
scroll to position [190, 0]
click at [125, 425] on link "Inbox" at bounding box center [119, 427] width 223 height 30
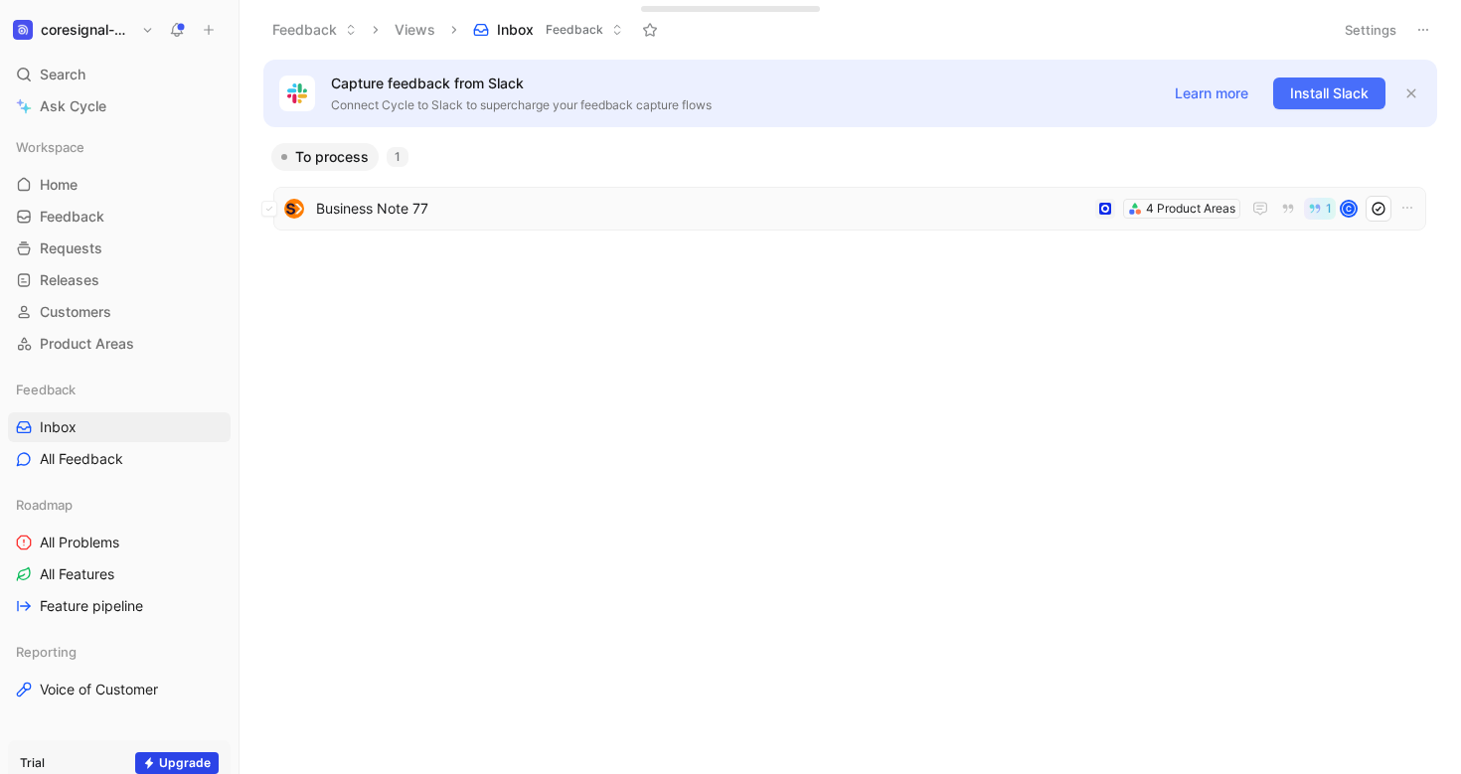
click at [410, 211] on span "Business Note 77" at bounding box center [701, 209] width 771 height 24
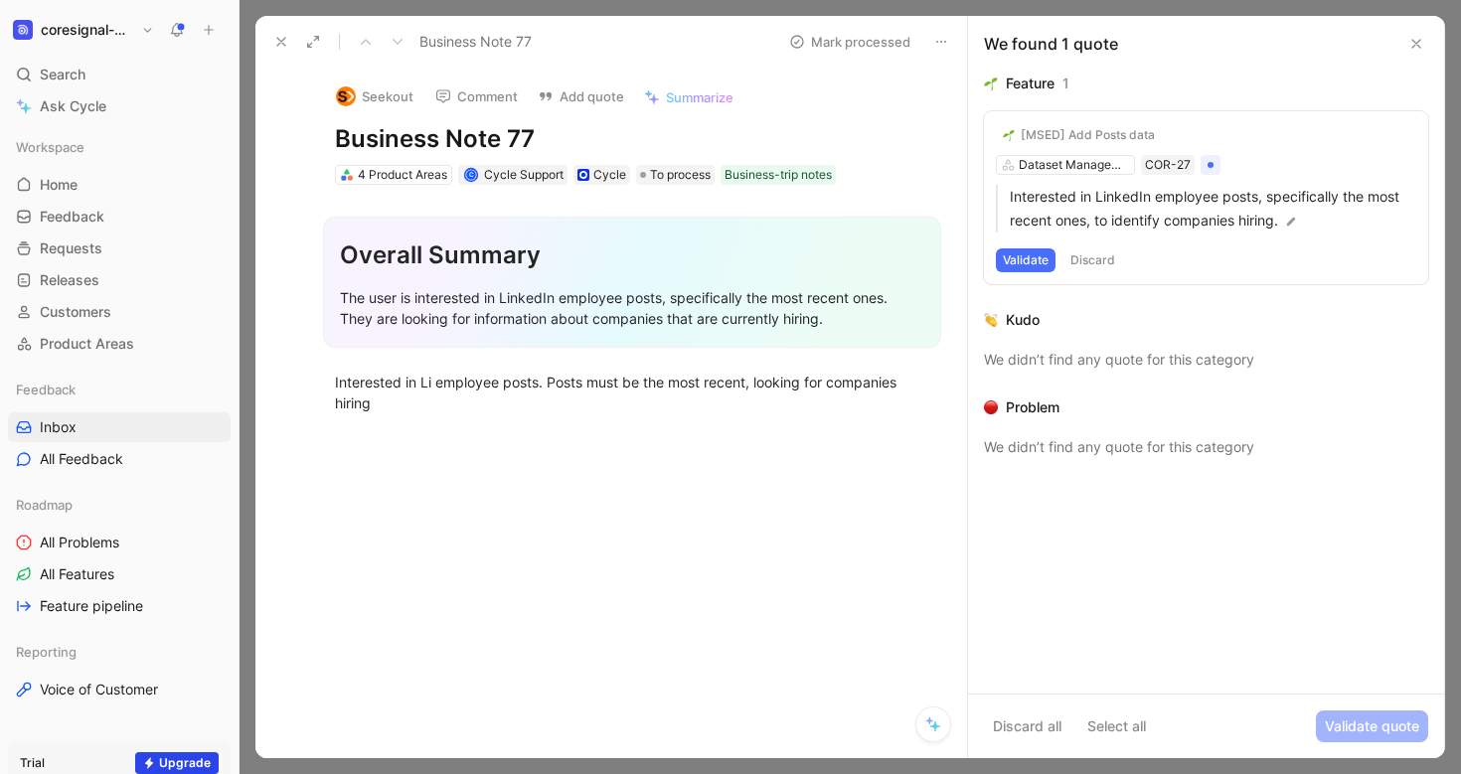
click at [1412, 48] on use at bounding box center [1416, 44] width 8 height 8
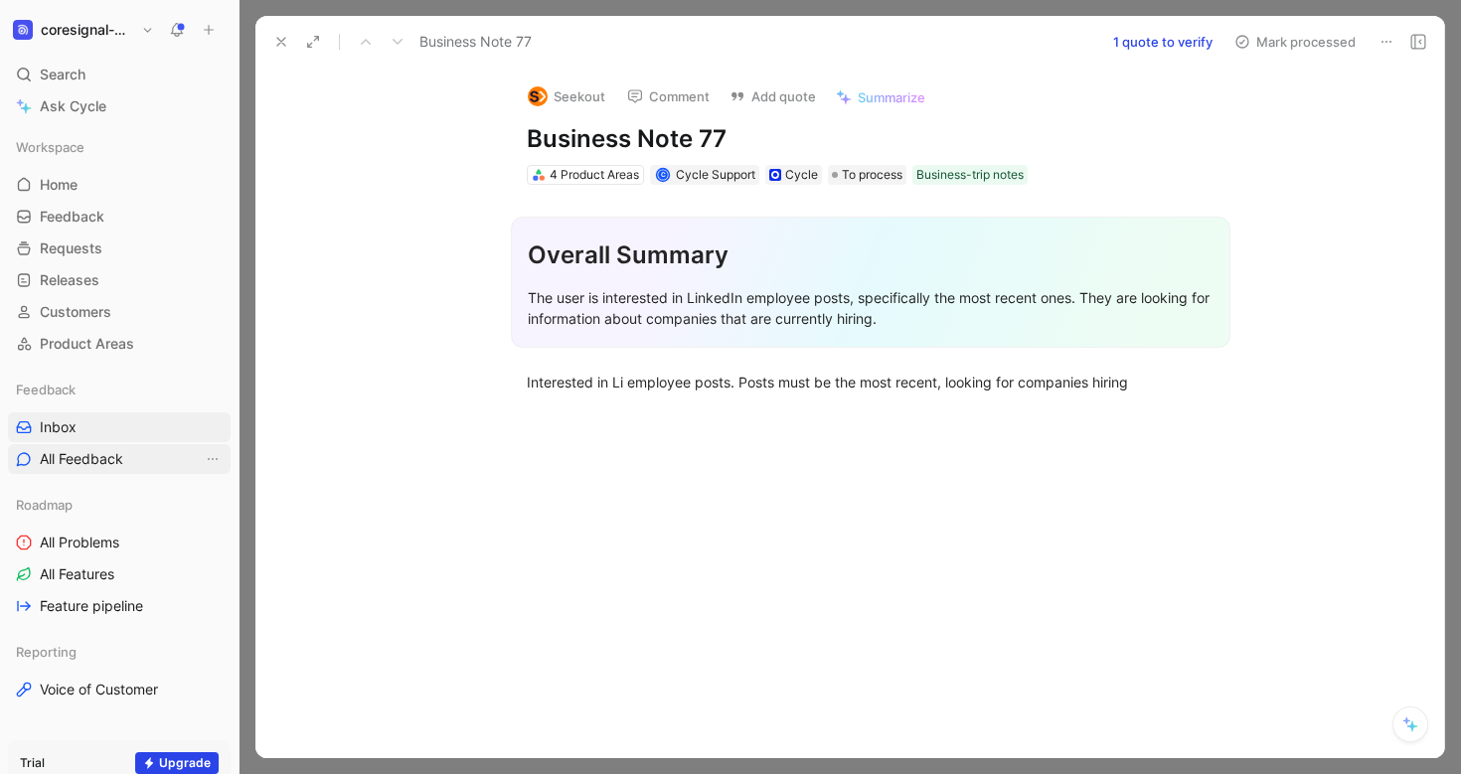
click at [86, 455] on span "All Feedback" at bounding box center [81, 459] width 83 height 20
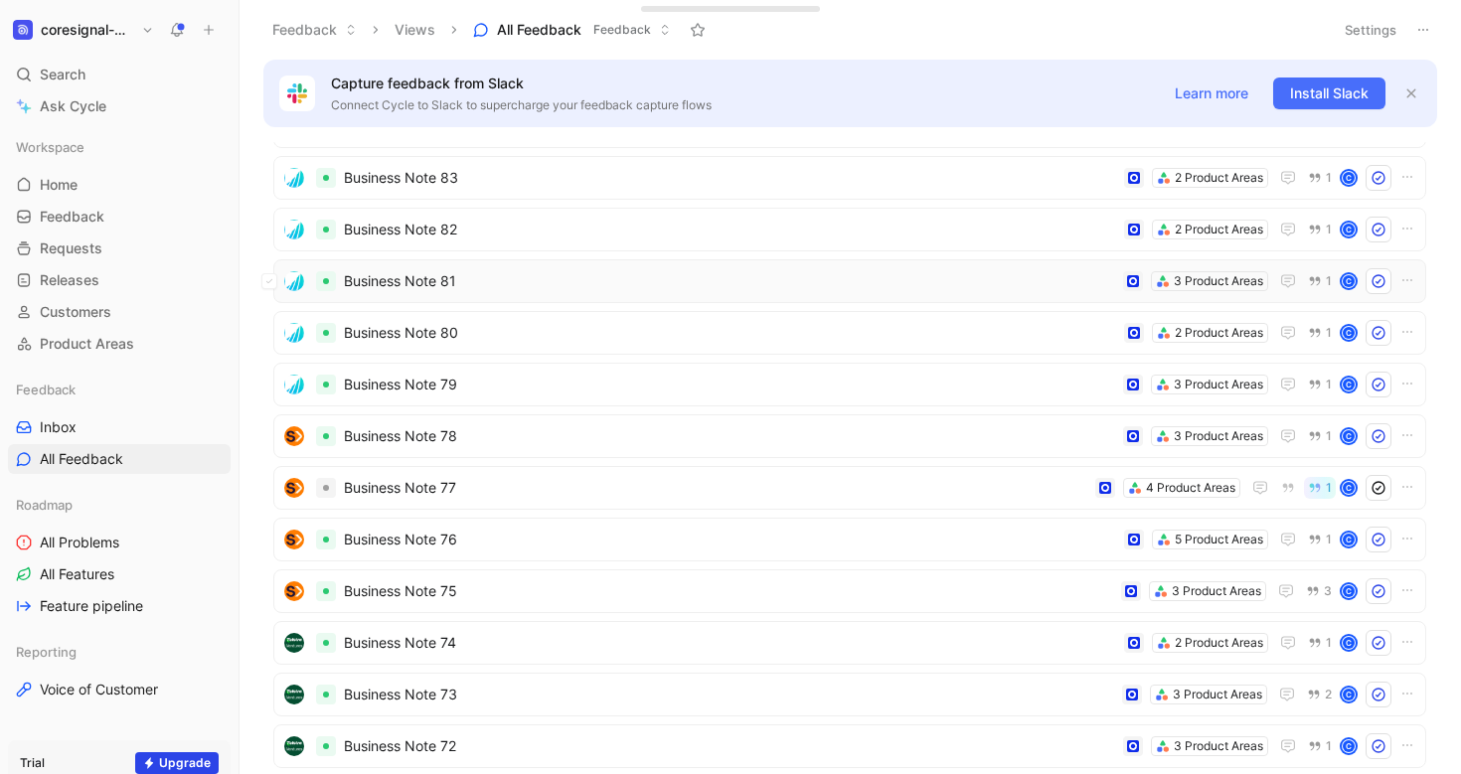
scroll to position [195, 0]
click at [448, 492] on span "Business Note 77" at bounding box center [715, 487] width 743 height 24
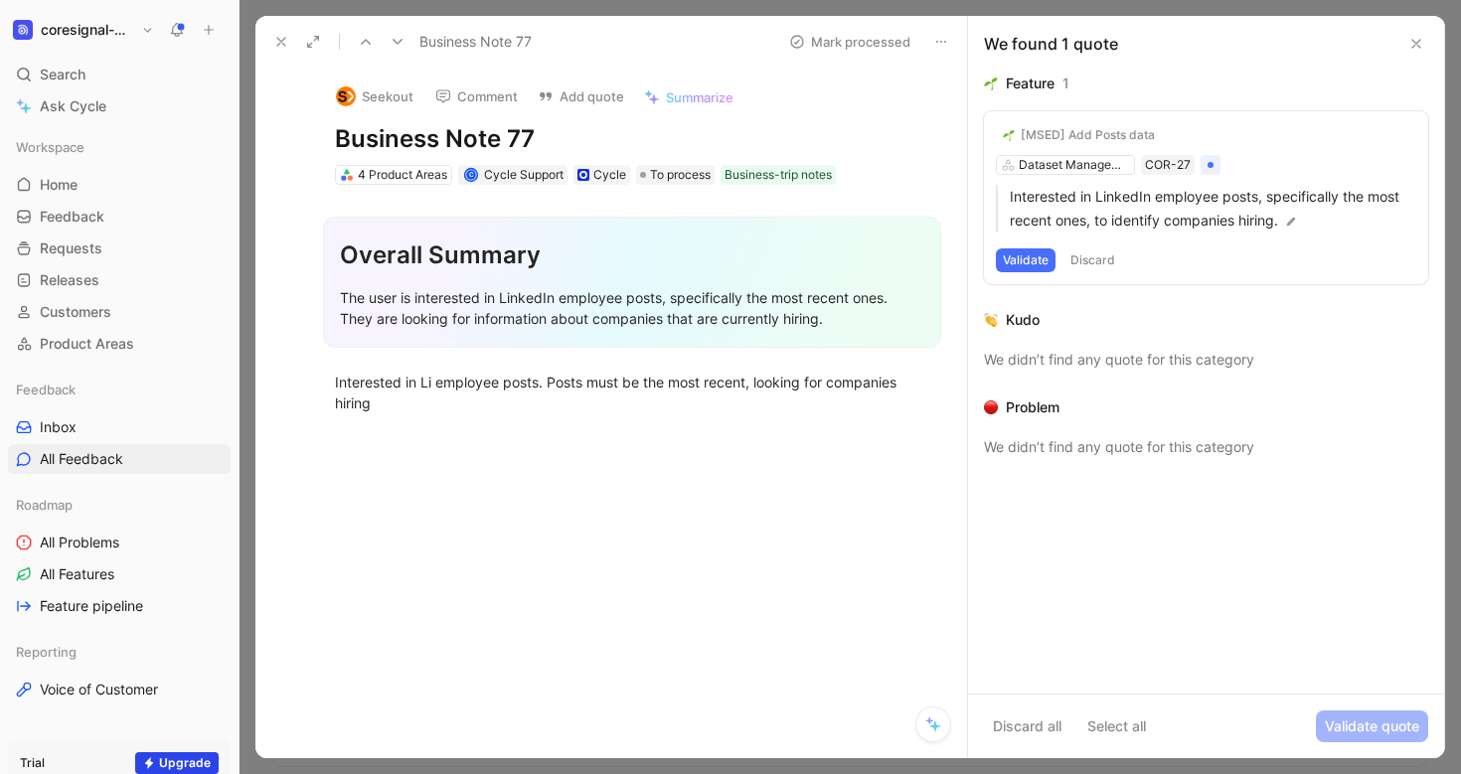
click at [1420, 43] on icon at bounding box center [1416, 44] width 16 height 16
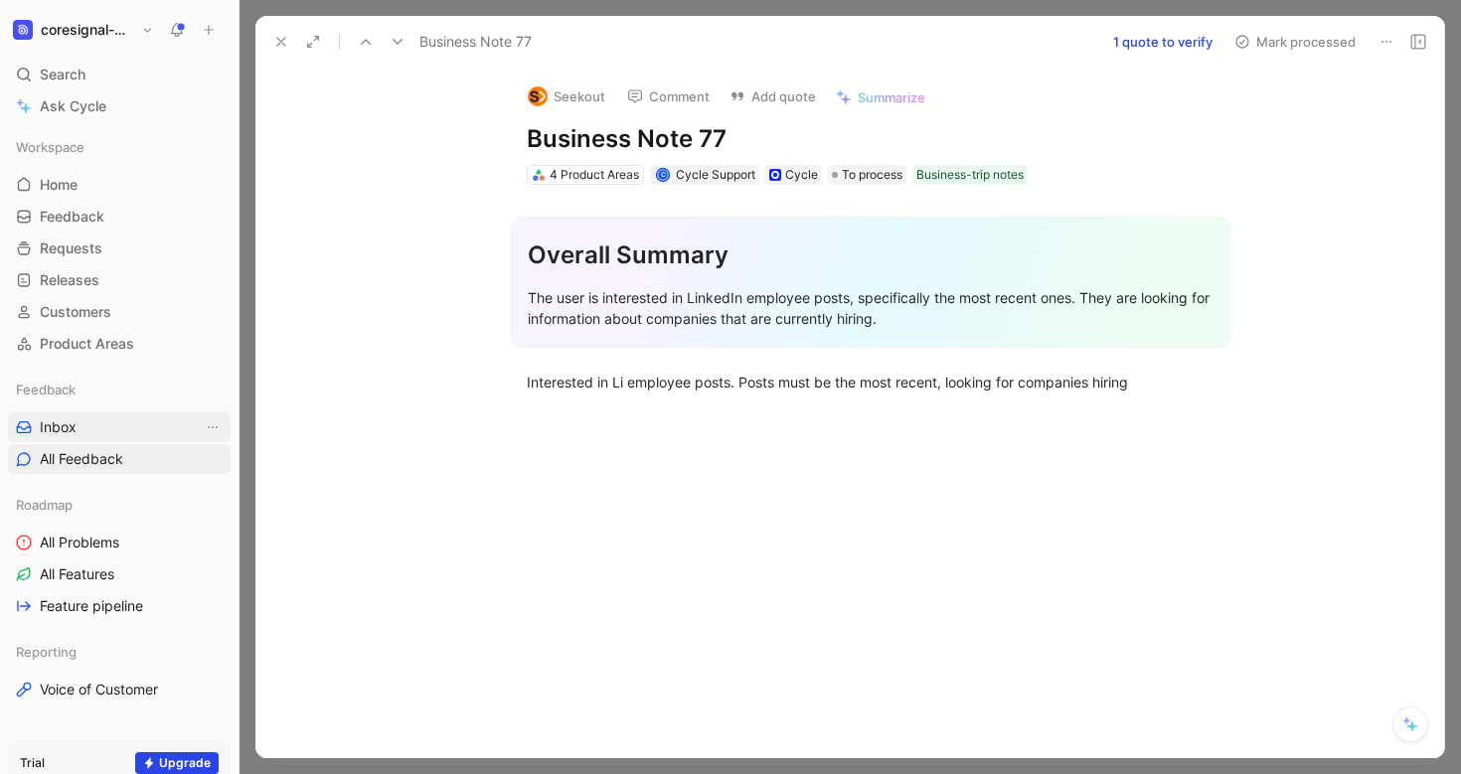
click at [74, 416] on link "Inbox" at bounding box center [119, 427] width 223 height 30
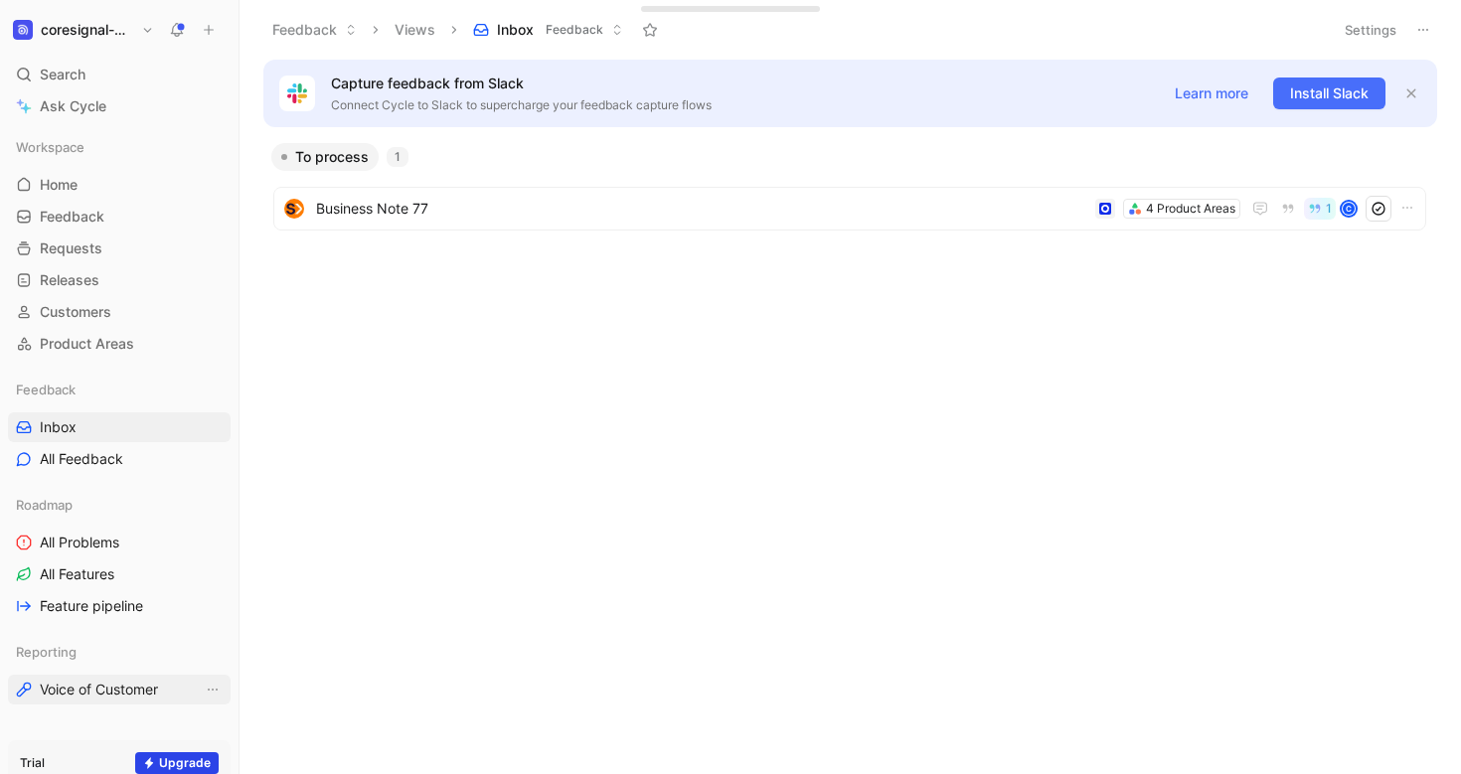
click at [124, 685] on span "Voice of Customer" at bounding box center [99, 690] width 118 height 20
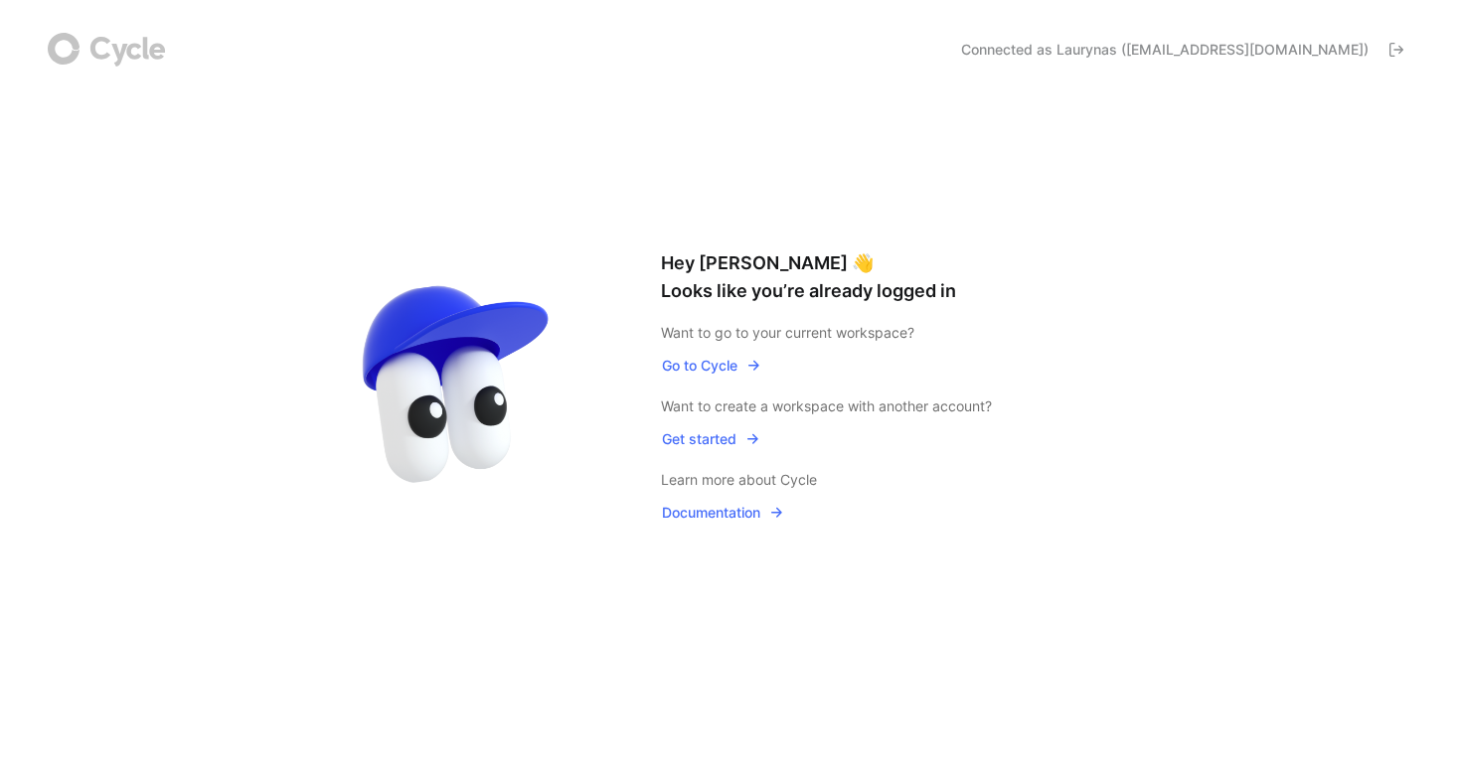
click at [719, 373] on span "Go to Cycle" at bounding box center [711, 366] width 99 height 24
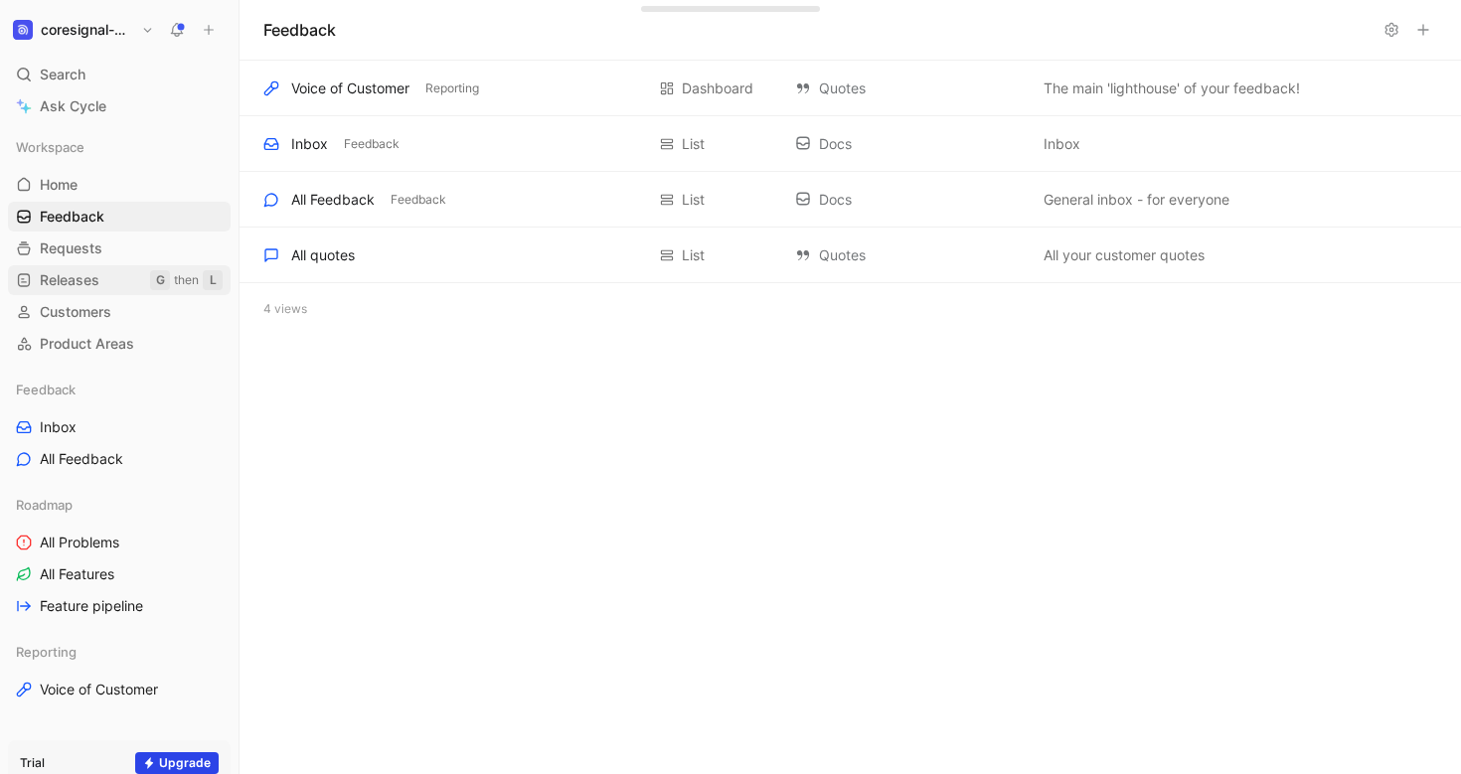
click at [91, 279] on span "Releases" at bounding box center [70, 280] width 60 height 20
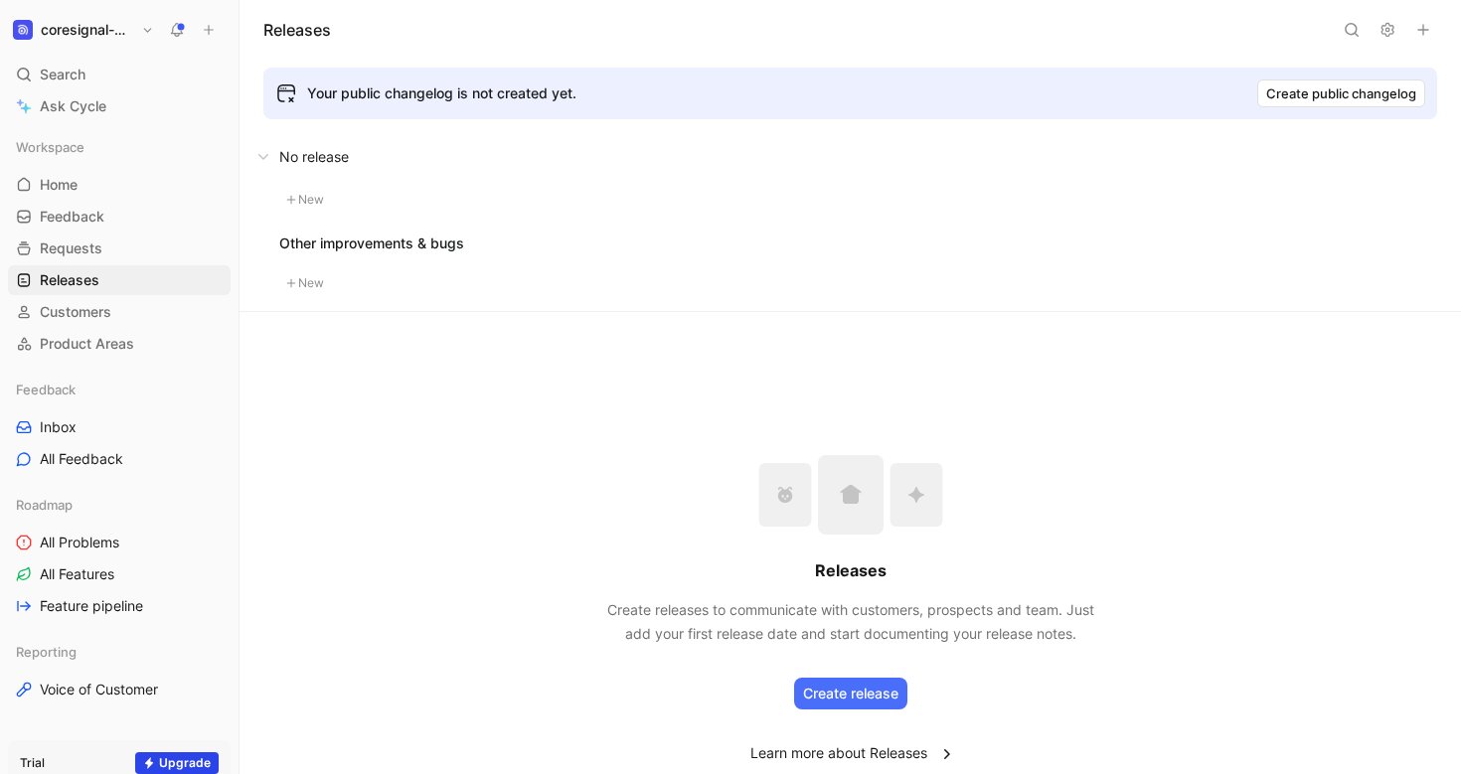
click at [847, 749] on link "Learn more about Releases" at bounding box center [850, 753] width 201 height 24
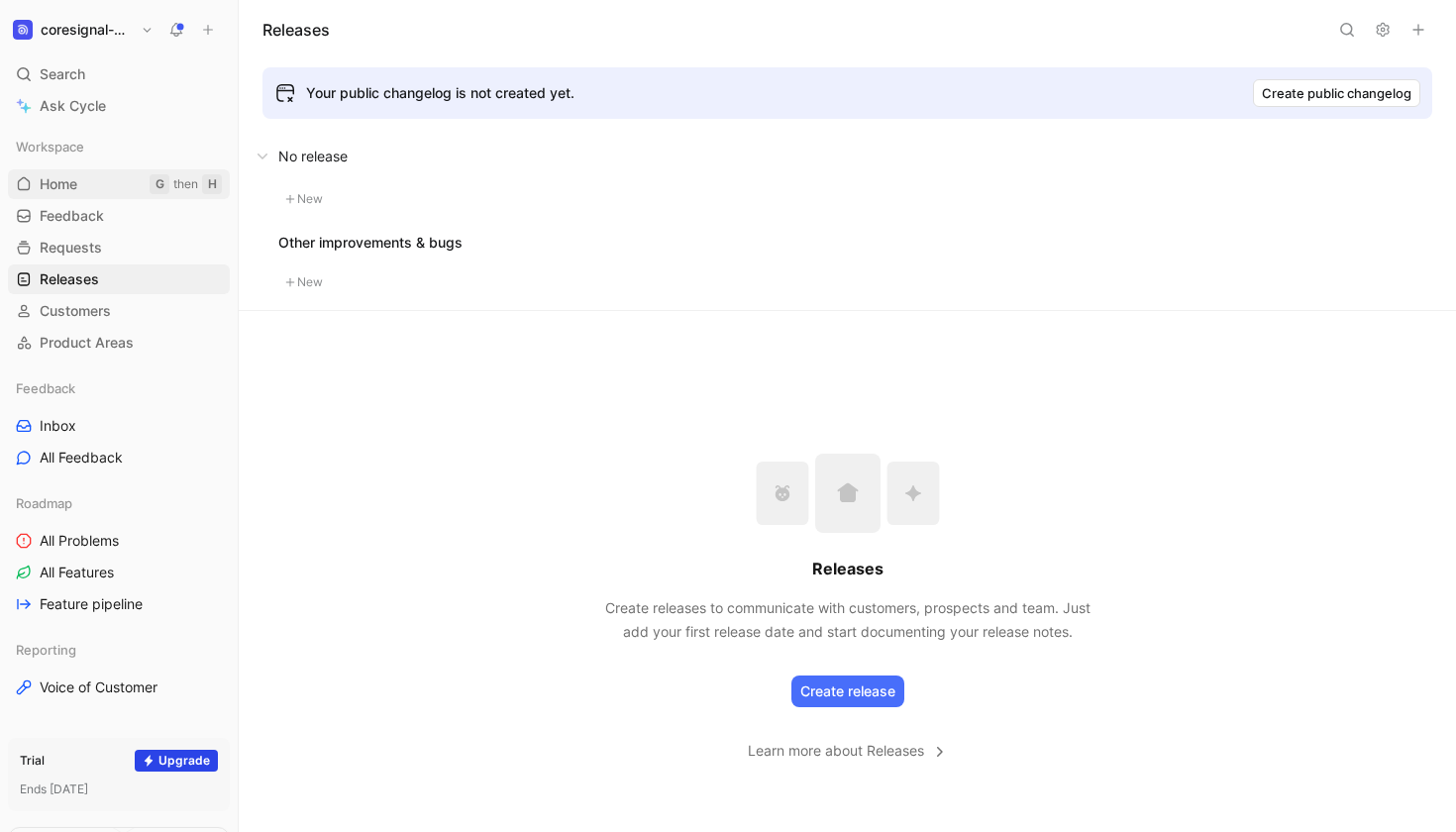
click at [77, 191] on span "Home" at bounding box center [59, 184] width 38 height 20
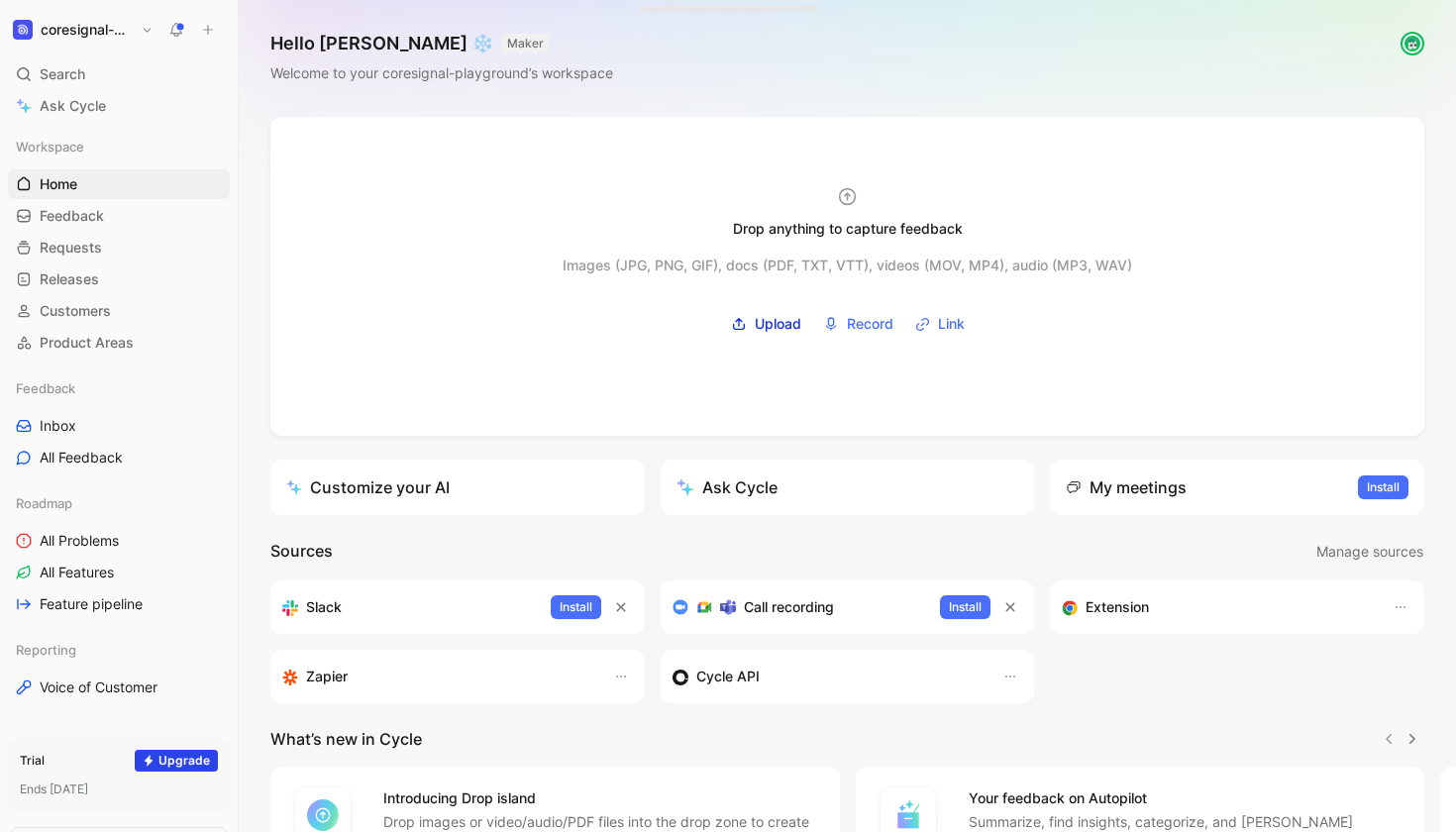
click at [472, 494] on link "Customize your AI" at bounding box center [457, 487] width 375 height 56
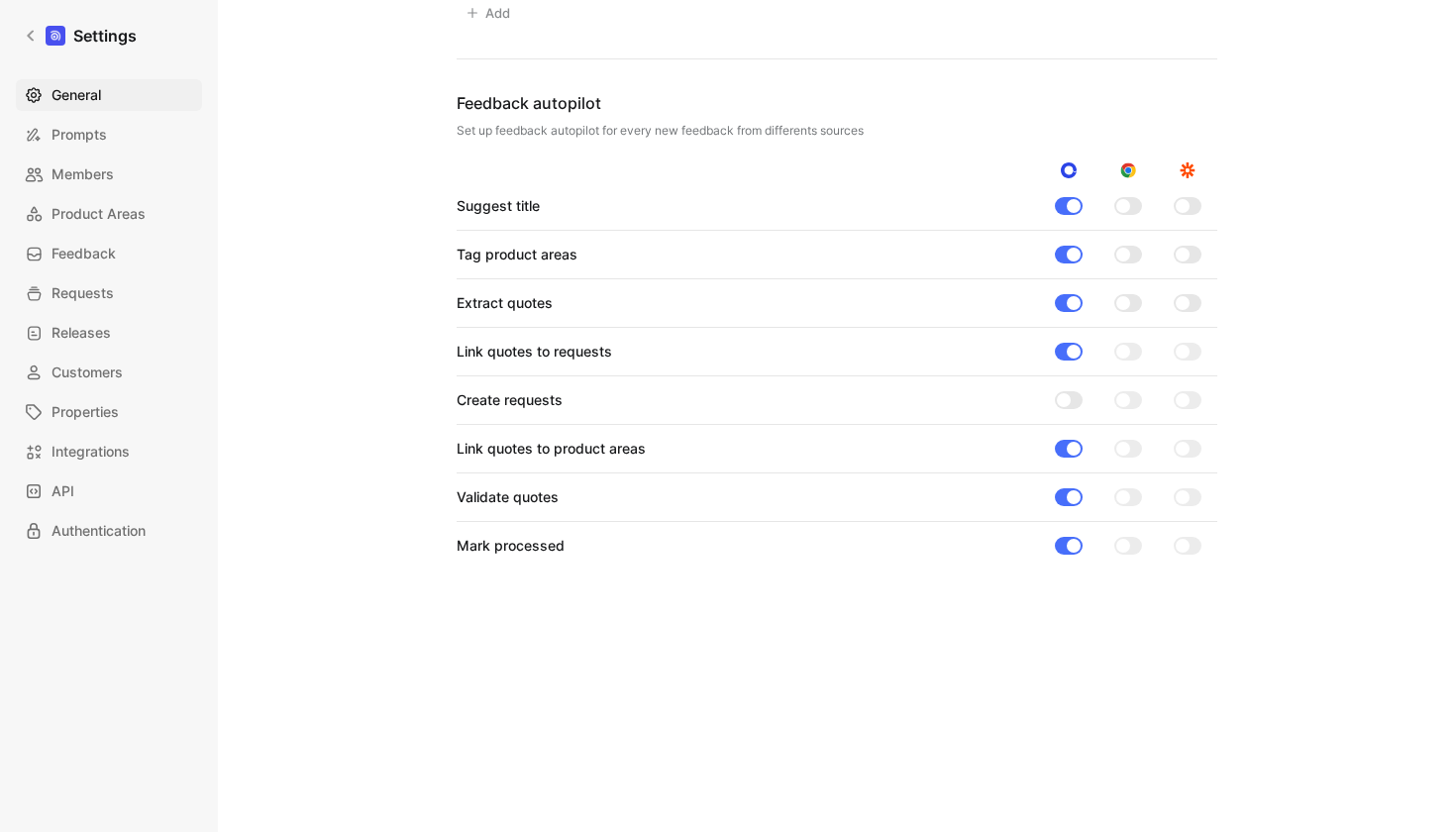
scroll to position [1860, 0]
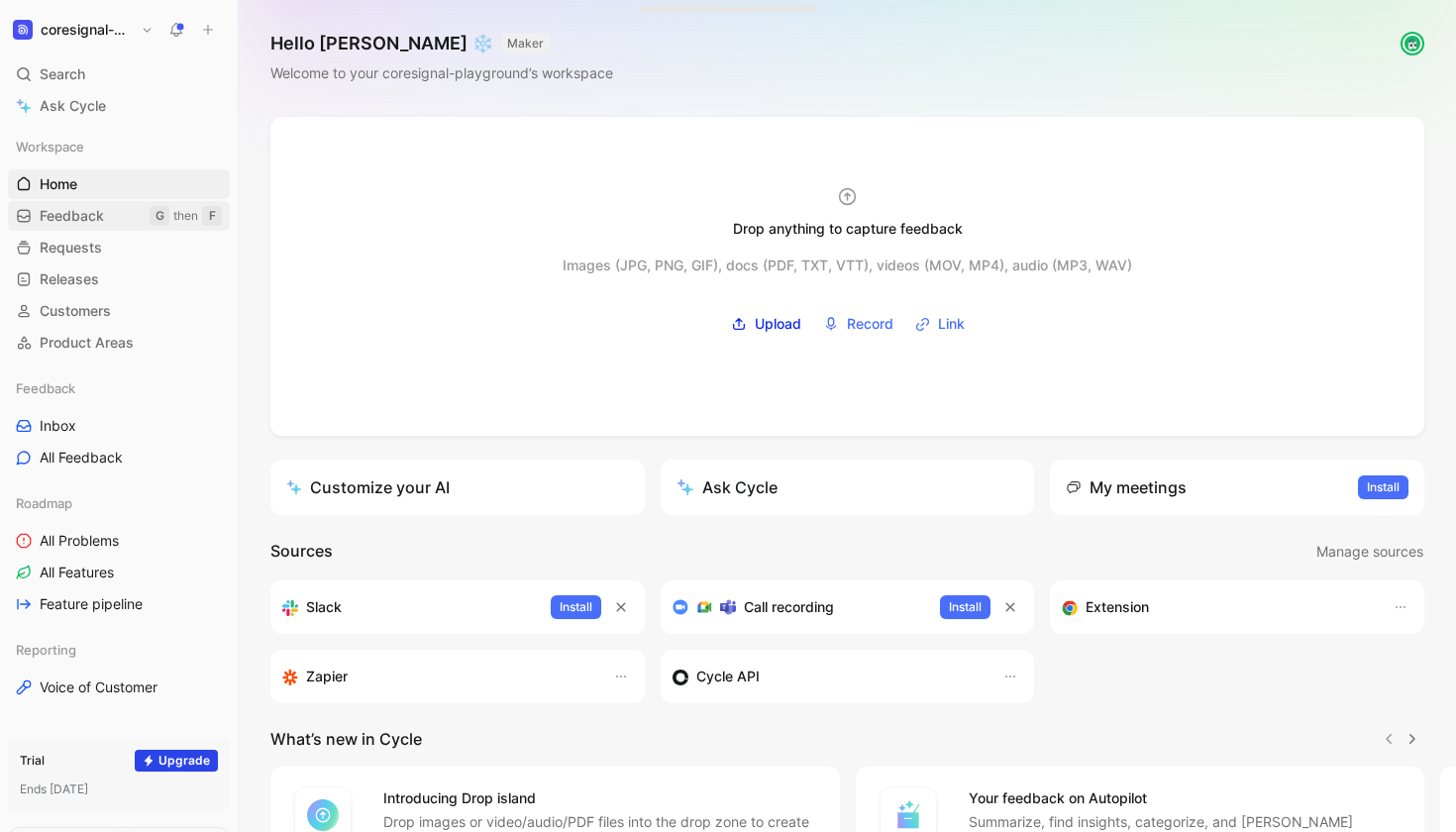
click at [98, 214] on span "Feedback" at bounding box center [72, 216] width 65 height 20
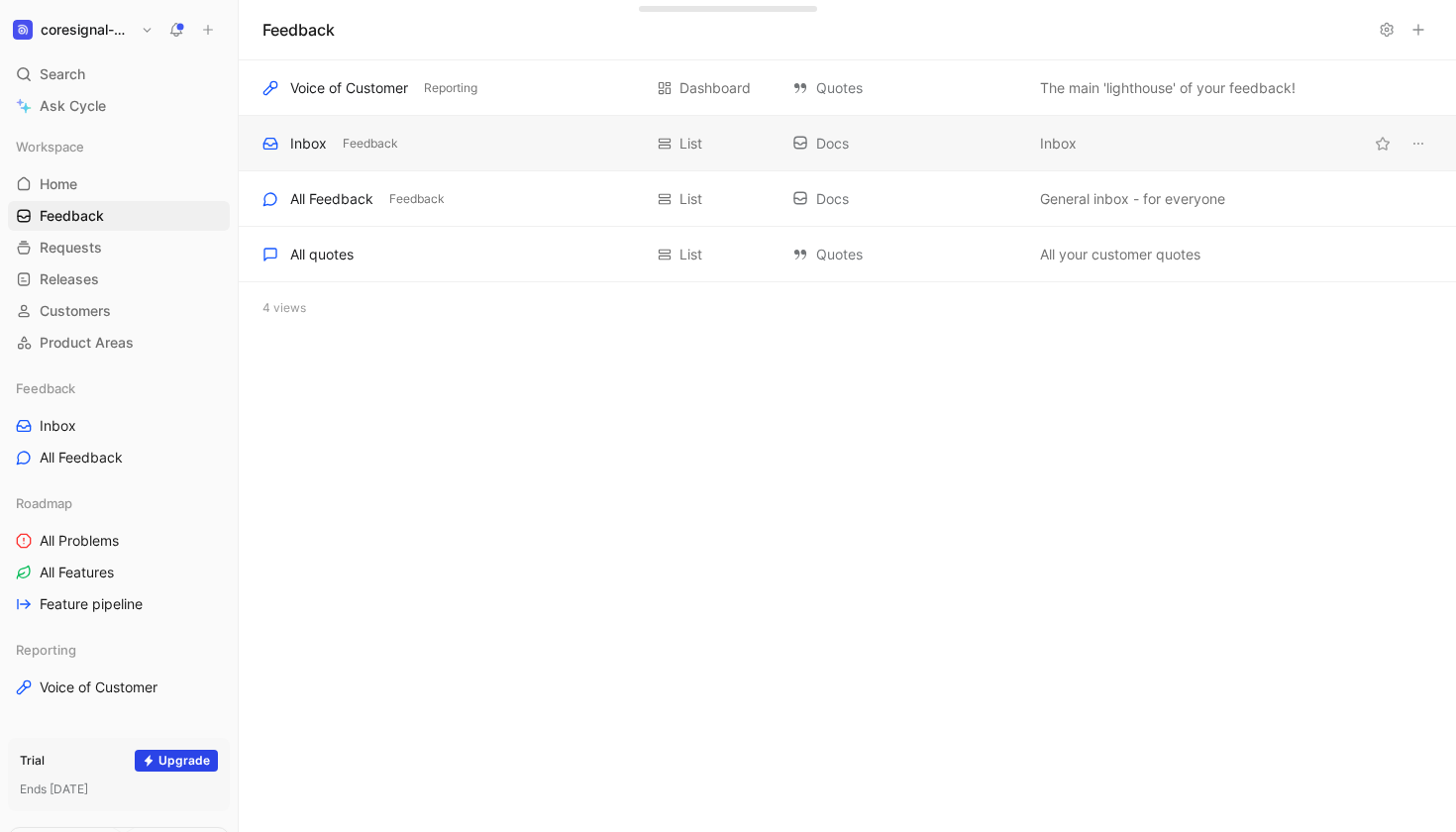
click at [299, 143] on div "Inbox" at bounding box center [308, 143] width 37 height 24
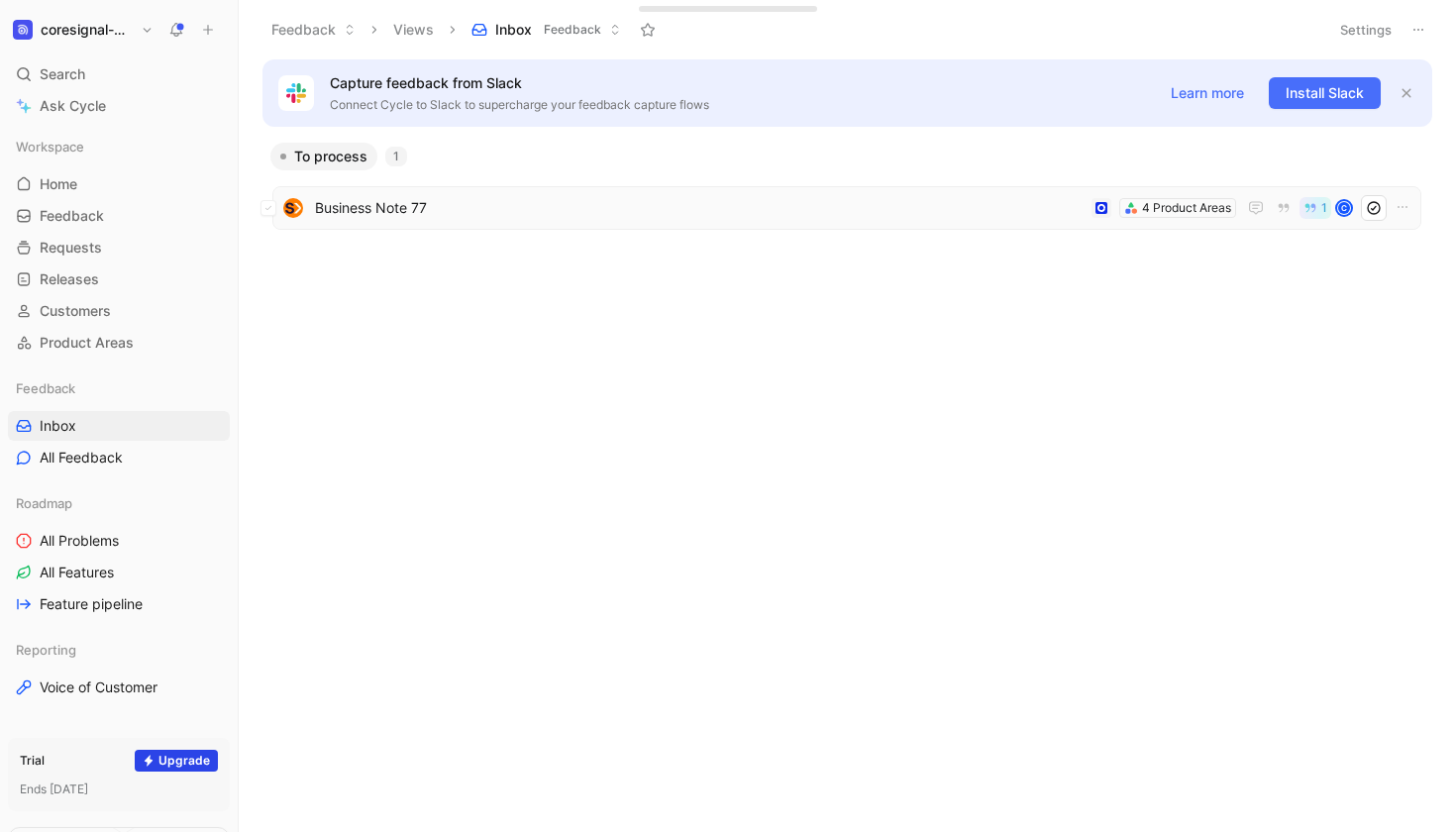
click at [358, 212] on span "Business Note 77" at bounding box center [699, 208] width 768 height 24
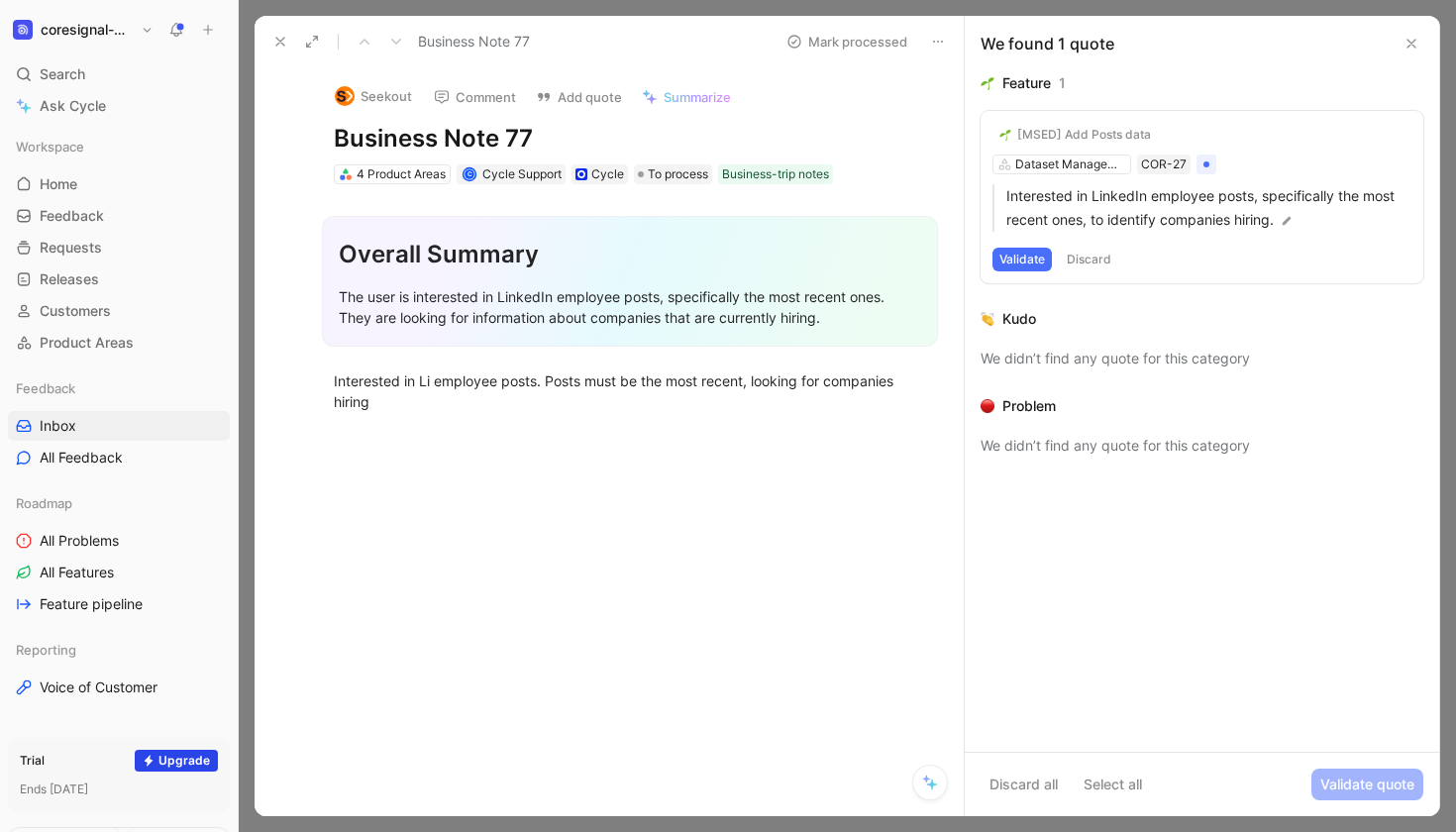
click at [1411, 34] on button at bounding box center [1411, 44] width 24 height 24
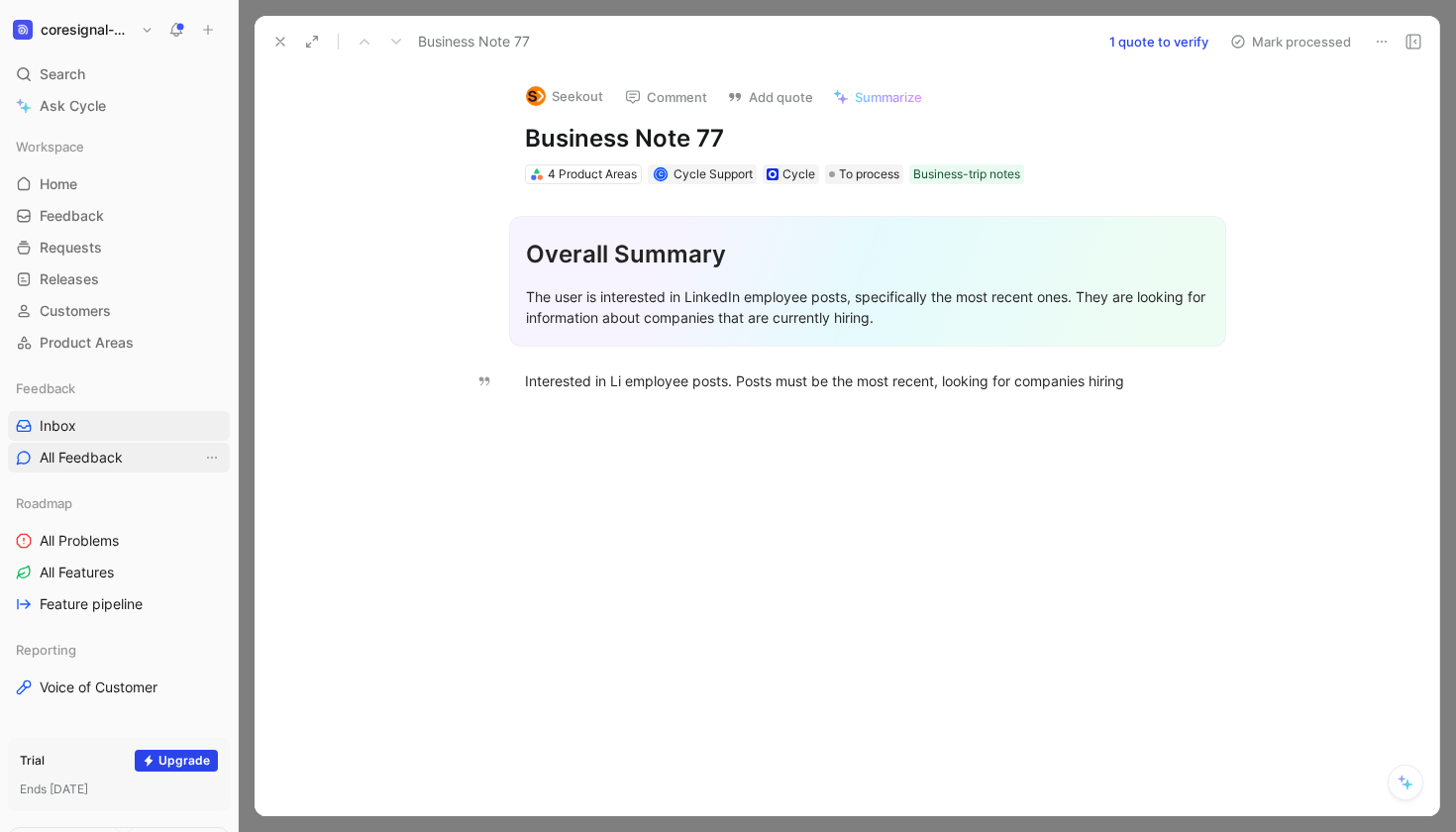
click at [82, 451] on span "All Feedback" at bounding box center [81, 457] width 83 height 20
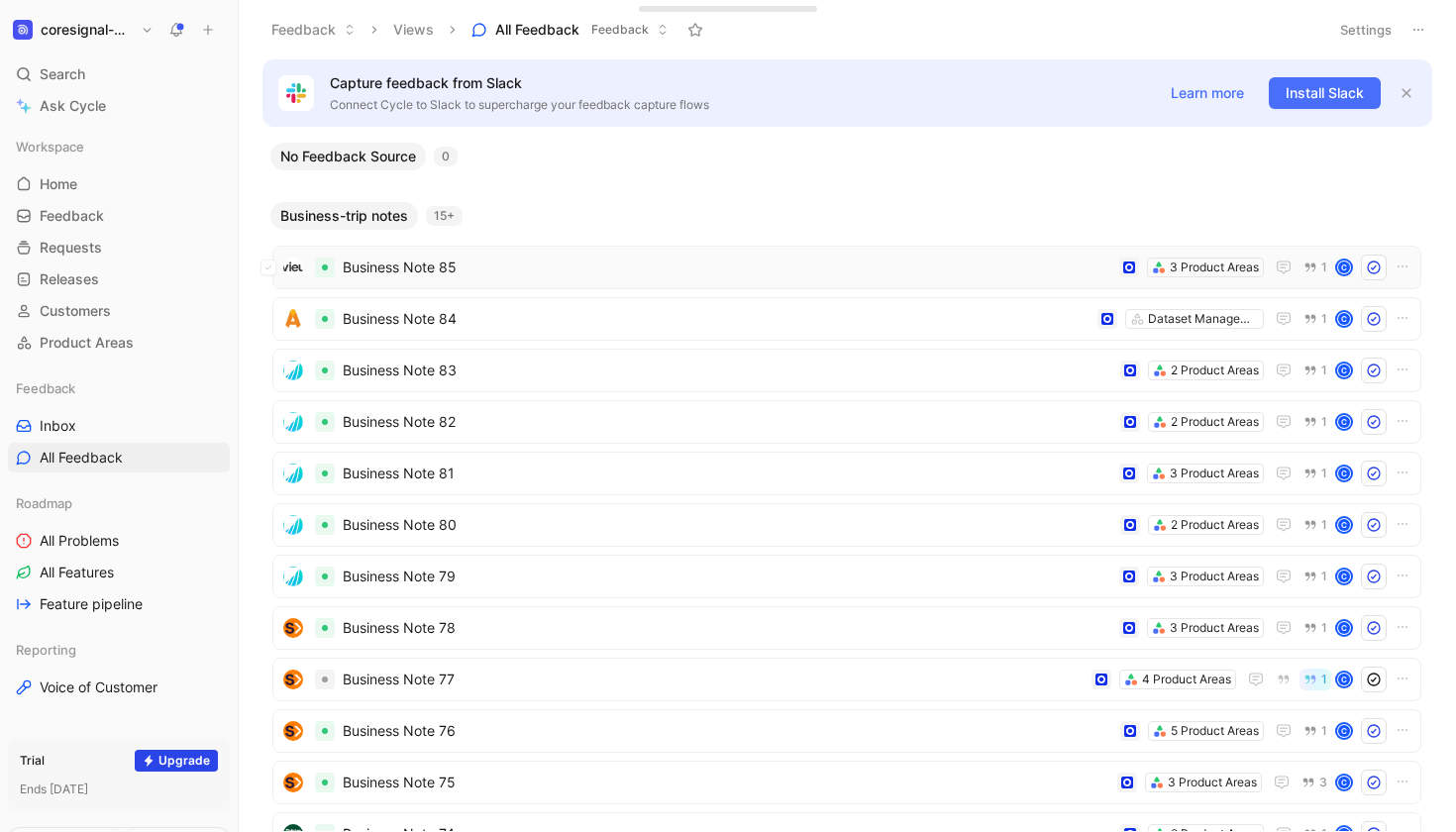
click at [410, 269] on span "Business Note 85" at bounding box center [727, 267] width 768 height 24
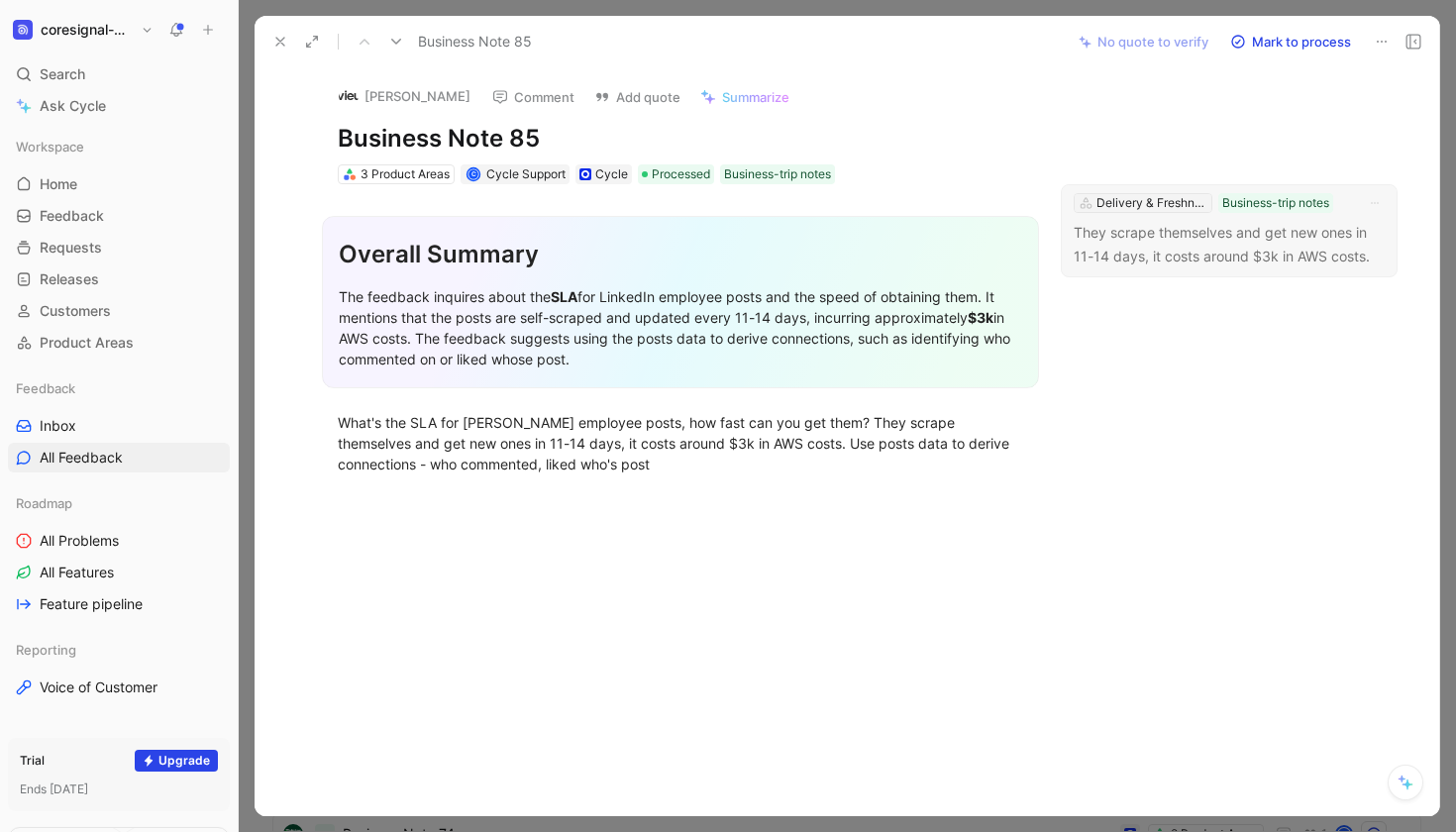
click at [1143, 196] on div "Delivery & Freshness" at bounding box center [1151, 203] width 111 height 20
click at [276, 37] on icon at bounding box center [280, 42] width 16 height 16
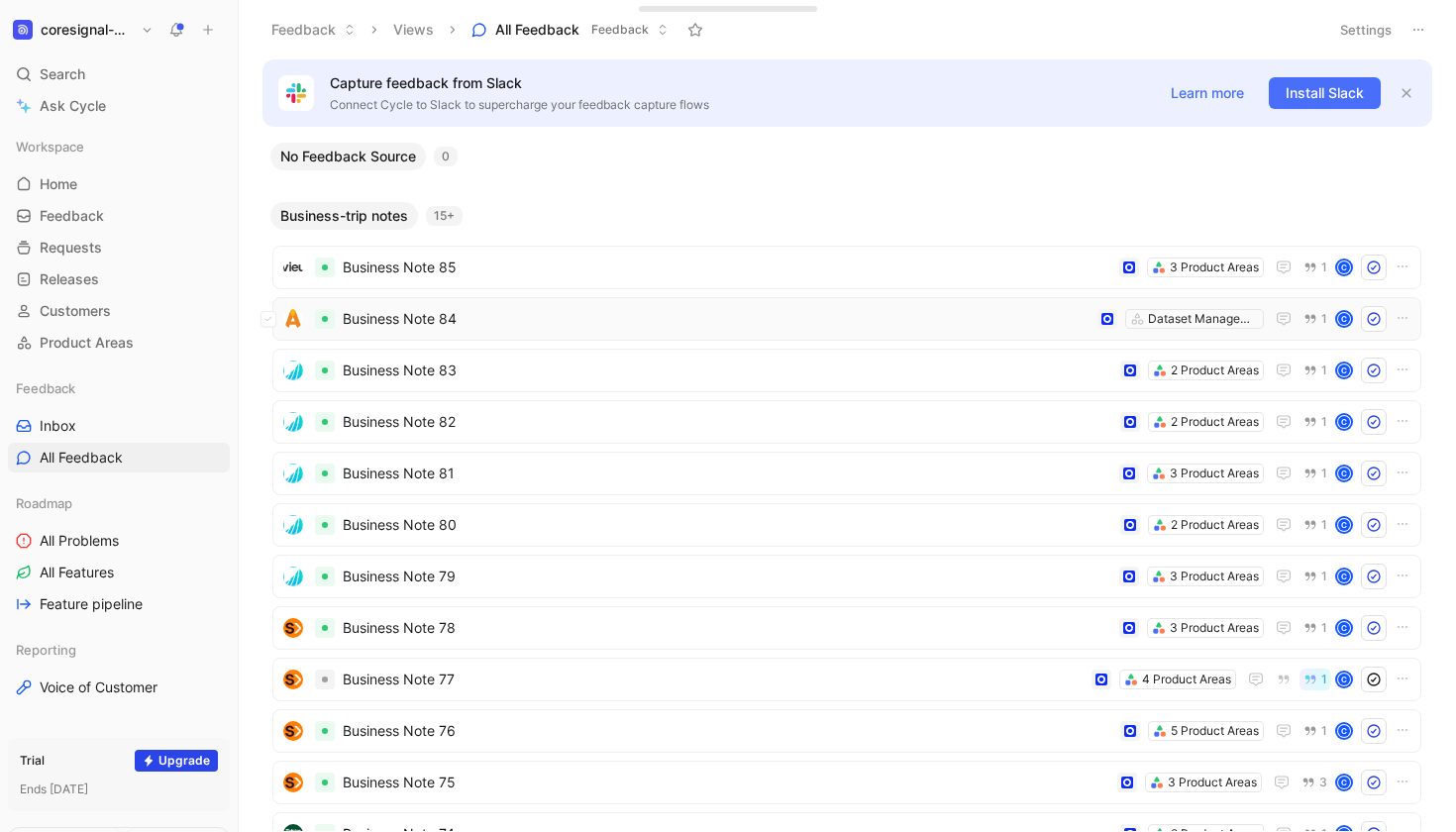
click at [425, 316] on span "Business Note 84" at bounding box center [716, 319] width 746 height 24
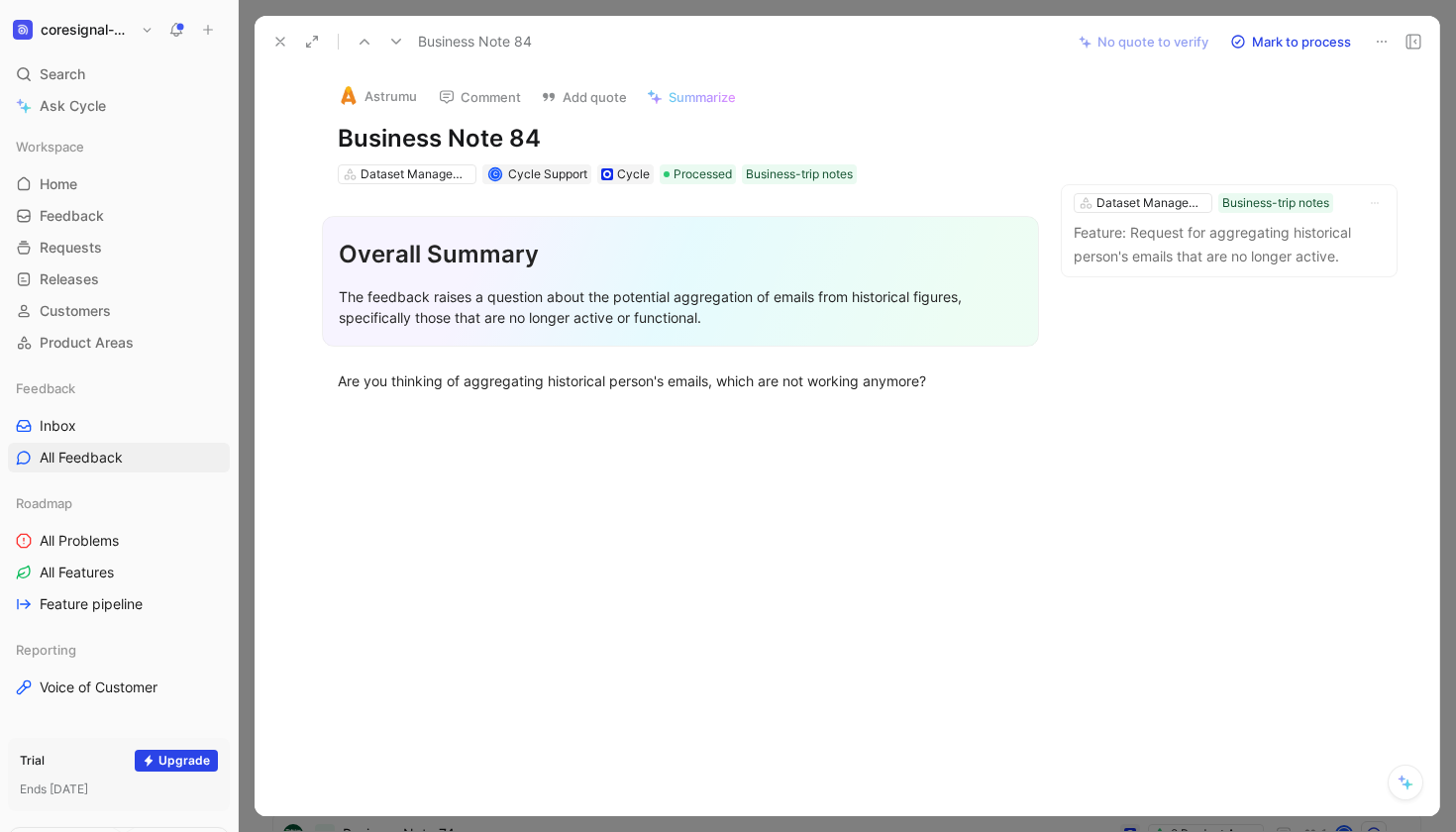
click at [275, 42] on icon at bounding box center [280, 42] width 16 height 16
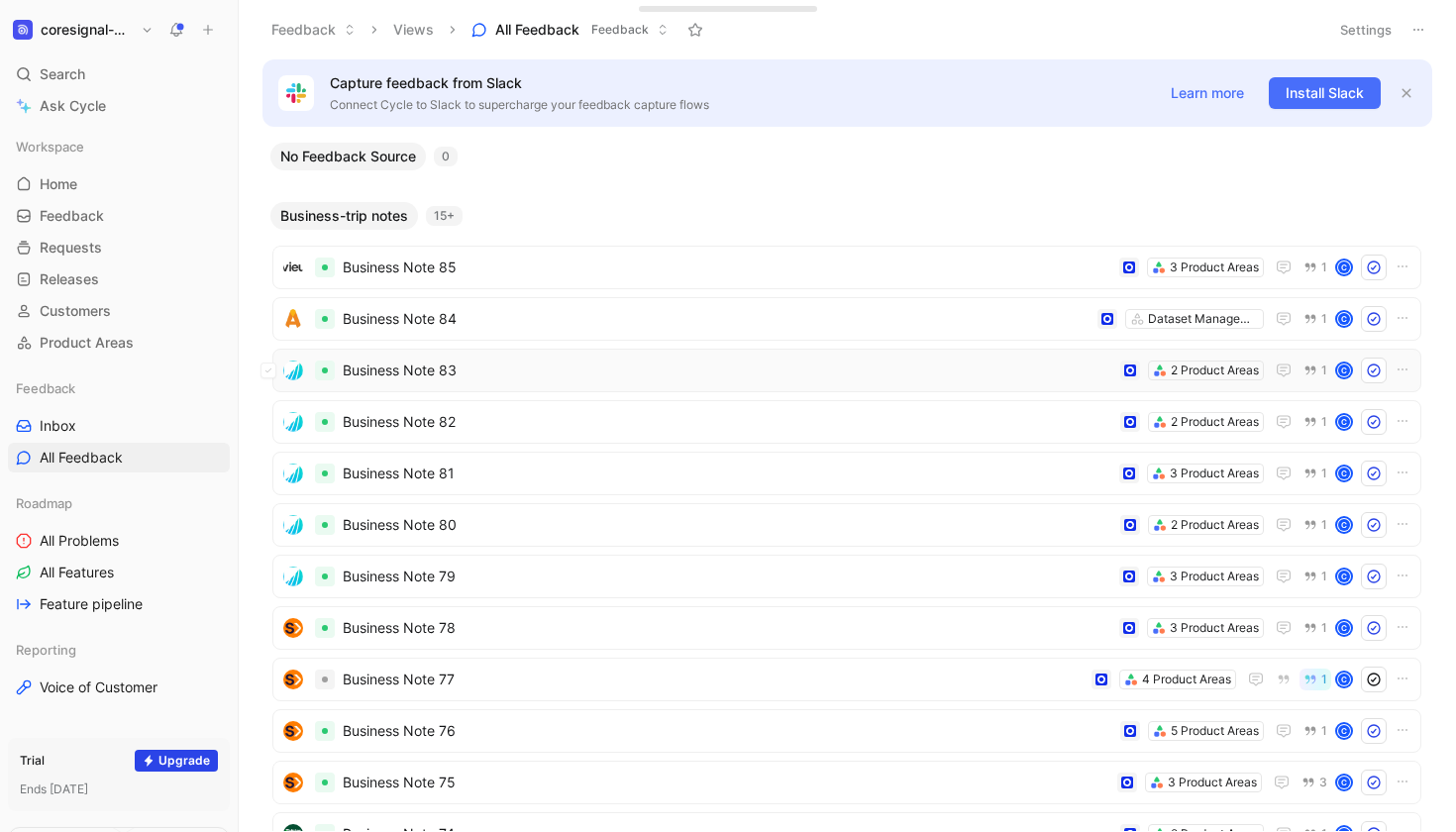
click at [412, 374] on span "Business Note 83" at bounding box center [728, 371] width 769 height 24
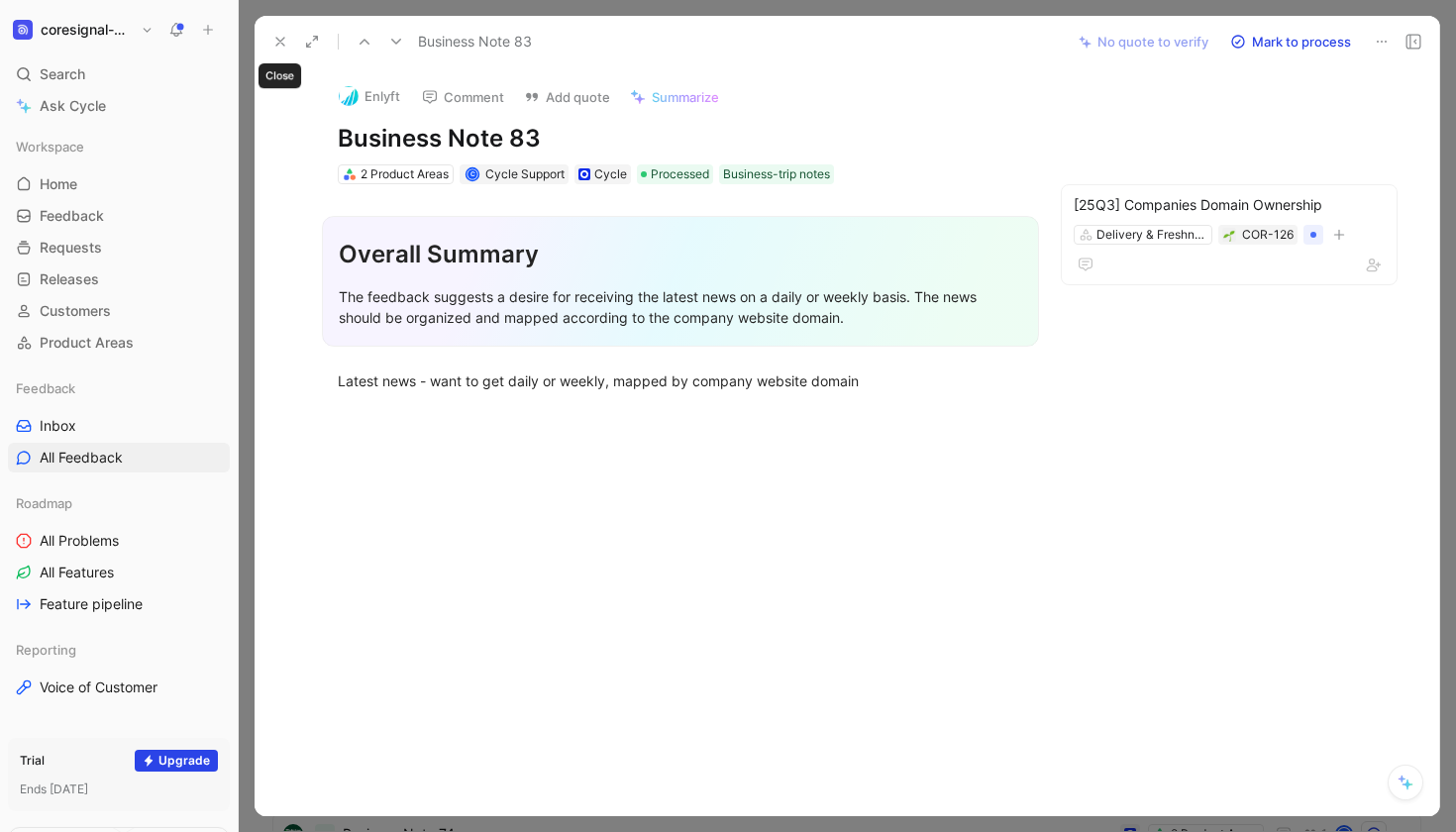
click at [285, 45] on icon at bounding box center [280, 42] width 16 height 16
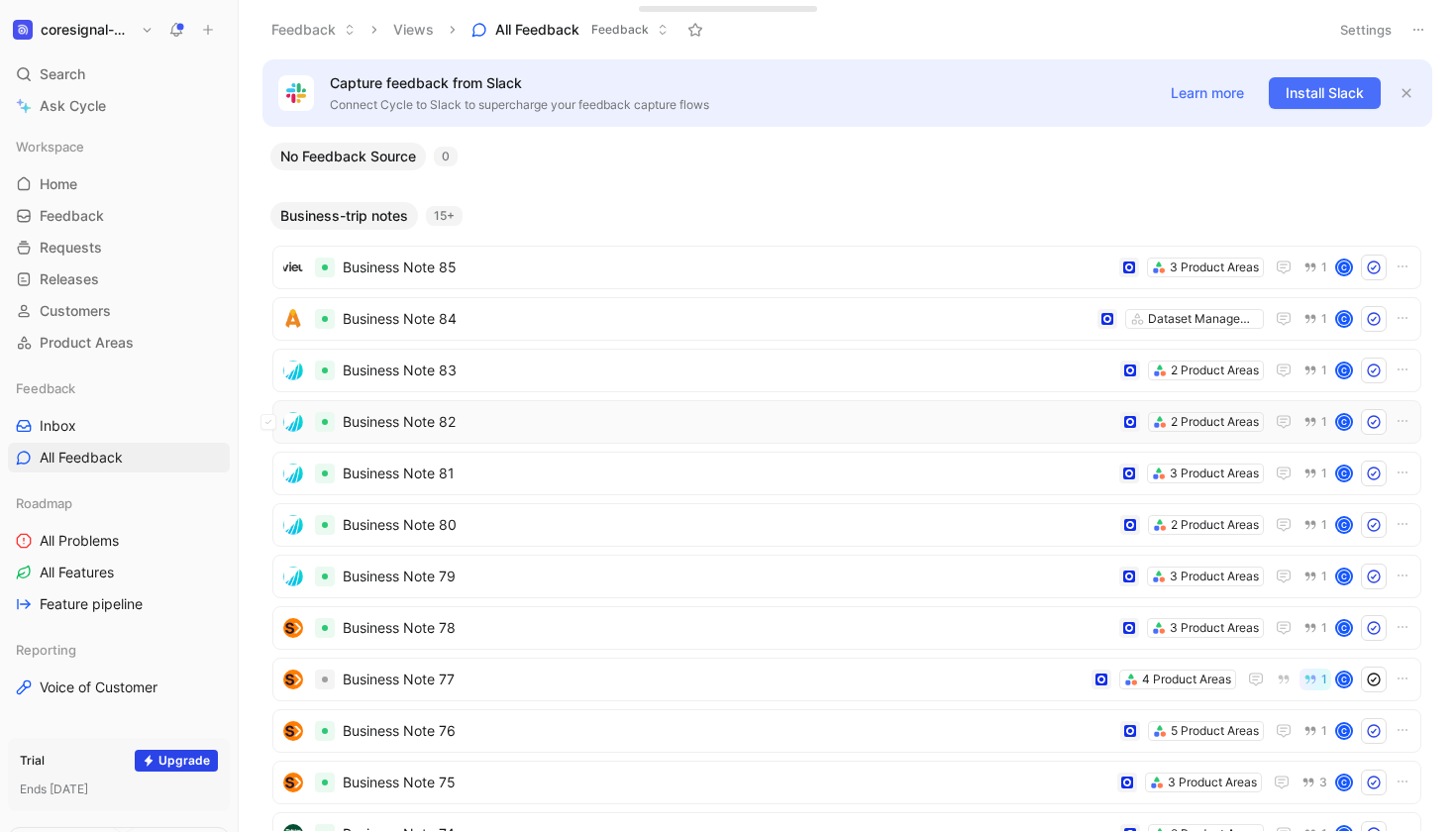
click at [456, 428] on span "Business Note 82" at bounding box center [728, 421] width 769 height 24
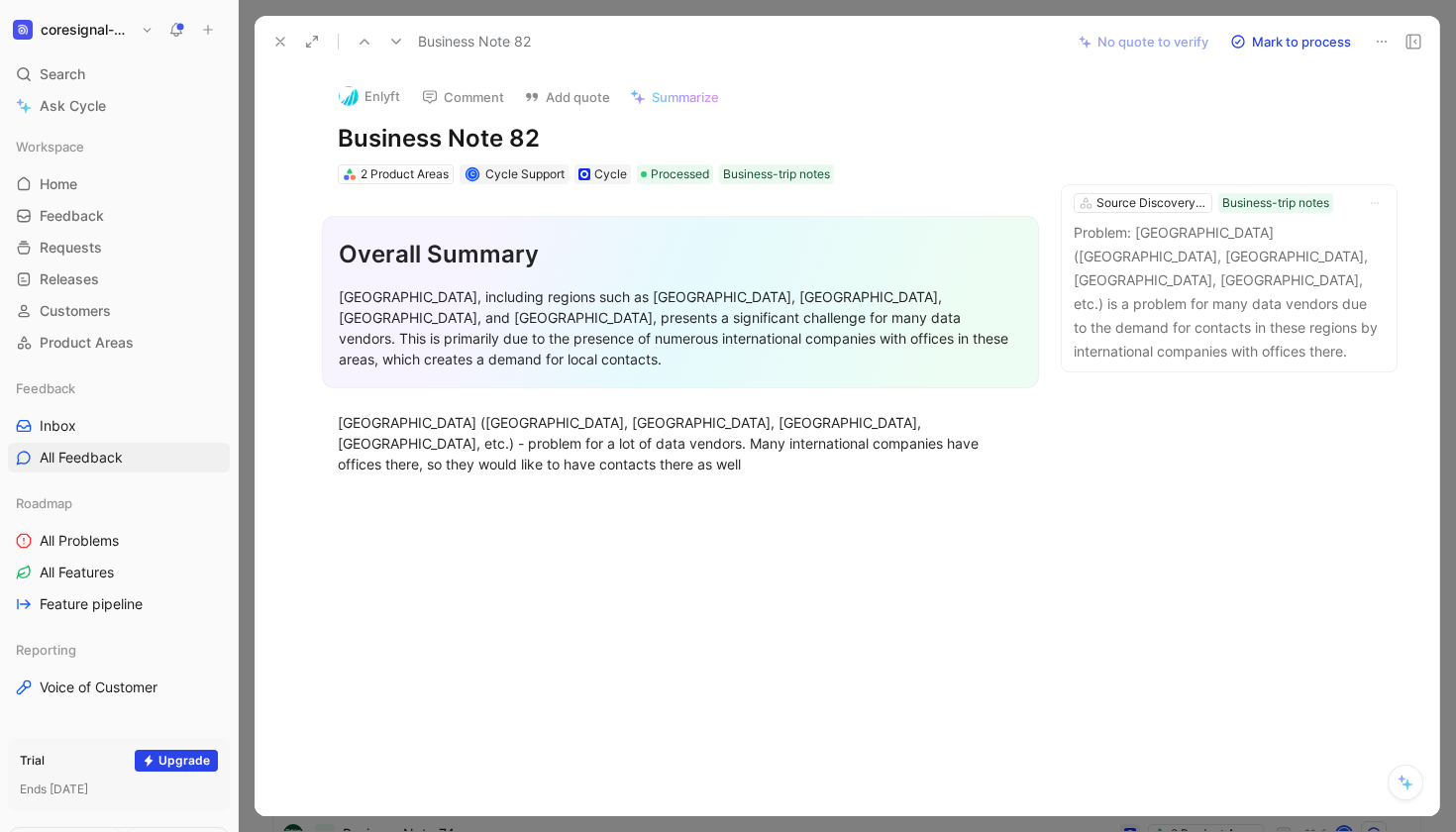
click at [271, 52] on button at bounding box center [280, 42] width 28 height 28
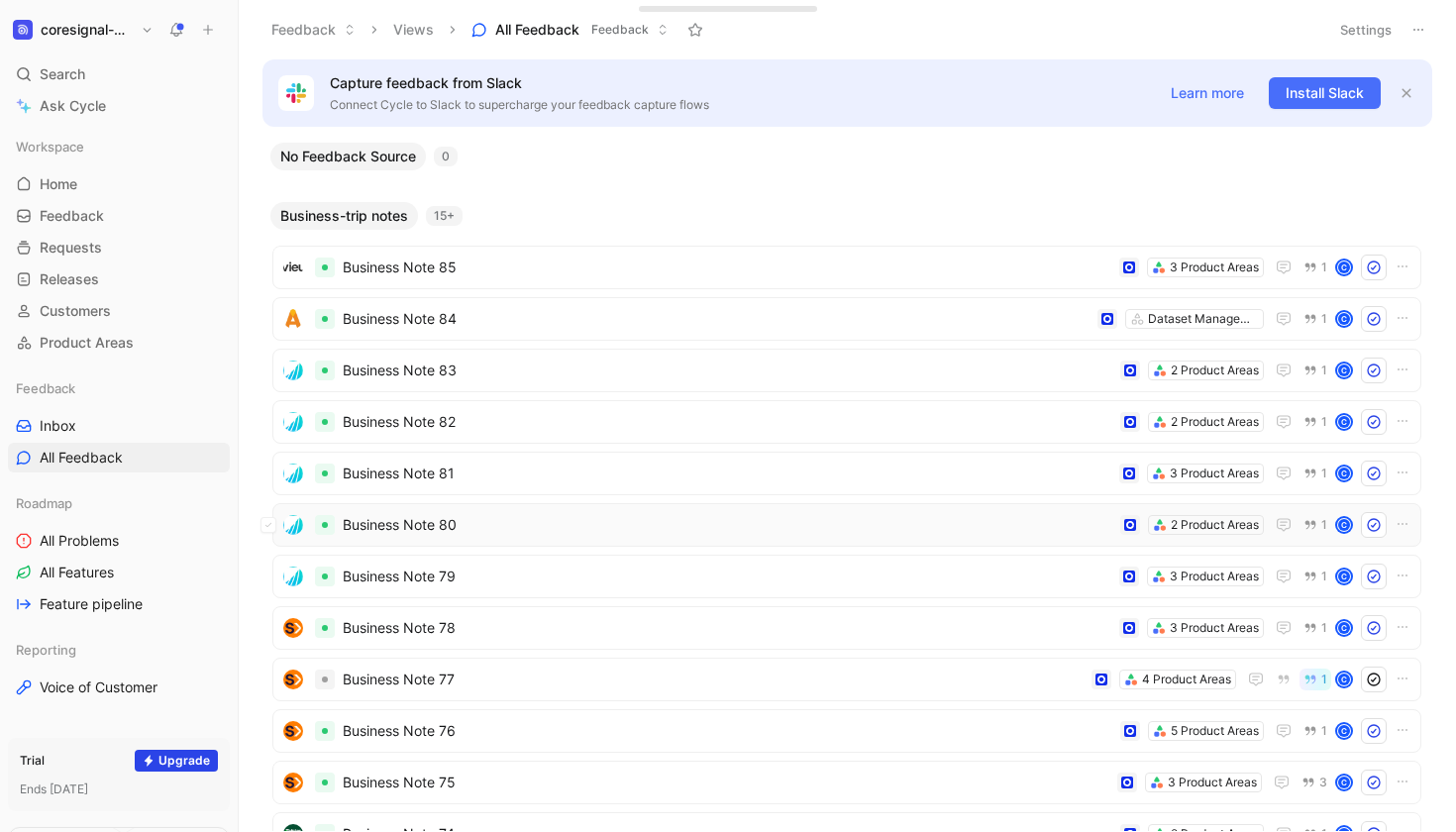
click at [412, 523] on span "Business Note 80" at bounding box center [728, 525] width 769 height 24
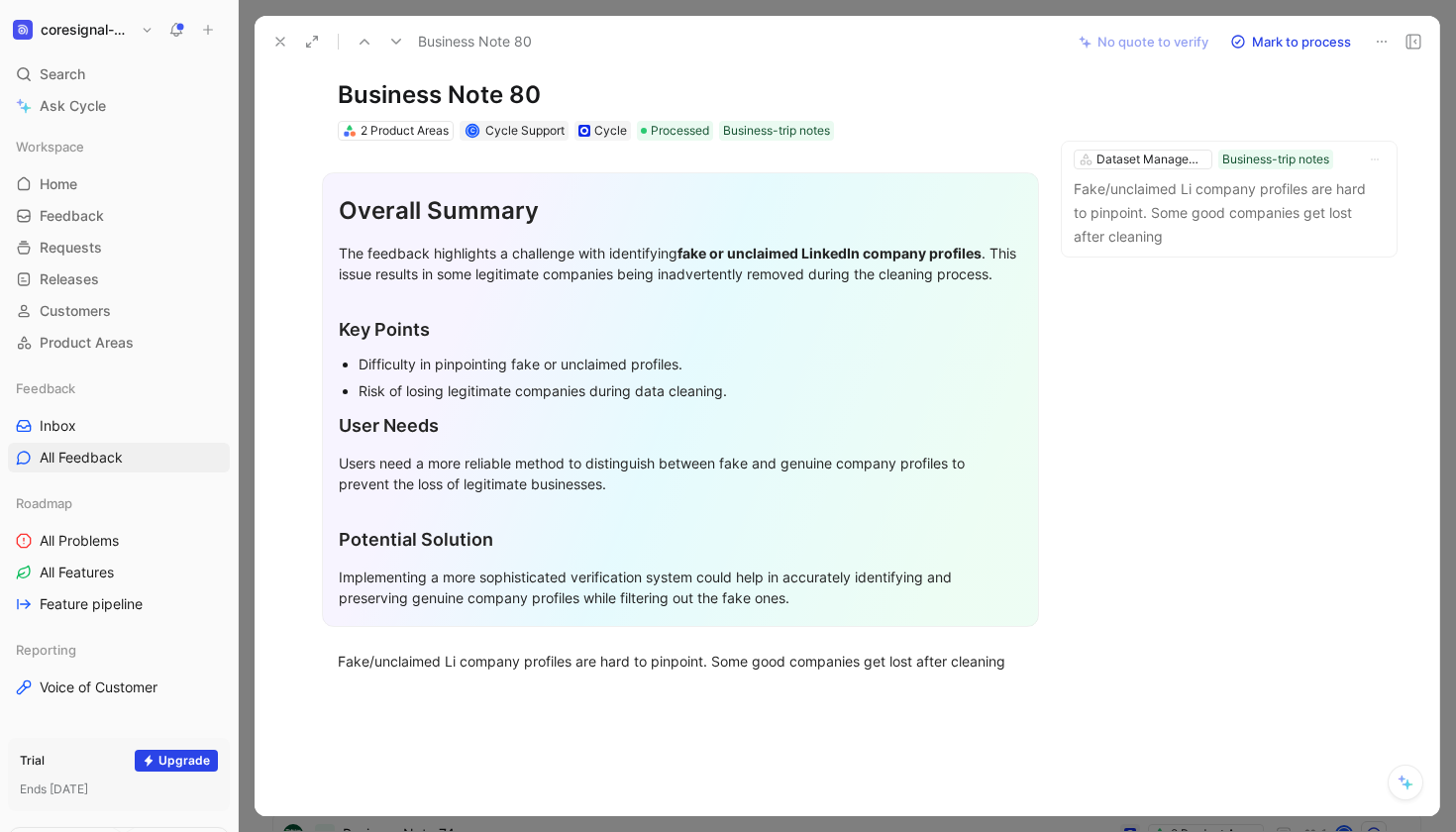
scroll to position [45, 0]
click at [279, 44] on icon at bounding box center [280, 42] width 16 height 16
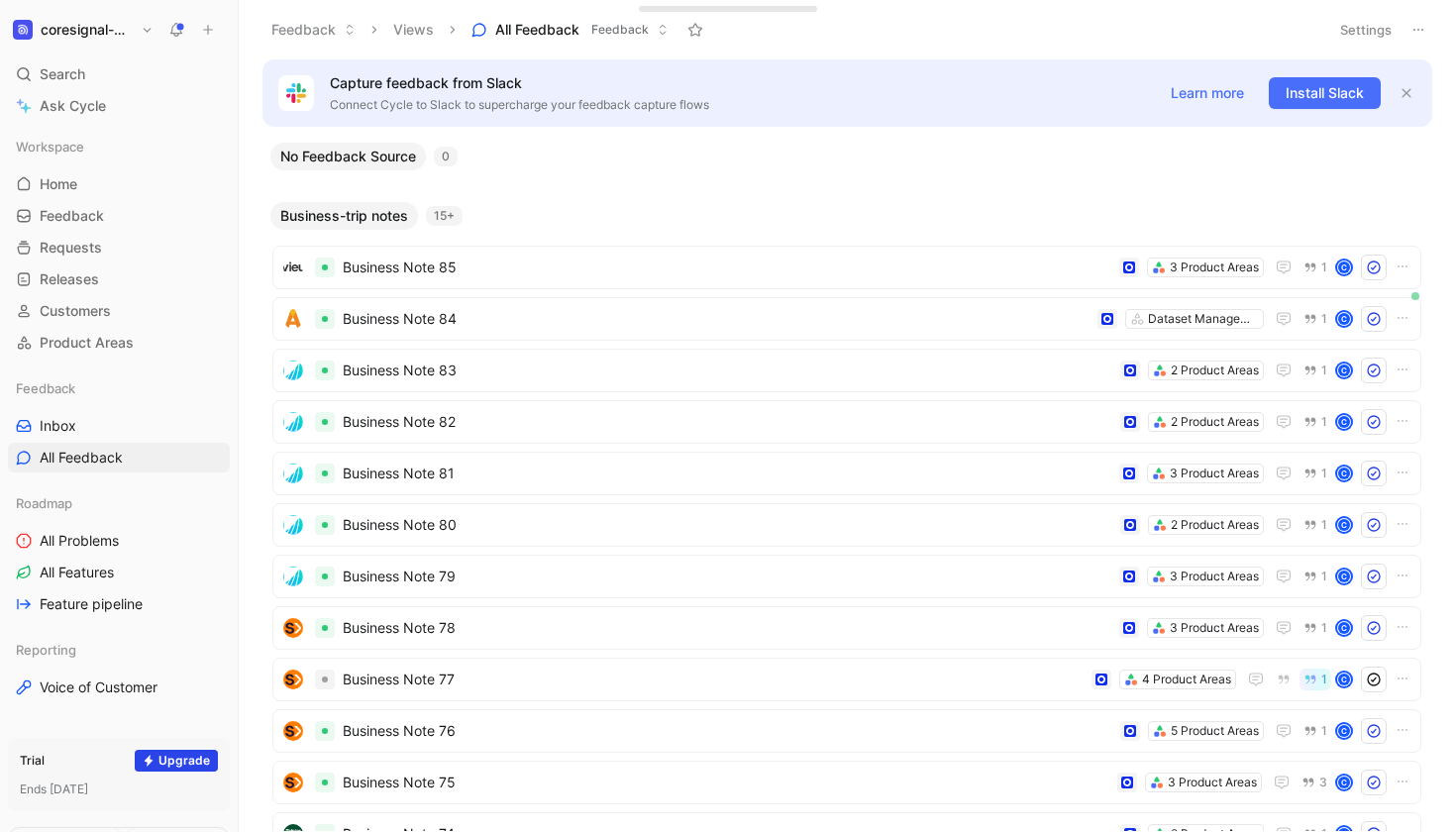
click at [400, 214] on span "Business-trip notes" at bounding box center [344, 216] width 128 height 20
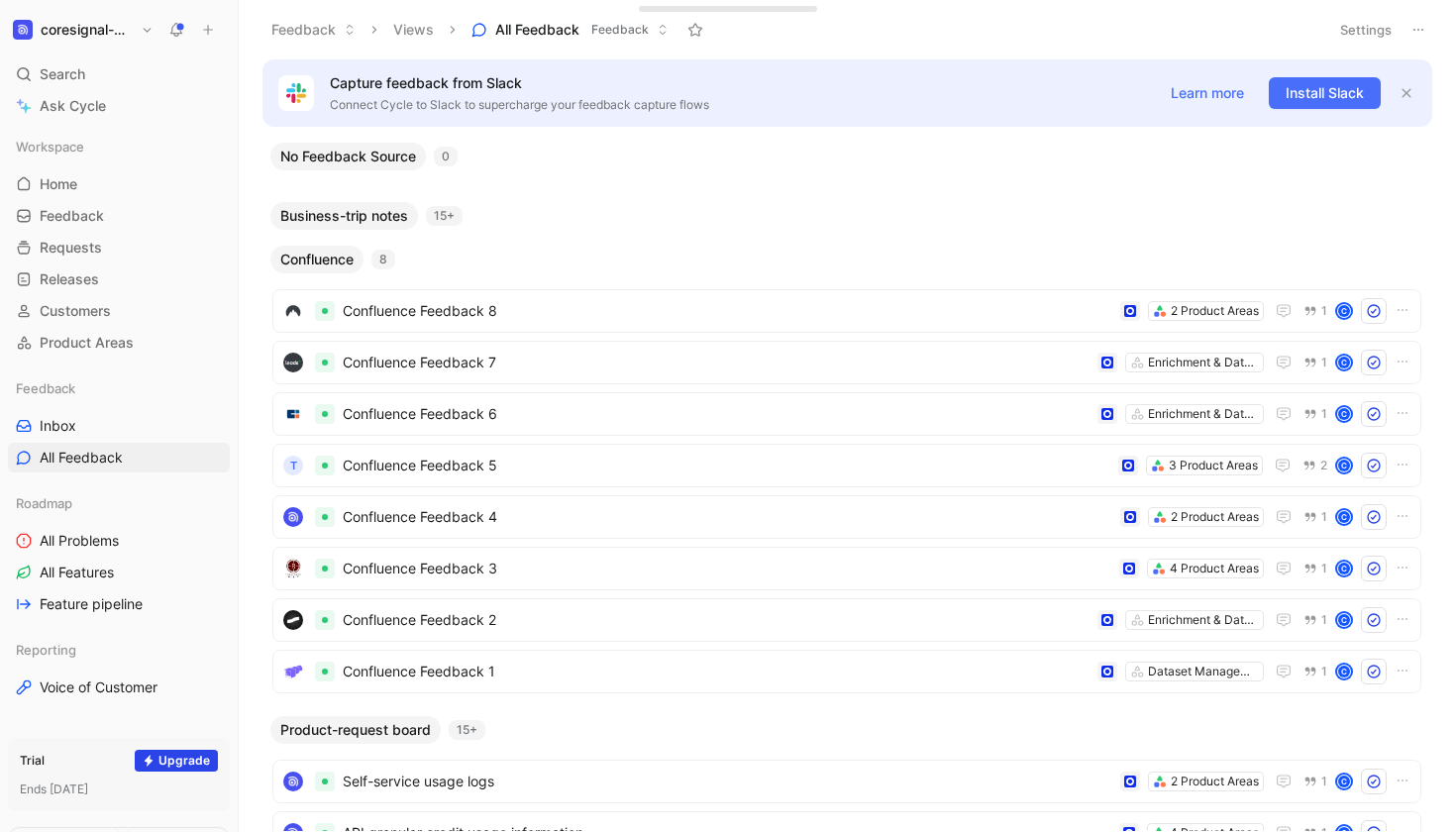
click at [315, 250] on span "Confluence" at bounding box center [317, 259] width 74 height 20
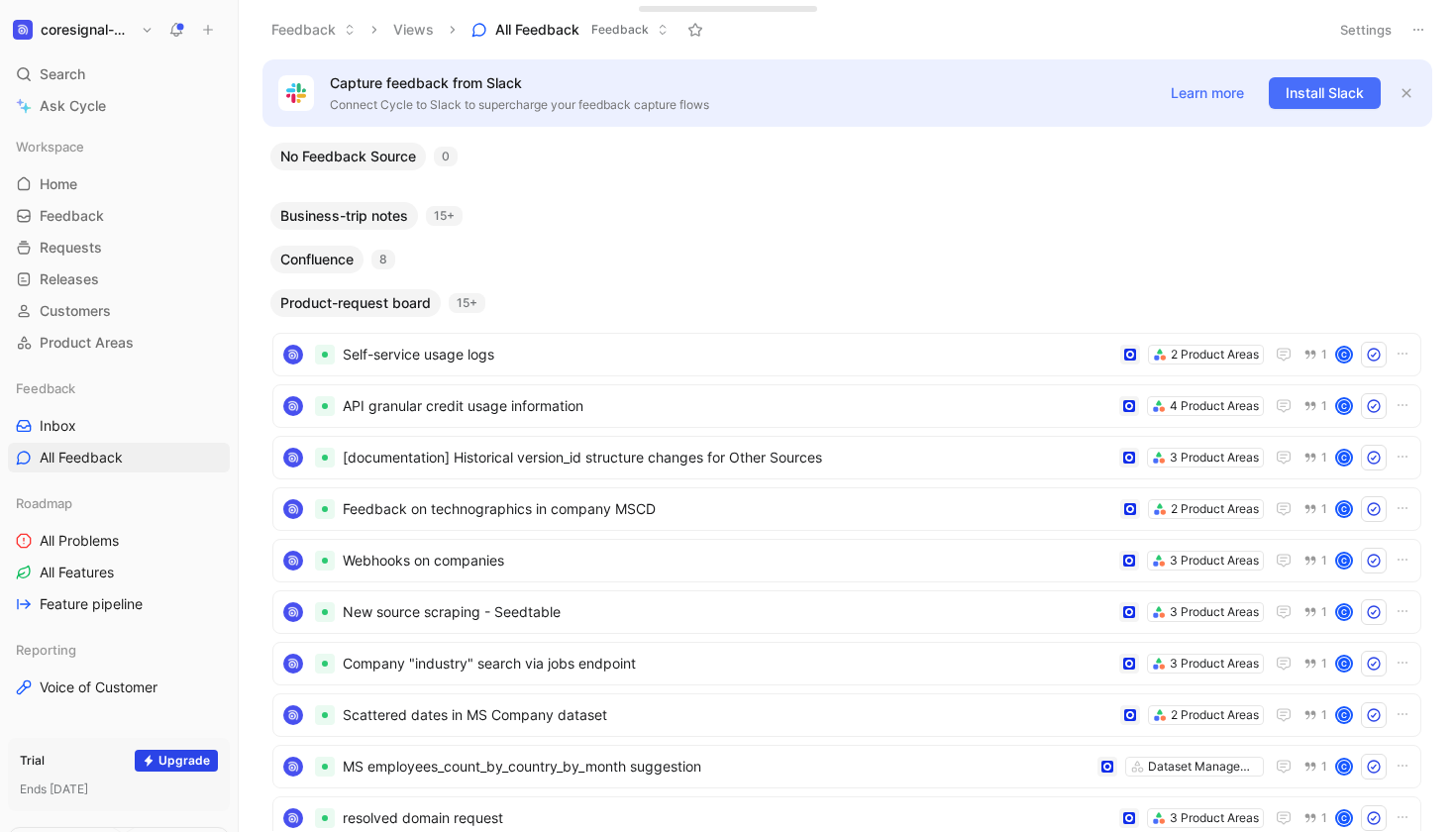
click at [392, 296] on span "Product-request board" at bounding box center [355, 303] width 150 height 20
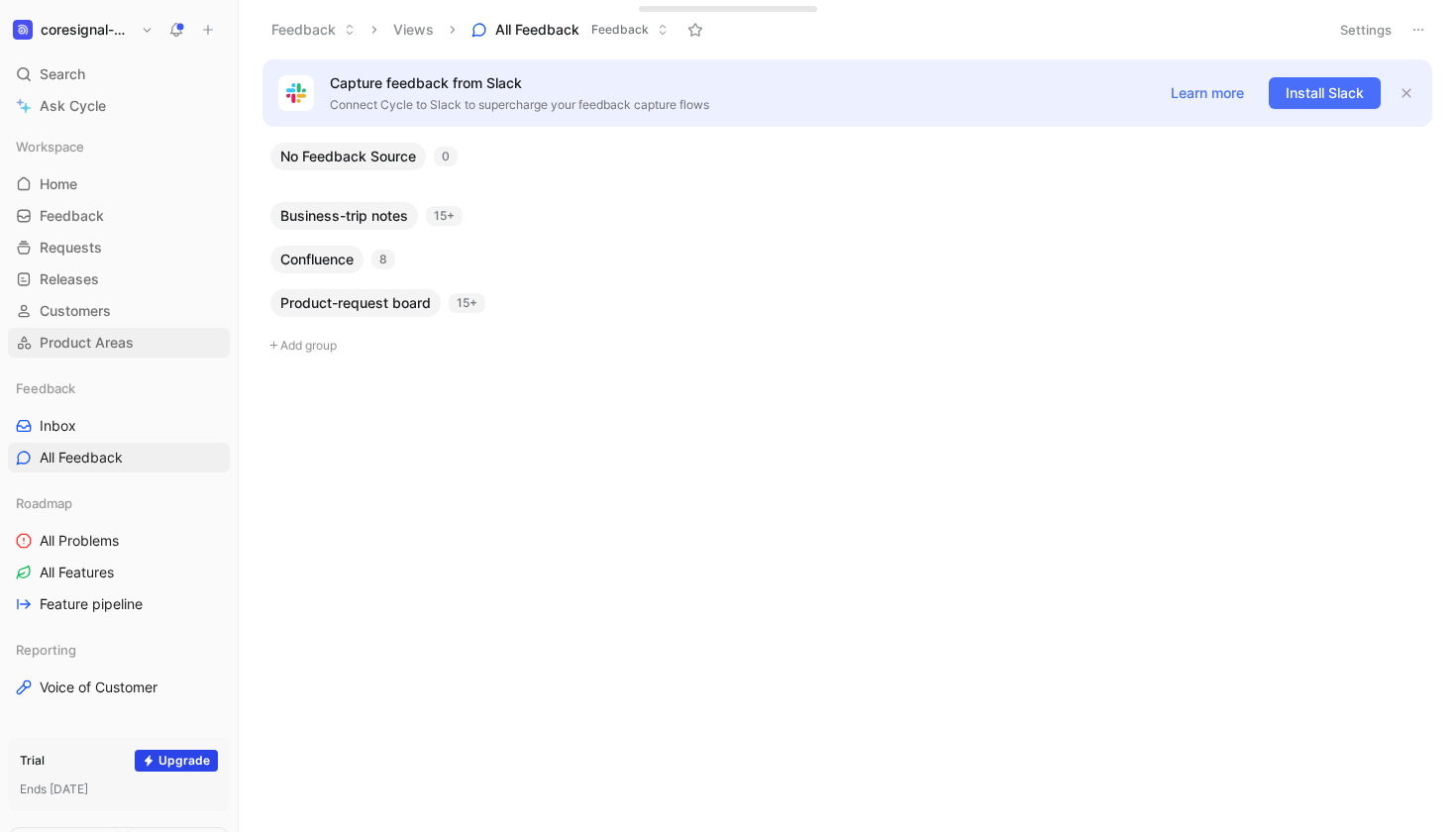
click at [77, 343] on span "Product Areas" at bounding box center [87, 343] width 94 height 20
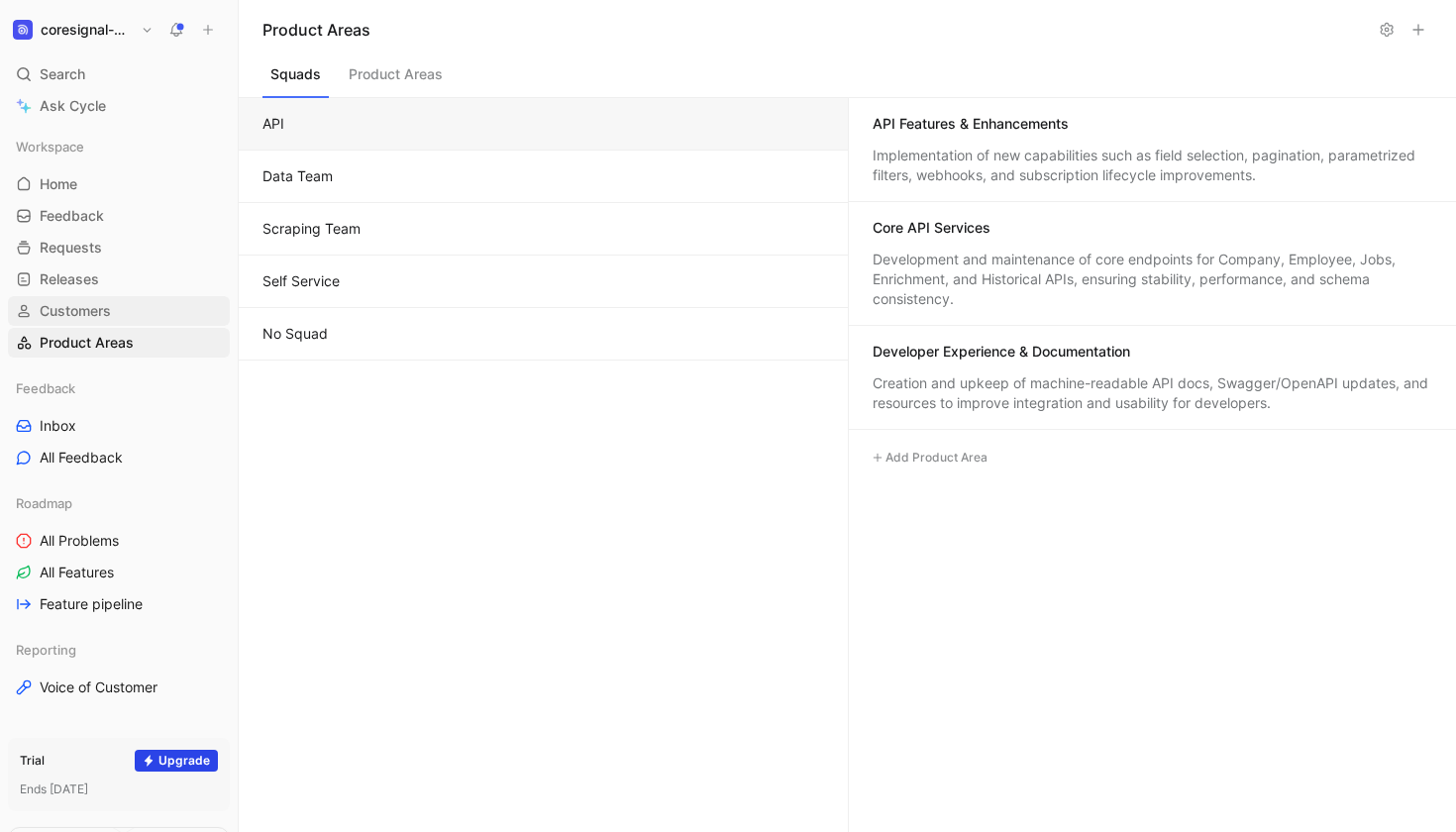
click at [80, 312] on span "Customers" at bounding box center [76, 311] width 72 height 20
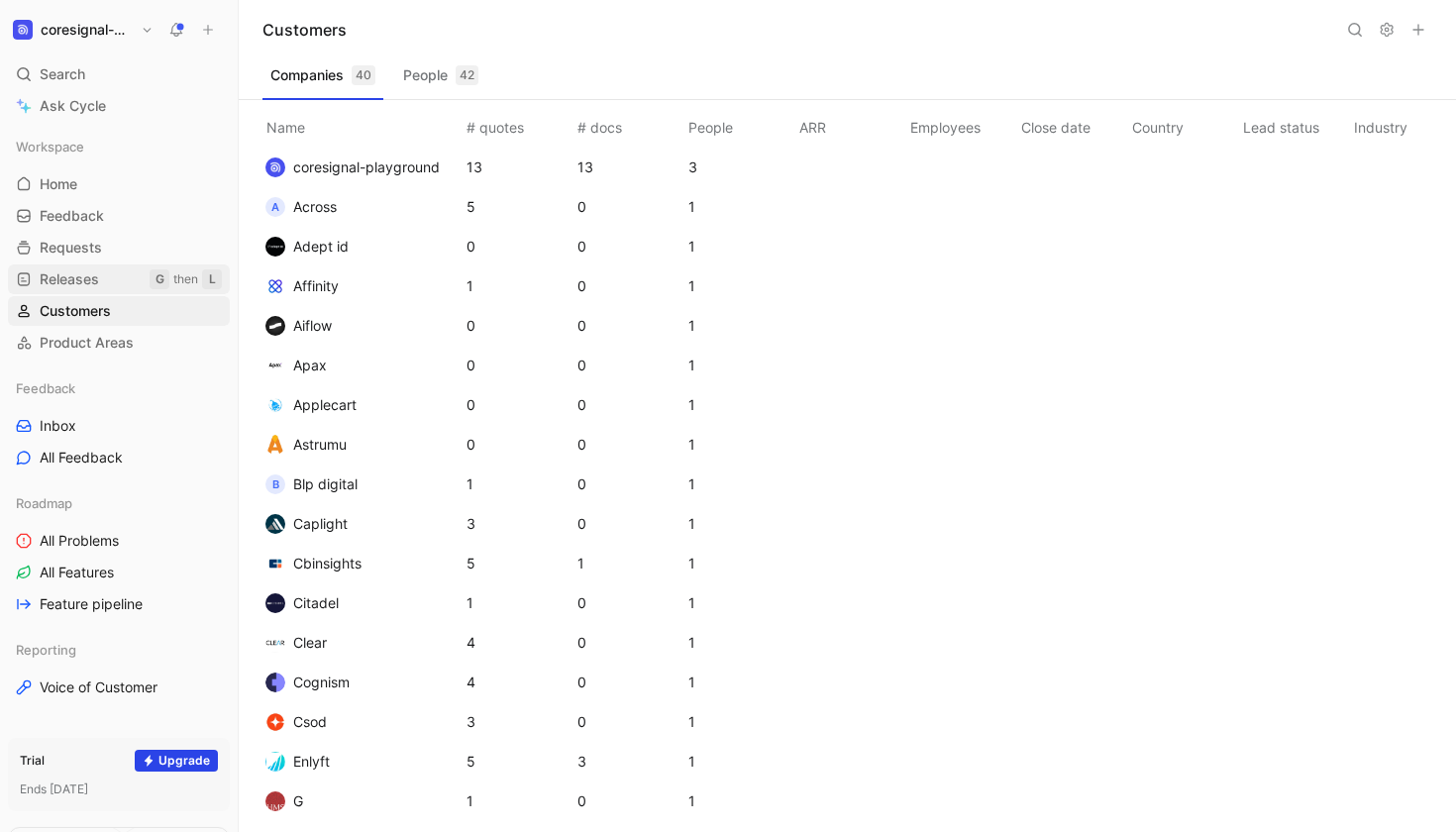
click at [80, 284] on span "Releases" at bounding box center [70, 279] width 60 height 20
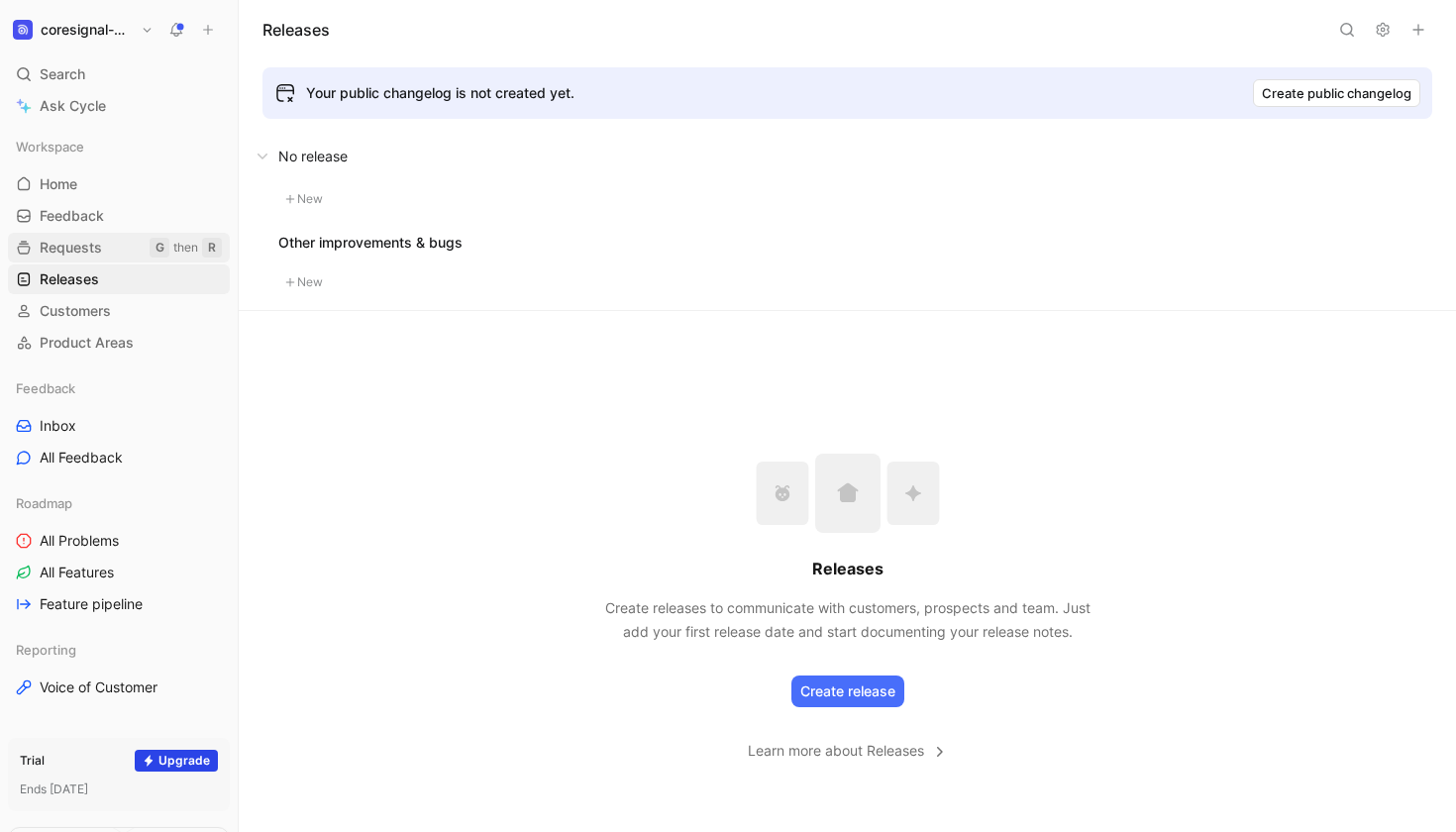
click at [110, 243] on link "Requests G then R" at bounding box center [119, 247] width 222 height 30
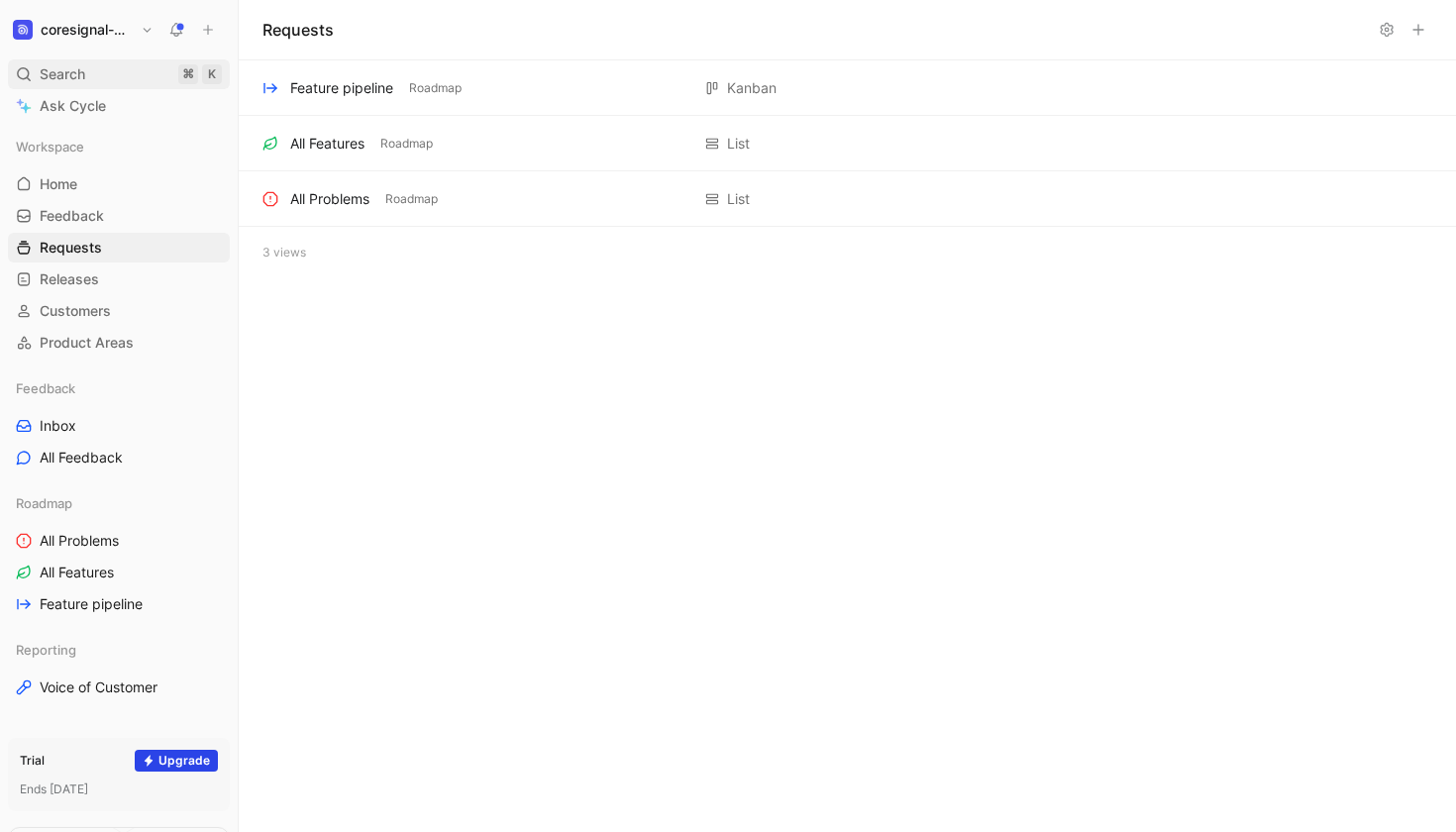
click at [125, 77] on div "Search ⌘ K" at bounding box center [119, 75] width 222 height 30
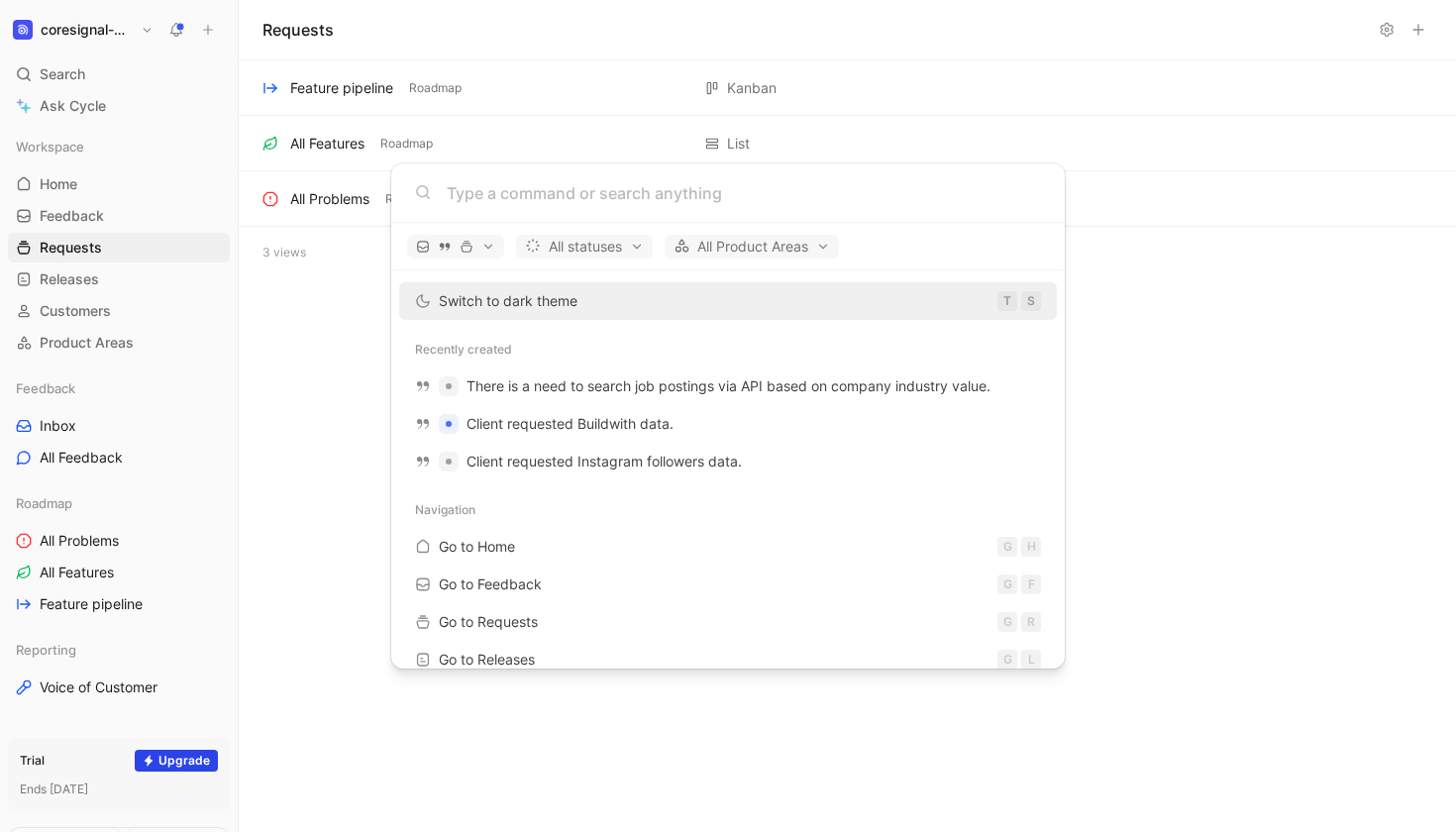
click at [95, 453] on body "coresignal-playground Search ⌘ K Ask Cycle Workspace Home G then H Feedback G t…" at bounding box center [728, 416] width 1456 height 832
click at [95, 453] on span "All Feedback" at bounding box center [81, 457] width 83 height 20
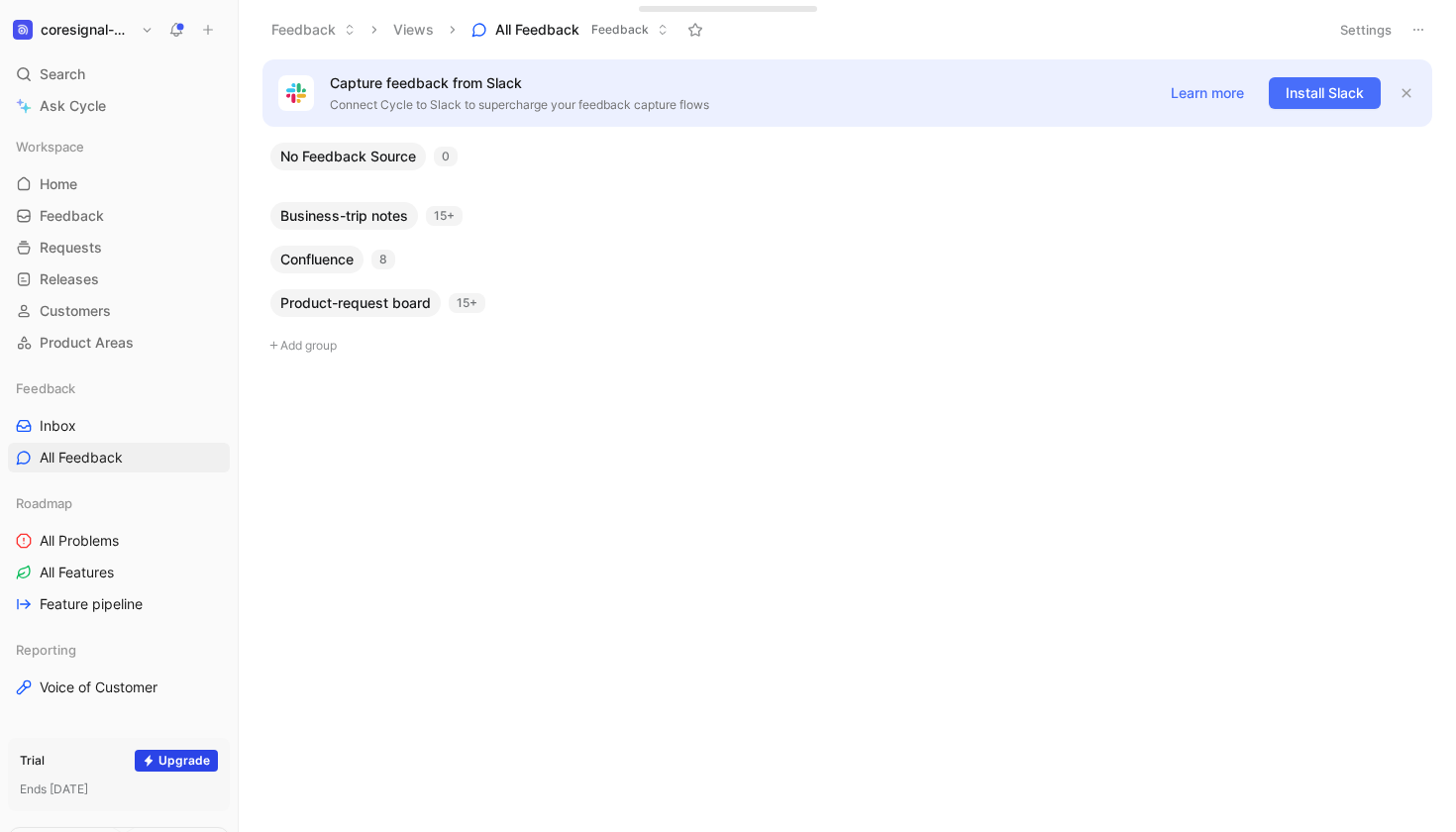
click at [320, 308] on span "Product-request board" at bounding box center [355, 303] width 150 height 20
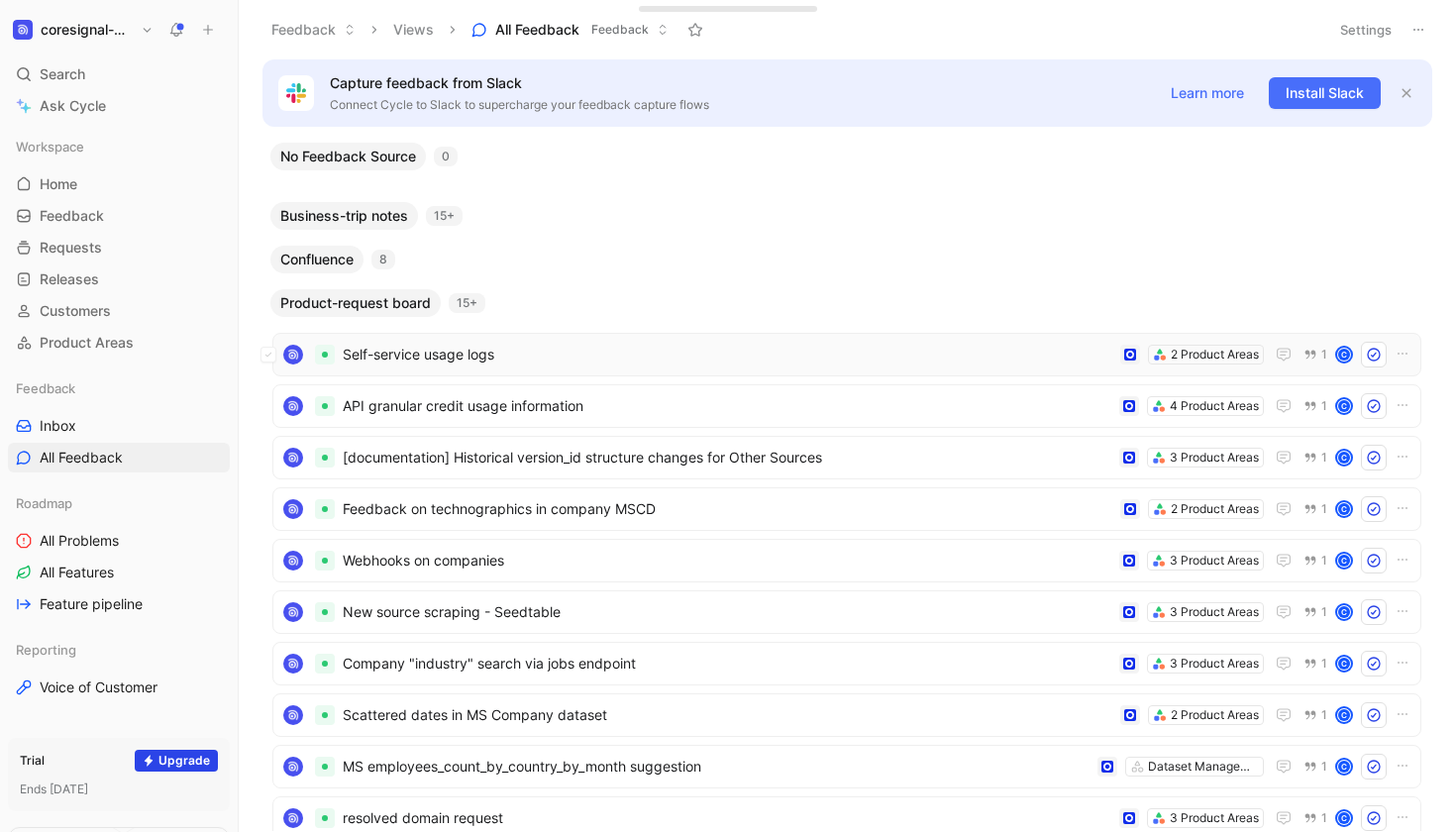
click at [427, 358] on span "Self-service usage logs" at bounding box center [728, 355] width 769 height 24
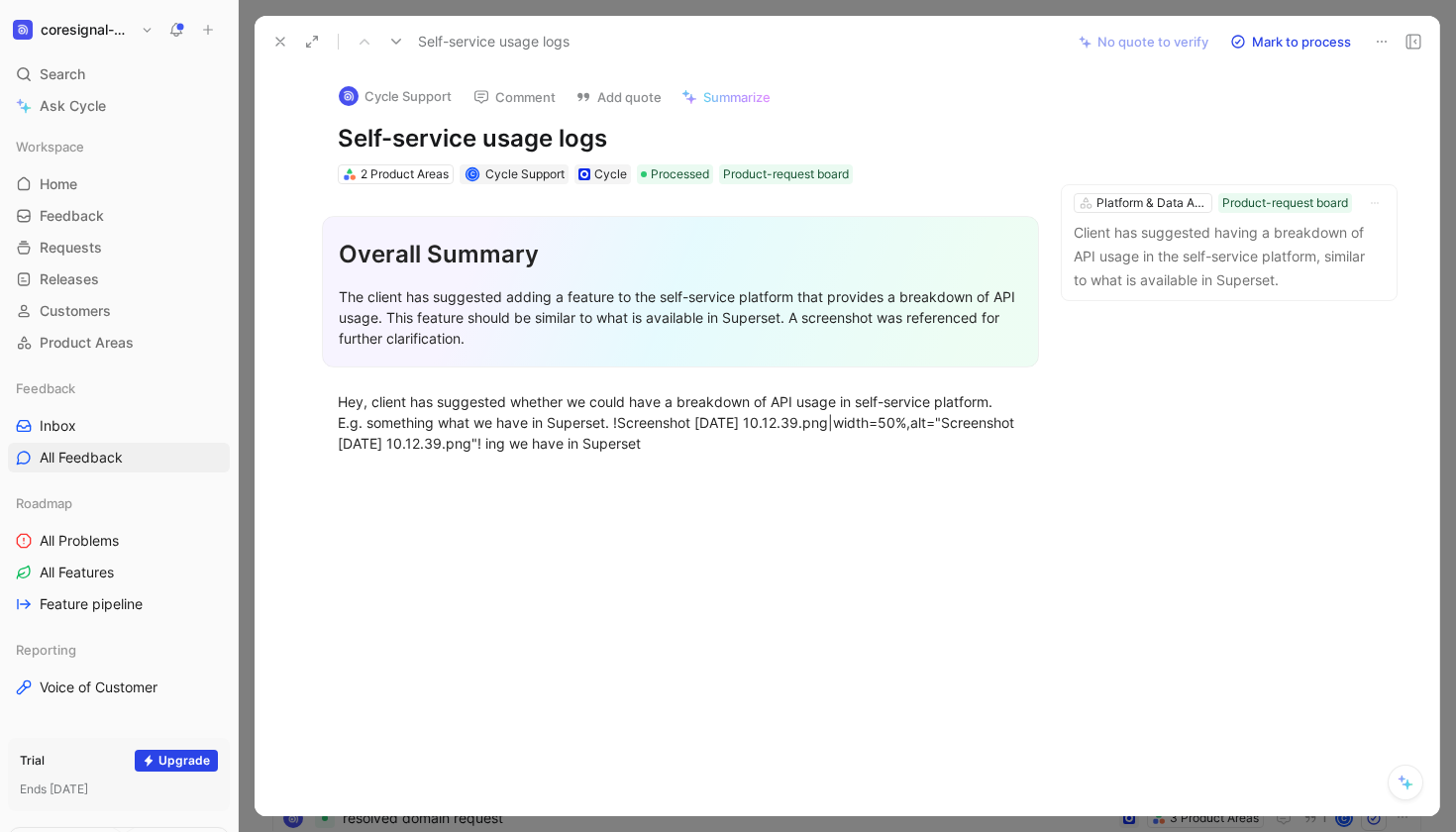
click at [275, 43] on icon at bounding box center [280, 42] width 16 height 16
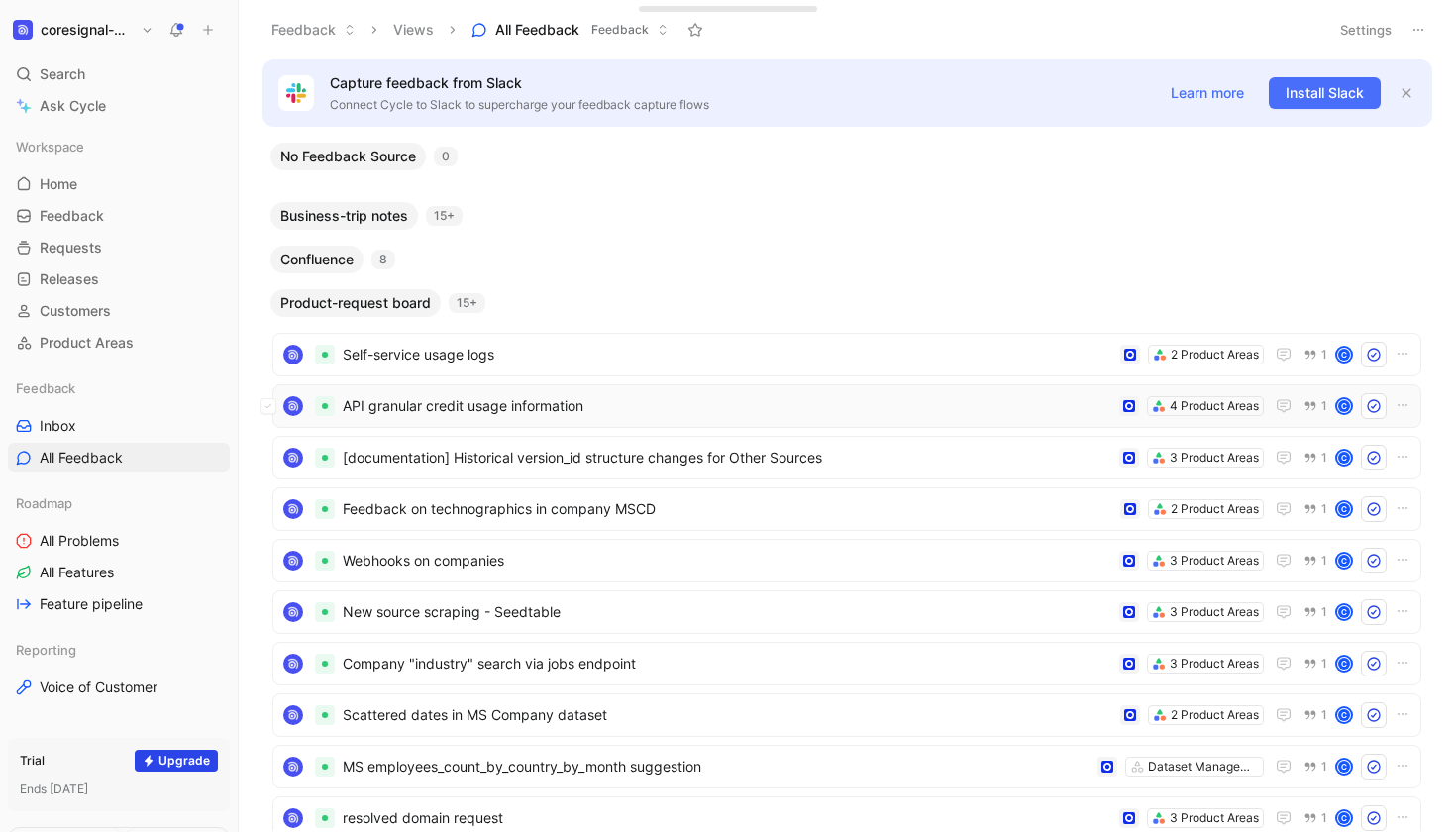
click at [416, 412] on span "API granular credit usage information" at bounding box center [727, 406] width 768 height 24
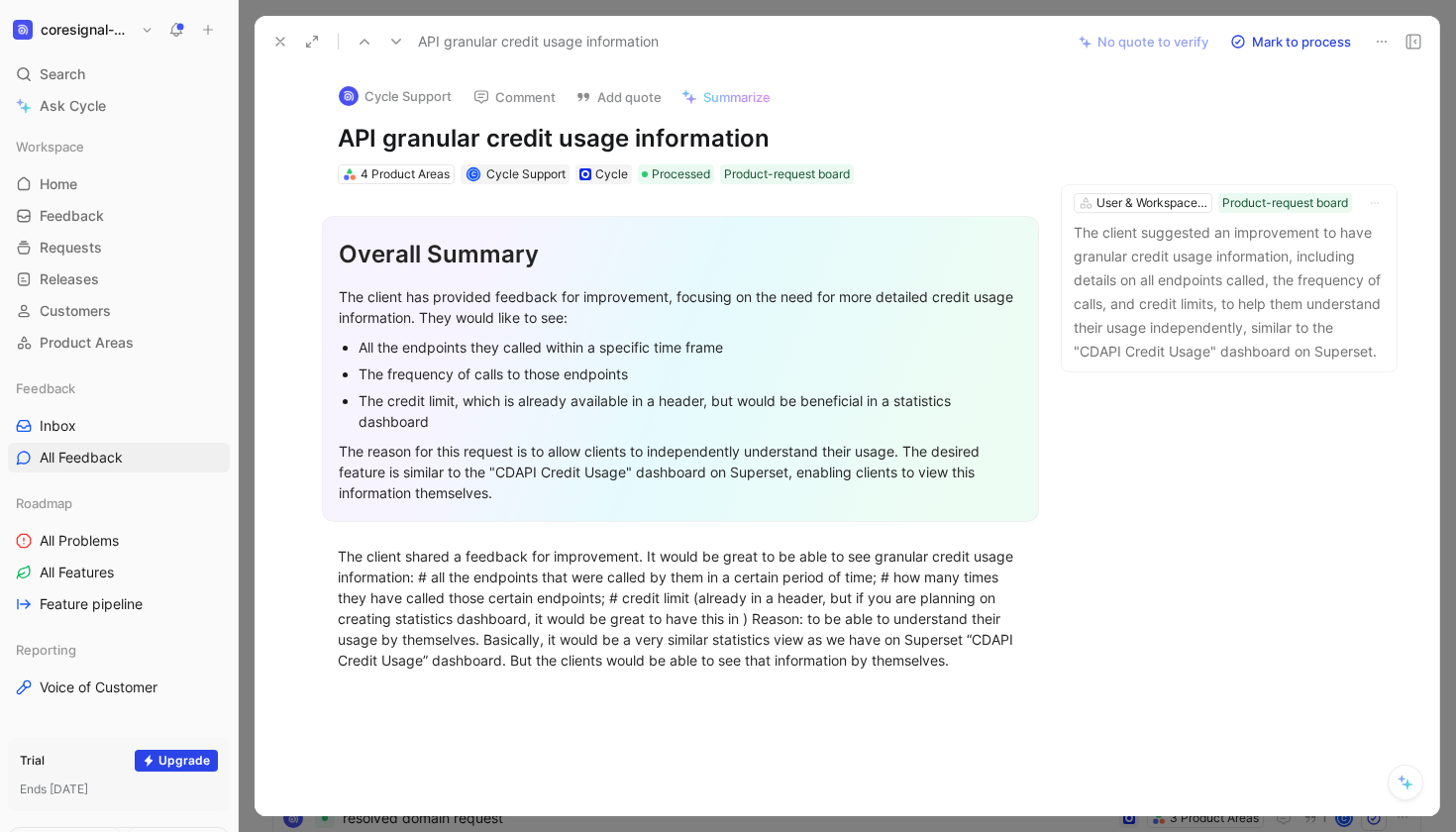
click at [282, 47] on icon at bounding box center [280, 42] width 16 height 16
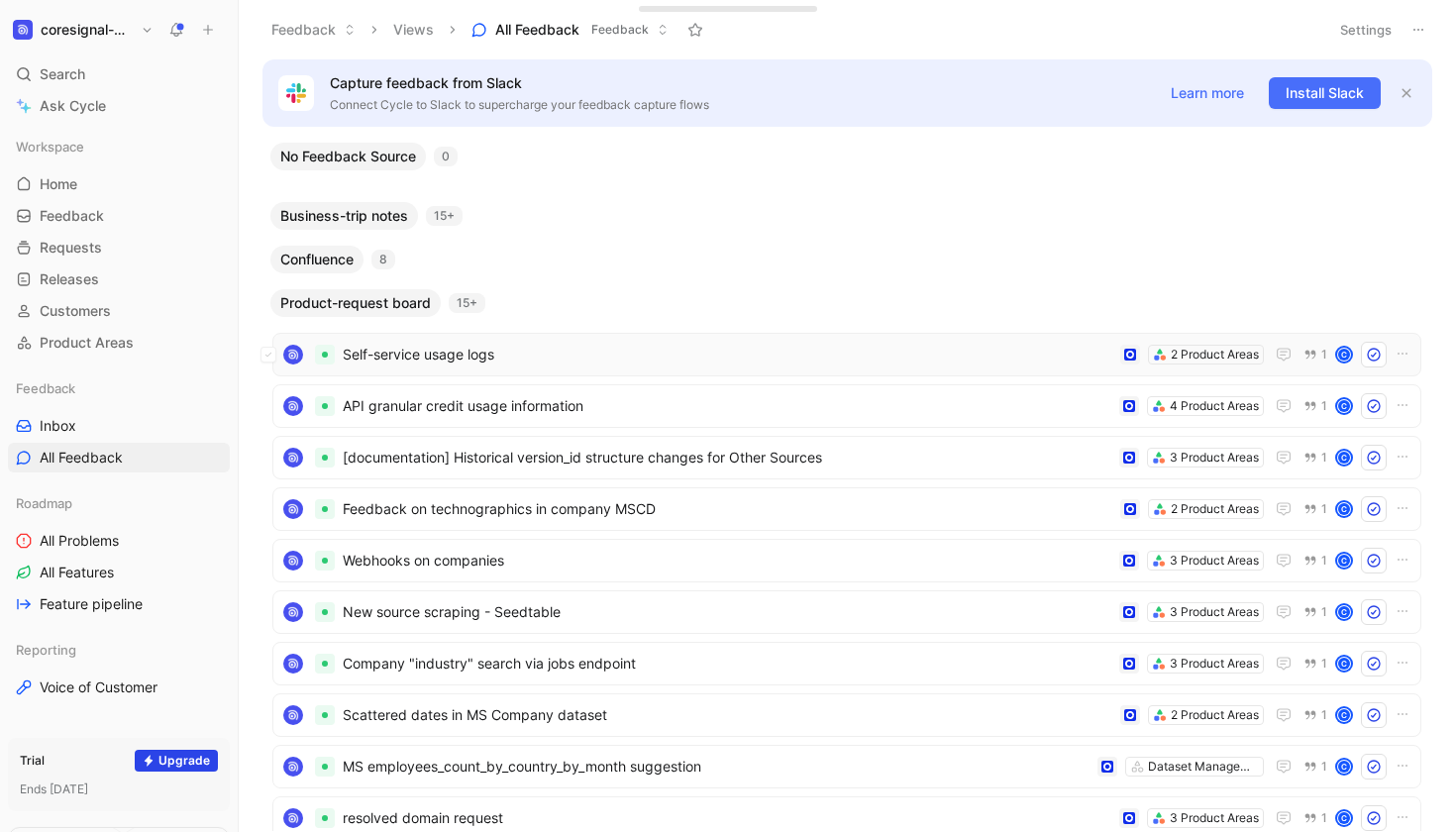
click at [392, 367] on div "Self-service usage logs 2 Product Areas 1 C" at bounding box center [846, 355] width 1135 height 26
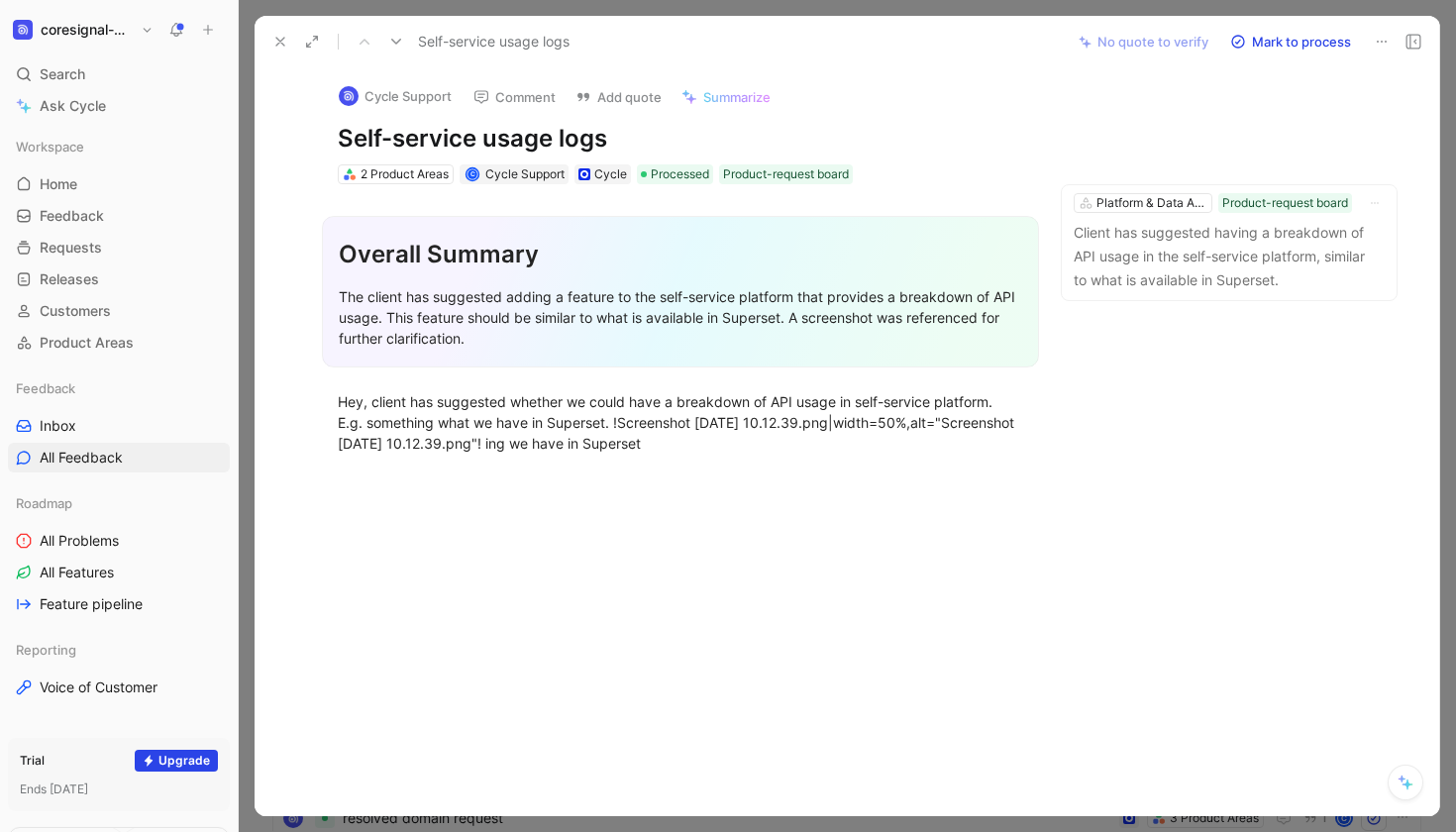
click at [283, 47] on icon at bounding box center [280, 42] width 16 height 16
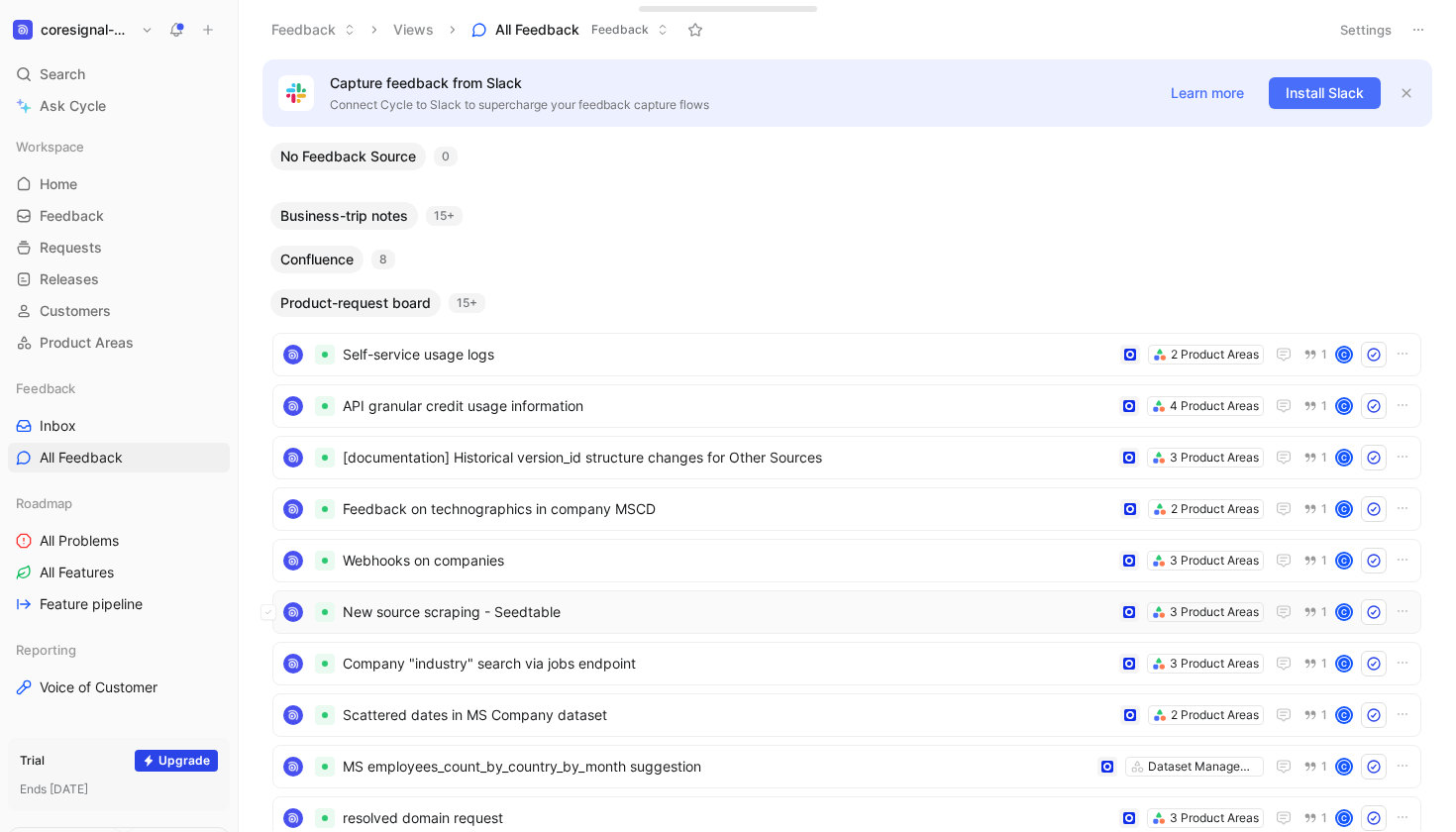
scroll to position [18, 0]
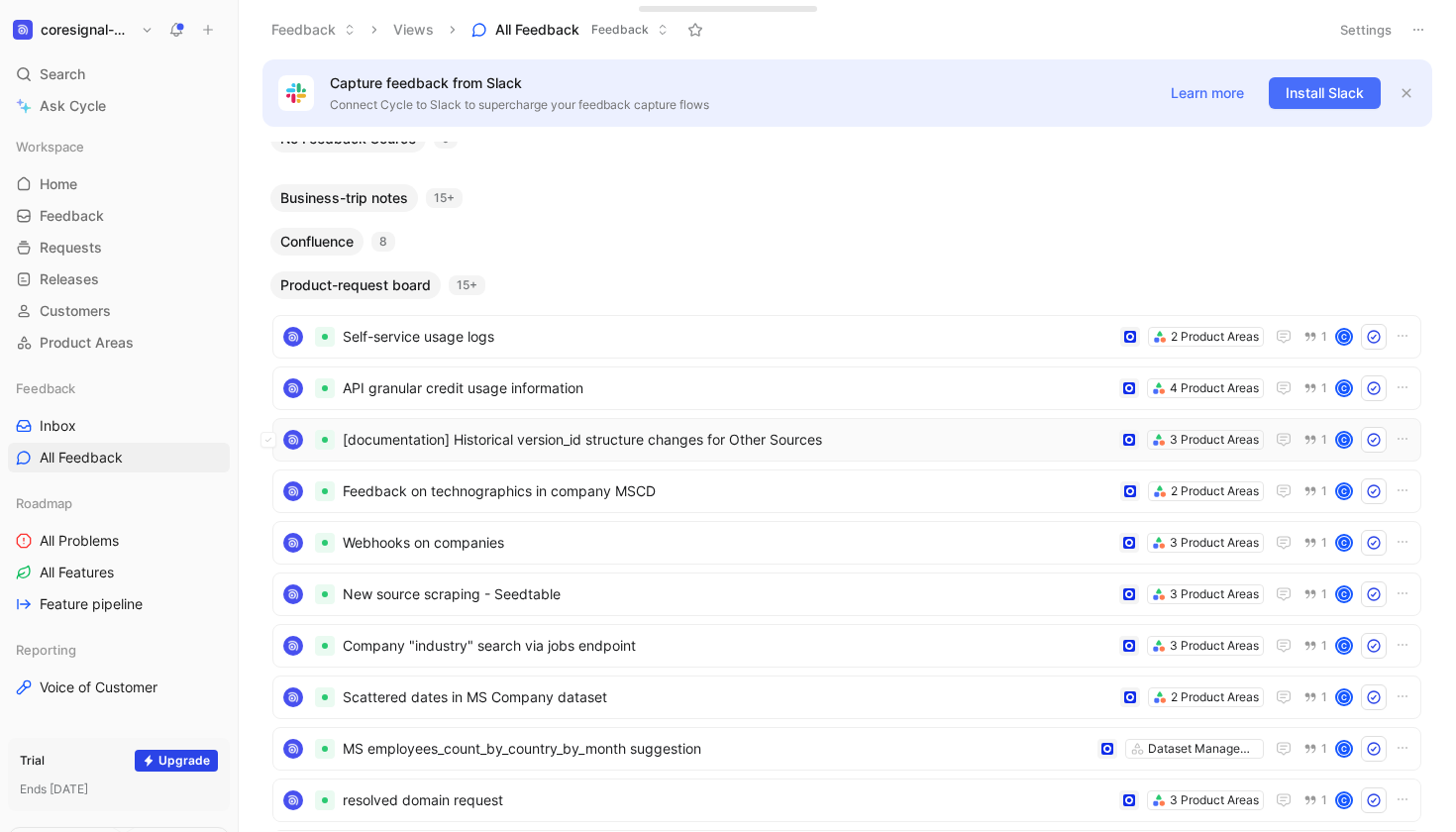
click at [433, 441] on span "[documentation] Historical version_id structure changes for Other Sources" at bounding box center [727, 439] width 768 height 24
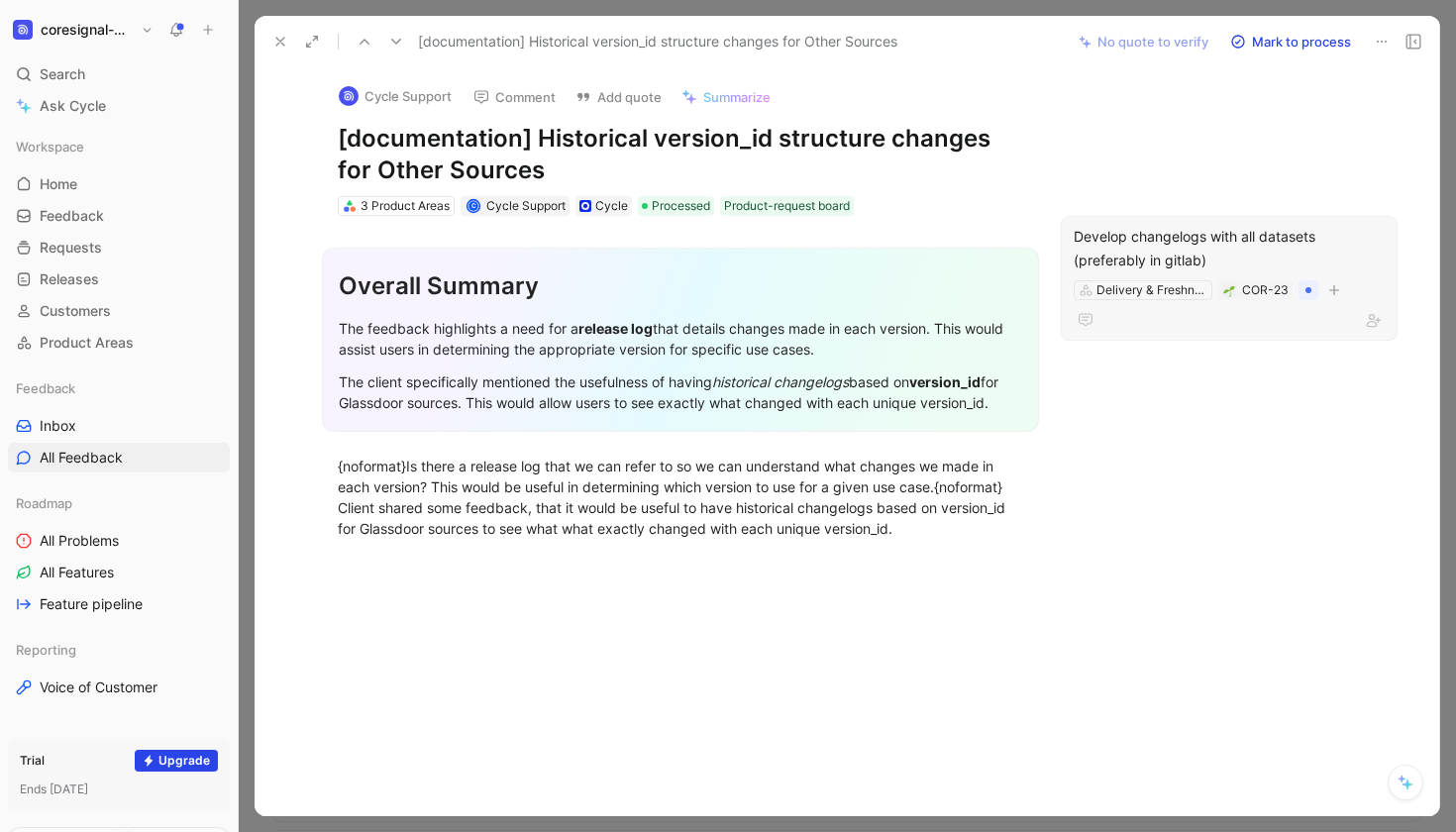
click at [282, 46] on icon at bounding box center [280, 42] width 16 height 16
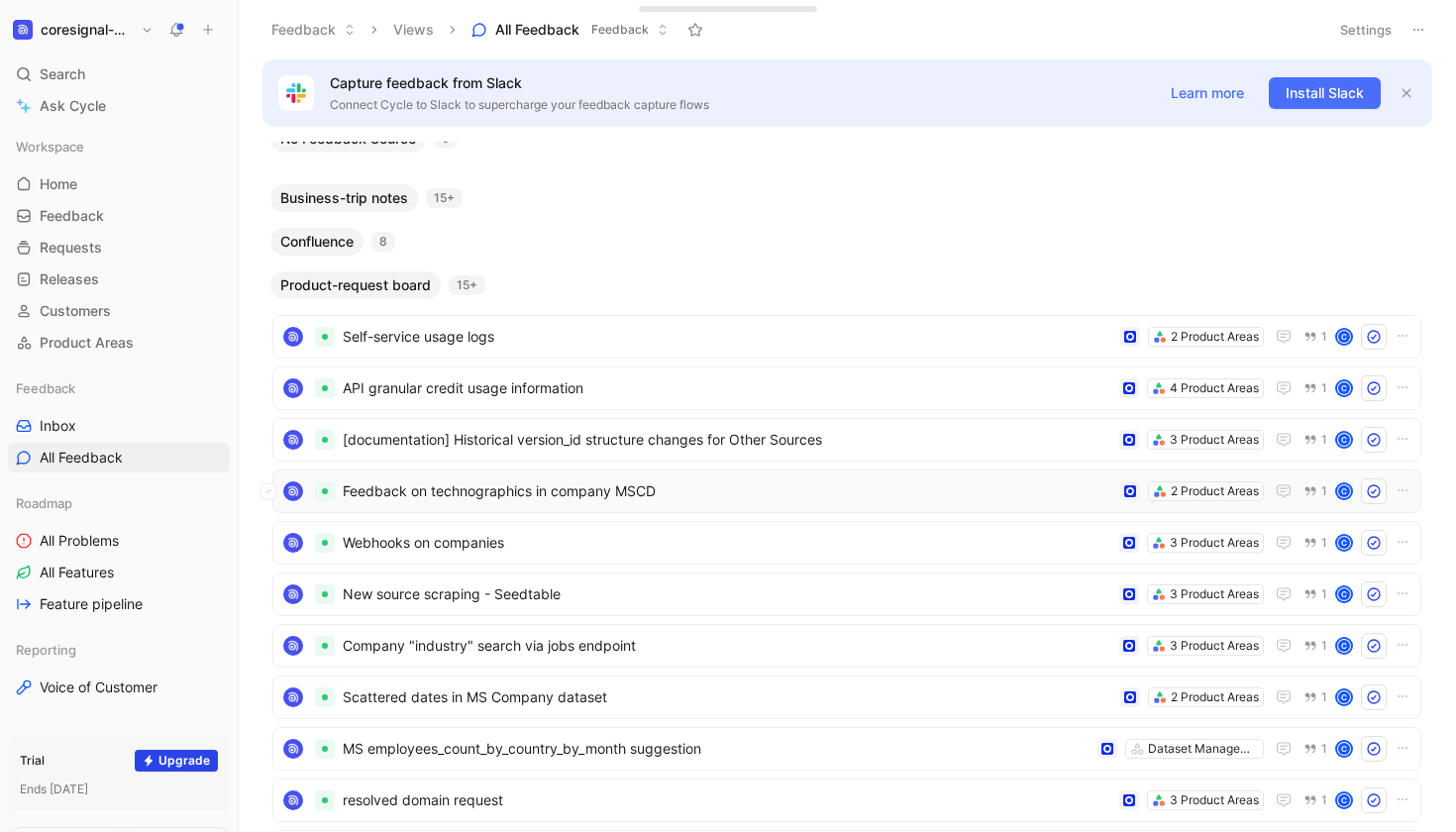
click at [416, 496] on span "Feedback on technographics in company MSCD" at bounding box center [728, 491] width 769 height 24
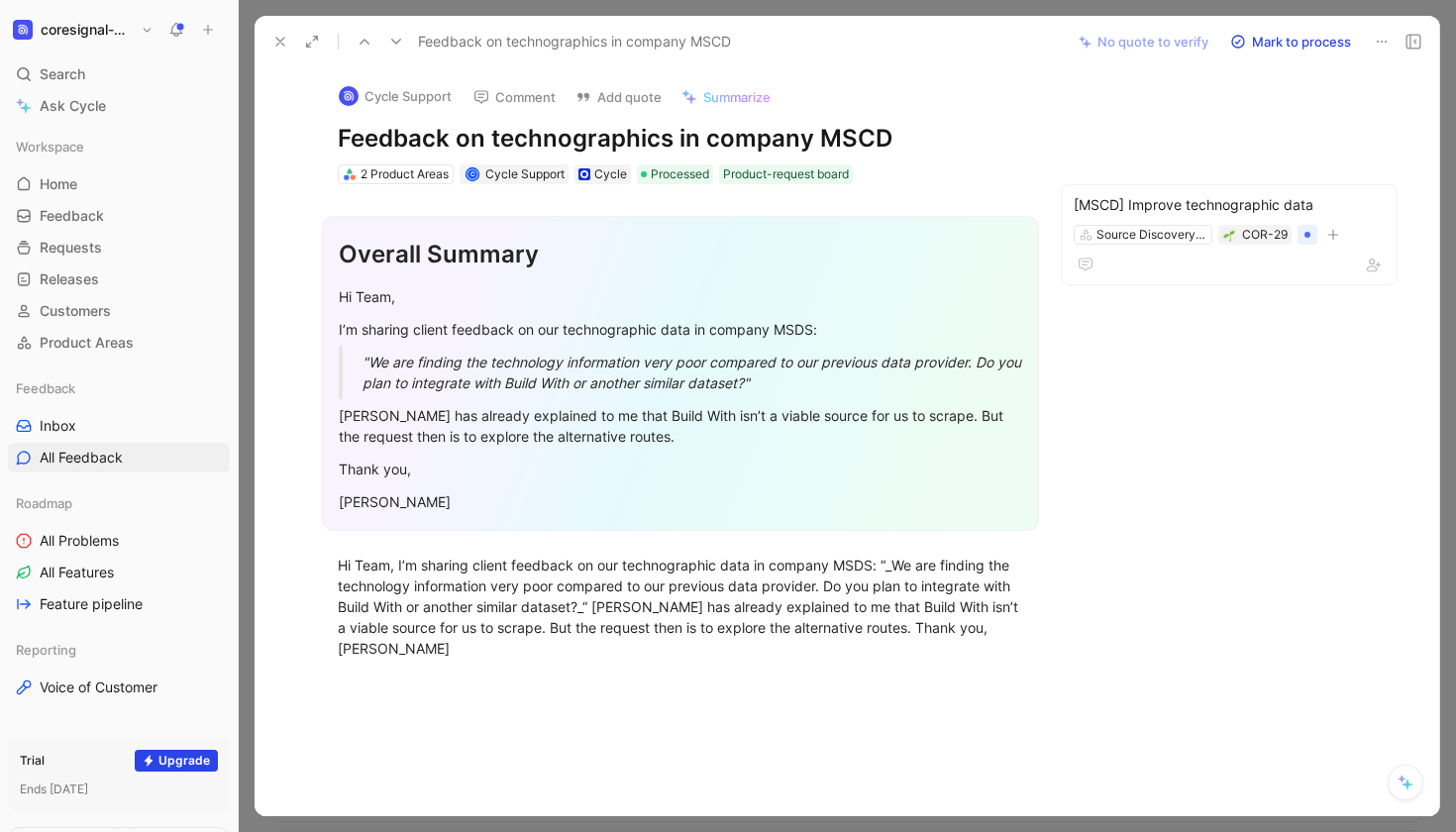
click at [283, 38] on icon at bounding box center [280, 42] width 16 height 16
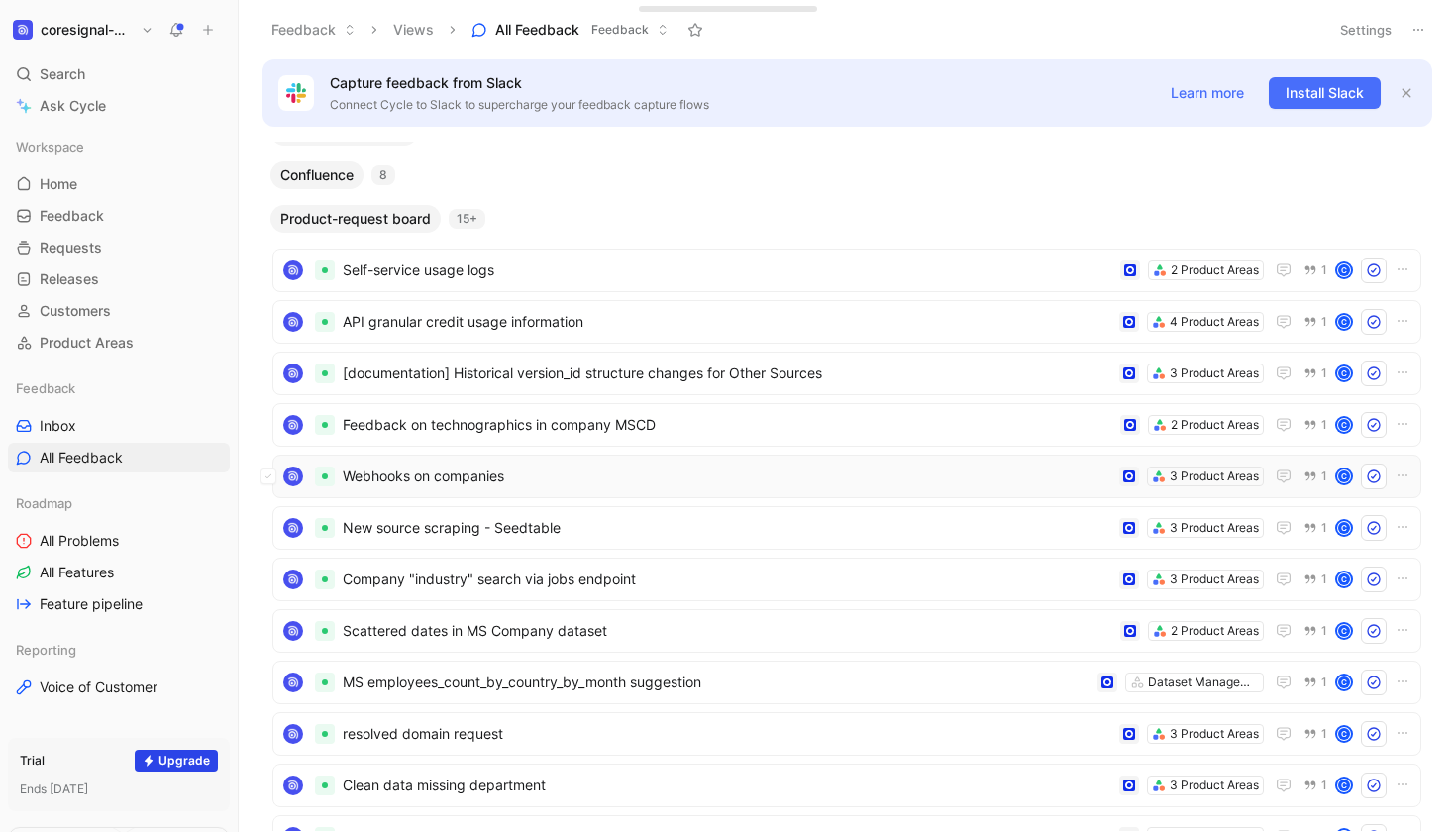
scroll to position [86, 0]
click at [485, 474] on span "Webhooks on companies" at bounding box center [727, 474] width 768 height 24
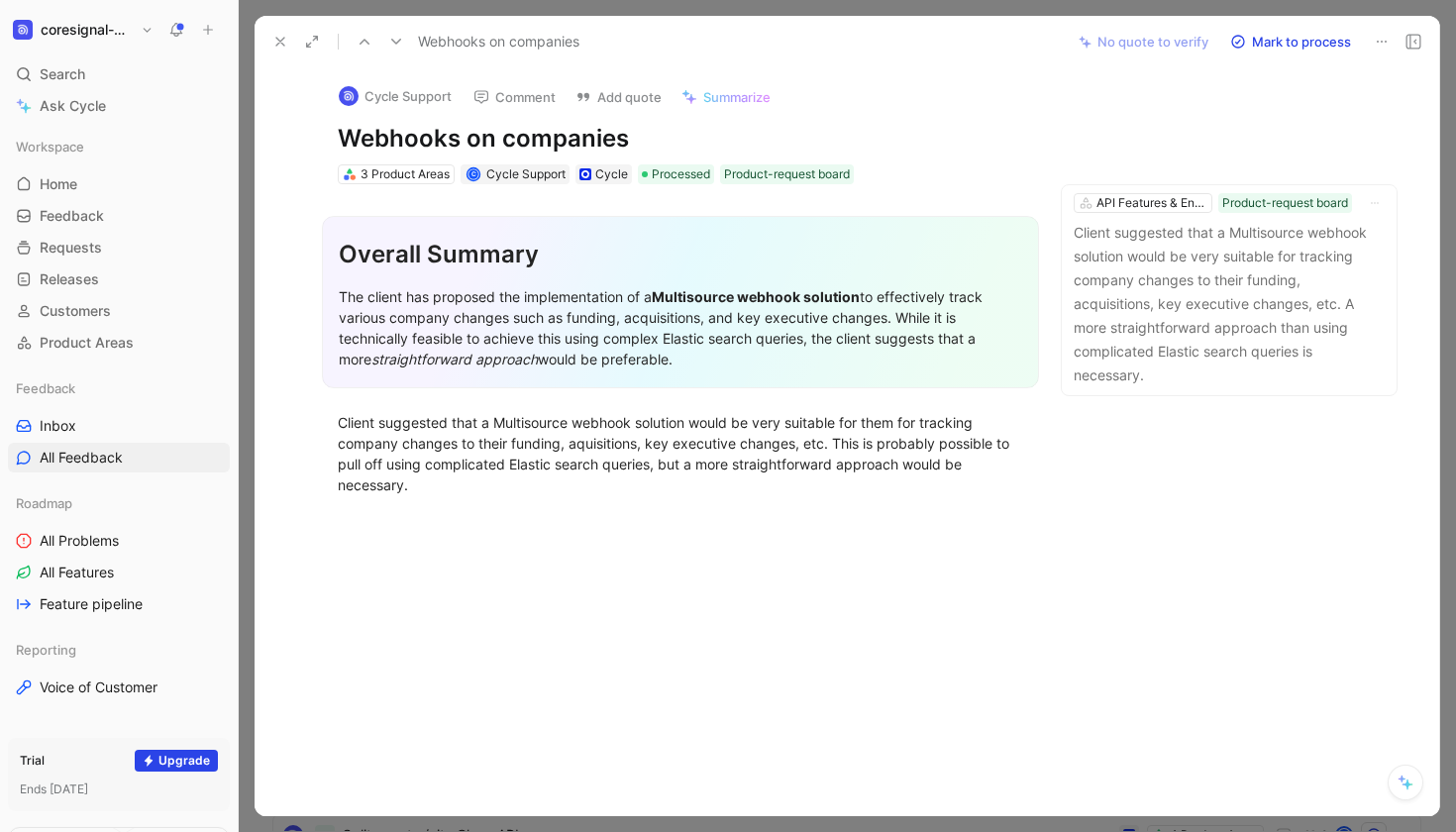
click at [280, 45] on icon at bounding box center [280, 42] width 16 height 16
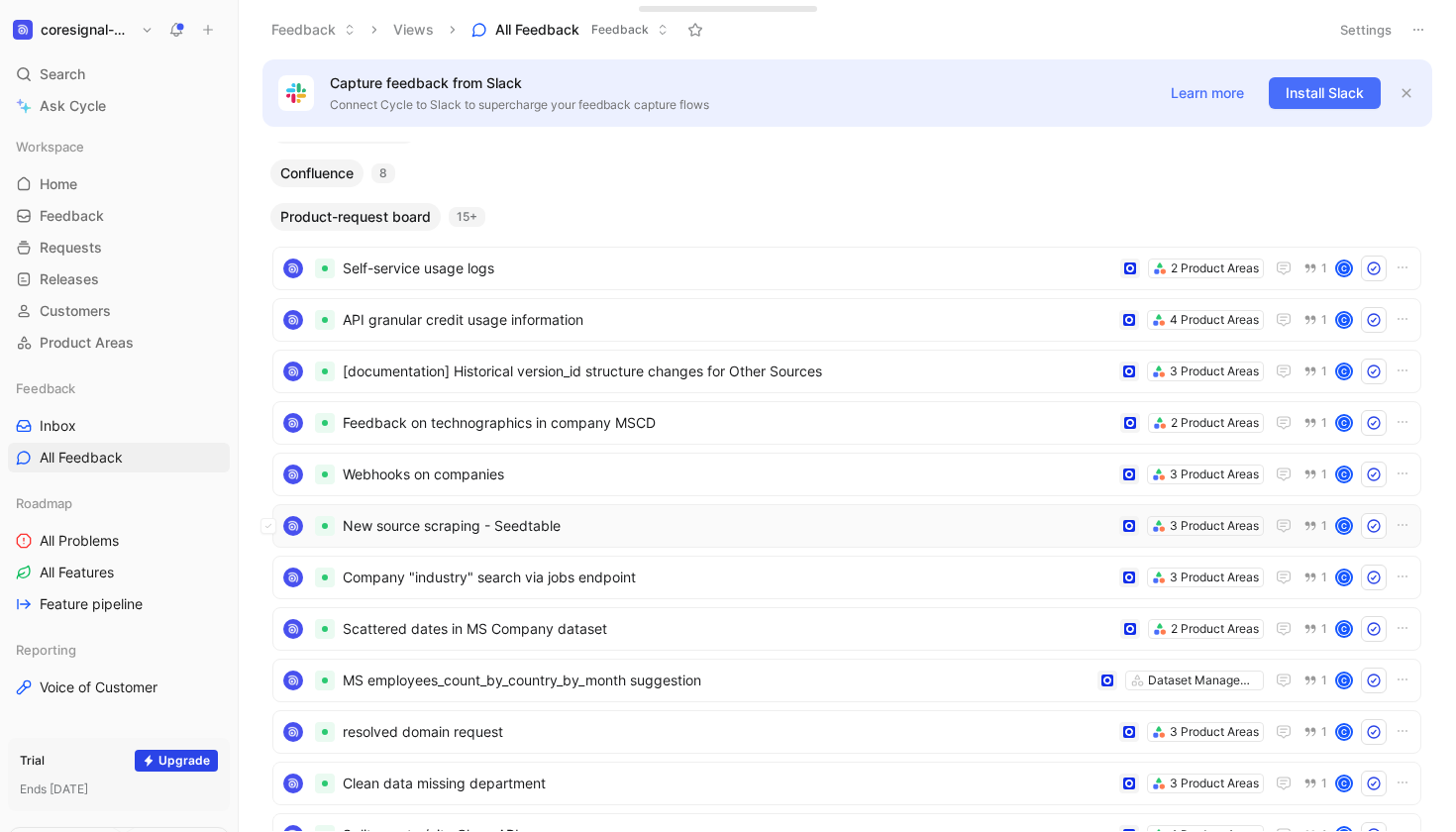
click at [491, 531] on span "New source scraping - Seedtable" at bounding box center [727, 526] width 768 height 24
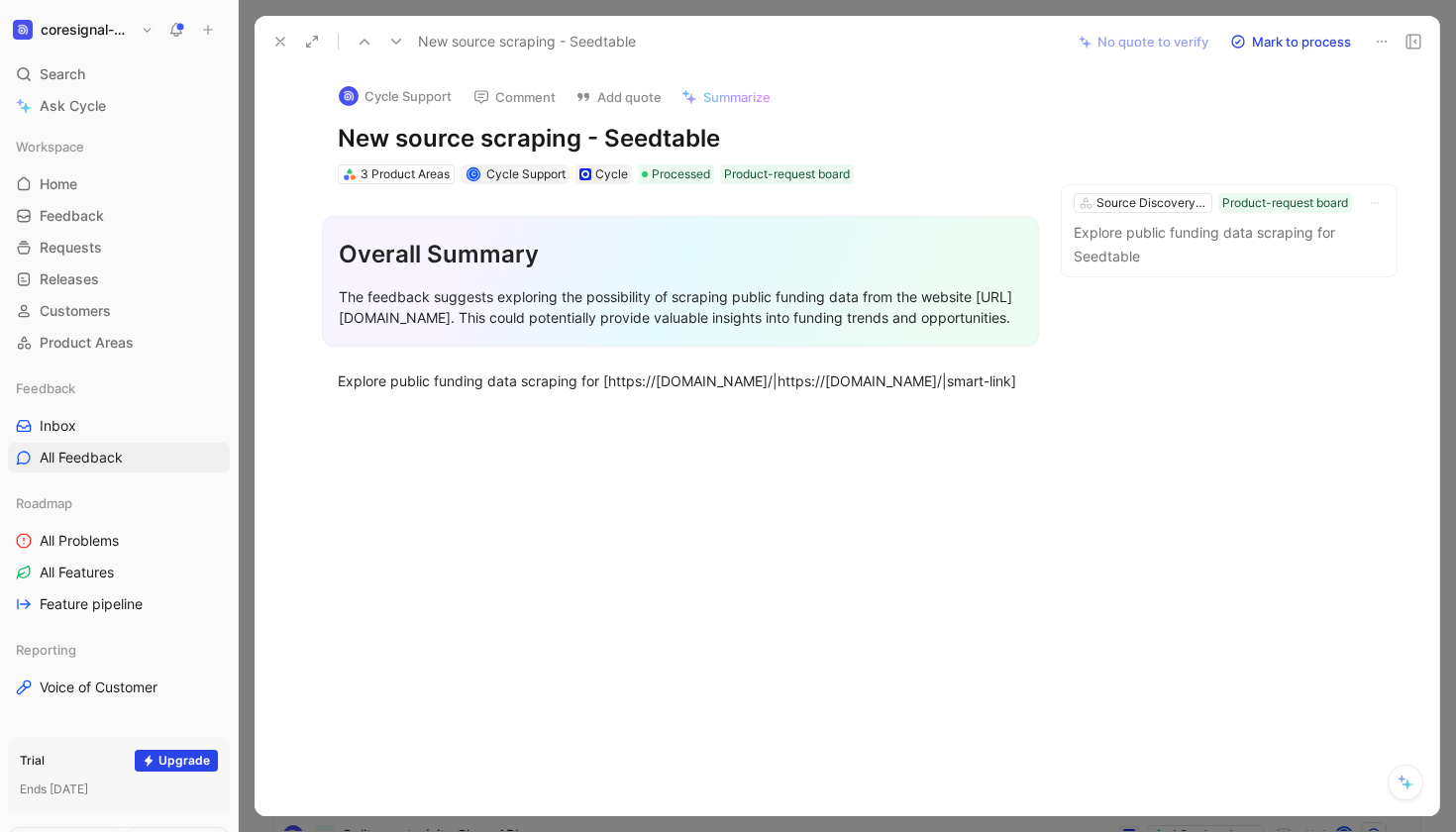
click at [279, 43] on use at bounding box center [280, 42] width 8 height 8
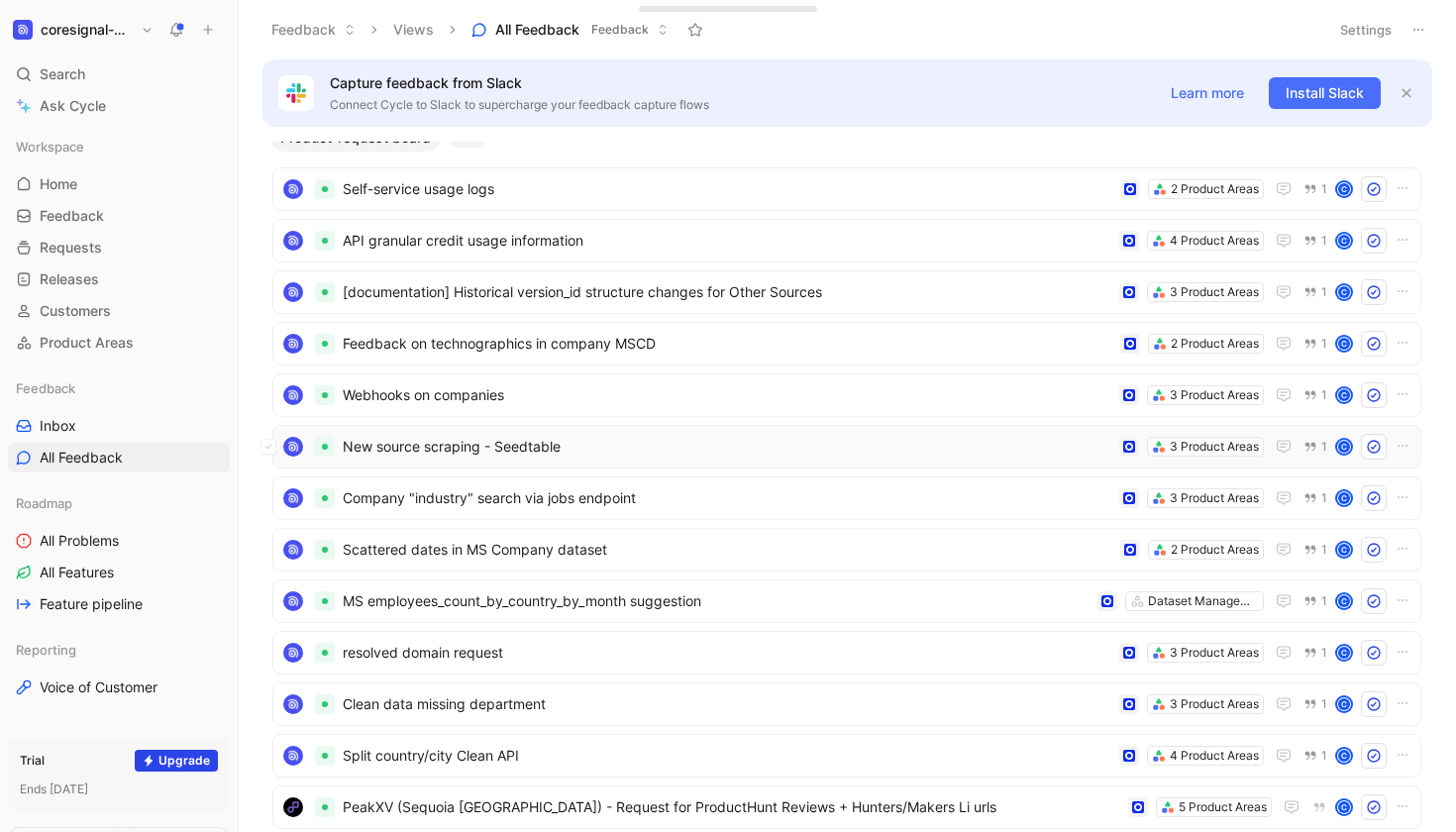
scroll to position [167, 0]
click at [484, 505] on span "Company "industry" search via jobs endpoint" at bounding box center [727, 496] width 768 height 24
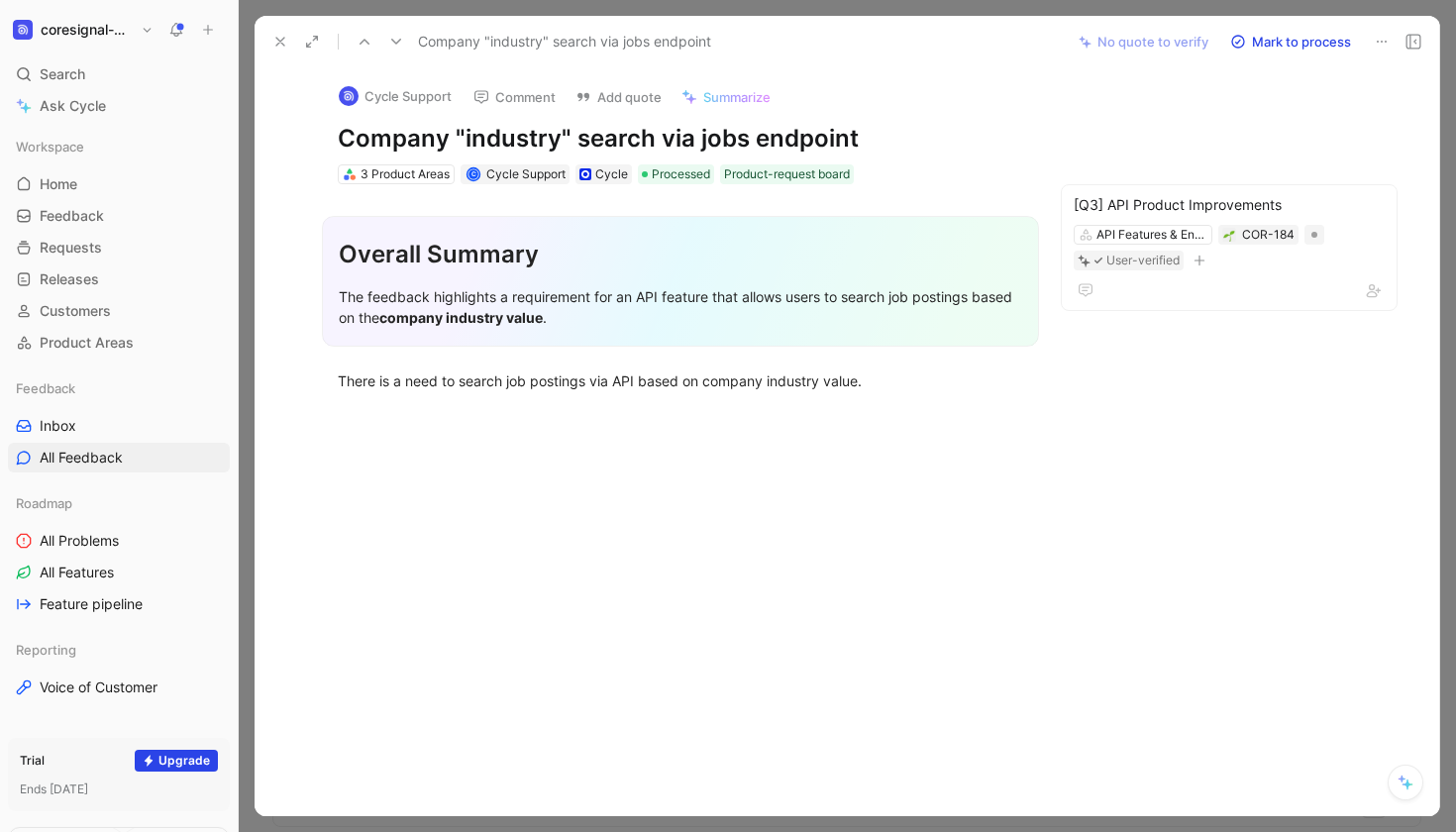
click at [275, 48] on icon at bounding box center [280, 42] width 16 height 16
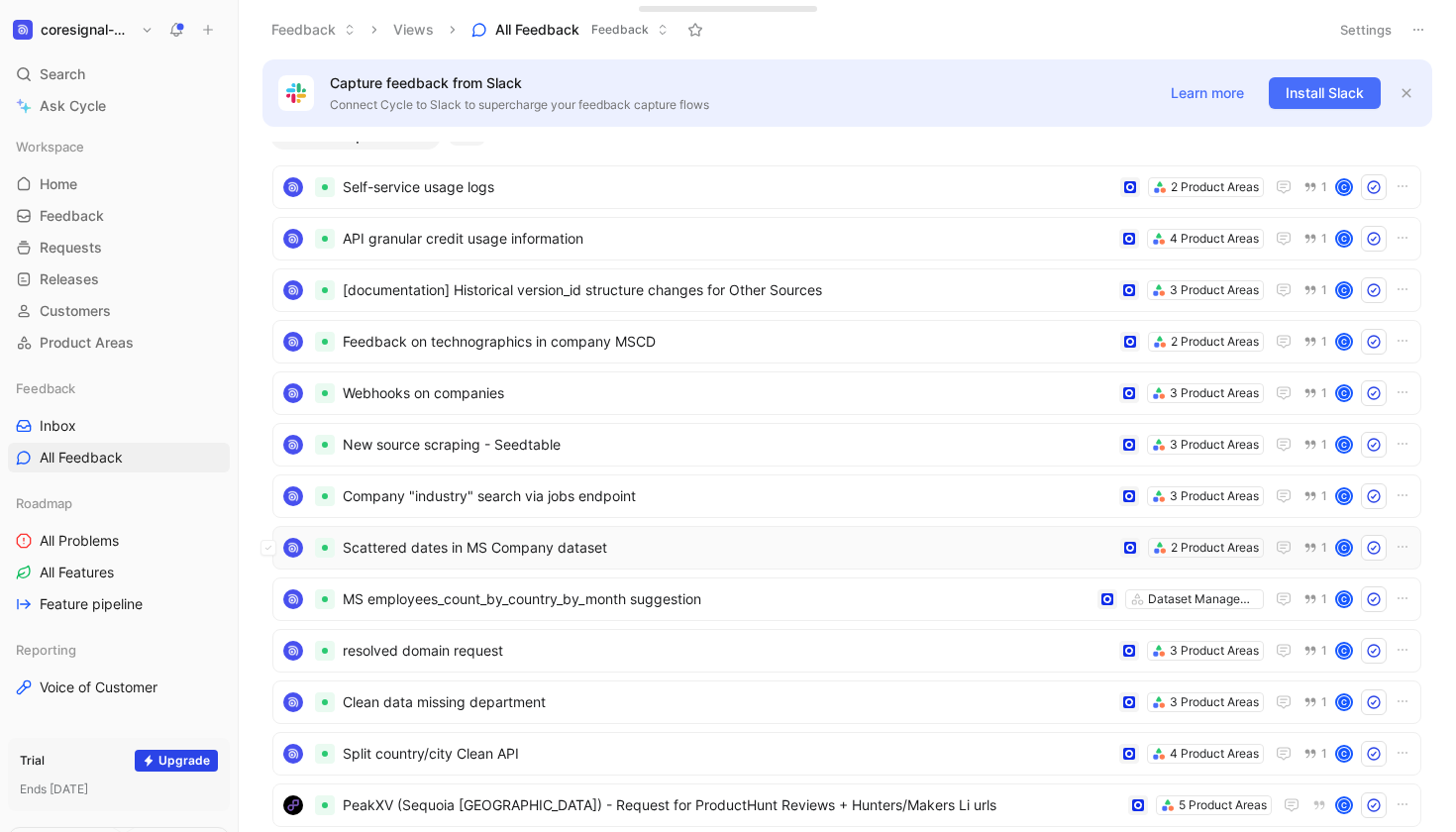
click at [482, 553] on span "Scattered dates in MS Company dataset" at bounding box center [728, 548] width 769 height 24
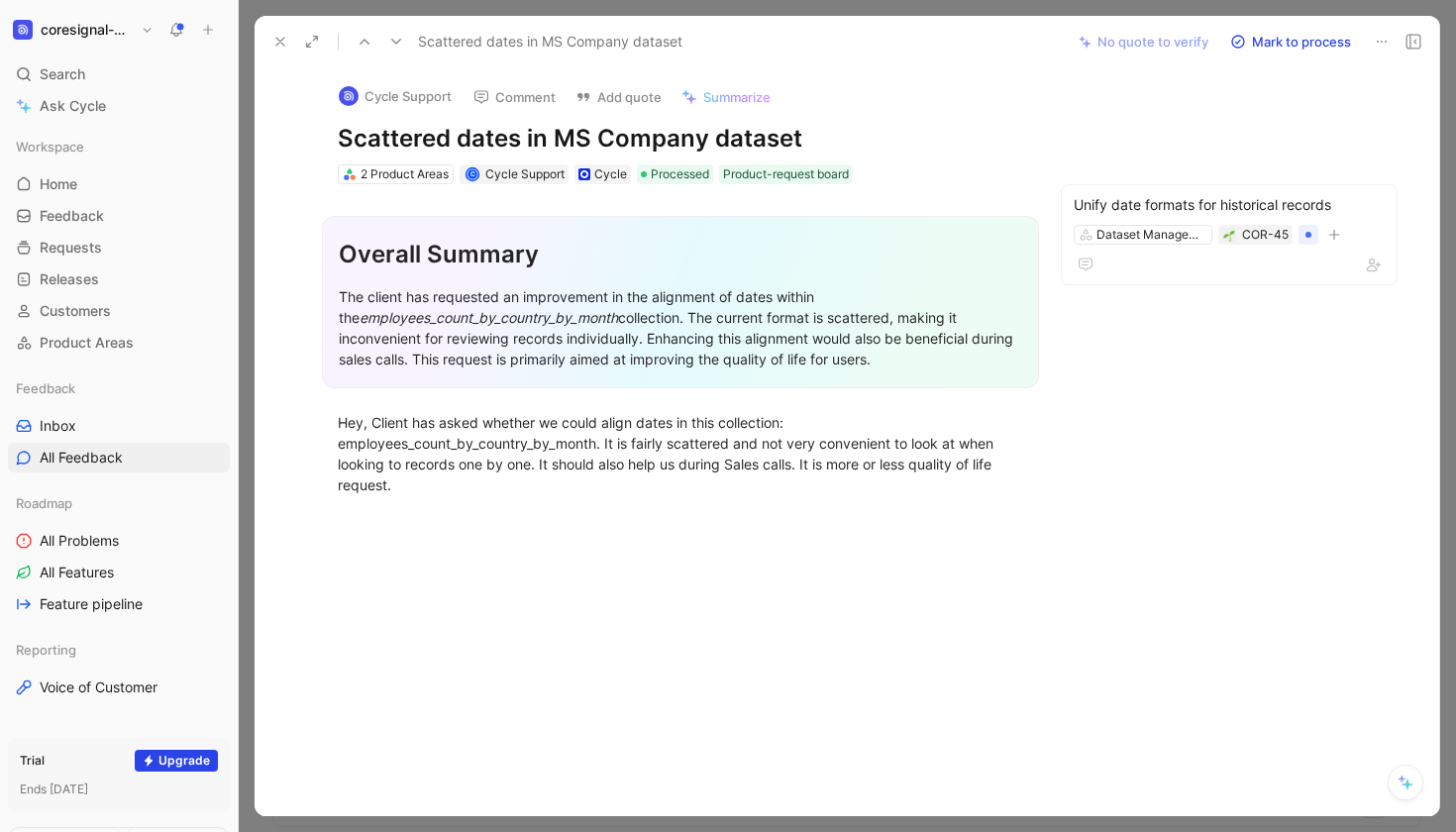
click at [284, 46] on use at bounding box center [280, 42] width 8 height 8
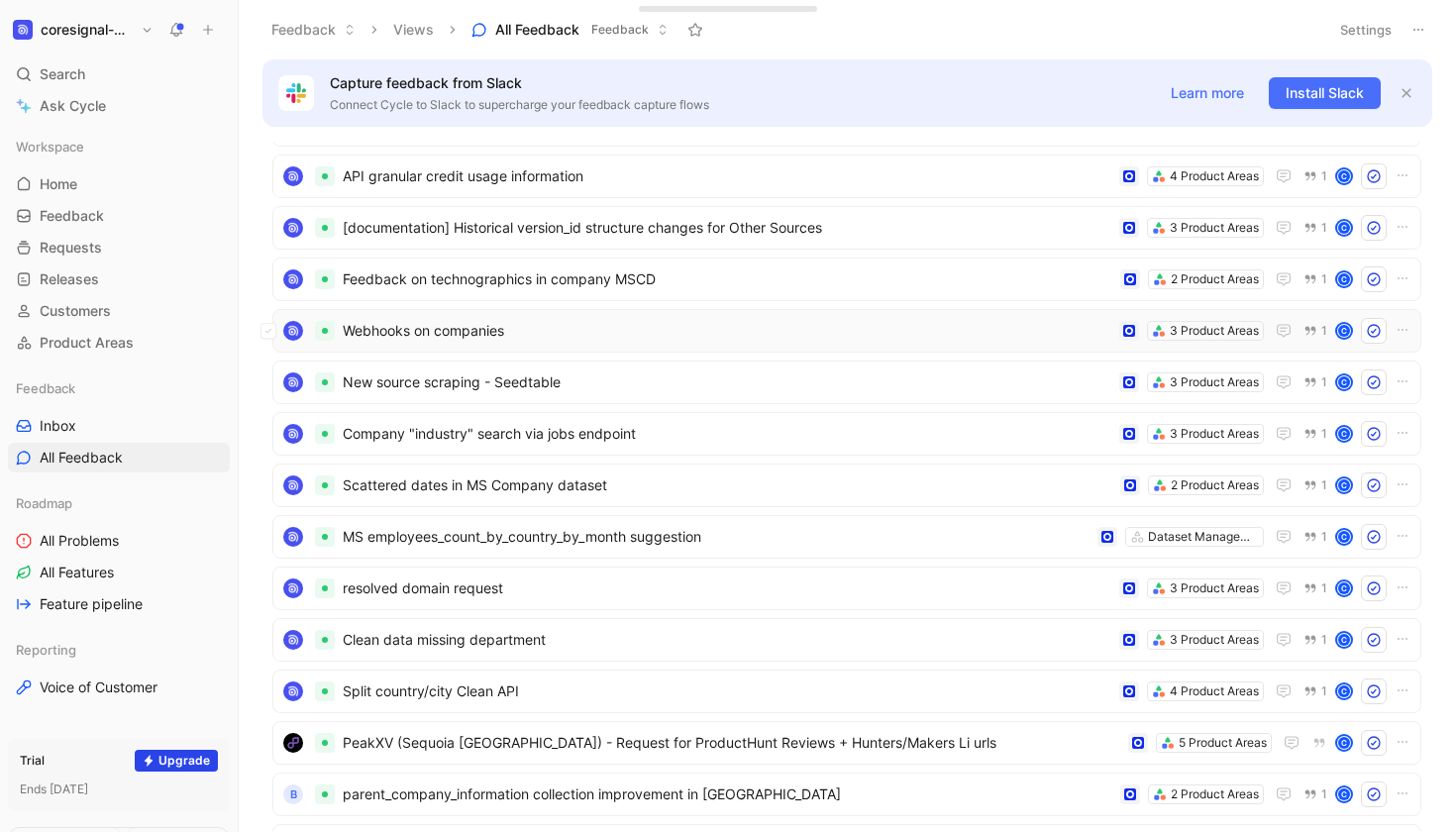
scroll to position [296, 0]
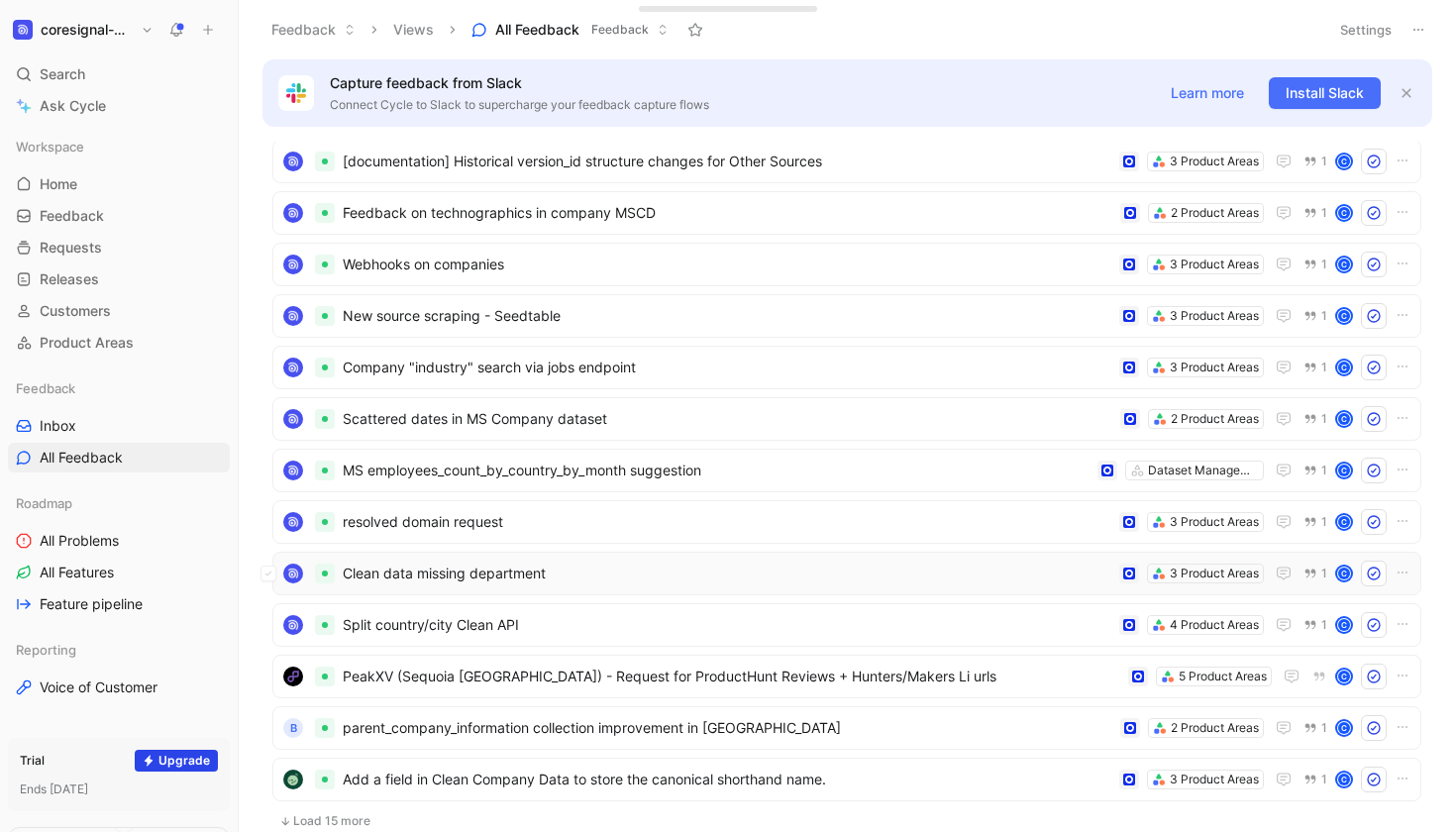
click at [430, 560] on div "Clean data missing department 3 Product Areas 1 C" at bounding box center [846, 573] width 1135 height 26
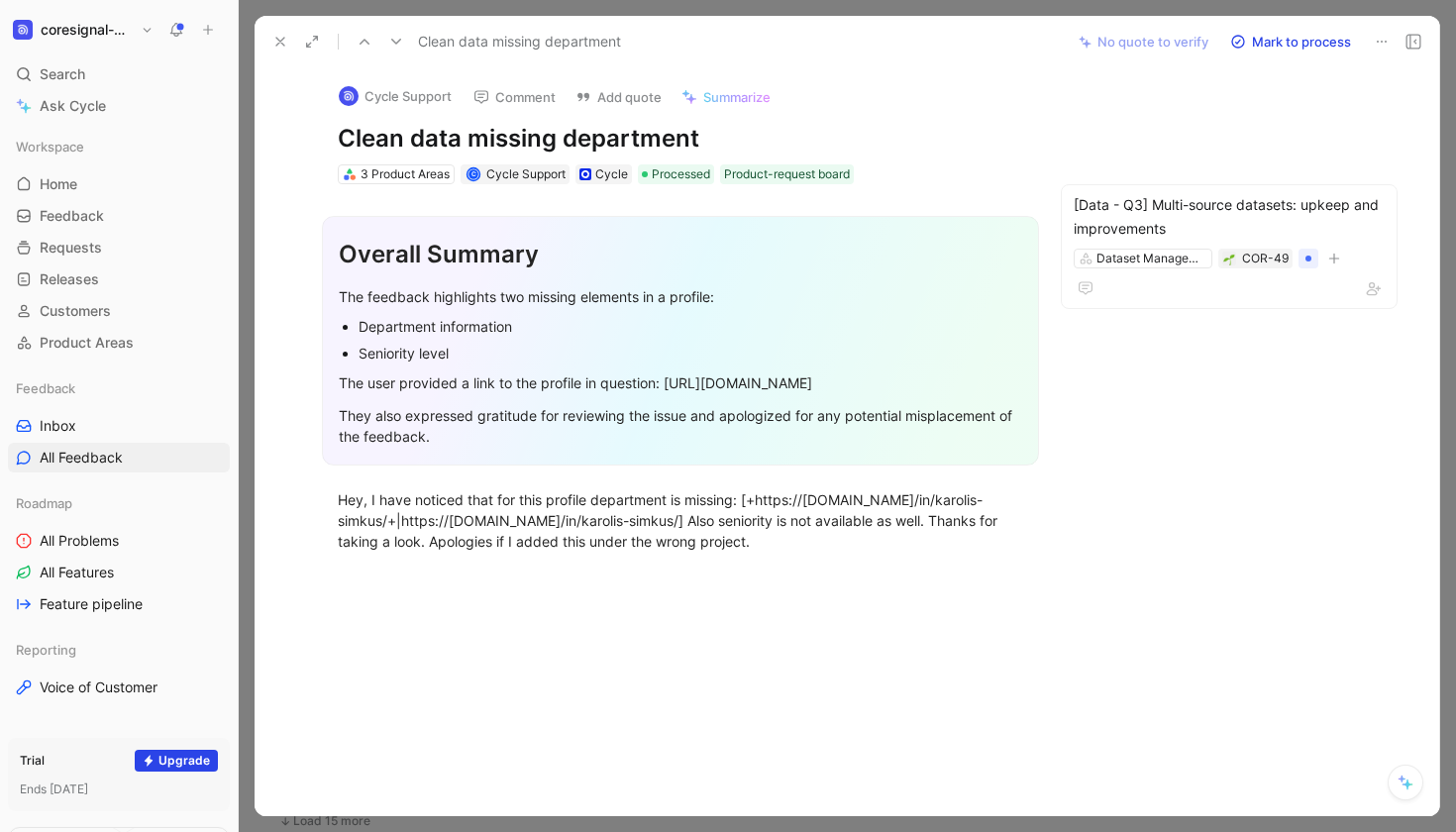
click at [281, 46] on icon at bounding box center [280, 42] width 16 height 16
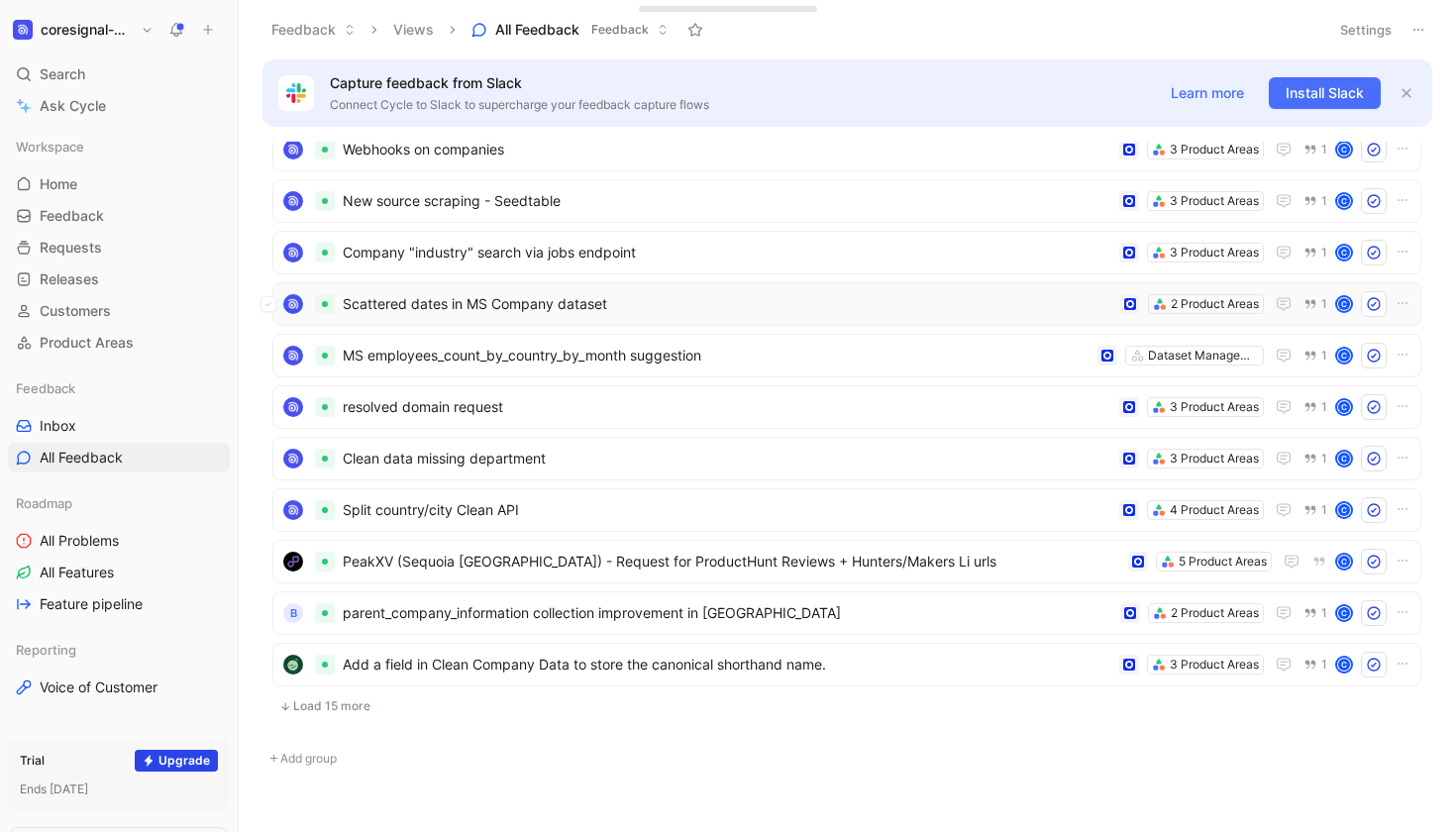
scroll to position [419, 0]
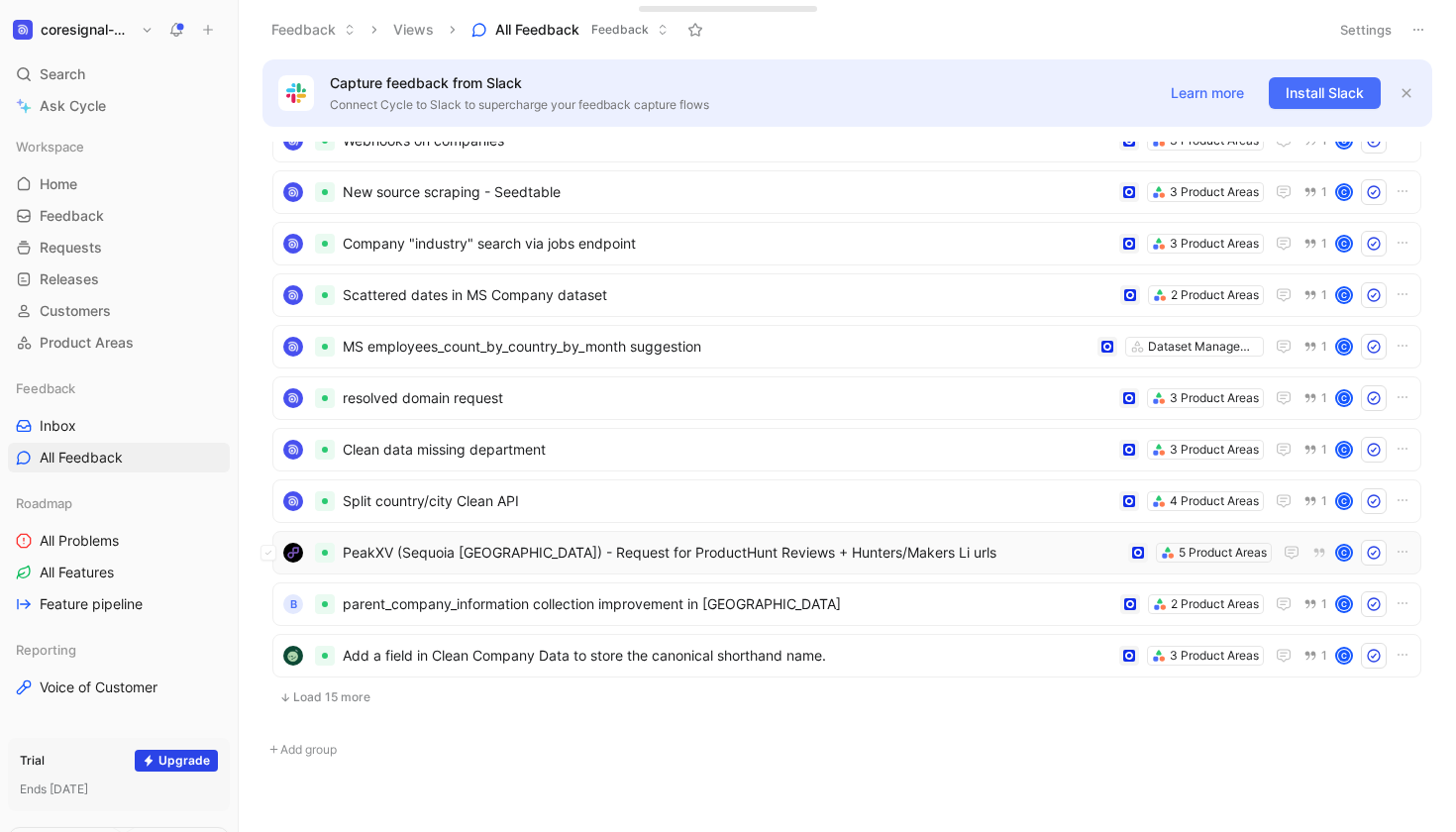
click at [445, 547] on span "PeakXV (Sequoia [GEOGRAPHIC_DATA]) - Request for ProductHunt Reviews + Hunters/…" at bounding box center [731, 552] width 777 height 24
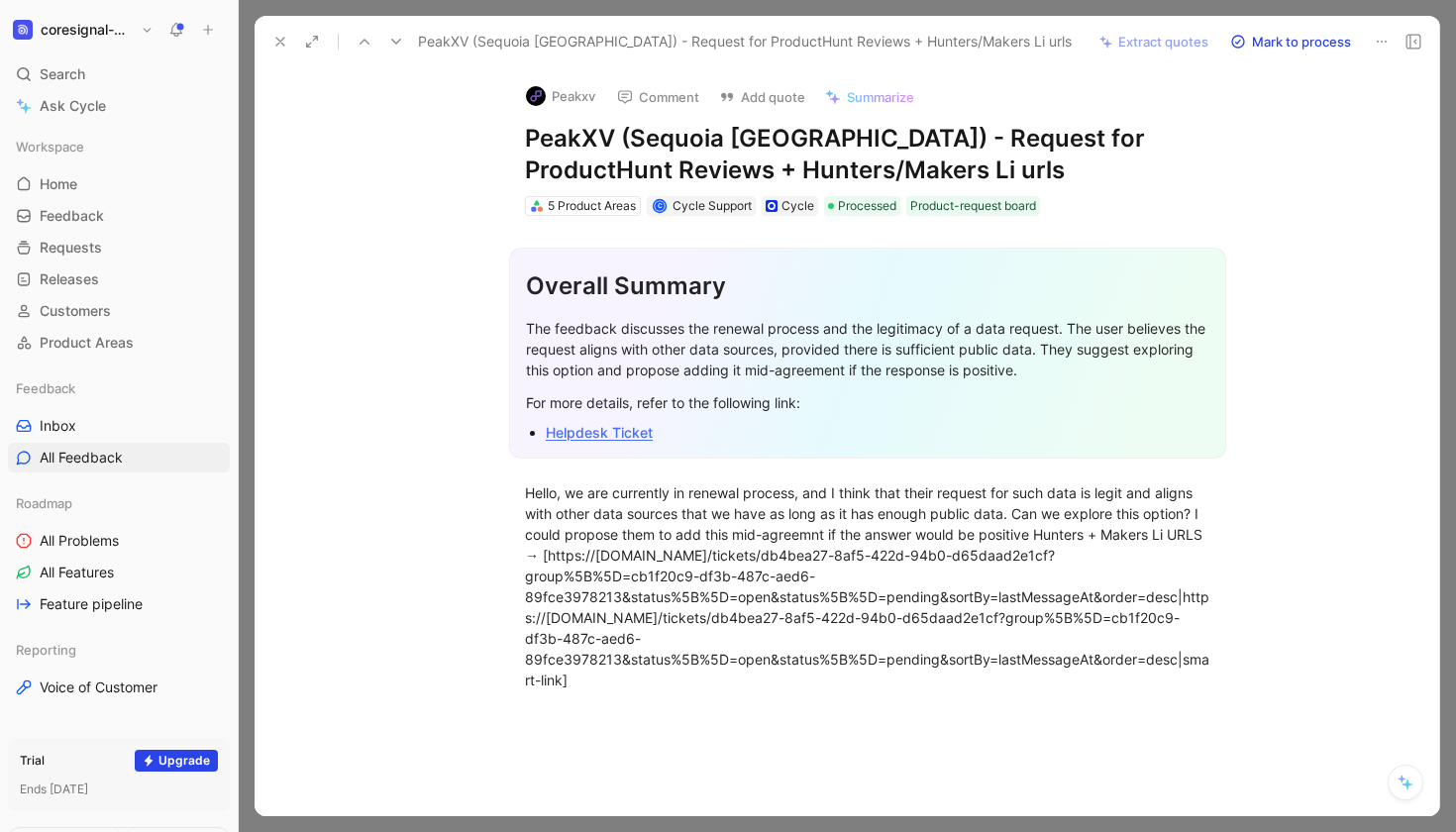
click at [1191, 218] on div "Overall Summary The feedback discusses the renewal process and the legitimacy o…" at bounding box center [867, 464] width 1143 height 496
click at [276, 47] on icon at bounding box center [280, 42] width 16 height 16
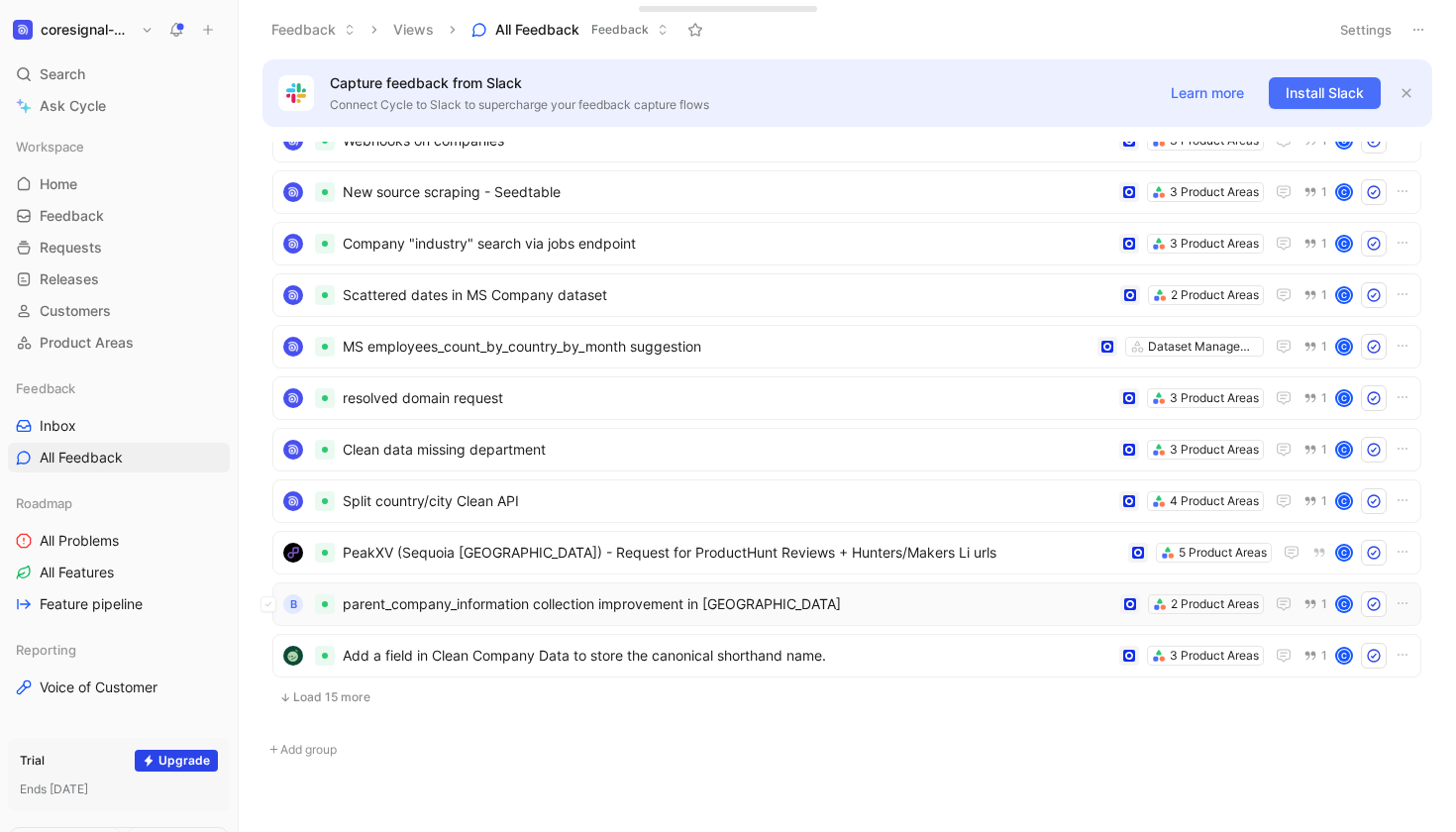
click at [437, 595] on span "parent_company_information collection improvement in [GEOGRAPHIC_DATA]" at bounding box center [728, 604] width 769 height 24
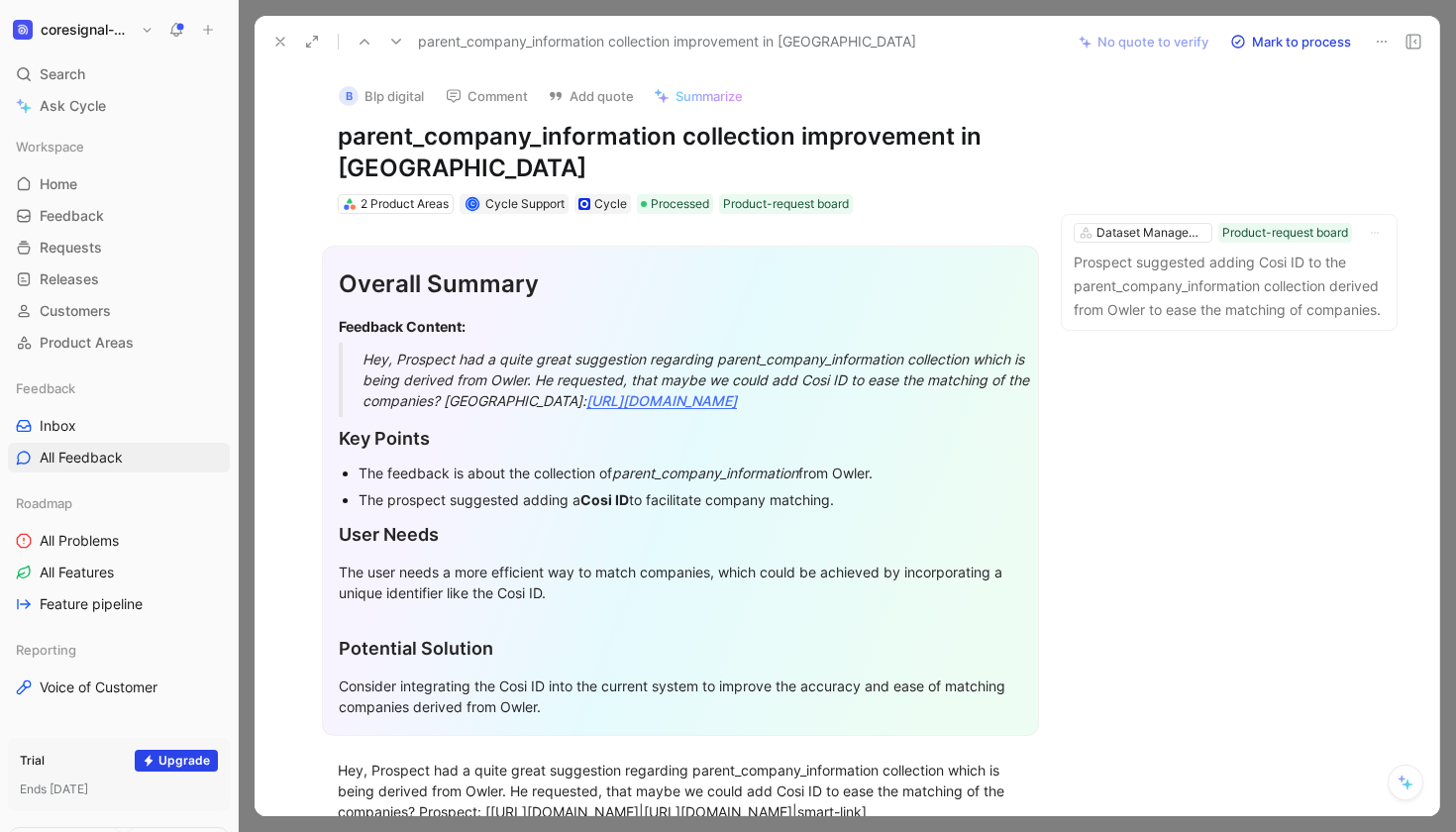
click at [273, 42] on icon at bounding box center [280, 42] width 16 height 16
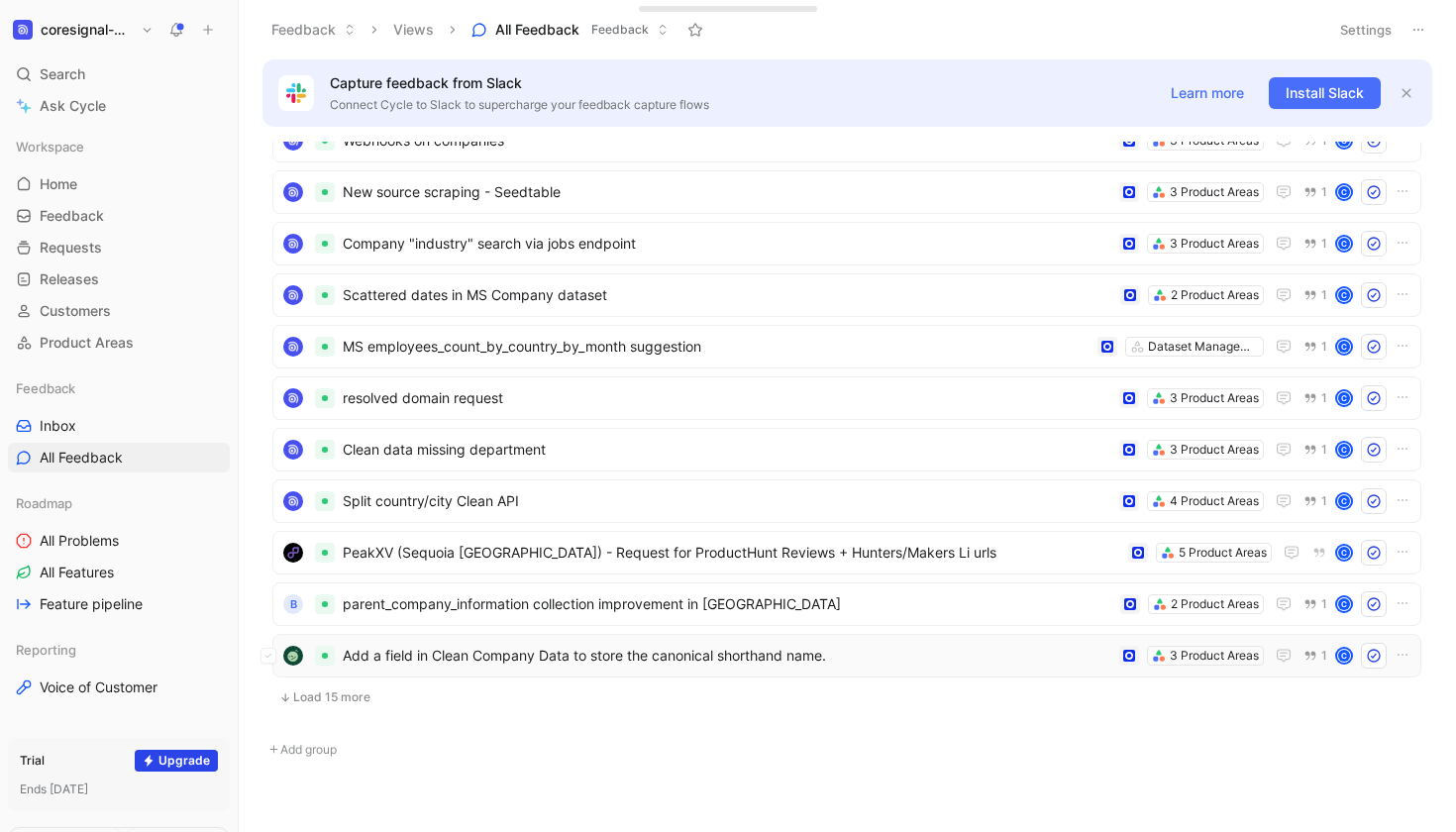
click at [406, 653] on span "Add a field in Clean Company Data to store the canonical shorthand name." at bounding box center [727, 656] width 768 height 24
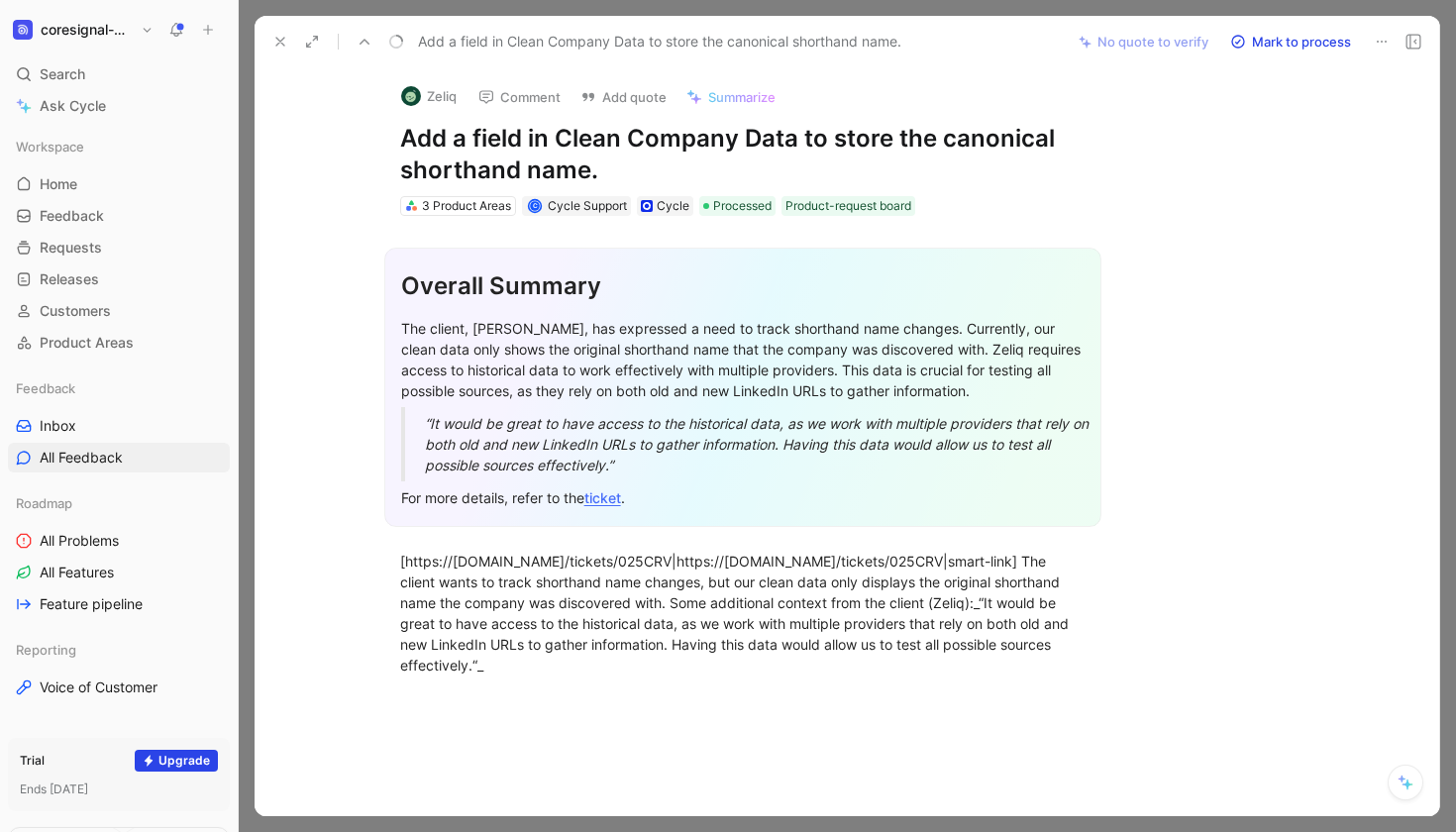
scroll to position [413, 0]
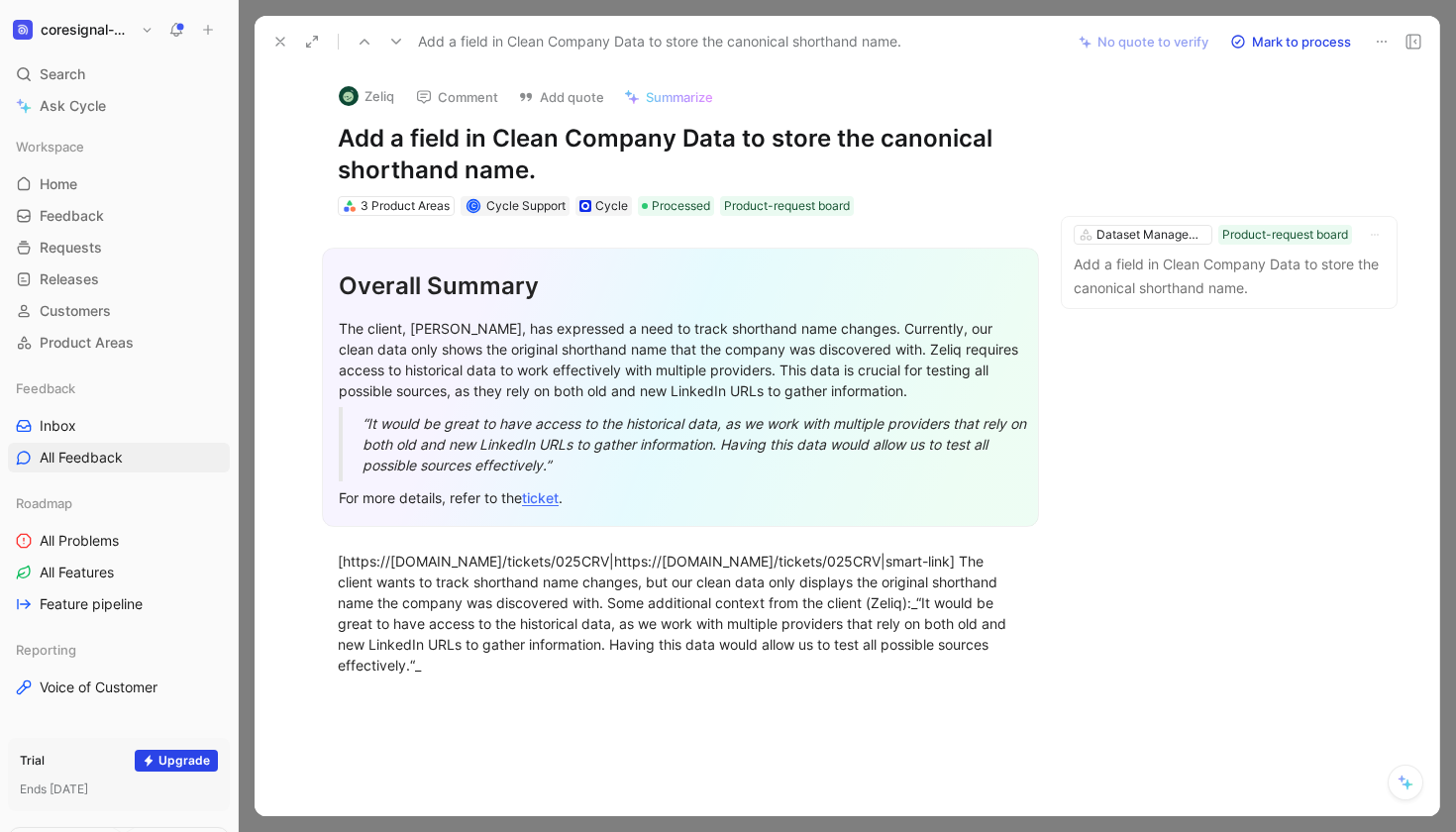
click at [281, 50] on button at bounding box center [280, 42] width 28 height 28
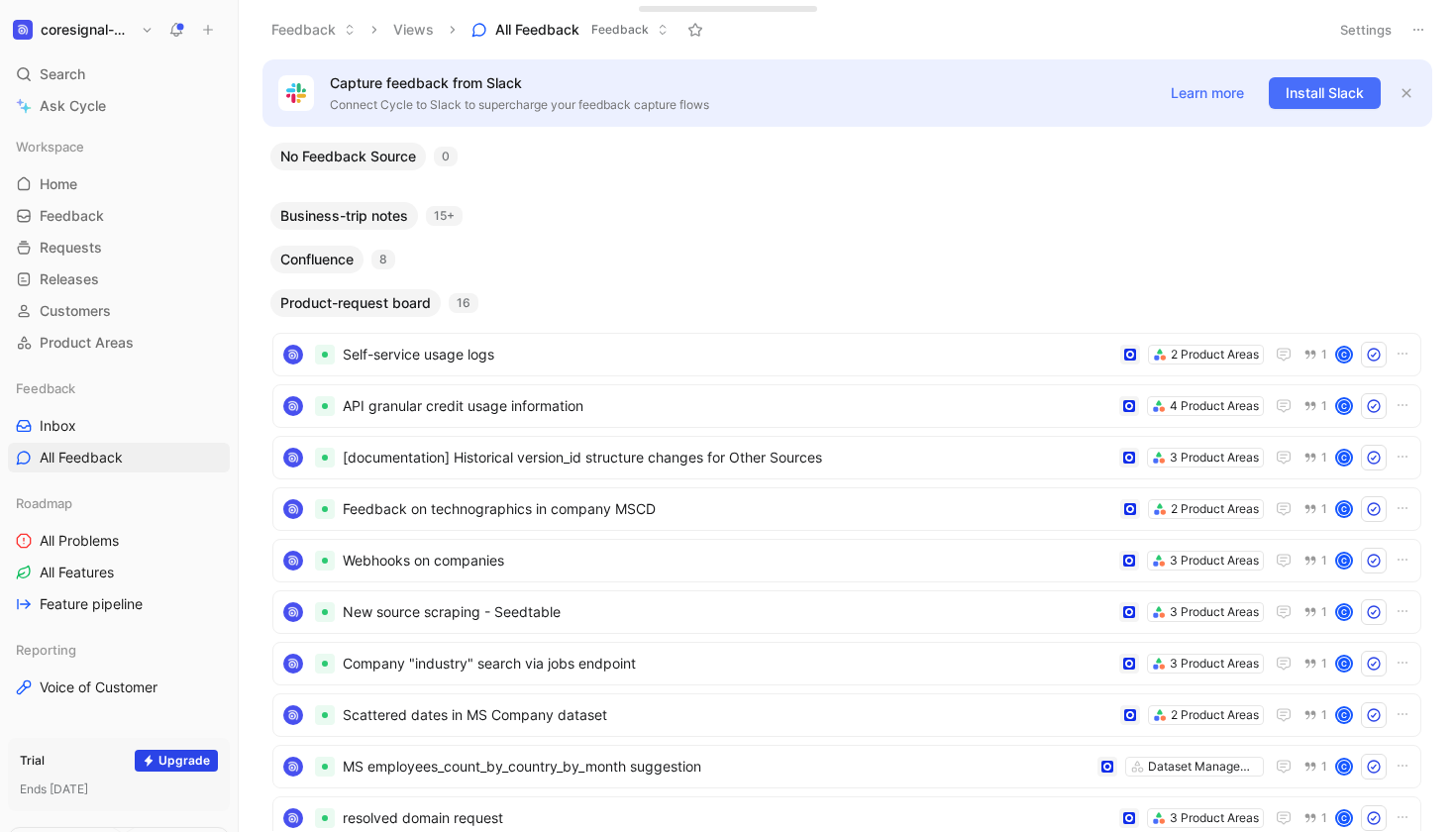
click at [386, 309] on span "Product-request board" at bounding box center [355, 303] width 150 height 20
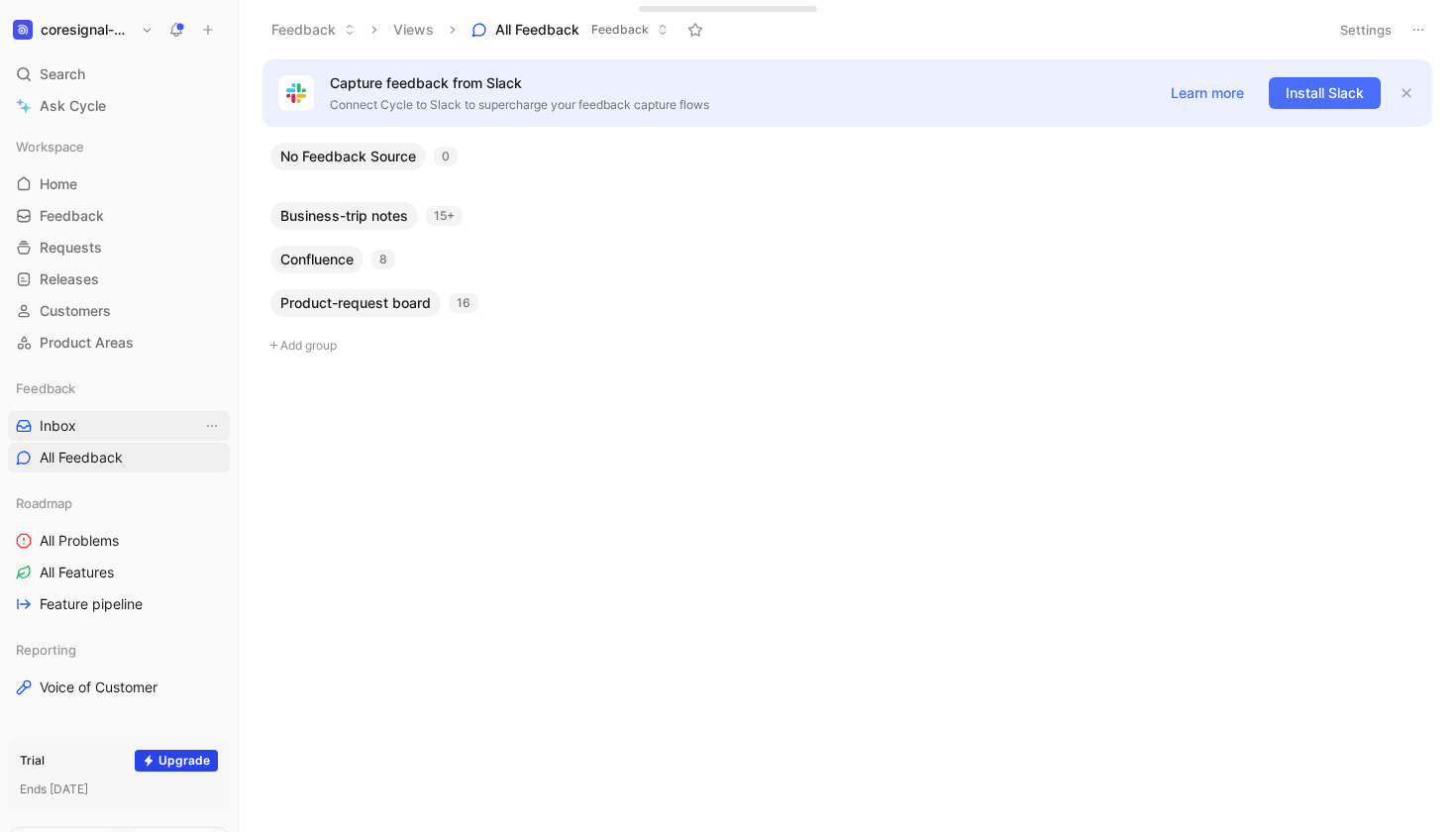
click at [128, 423] on link "Inbox" at bounding box center [119, 425] width 222 height 30
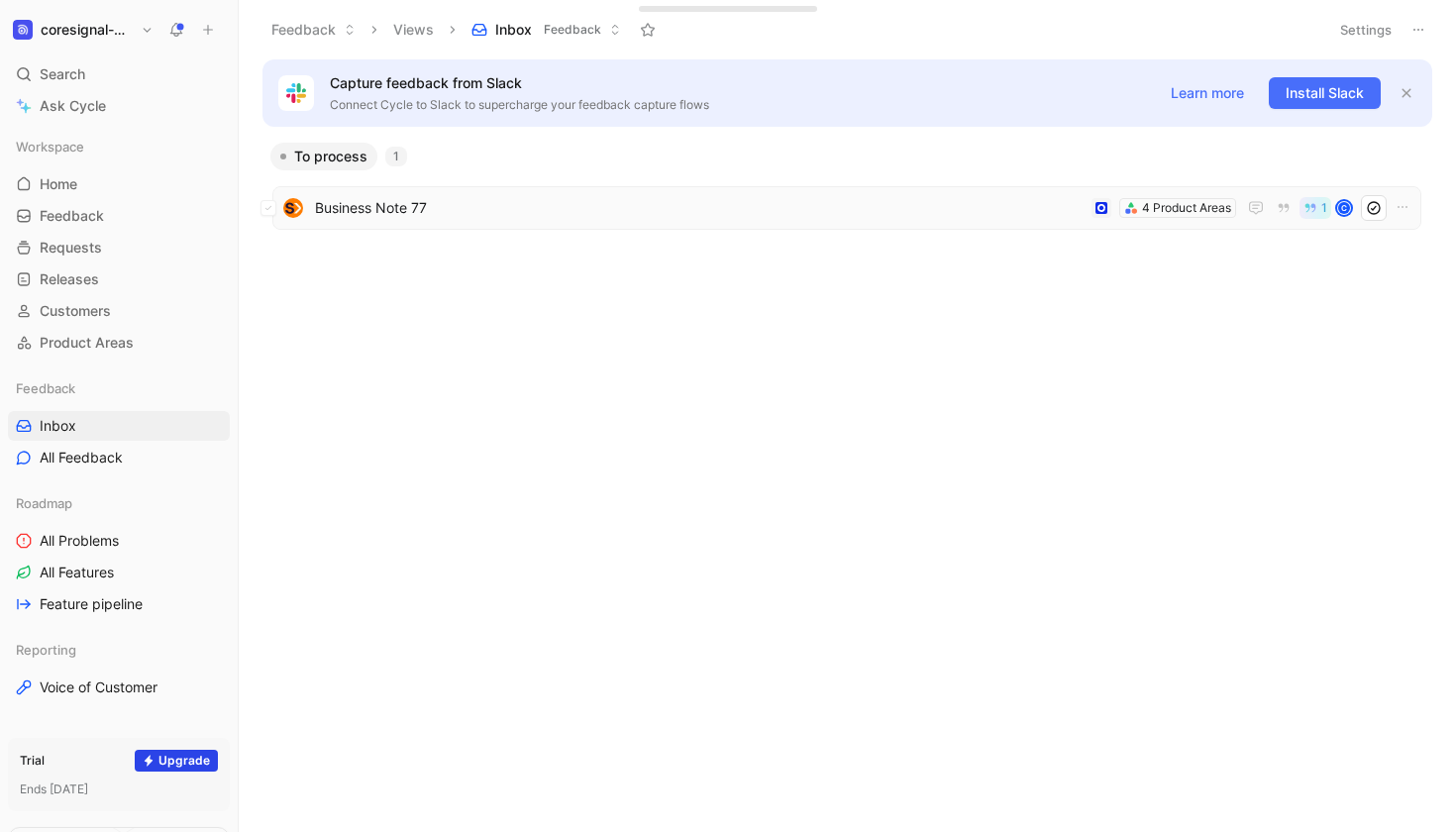
click at [382, 216] on span "Business Note 77" at bounding box center [699, 208] width 768 height 24
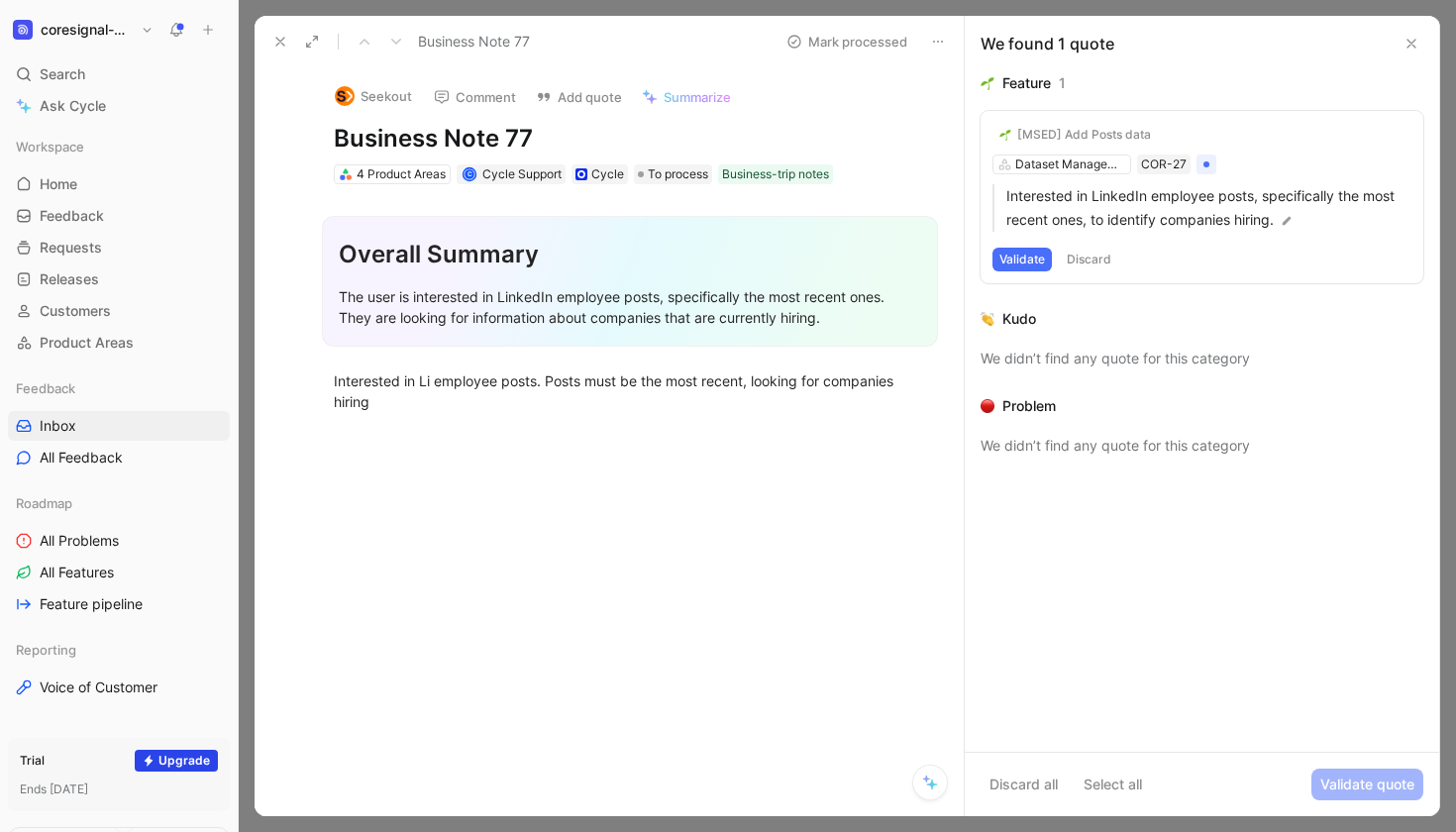
click at [282, 49] on icon at bounding box center [280, 42] width 16 height 16
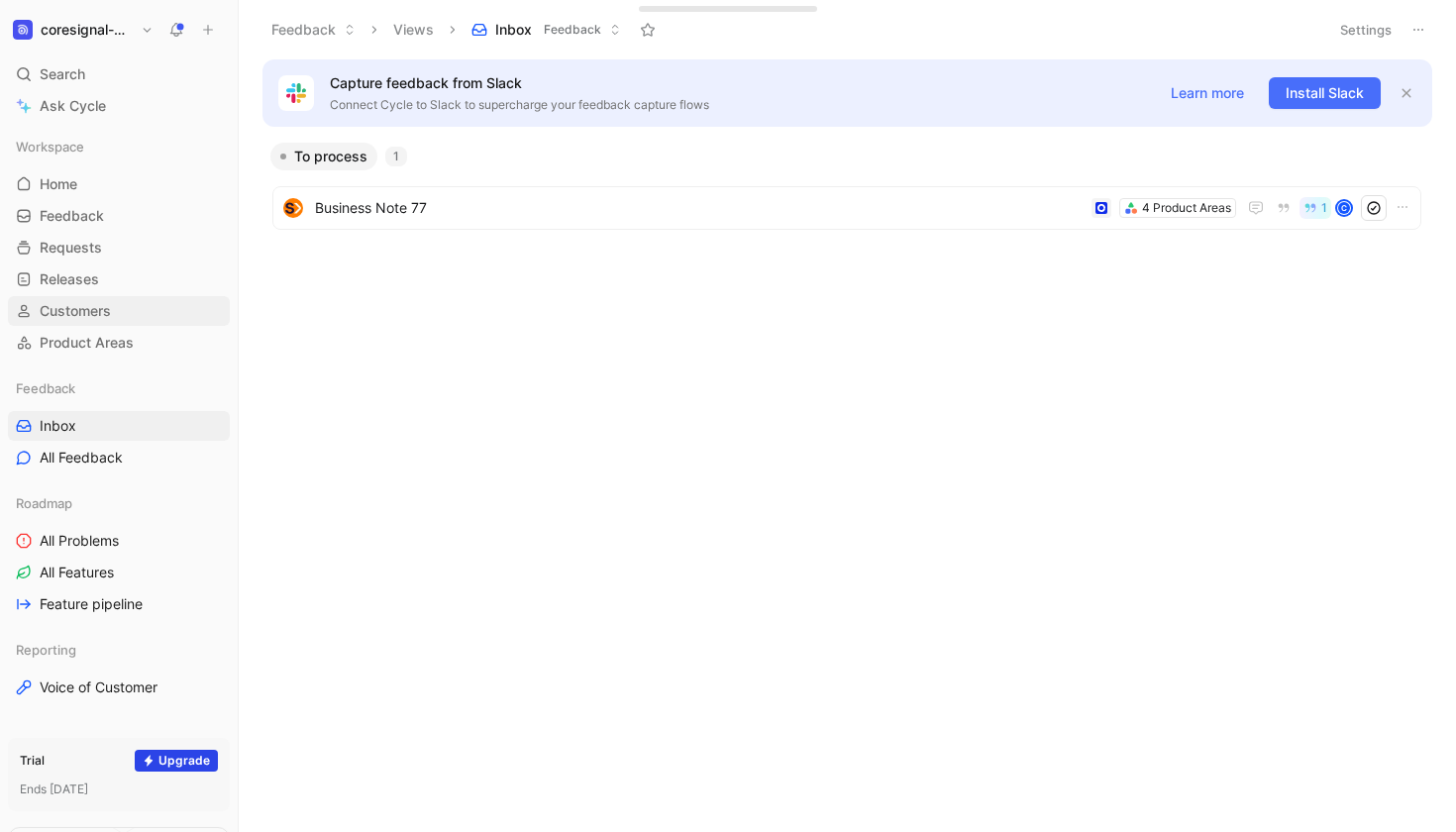
click at [94, 318] on span "Customers" at bounding box center [76, 311] width 72 height 20
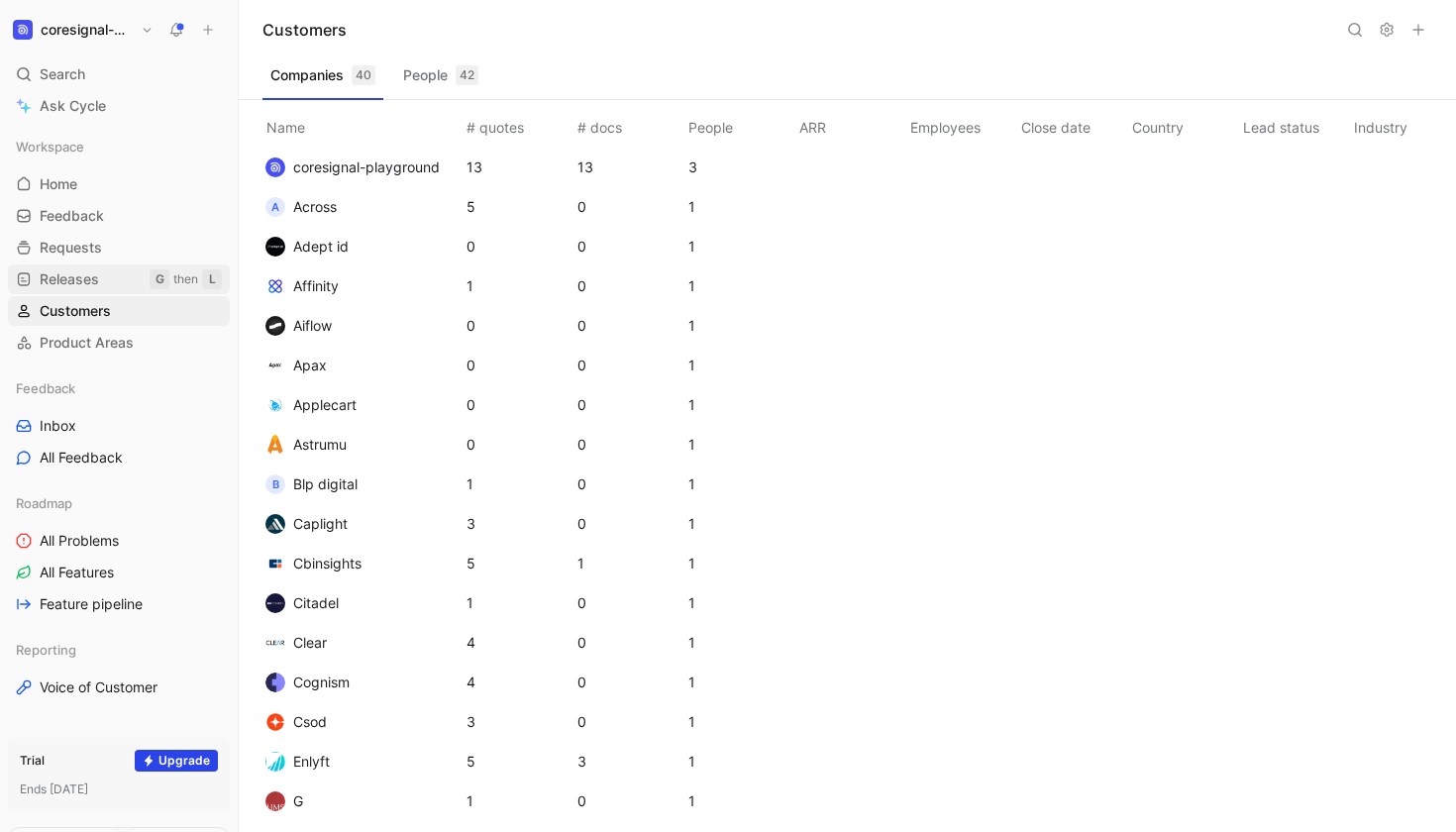
click at [92, 273] on span "Releases" at bounding box center [70, 279] width 60 height 20
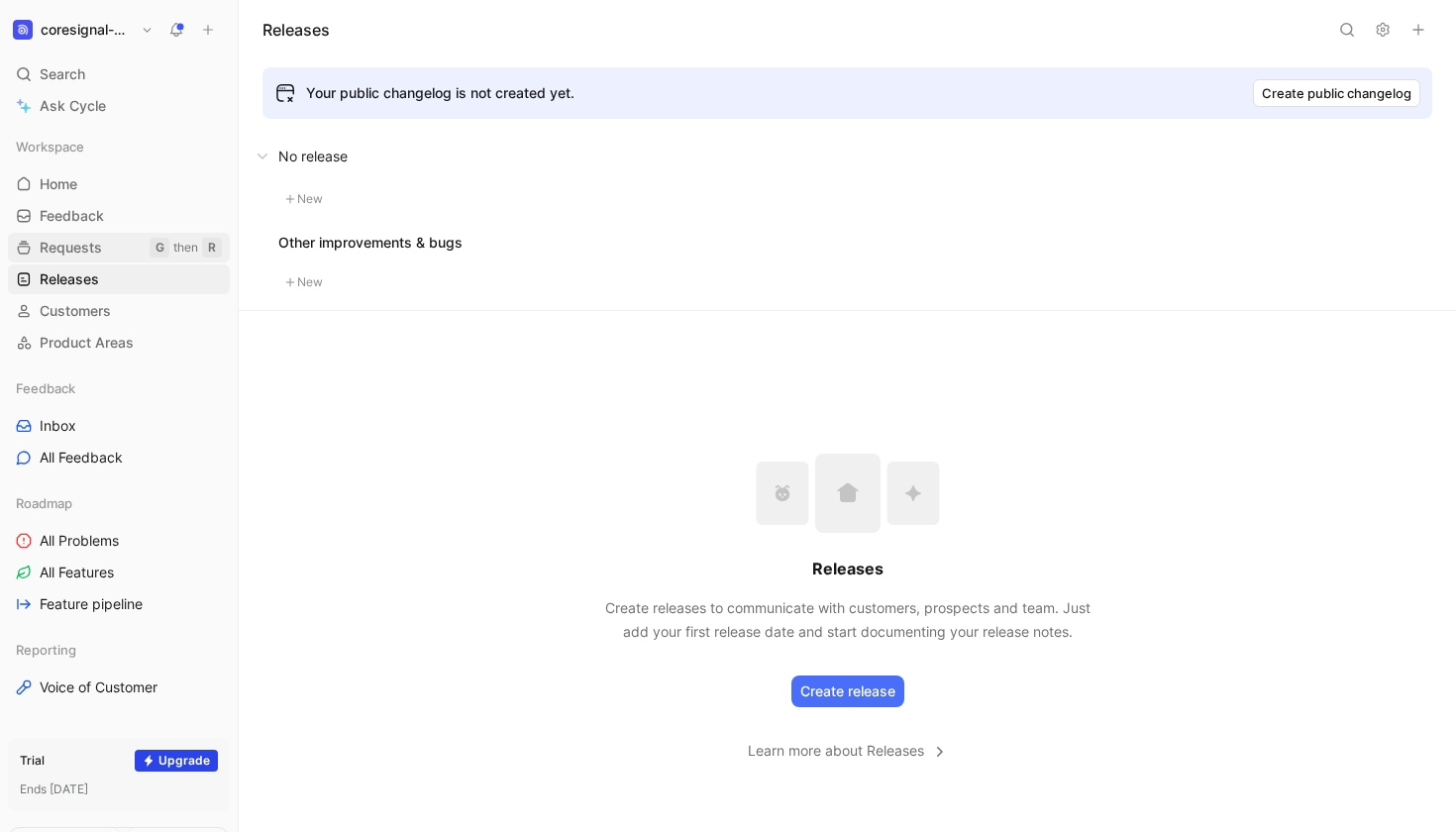
click at [93, 250] on span "Requests" at bounding box center [71, 247] width 63 height 20
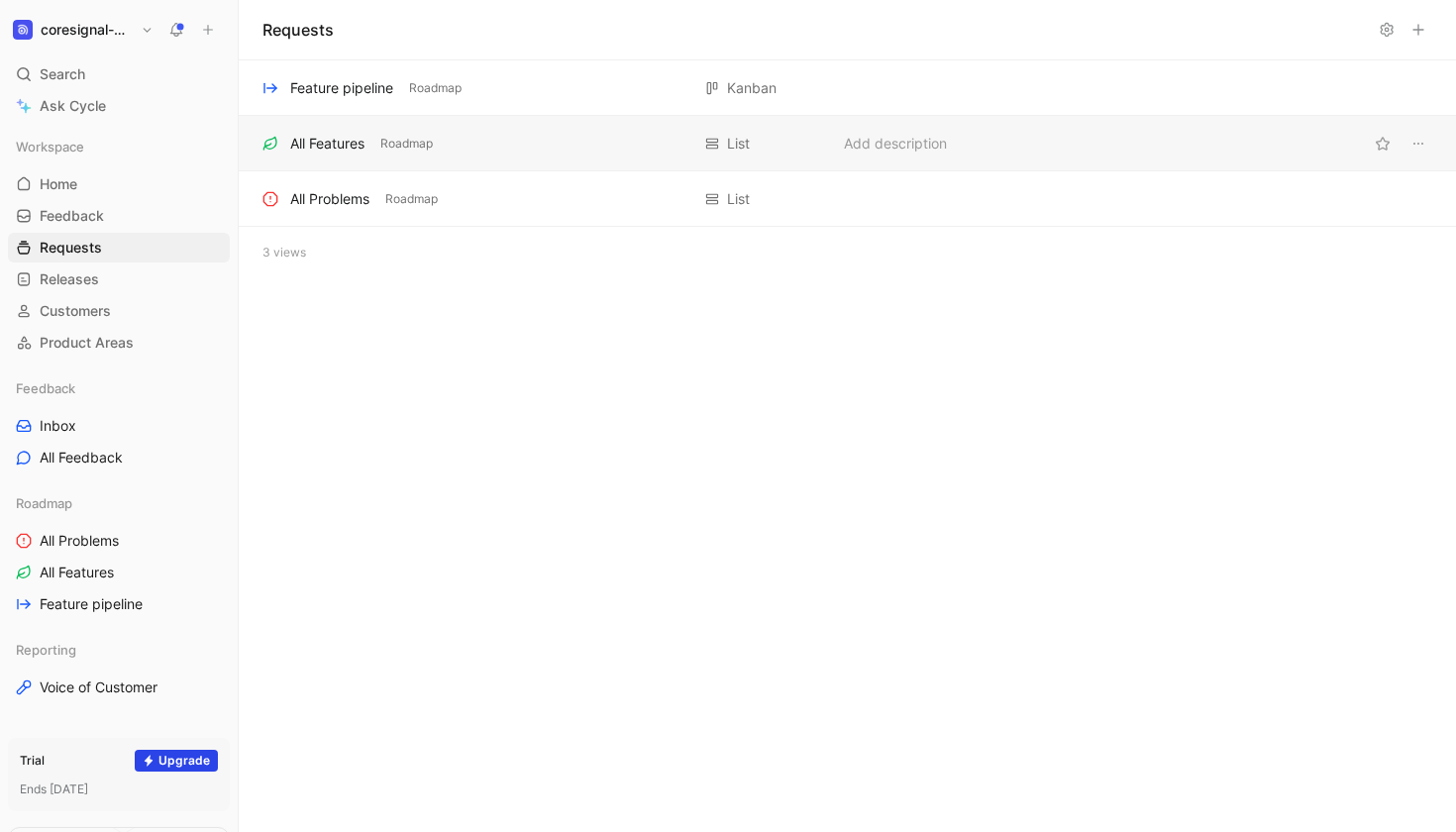
click at [330, 149] on div "All Features" at bounding box center [327, 143] width 75 height 24
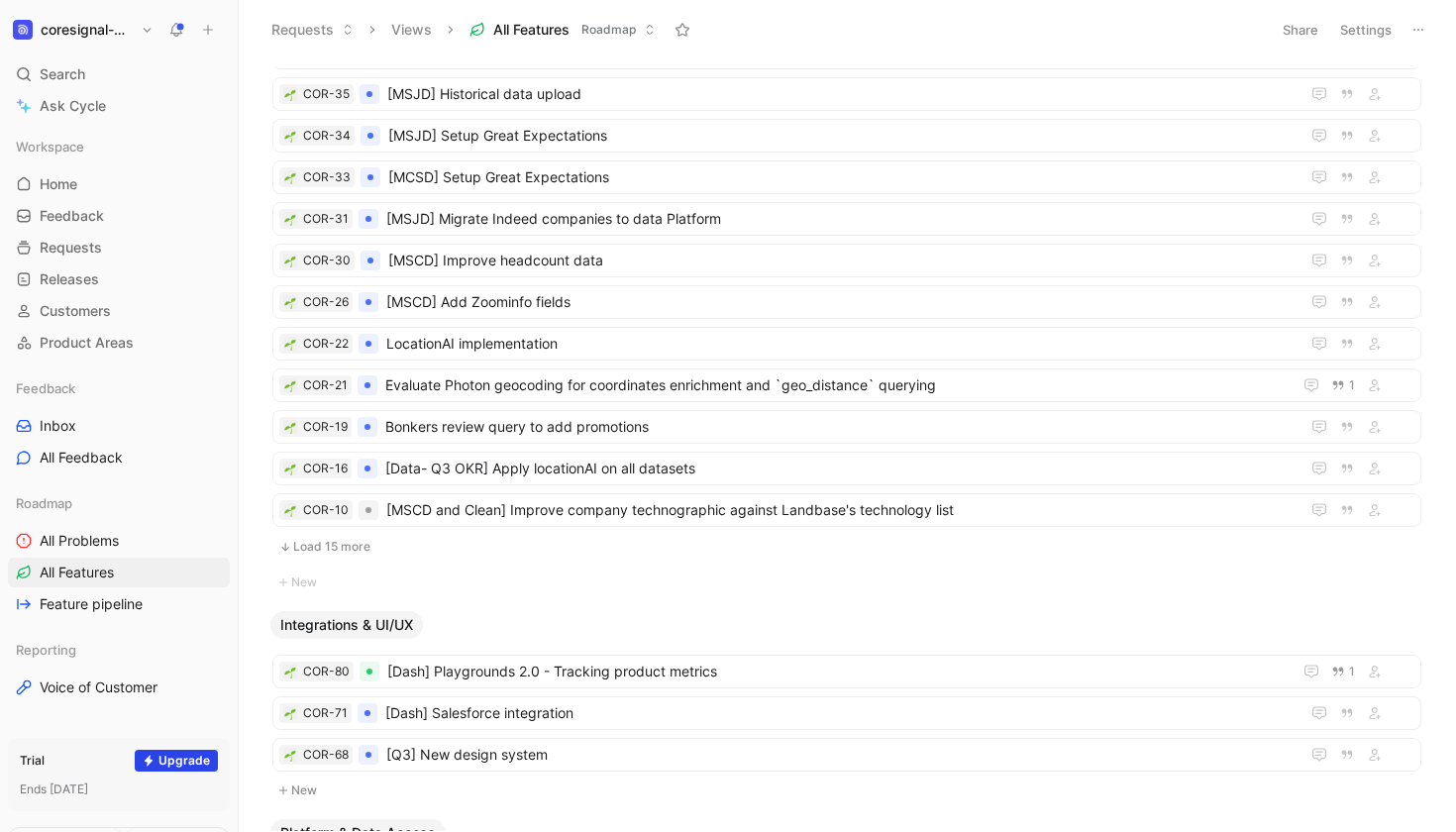
scroll to position [3091, 0]
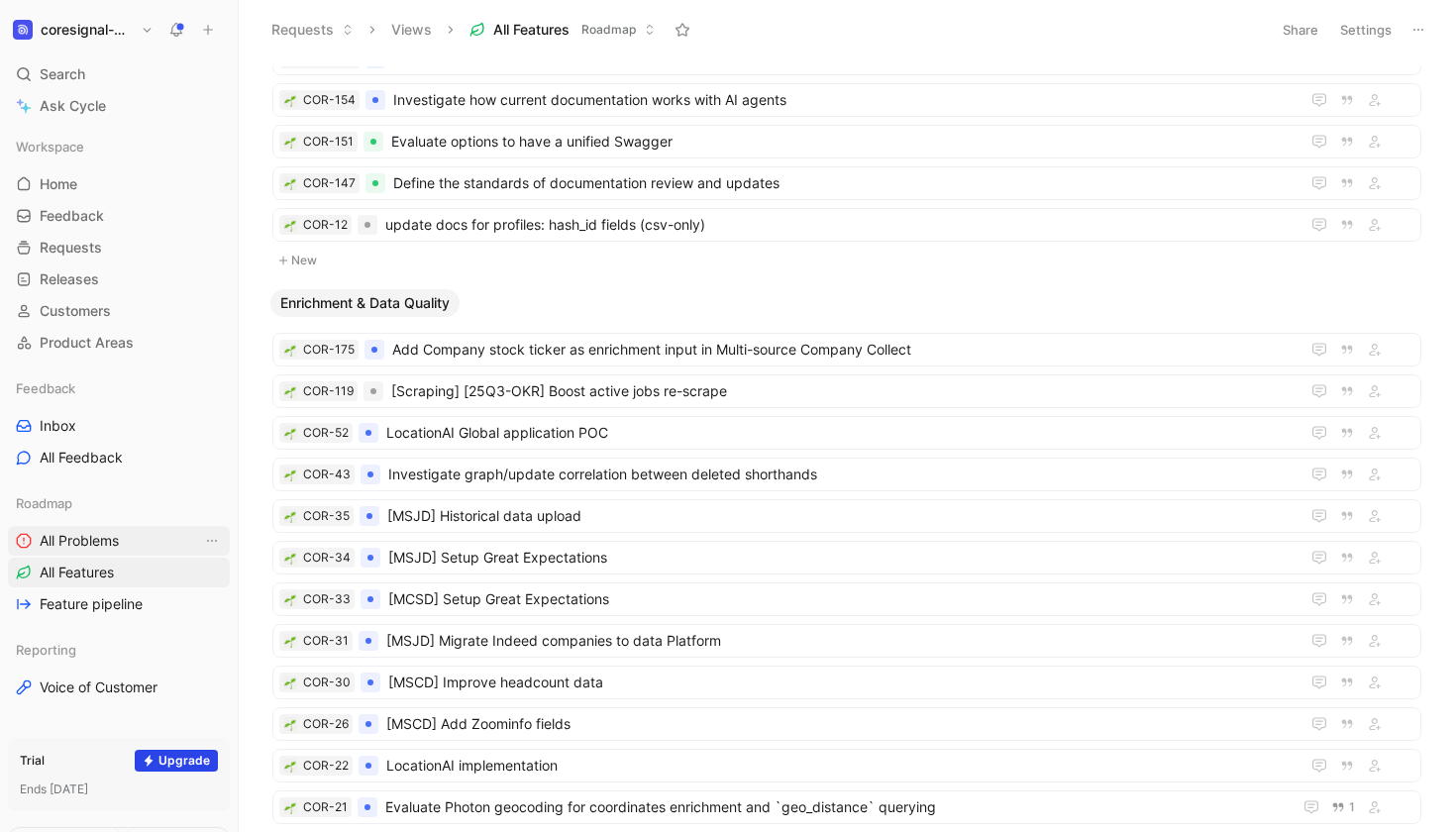
click at [106, 542] on span "All Problems" at bounding box center [79, 541] width 79 height 20
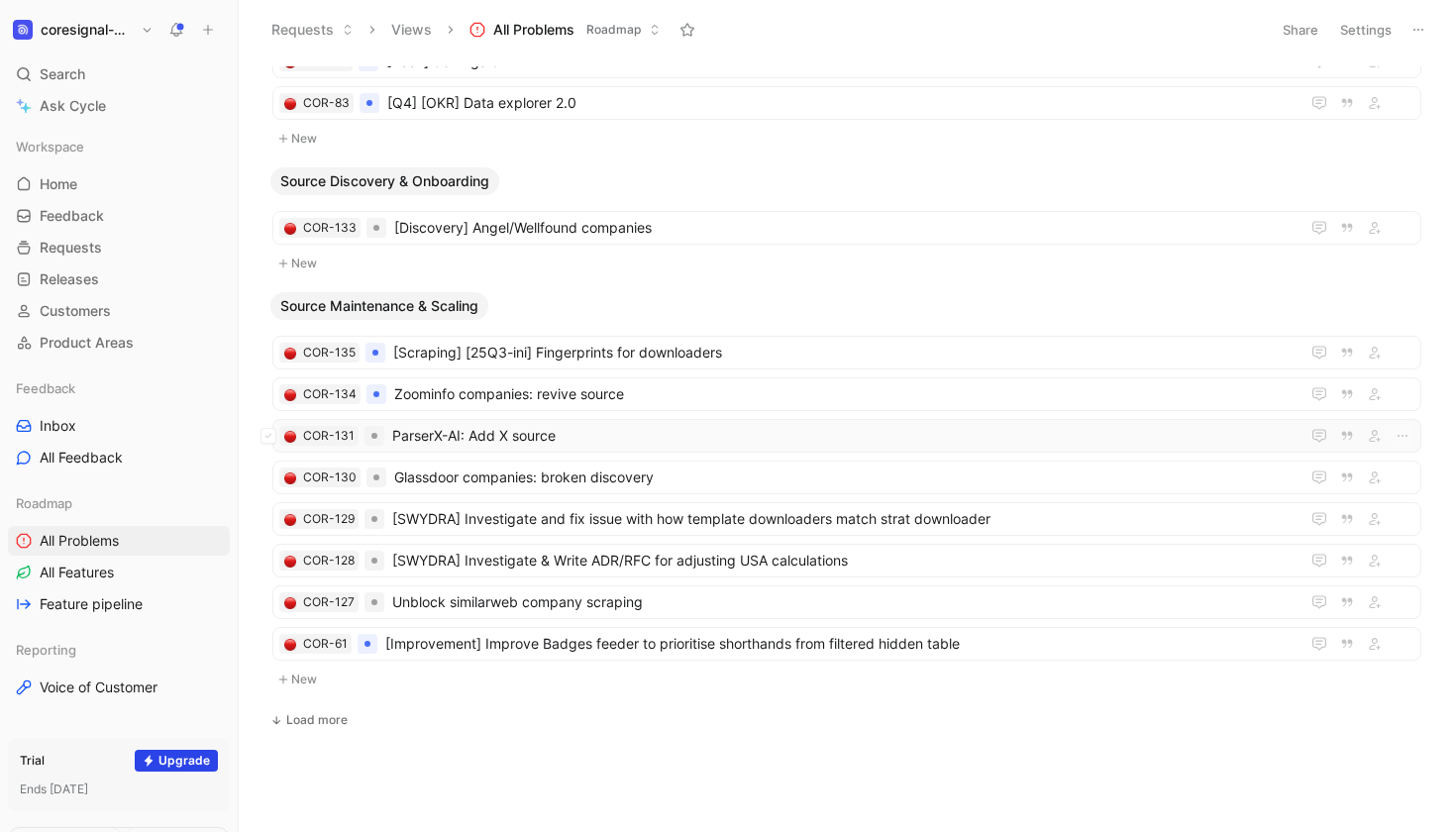
scroll to position [1109, 0]
click at [73, 356] on link "Product Areas" at bounding box center [119, 343] width 222 height 30
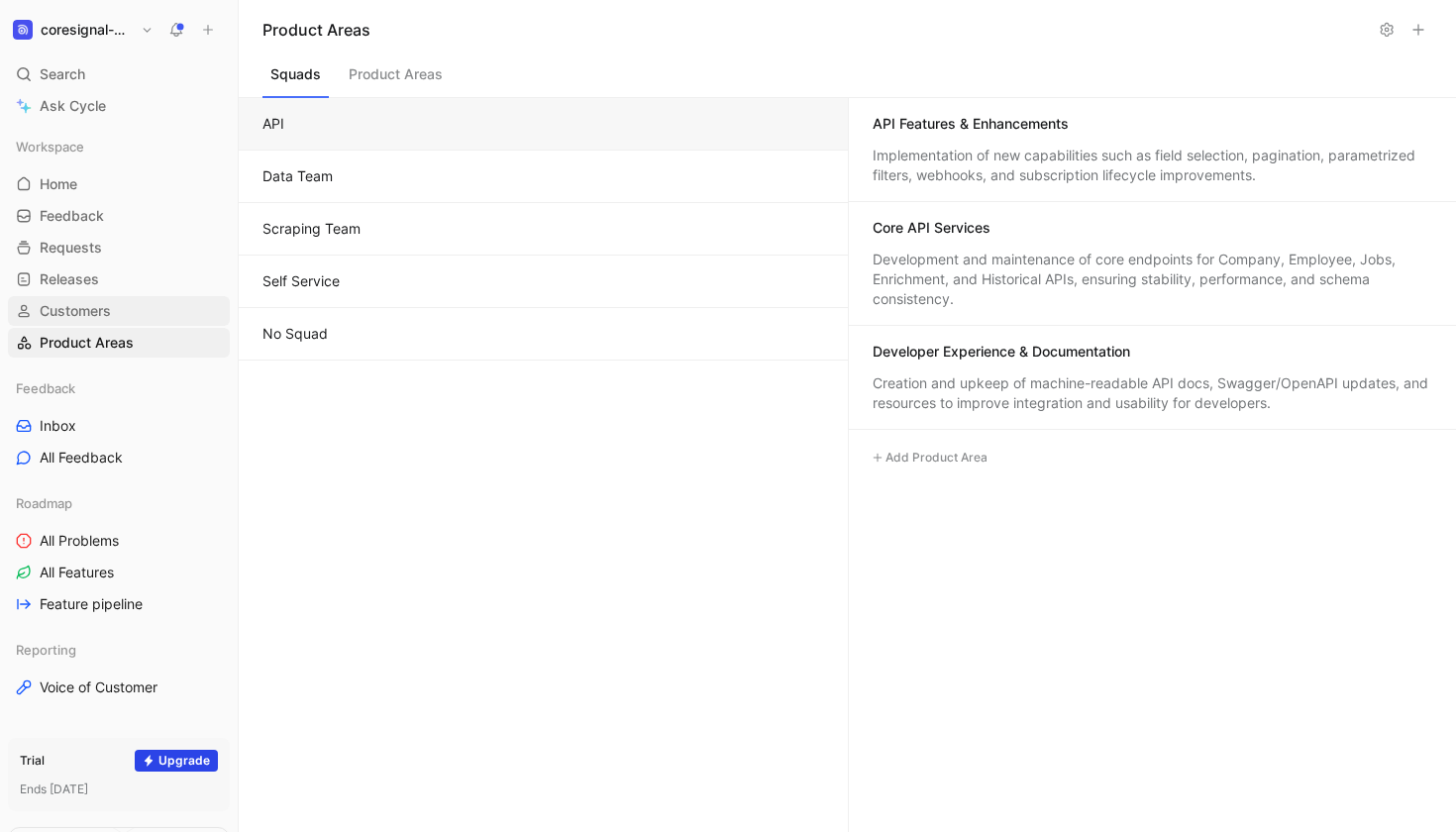
click at [88, 311] on span "Customers" at bounding box center [76, 311] width 72 height 20
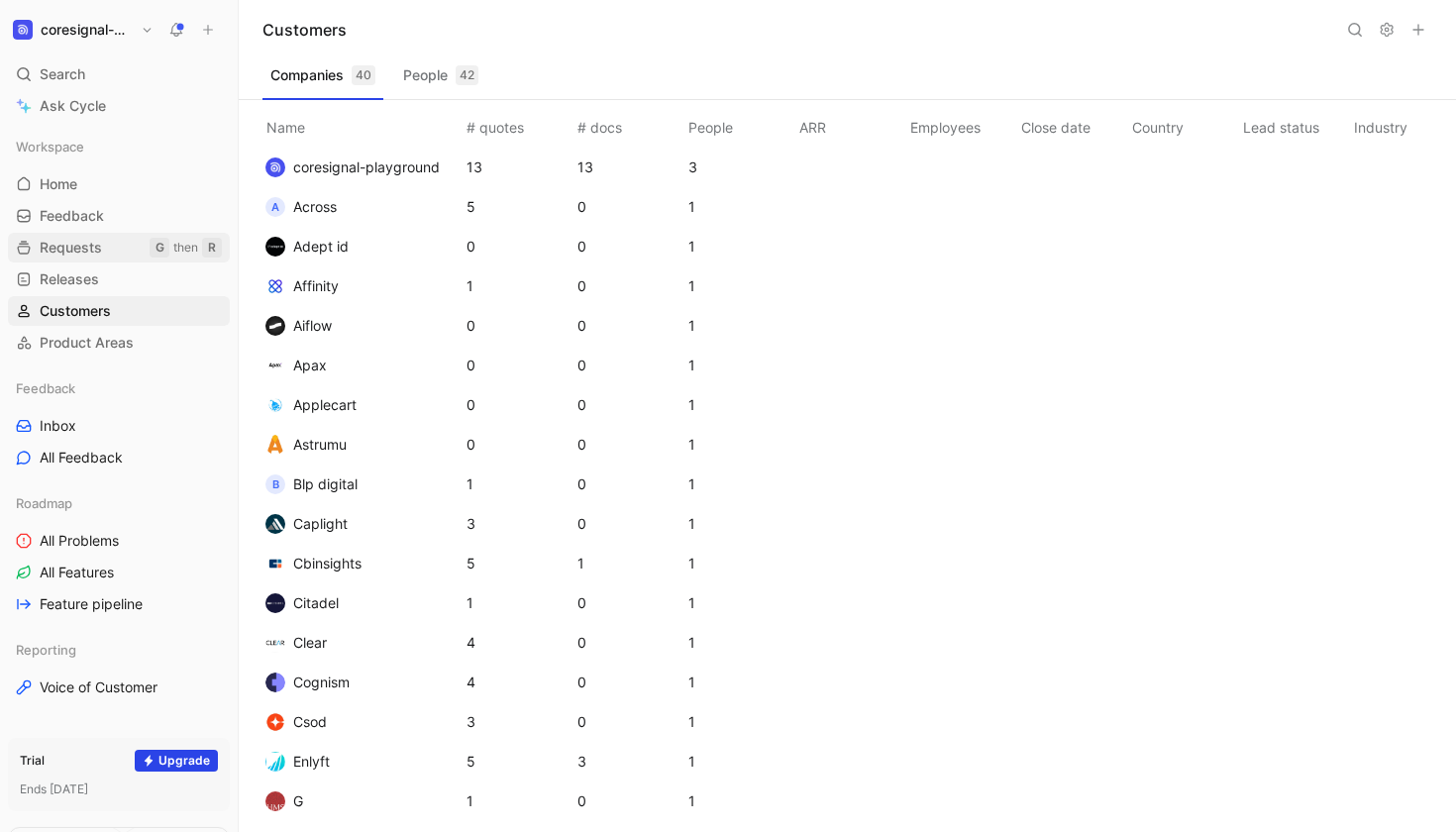
click at [89, 260] on link "Requests G then R" at bounding box center [119, 247] width 222 height 30
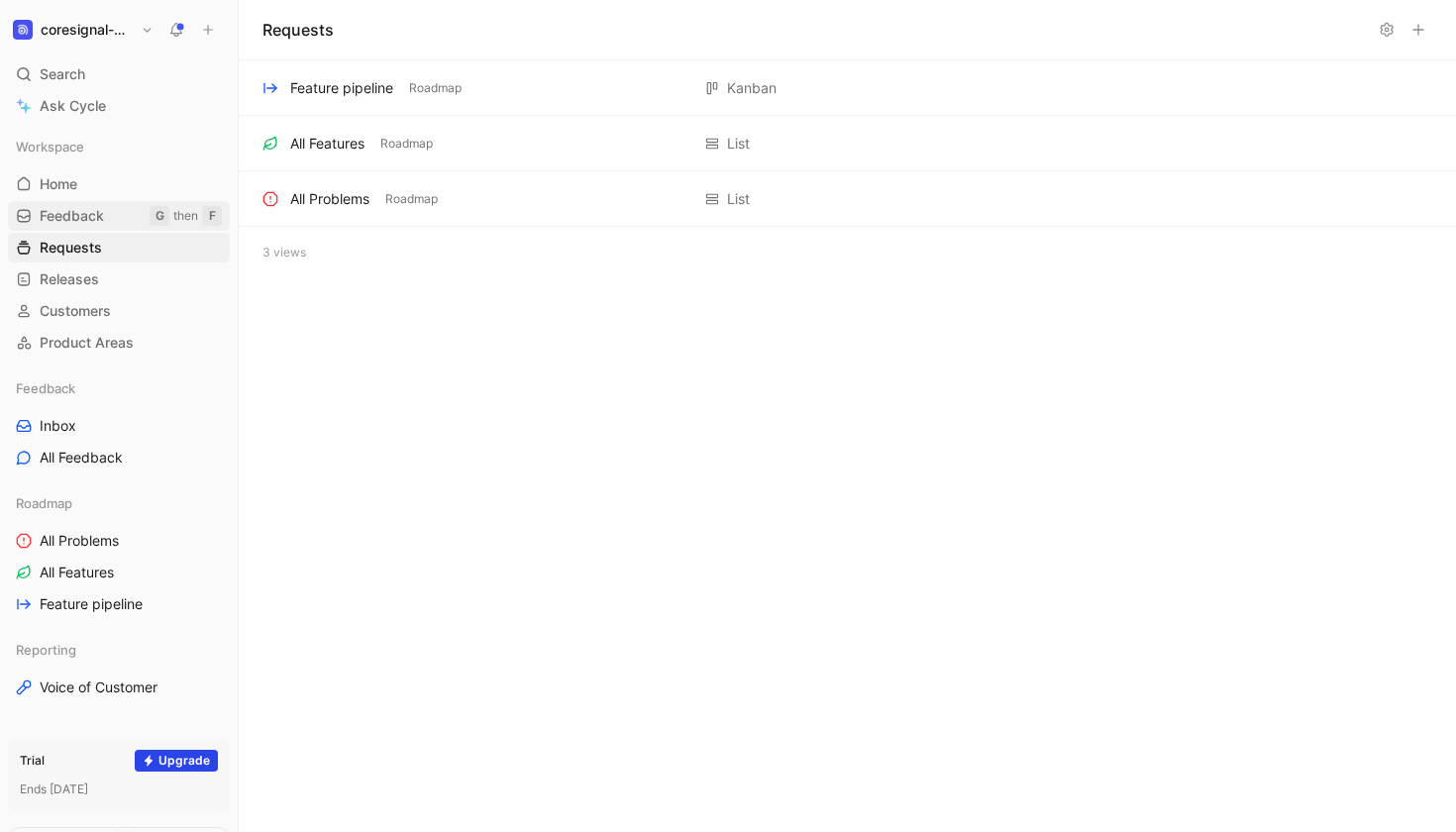
click at [117, 204] on link "Feedback G then F" at bounding box center [119, 216] width 222 height 30
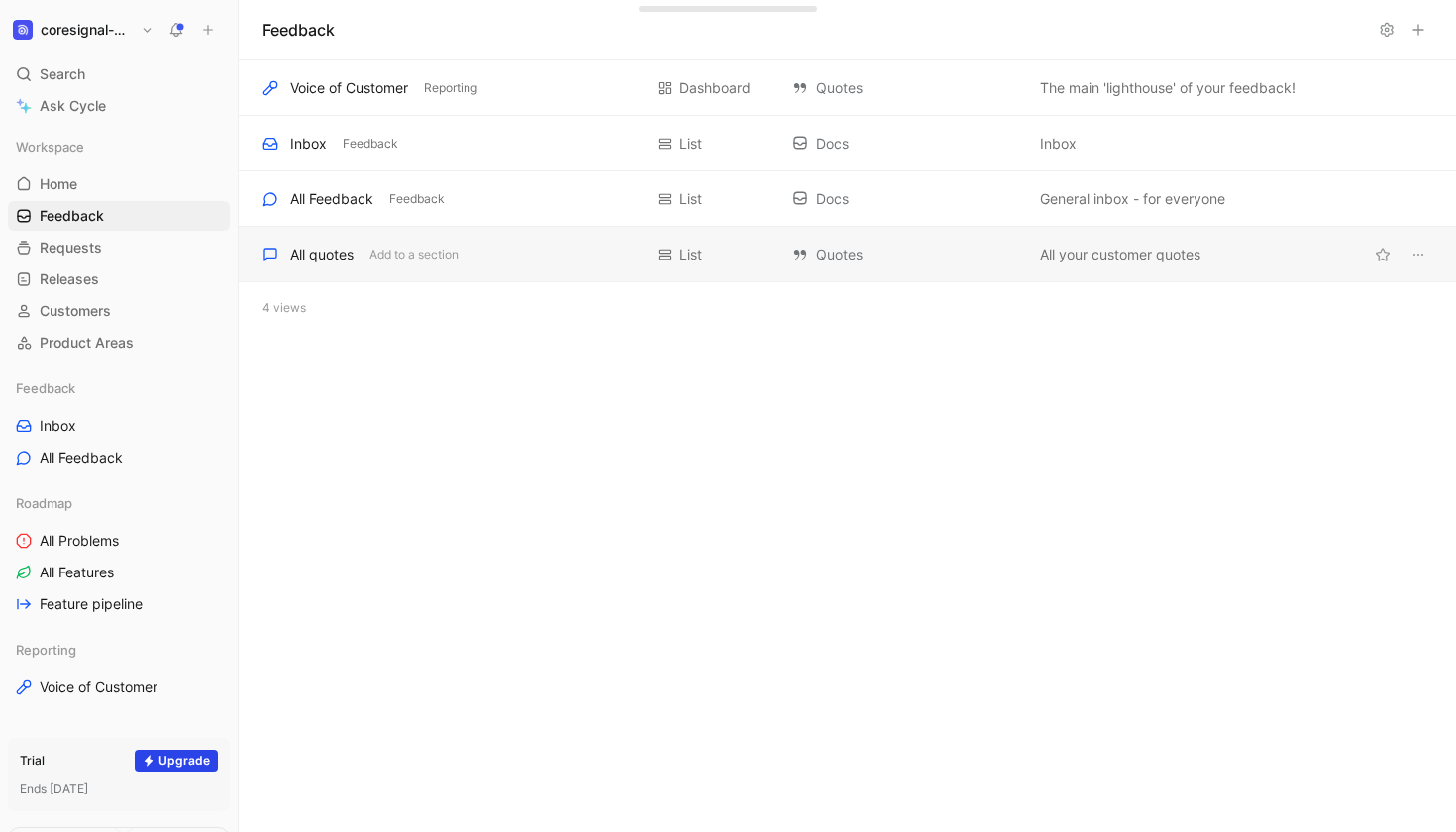
click at [323, 249] on div "All quotes" at bounding box center [322, 254] width 64 height 24
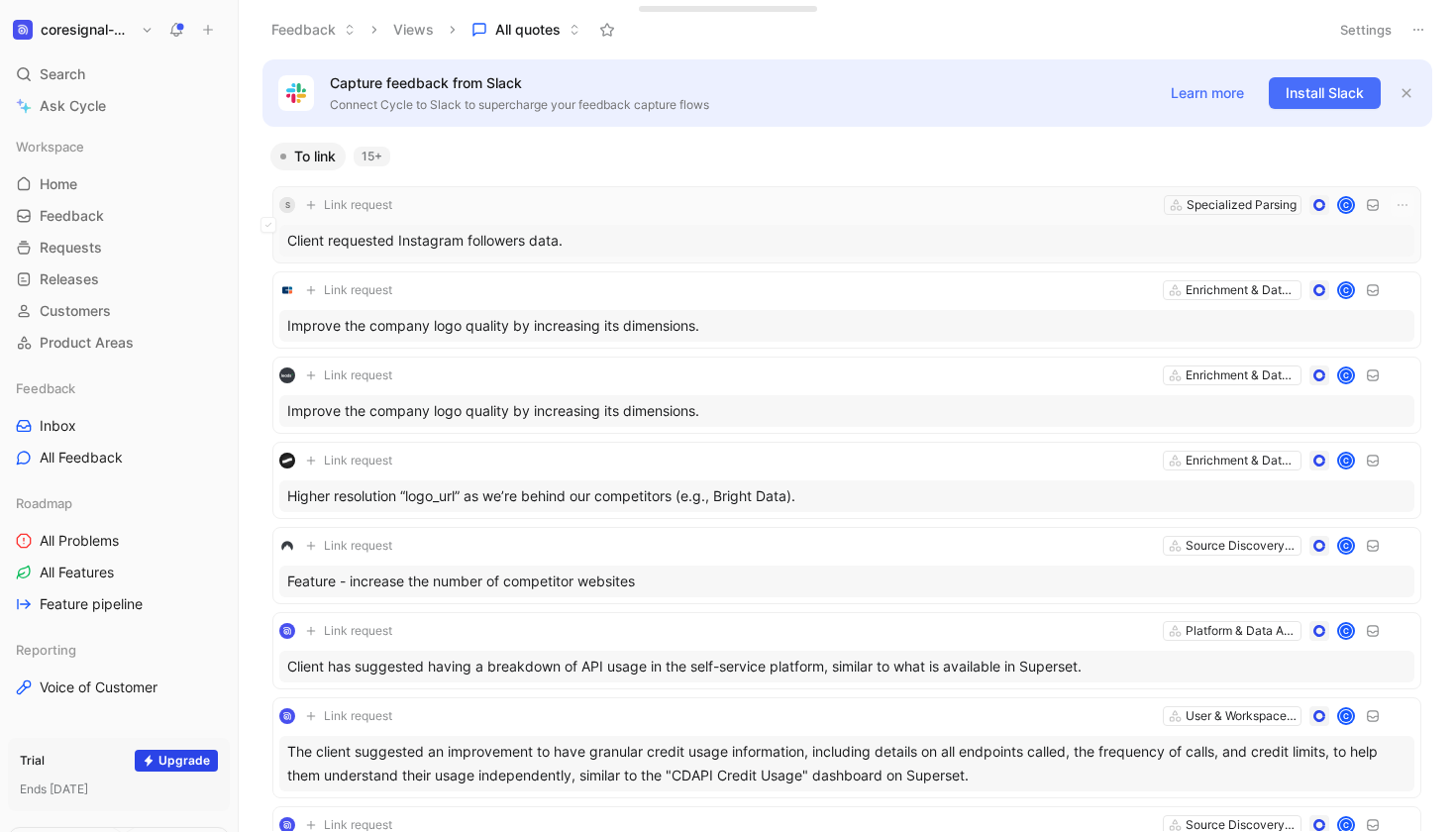
click at [414, 242] on div "Client requested Instagram followers data." at bounding box center [846, 241] width 1135 height 32
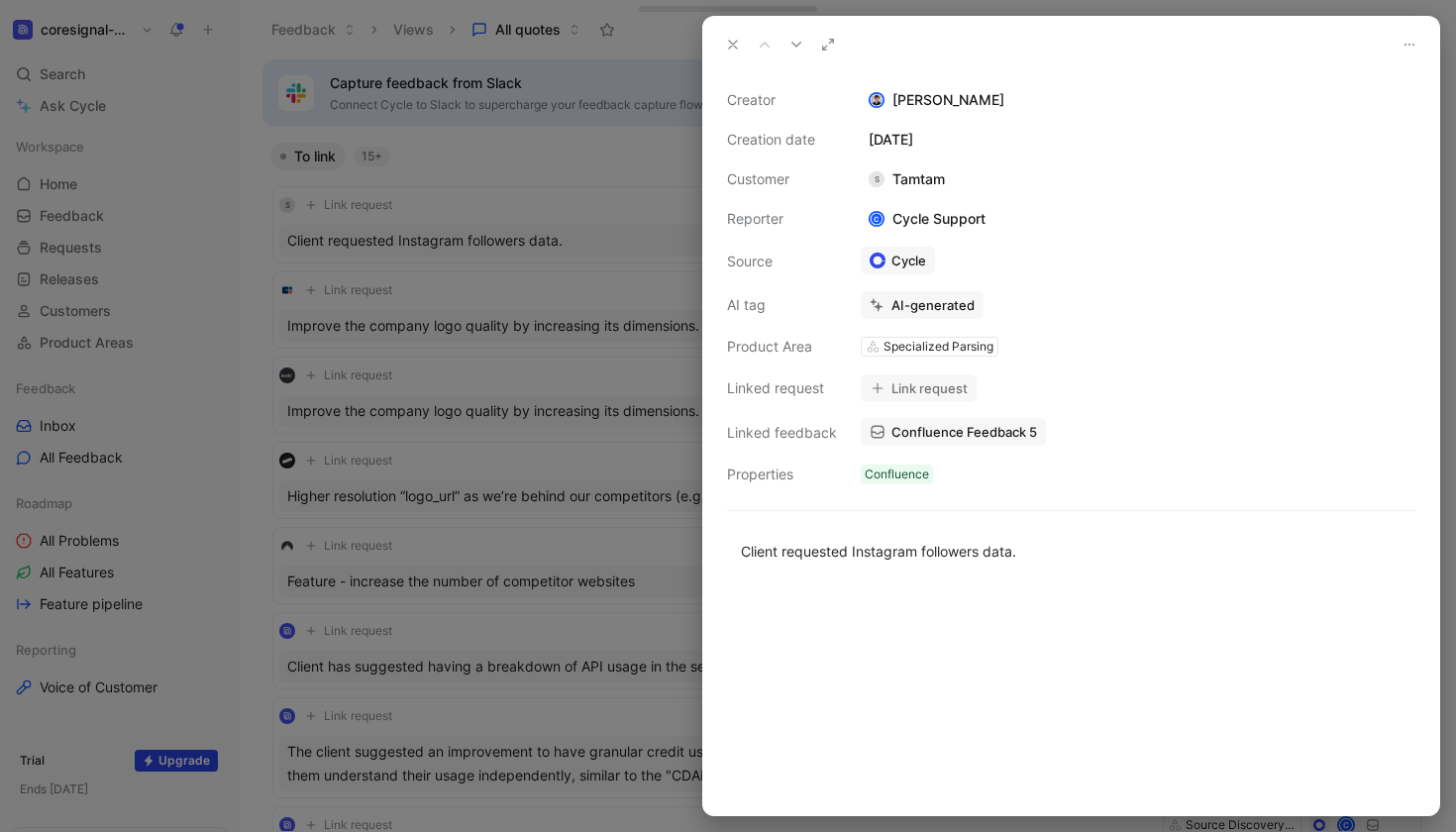
click at [732, 43] on icon at bounding box center [732, 45] width 16 height 16
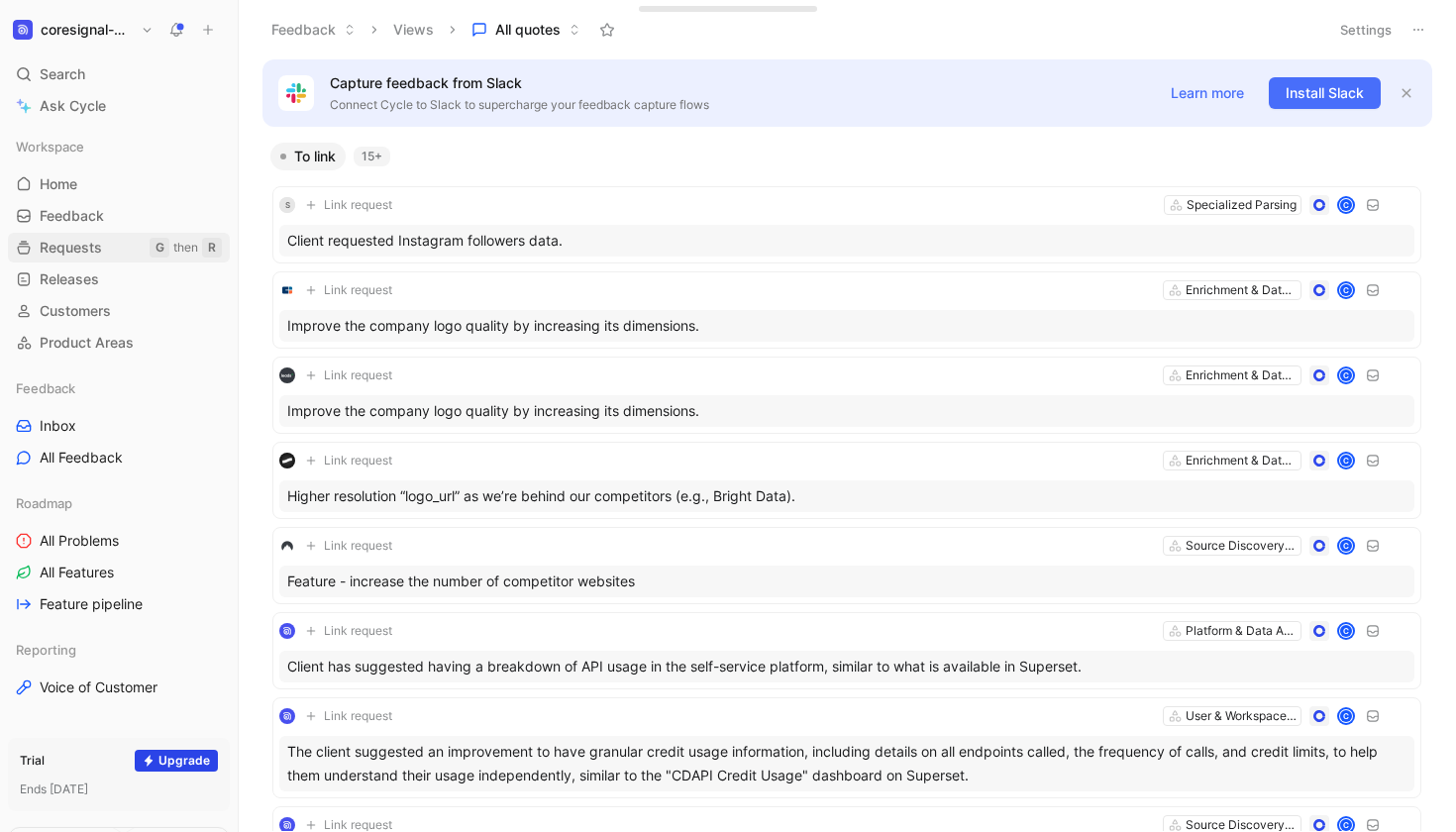
click at [77, 253] on span "Requests" at bounding box center [71, 247] width 63 height 20
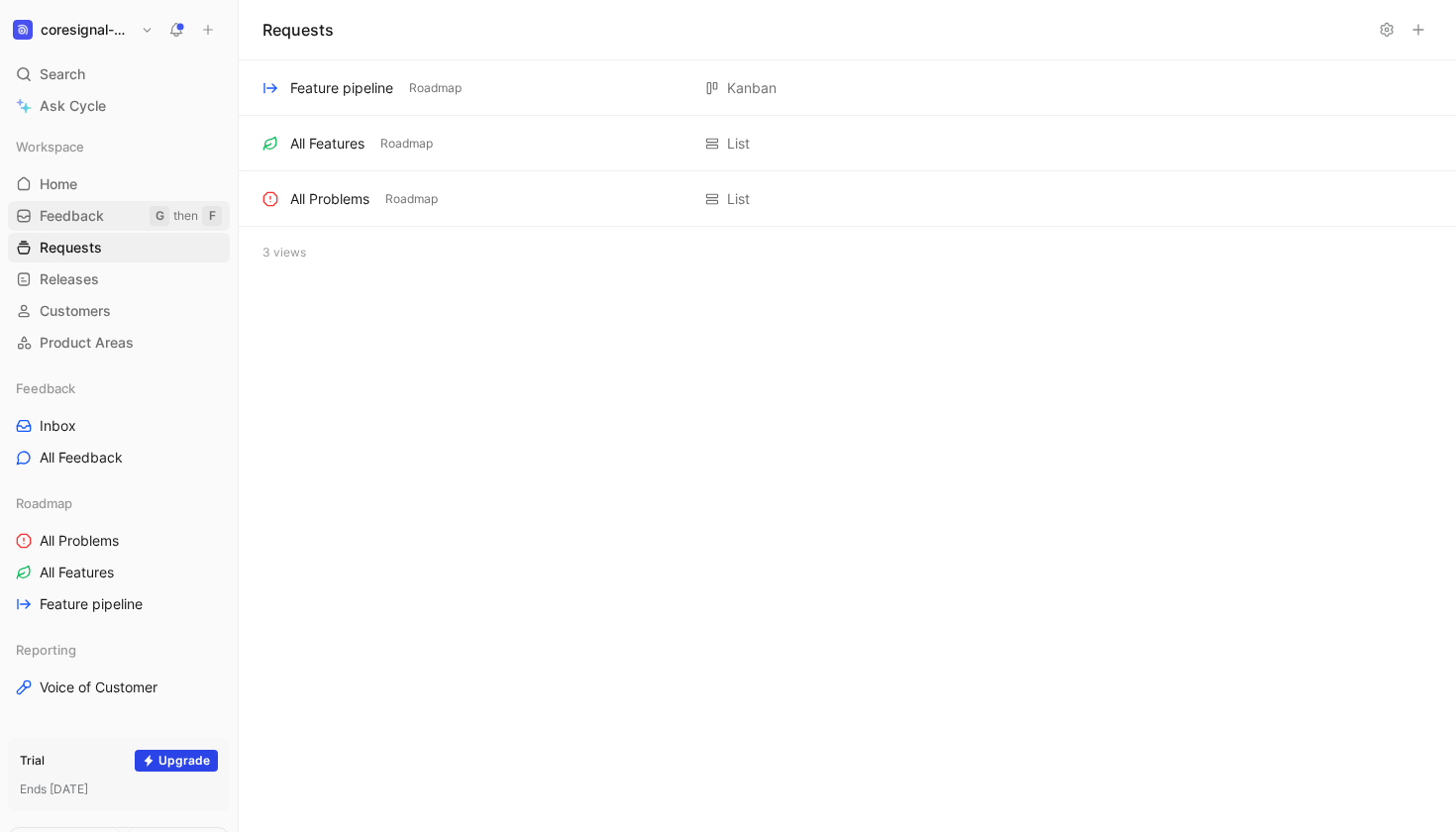
click at [135, 219] on link "Feedback G then F" at bounding box center [119, 216] width 222 height 30
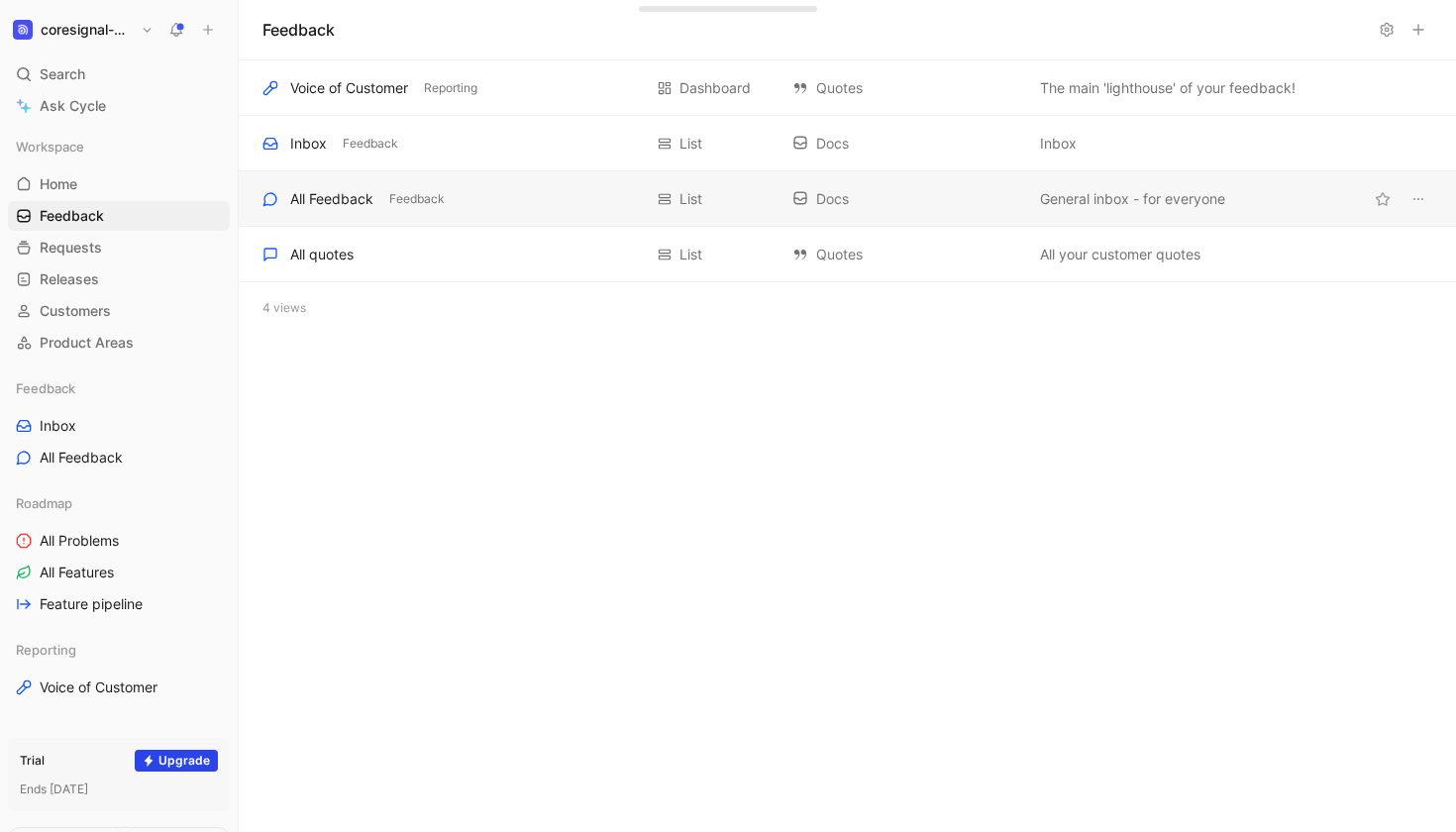
click at [326, 197] on div "All Feedback" at bounding box center [331, 199] width 83 height 24
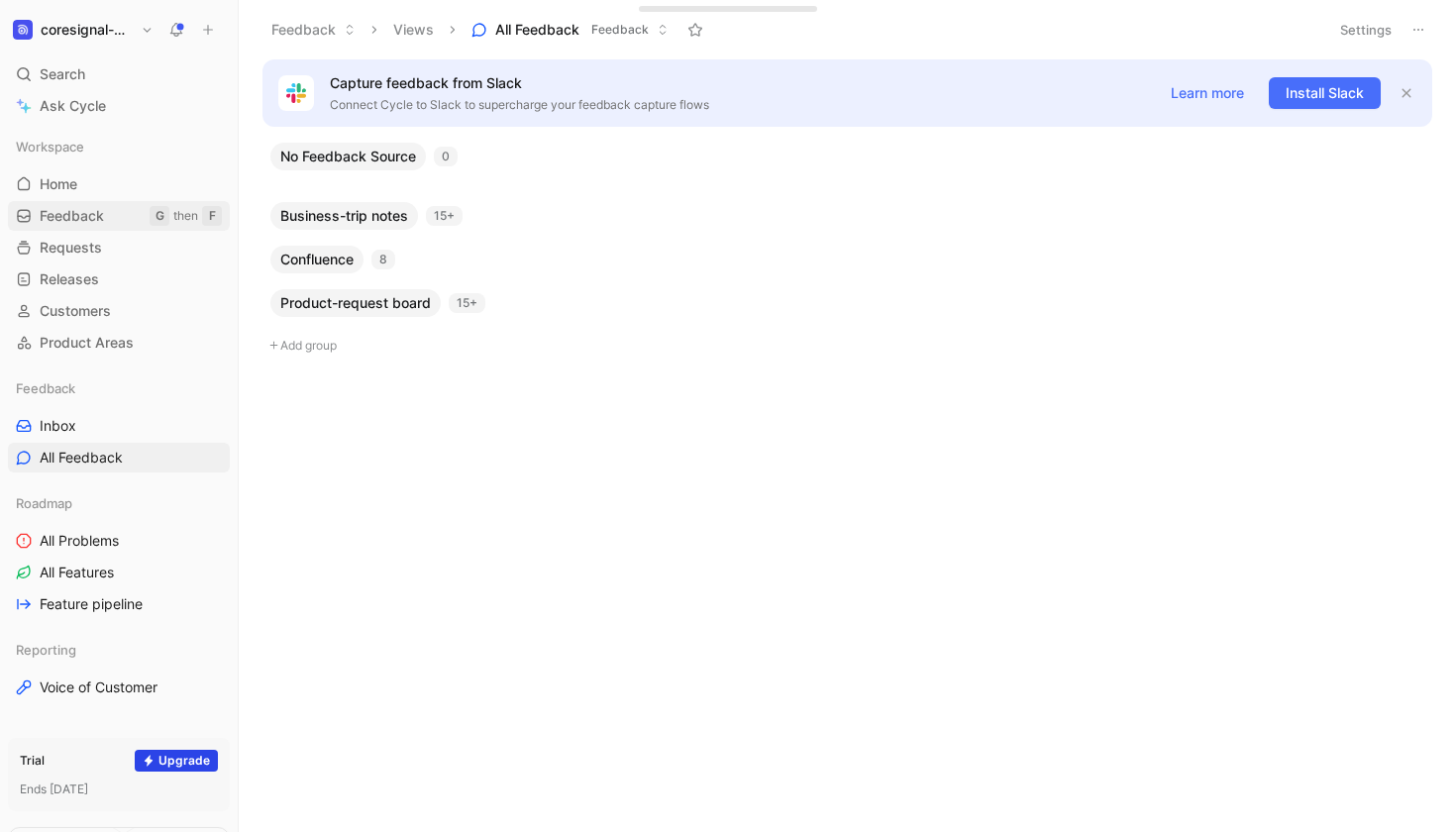
click at [68, 213] on span "Feedback" at bounding box center [72, 216] width 65 height 20
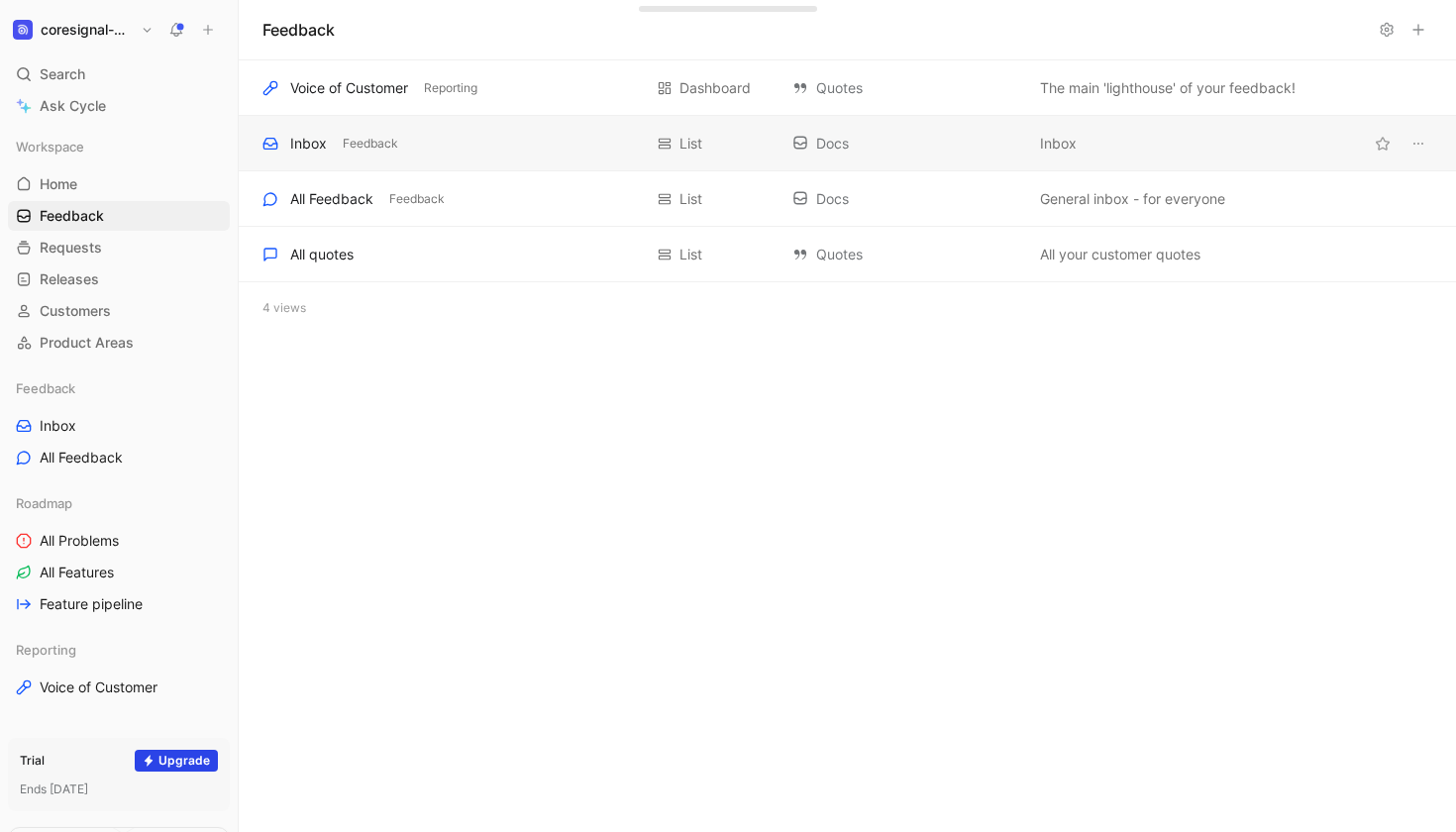
click at [301, 142] on div "Inbox" at bounding box center [308, 143] width 37 height 24
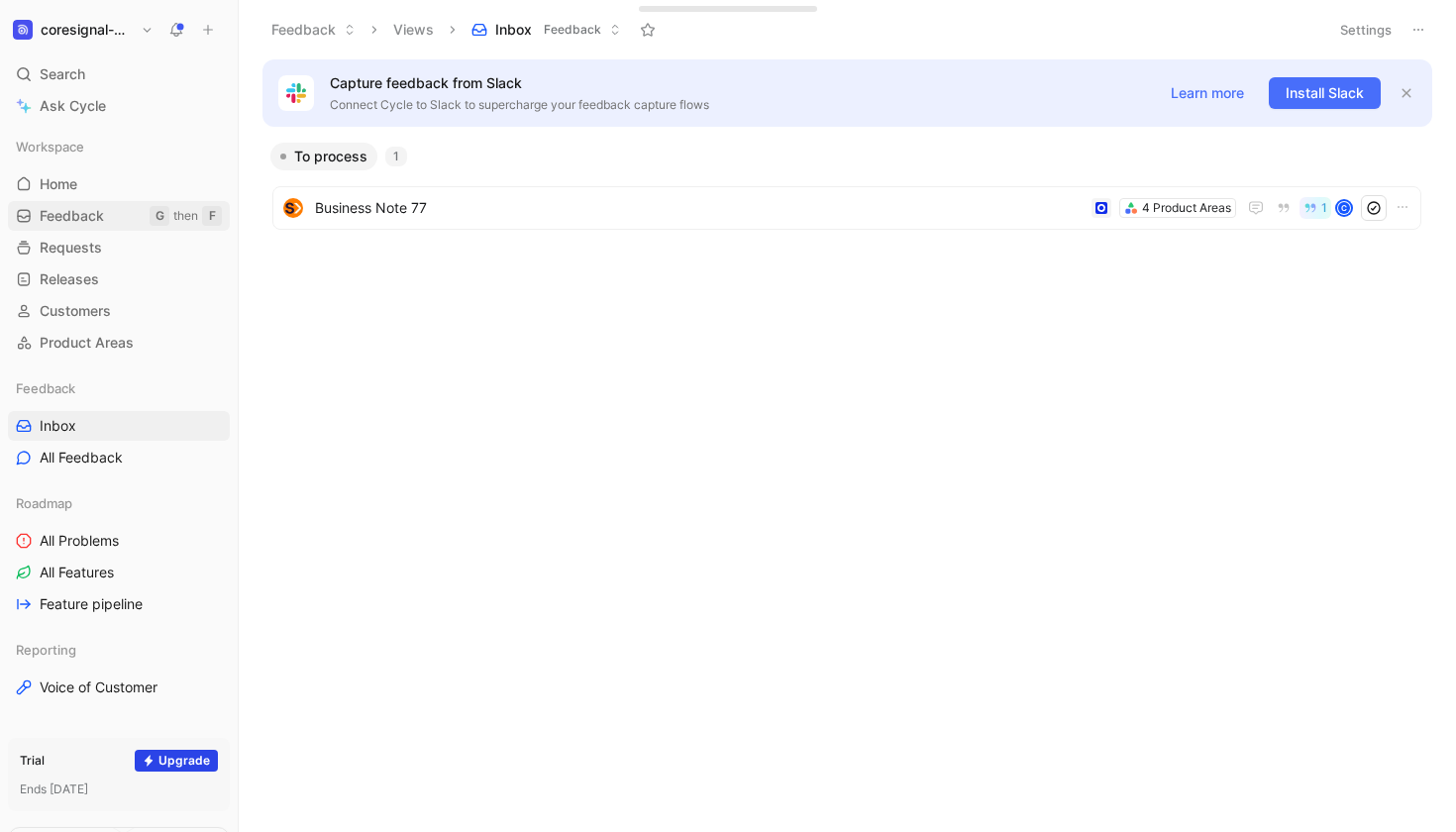
click at [61, 215] on span "Feedback" at bounding box center [72, 216] width 65 height 20
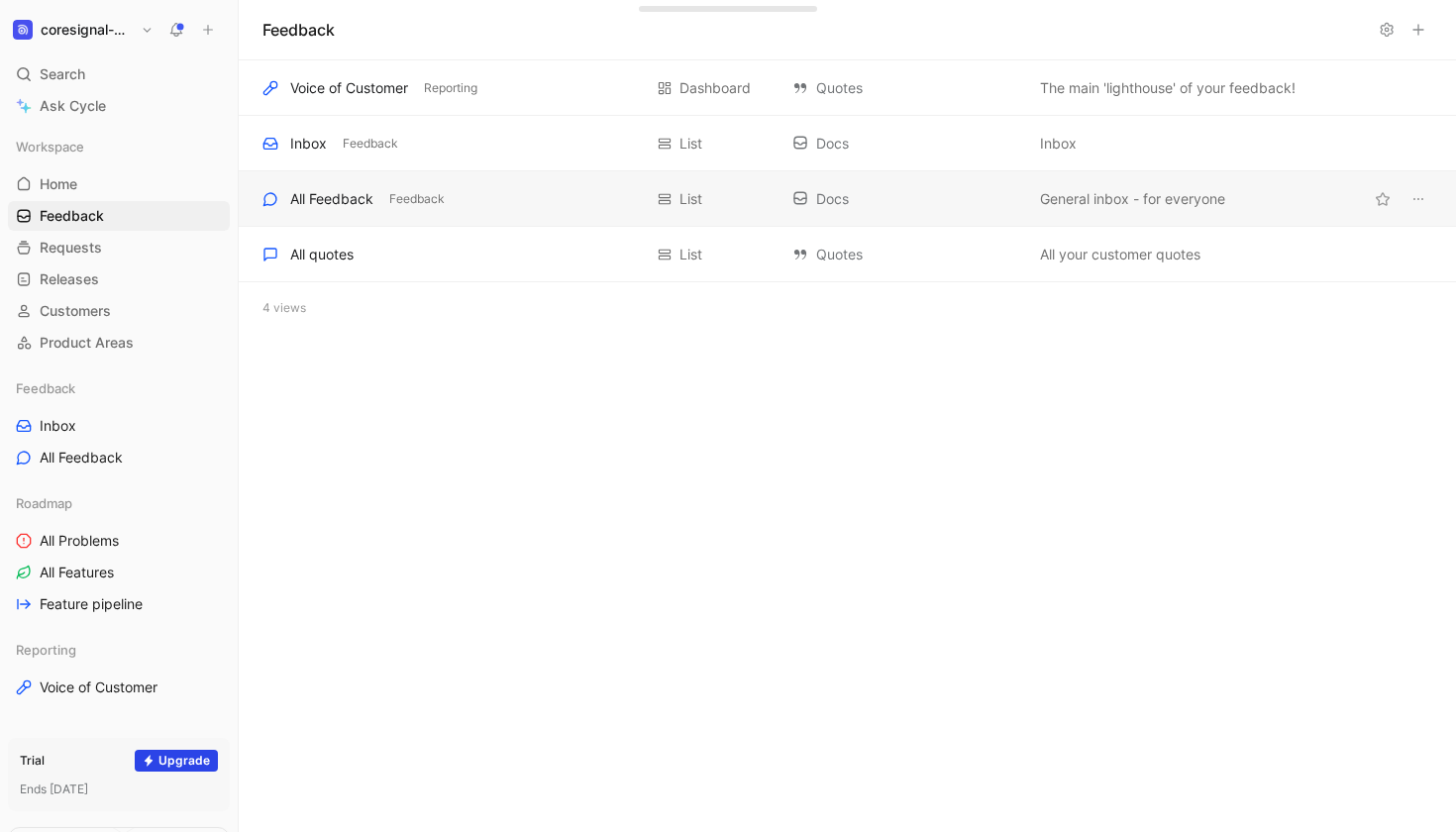
click at [324, 198] on div "All Feedback" at bounding box center [331, 199] width 83 height 24
